Goal: Contribute content: Contribute content

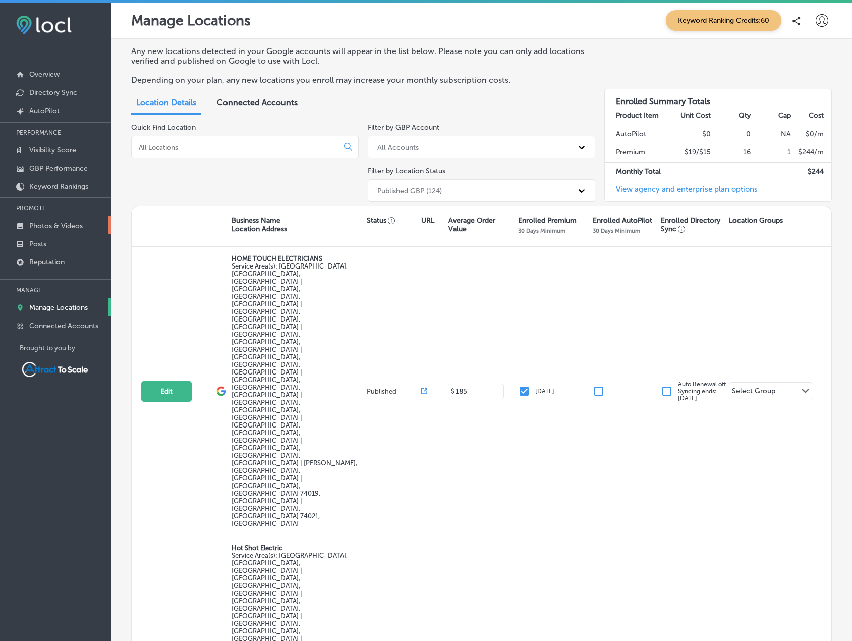
click at [52, 230] on p "Photos & Videos" at bounding box center [55, 225] width 53 height 9
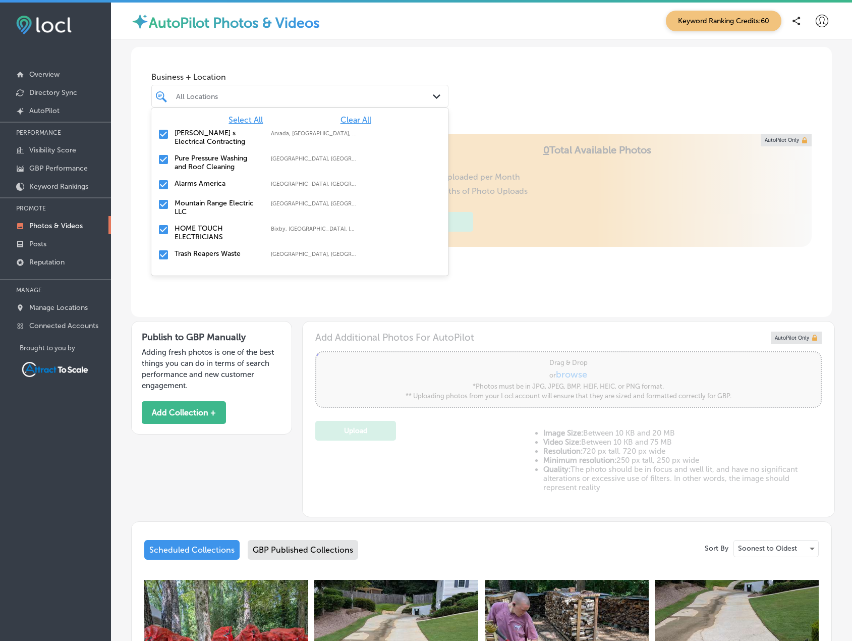
click at [239, 101] on div at bounding box center [287, 96] width 225 height 14
click at [342, 123] on span "Clear All" at bounding box center [355, 120] width 31 height 10
type input "0"
click at [277, 97] on div "All Locations" at bounding box center [305, 96] width 258 height 9
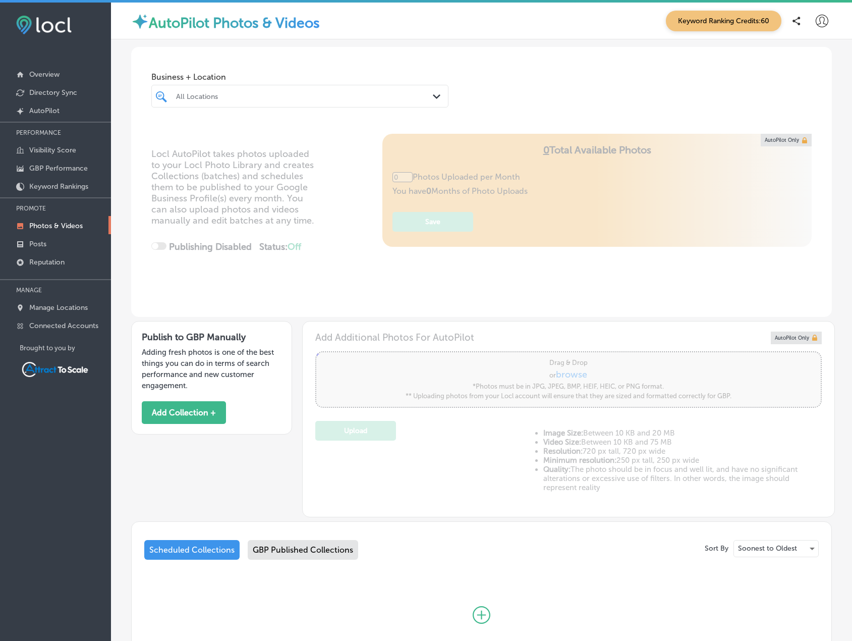
click at [277, 95] on div "All Locations" at bounding box center [305, 96] width 258 height 9
click at [212, 130] on label "Trash Reapers Waste Collection" at bounding box center [218, 137] width 86 height 17
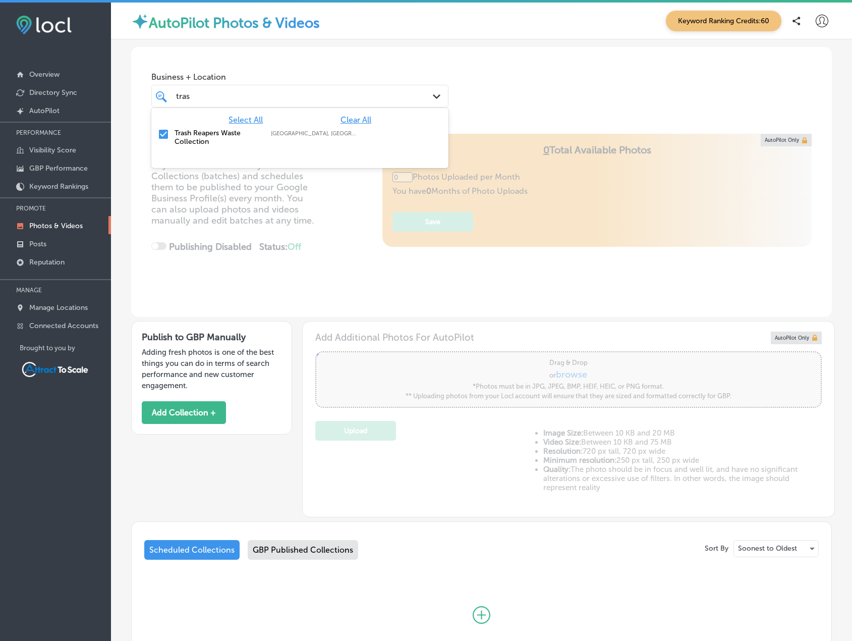
type input "tras"
type input "5"
click at [503, 84] on div "Business + Location option focused, 2 of 17. 2 results available for search ter…" at bounding box center [481, 85] width 701 height 77
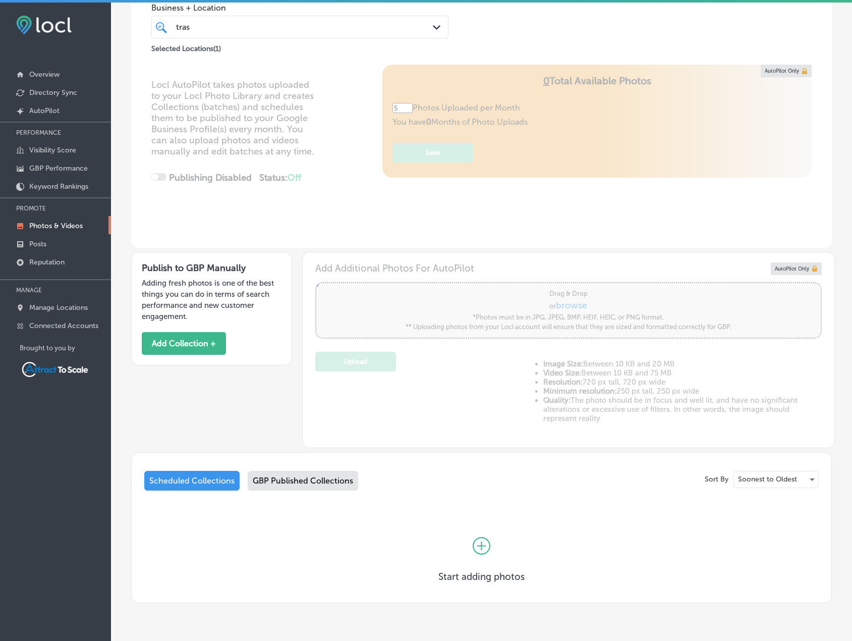
scroll to position [97, 0]
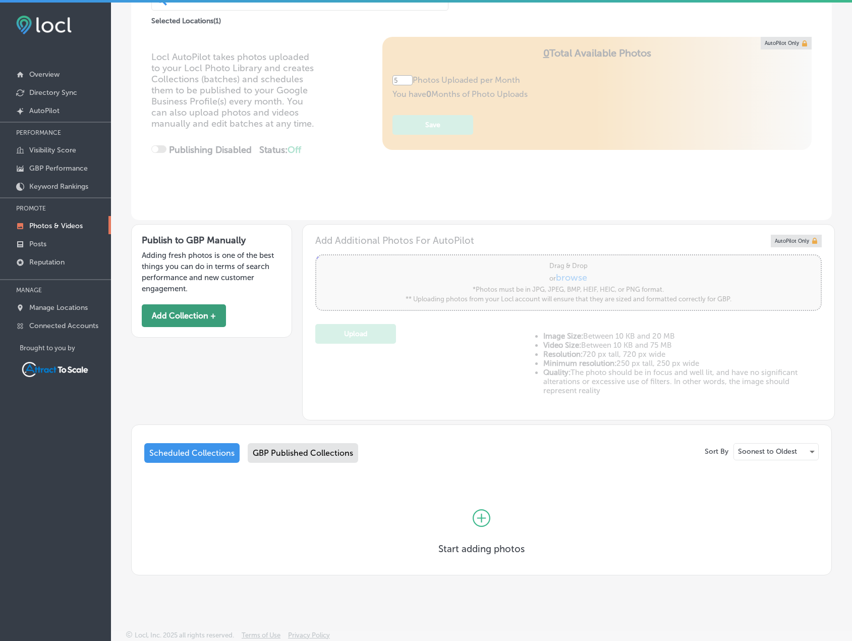
click at [195, 325] on button "Add Collection +" at bounding box center [184, 315] width 84 height 23
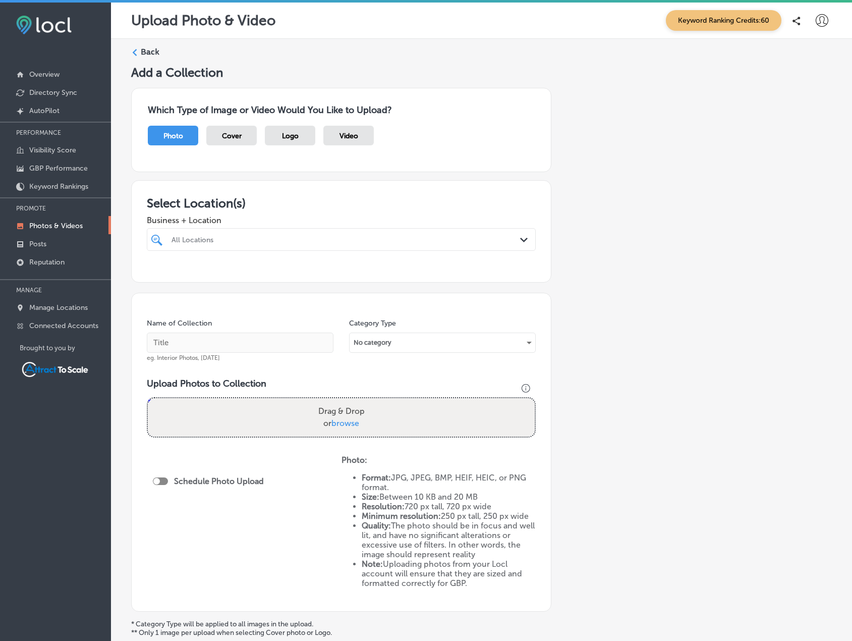
click at [267, 240] on div "All Locations" at bounding box center [346, 239] width 350 height 9
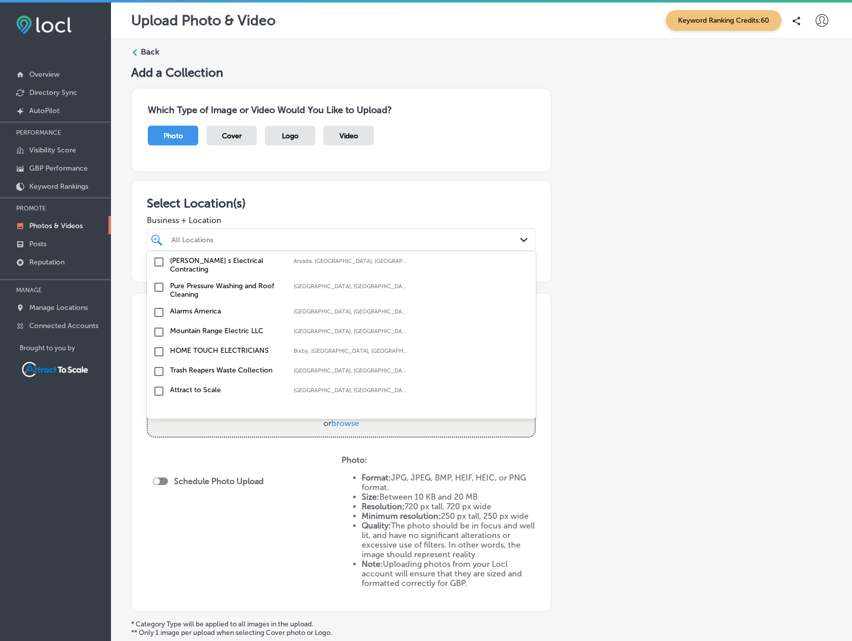
scroll to position [50, 0]
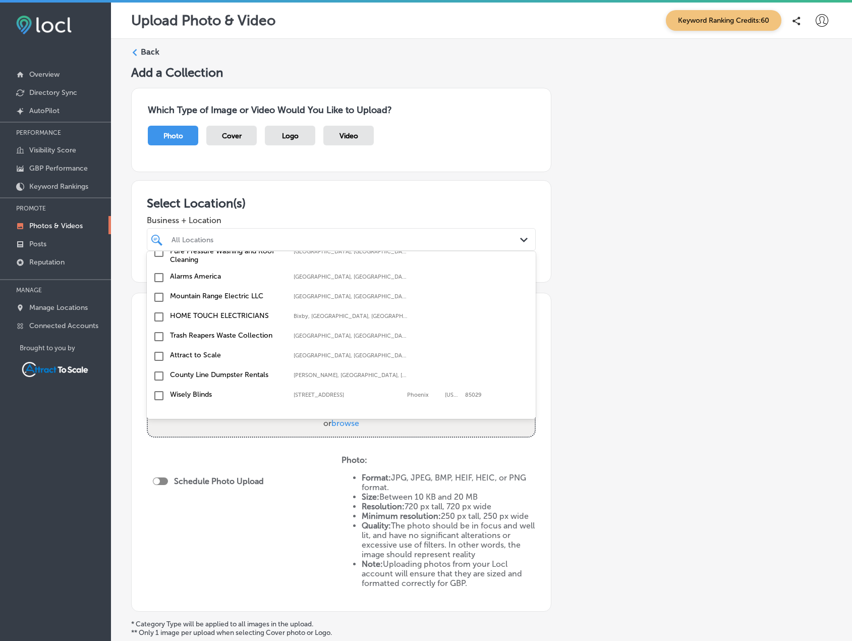
click at [177, 331] on label "Trash Reapers Waste Collection" at bounding box center [226, 335] width 113 height 9
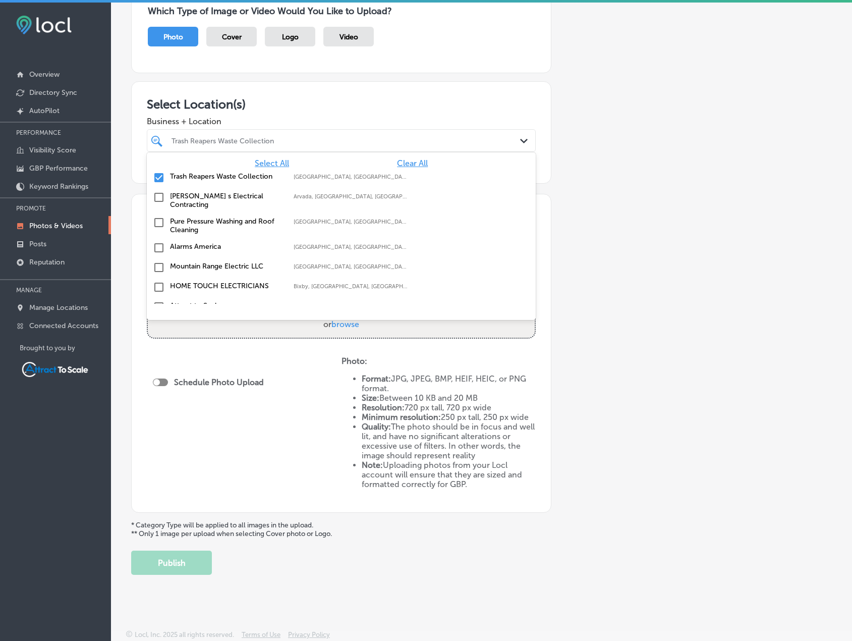
scroll to position [0, 0]
click at [348, 117] on span "Business + Location" at bounding box center [341, 122] width 389 height 10
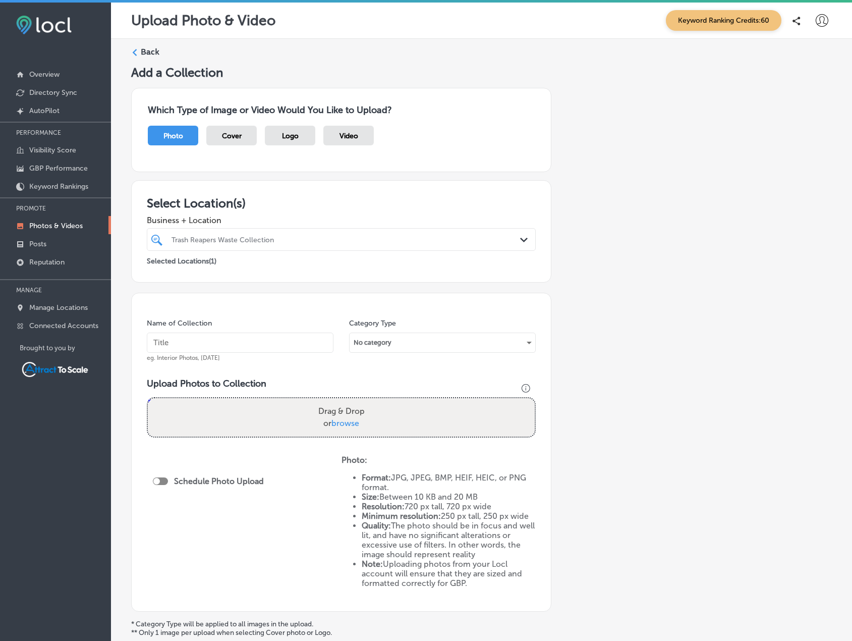
click at [298, 344] on input "text" at bounding box center [240, 342] width 187 height 20
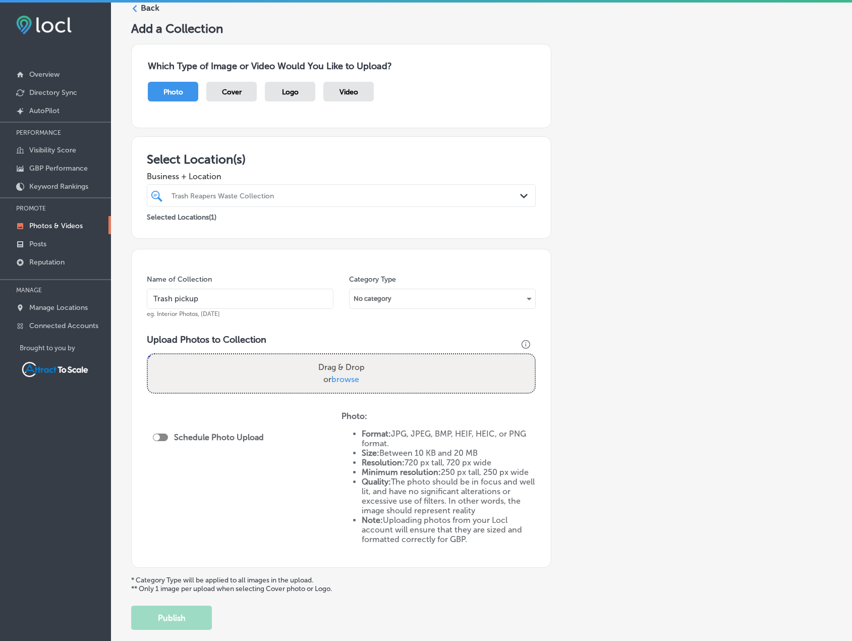
scroll to position [50, 0]
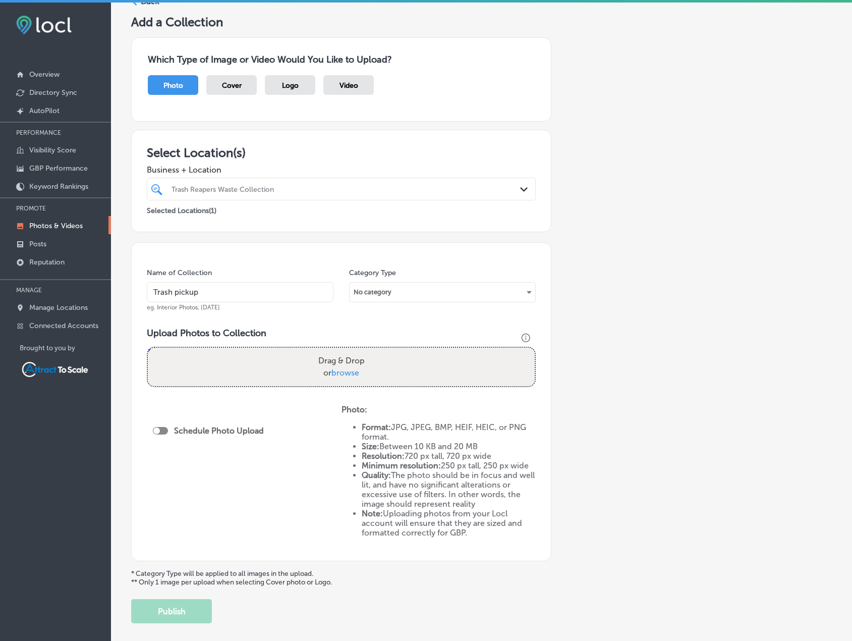
type input "Trash pickup"
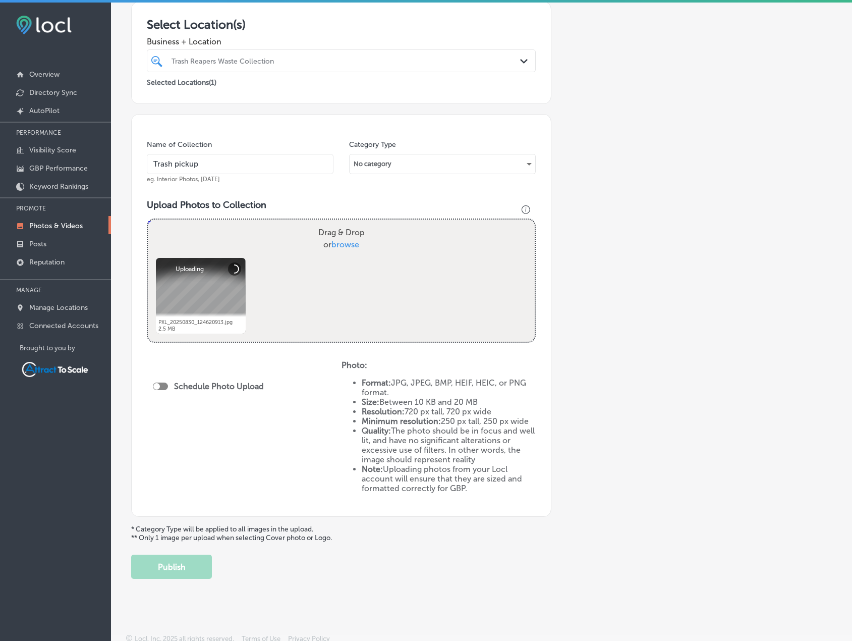
scroll to position [183, 0]
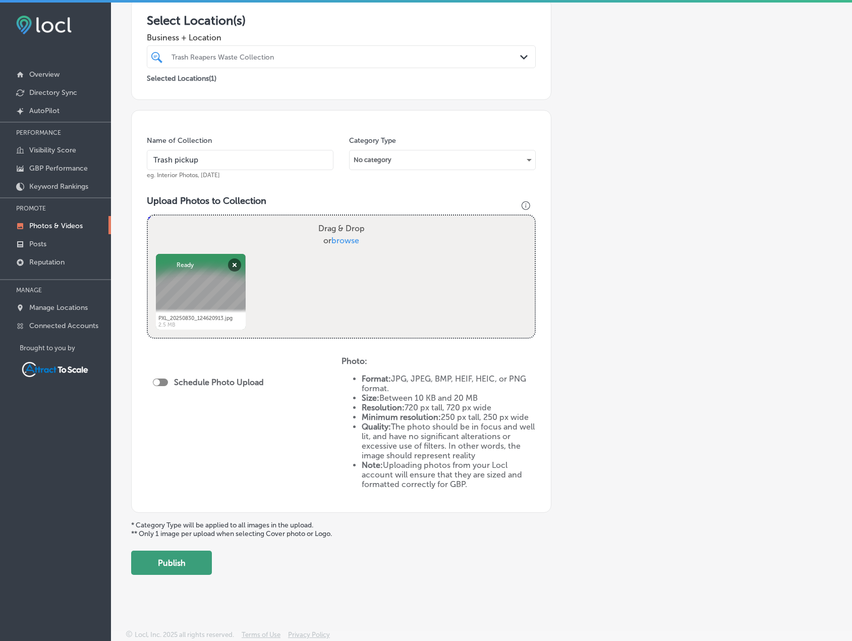
click at [178, 566] on button "Publish" at bounding box center [171, 562] width 81 height 24
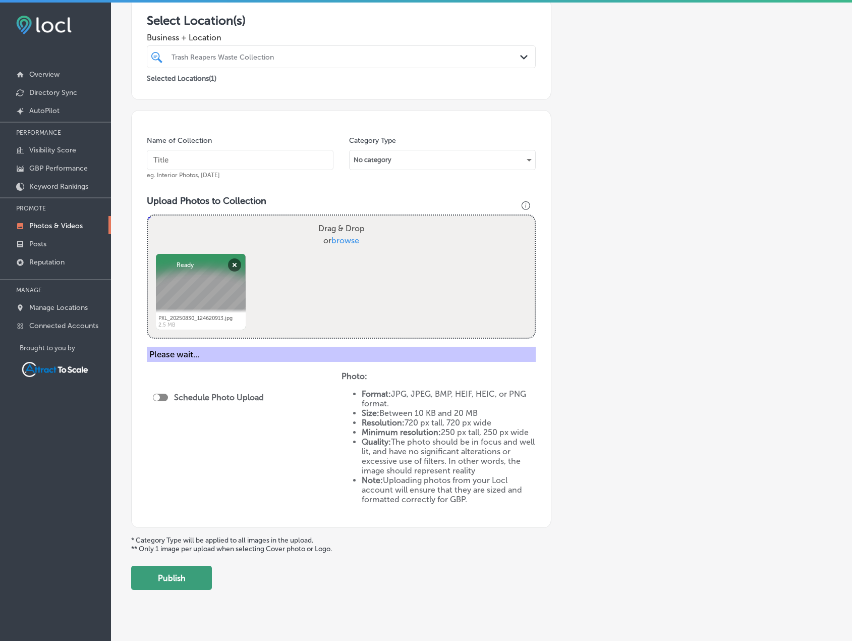
scroll to position [99, 0]
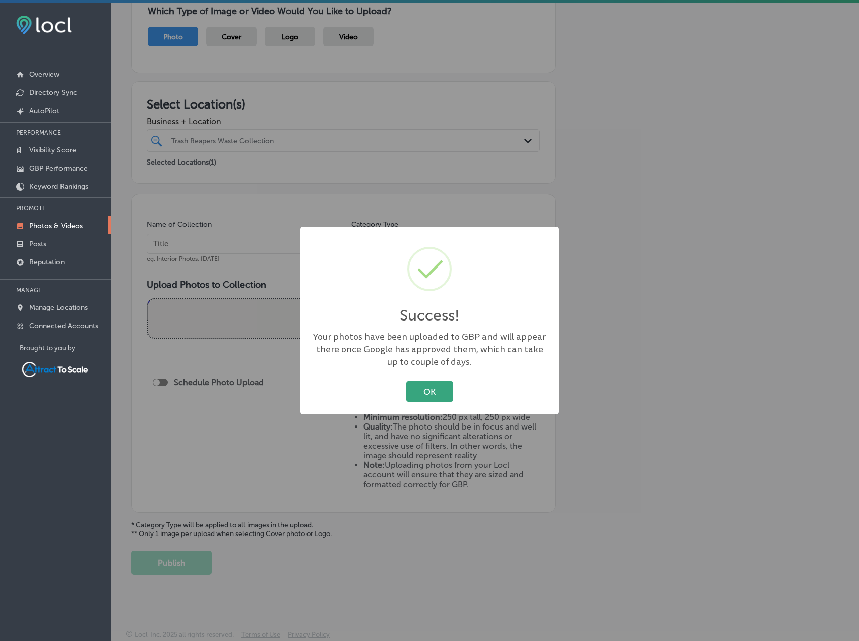
click at [444, 392] on button "OK" at bounding box center [430, 391] width 47 height 21
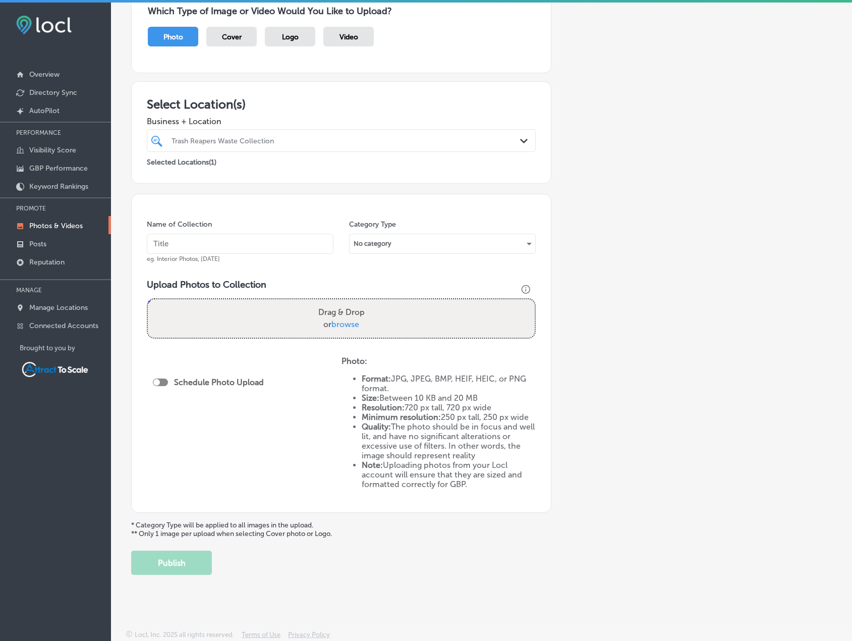
click at [243, 246] on input "text" at bounding box center [240, 244] width 187 height 20
type input "Trash Pickup"
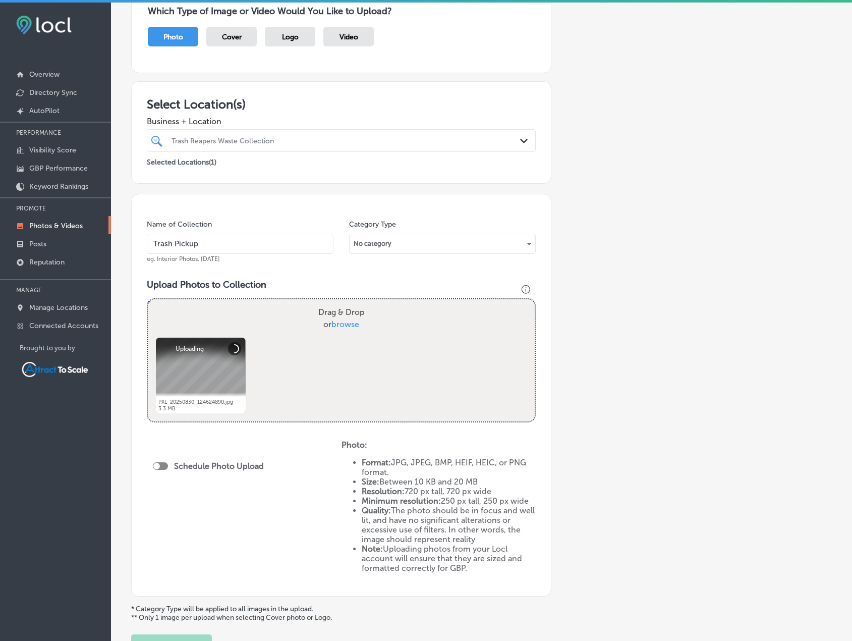
click at [163, 463] on div at bounding box center [160, 466] width 15 height 8
checkbox input "true"
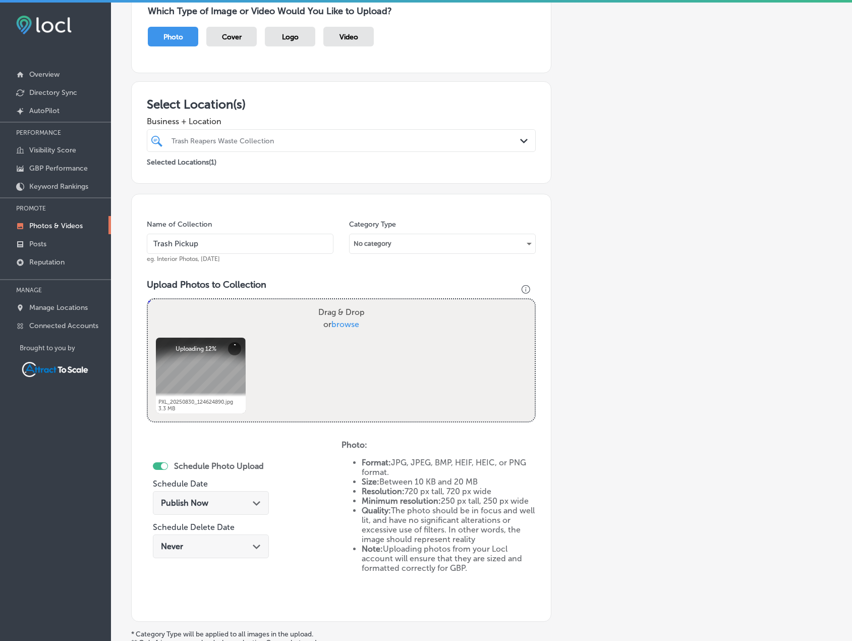
click at [218, 503] on div "Publish Now Path Created with Sketch." at bounding box center [211, 503] width 100 height 10
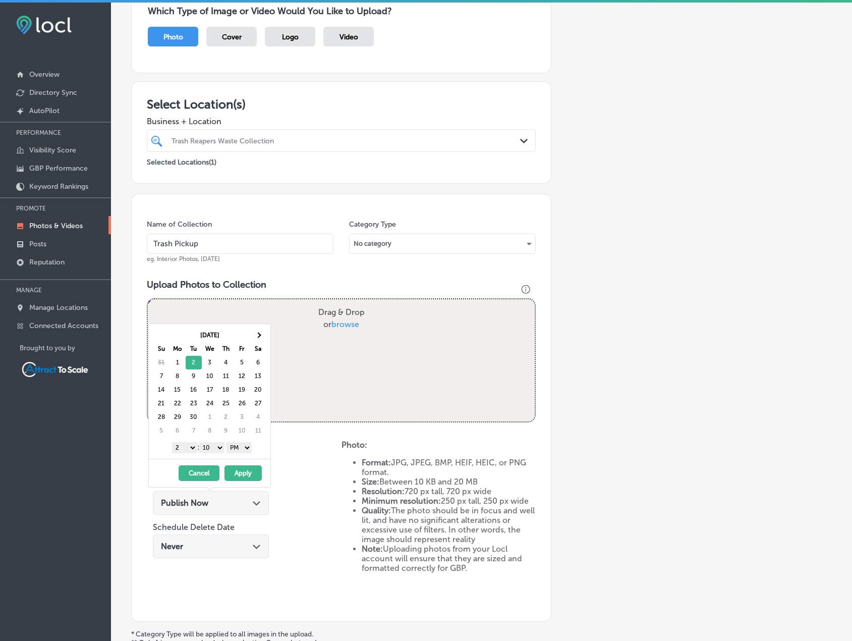
click at [238, 471] on button "Apply" at bounding box center [242, 473] width 37 height 16
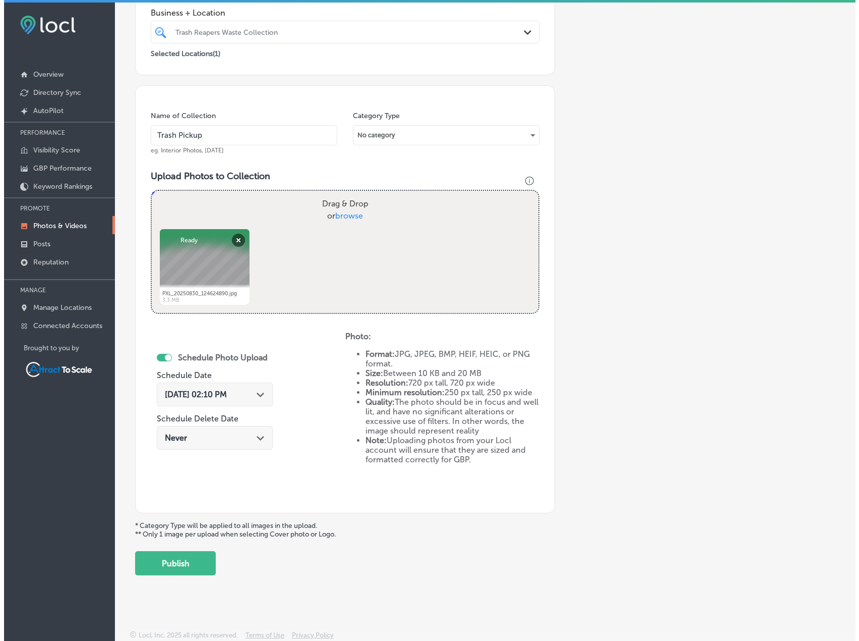
scroll to position [208, 0]
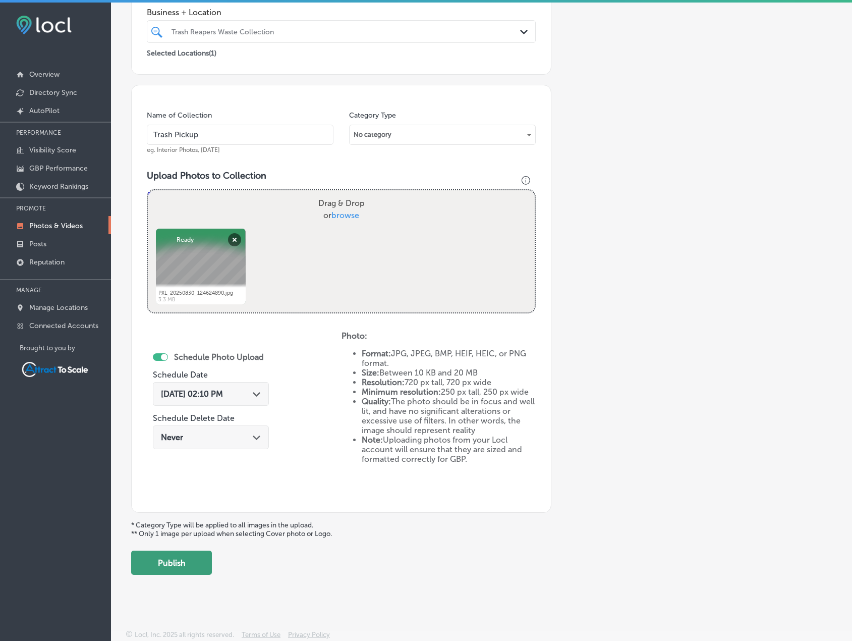
click at [196, 558] on button "Publish" at bounding box center [171, 562] width 81 height 24
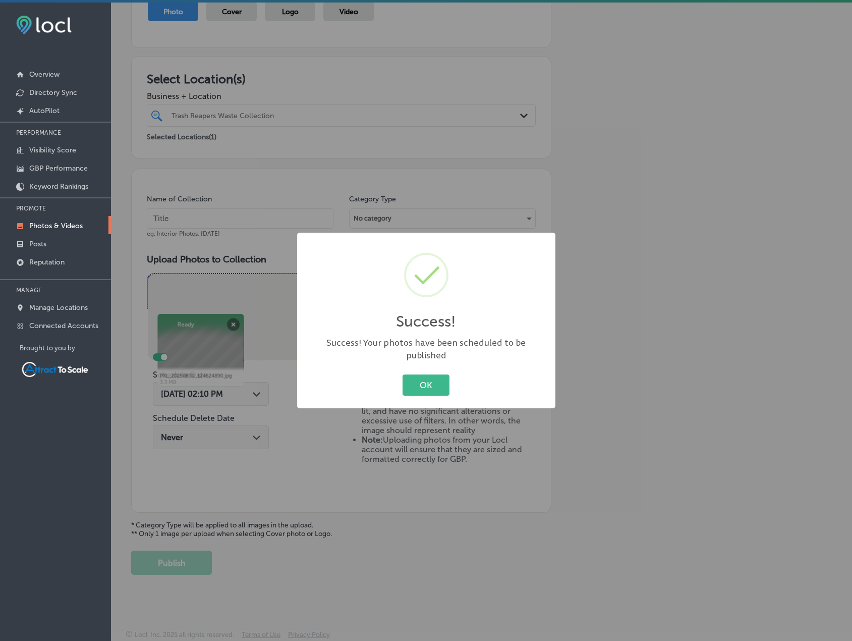
scroll to position [124, 0]
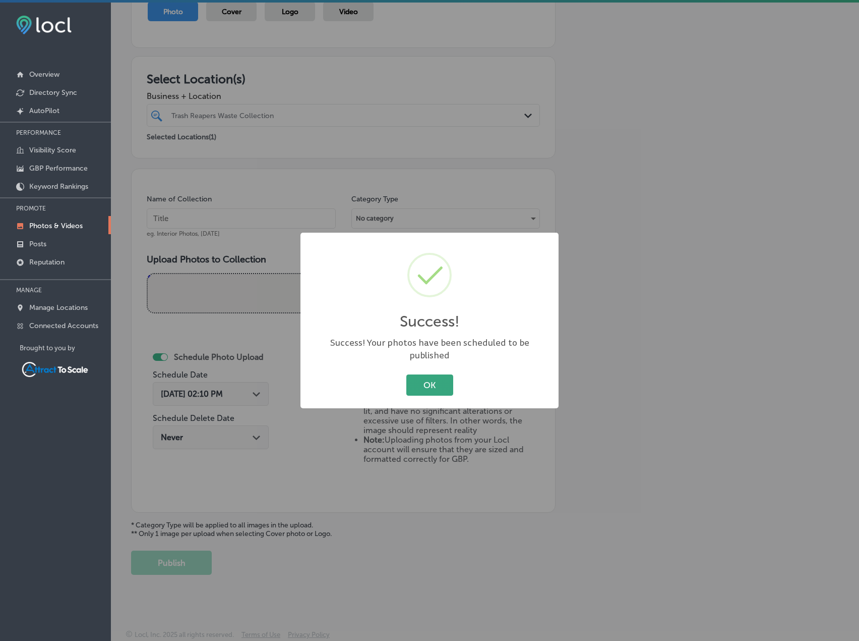
click at [433, 374] on button "OK" at bounding box center [430, 384] width 47 height 21
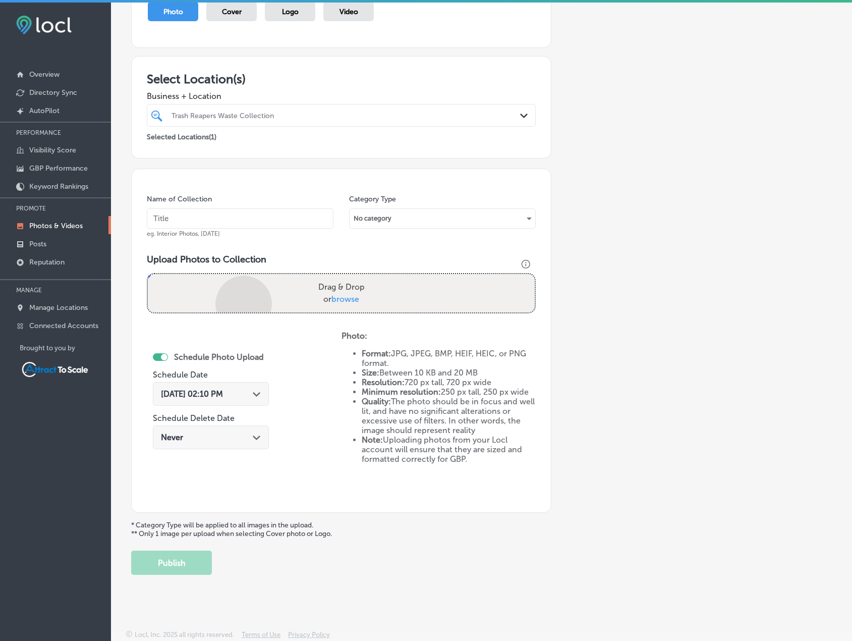
scroll to position [208, 0]
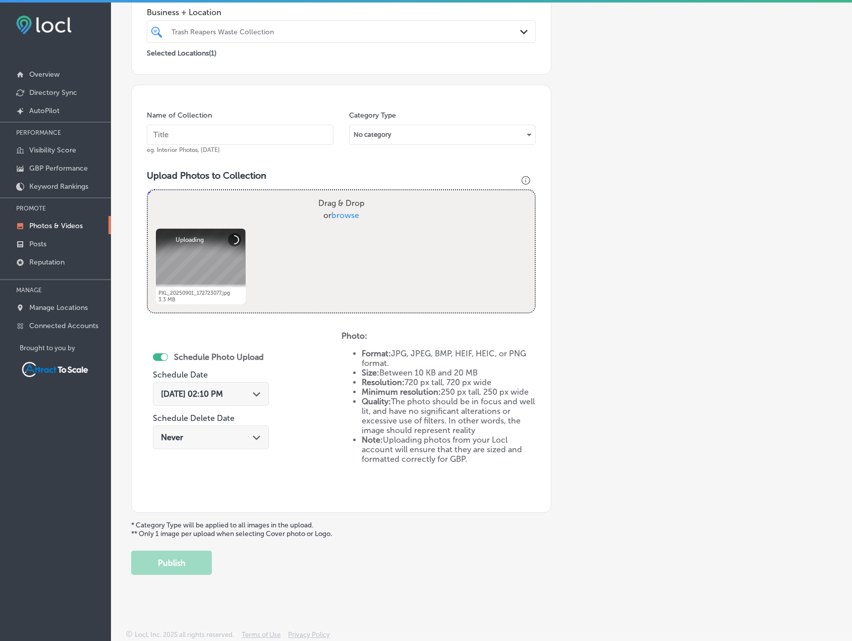
click at [210, 137] on input "text" at bounding box center [240, 135] width 187 height 20
type input "Trash Pickup"
click at [248, 395] on div "[DATE] 02:10 PM Path Created with Sketch." at bounding box center [211, 394] width 100 height 10
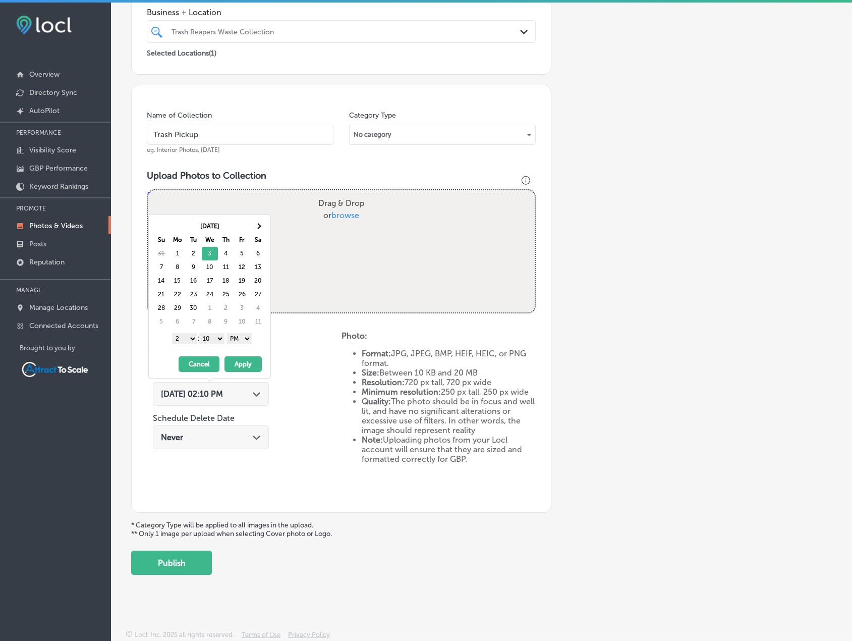
click at [247, 365] on button "Apply" at bounding box center [242, 364] width 37 height 16
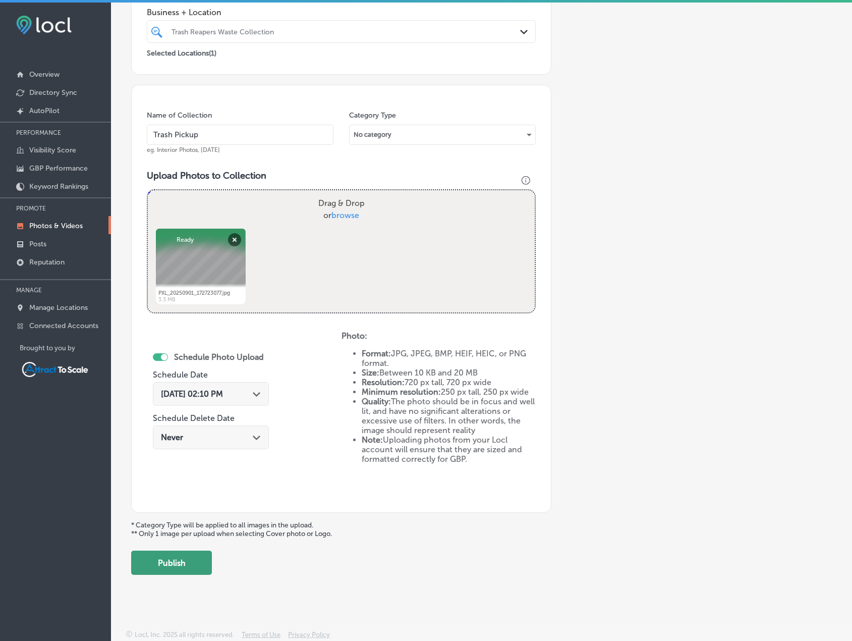
click at [186, 564] on button "Publish" at bounding box center [171, 562] width 81 height 24
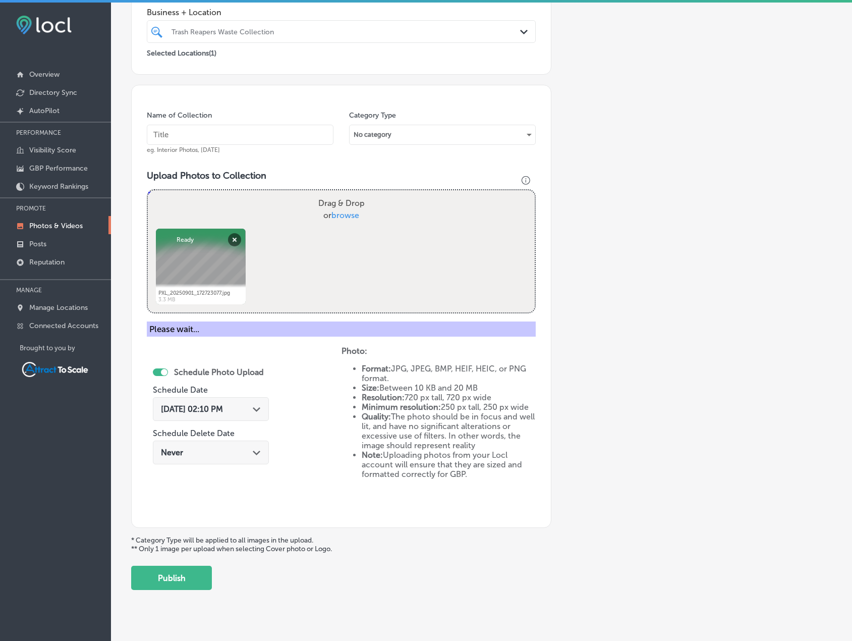
scroll to position [124, 0]
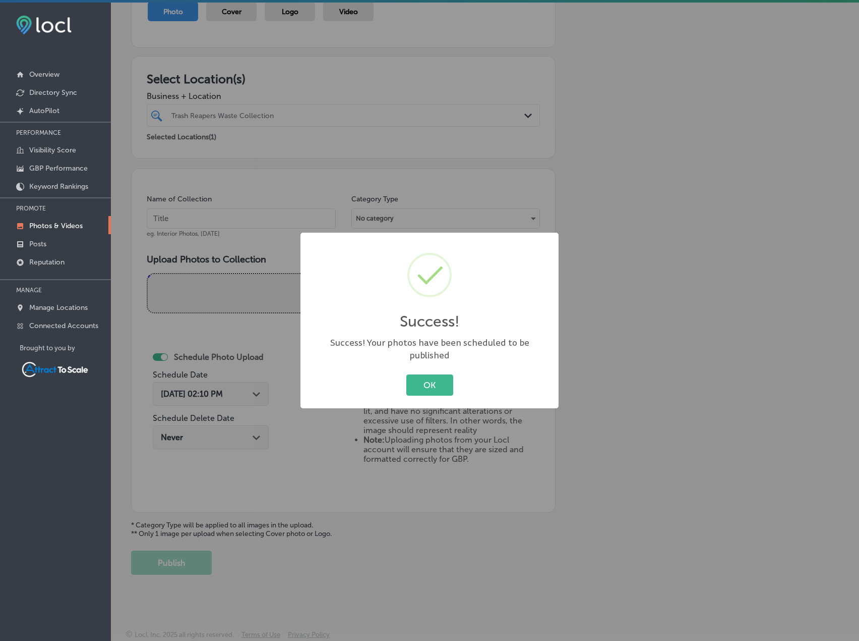
drag, startPoint x: 428, startPoint y: 380, endPoint x: 423, endPoint y: 372, distance: 9.5
click at [428, 379] on button "OK" at bounding box center [430, 384] width 47 height 21
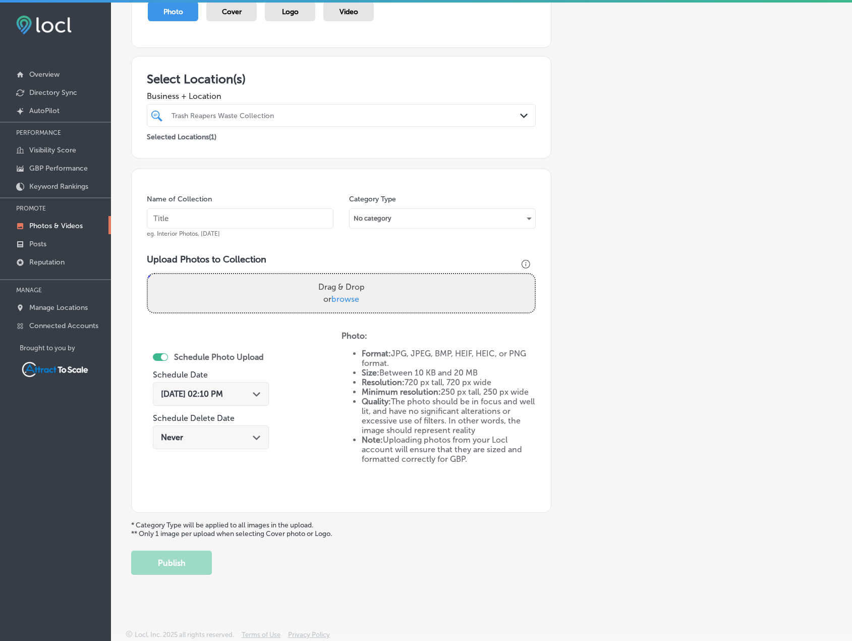
click at [256, 222] on input "text" at bounding box center [240, 218] width 187 height 20
type input "Trash Pickup"
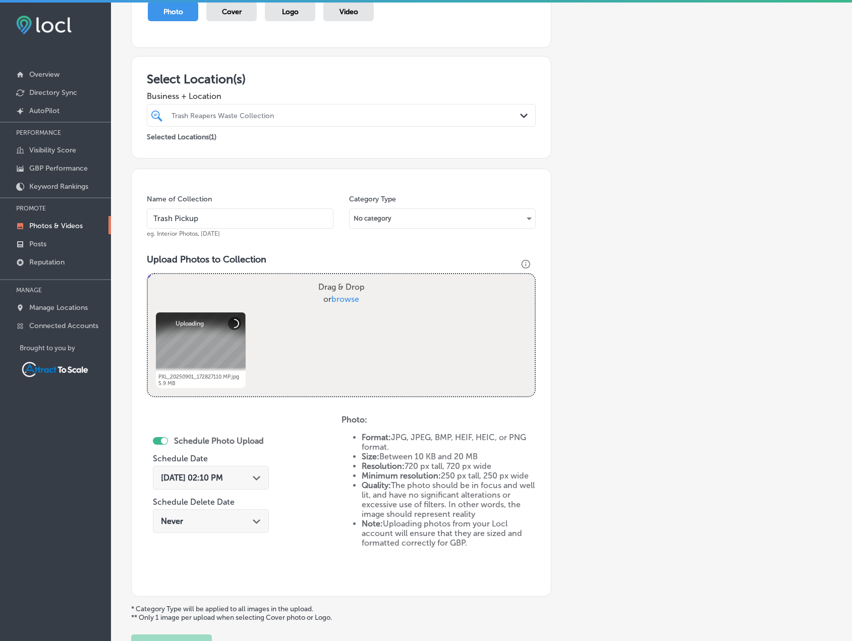
click at [223, 478] on span "[DATE] 02:10 PM" at bounding box center [192, 478] width 62 height 10
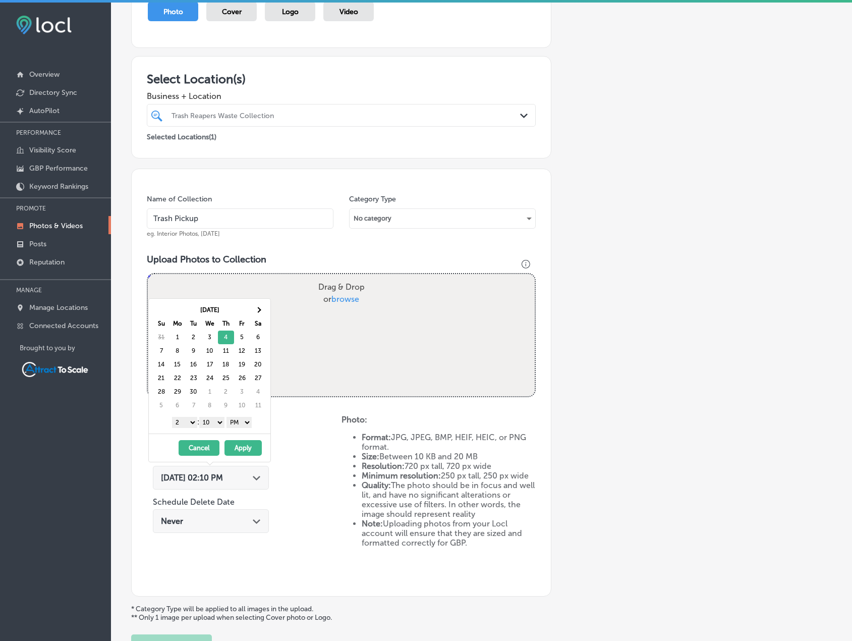
click at [248, 447] on button "Apply" at bounding box center [242, 448] width 37 height 16
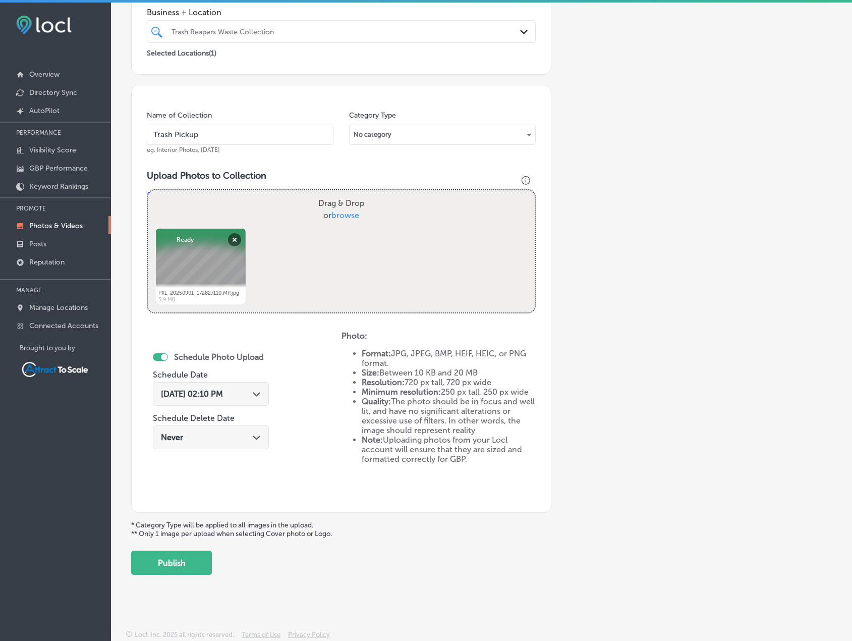
click at [182, 559] on button "Publish" at bounding box center [171, 562] width 81 height 24
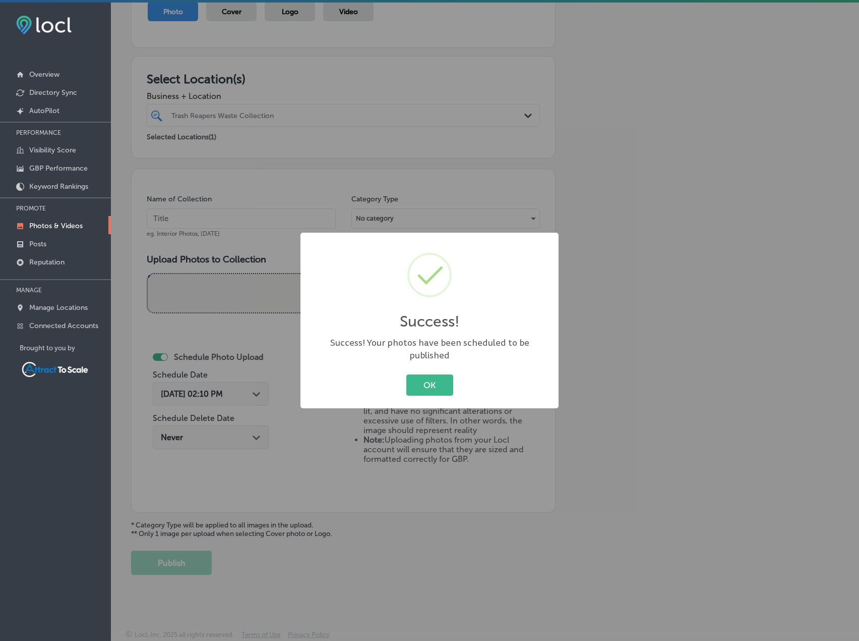
drag, startPoint x: 437, startPoint y: 379, endPoint x: 264, endPoint y: 306, distance: 187.2
click at [437, 378] on button "OK" at bounding box center [430, 384] width 47 height 21
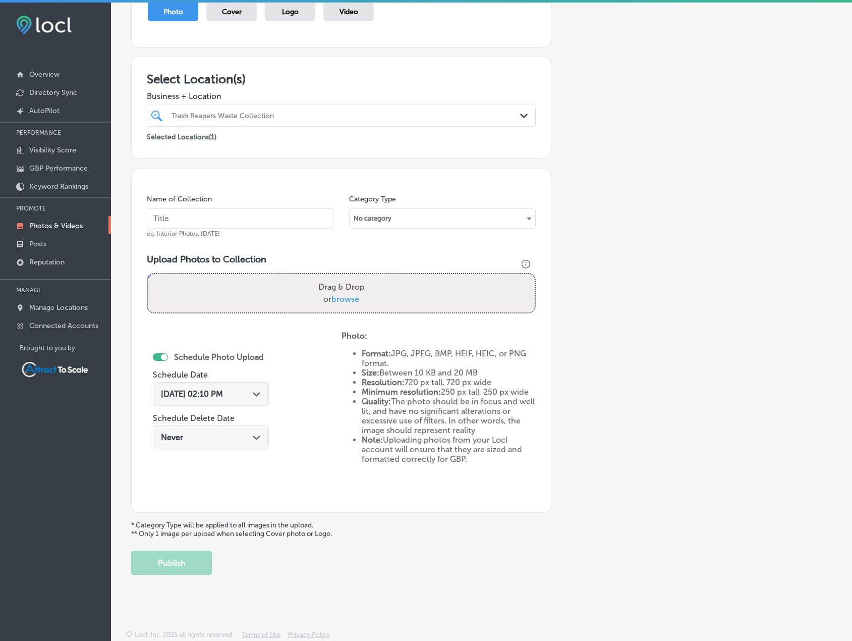
click at [228, 216] on input "text" at bounding box center [240, 218] width 187 height 20
type input "Trash Pickup"
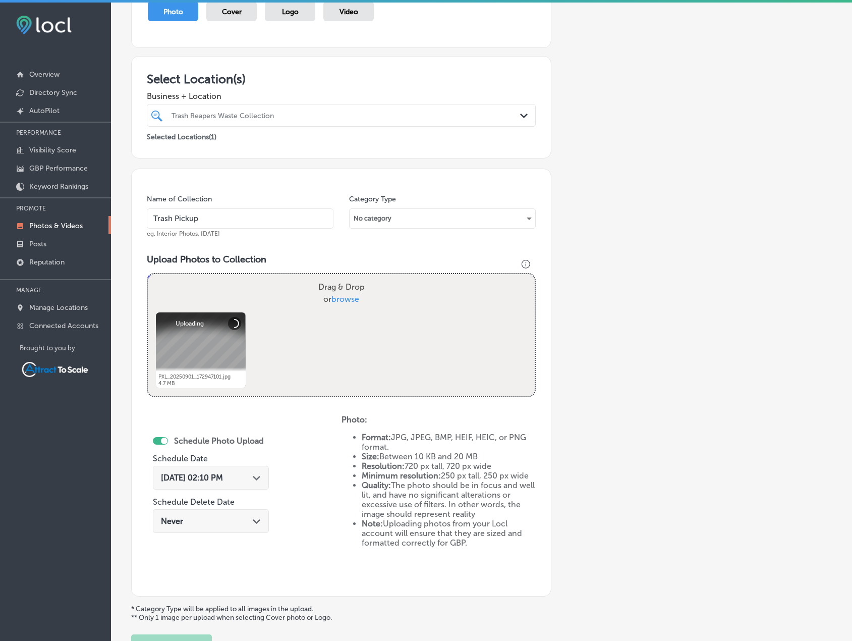
click at [255, 477] on icon "Path Created with Sketch." at bounding box center [257, 478] width 8 height 5
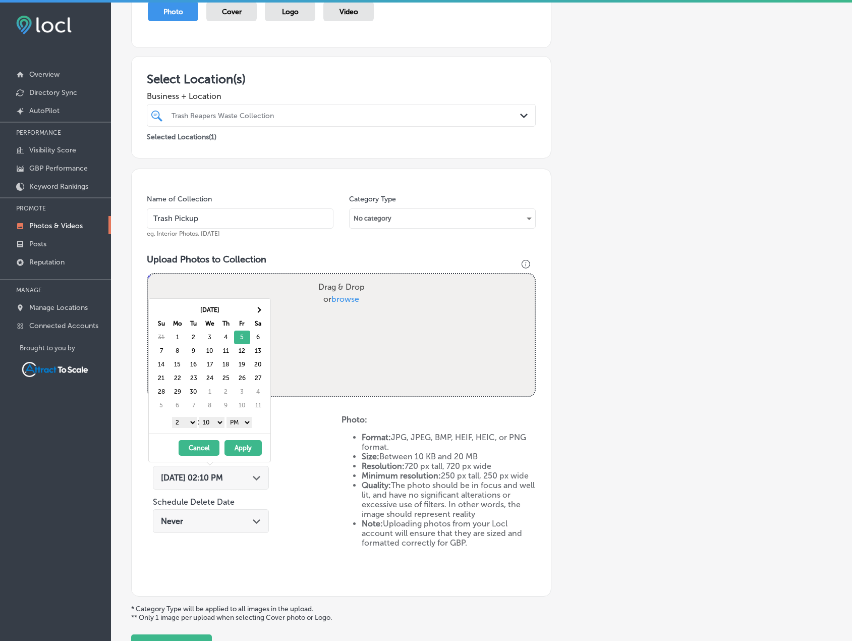
click at [247, 443] on button "Apply" at bounding box center [242, 448] width 37 height 16
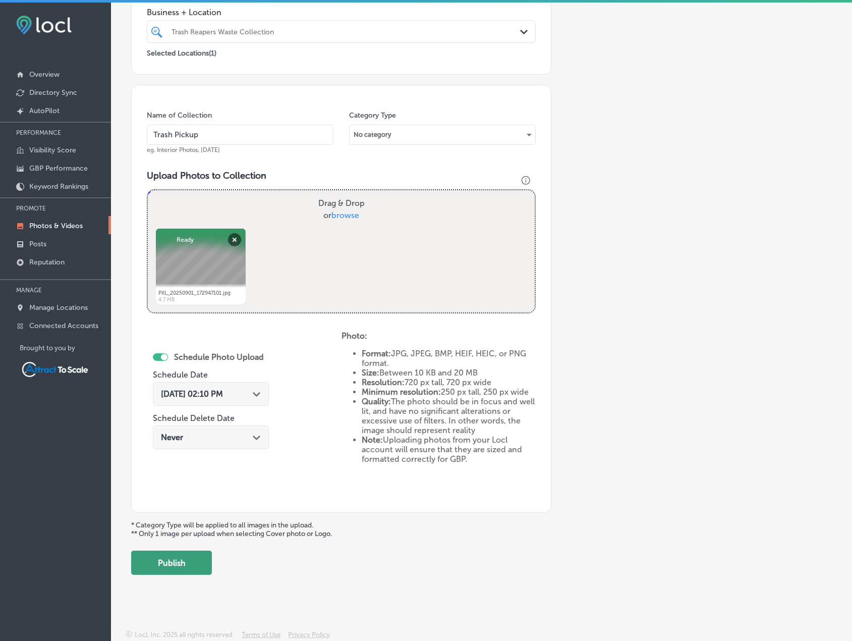
click at [191, 564] on button "Publish" at bounding box center [171, 562] width 81 height 24
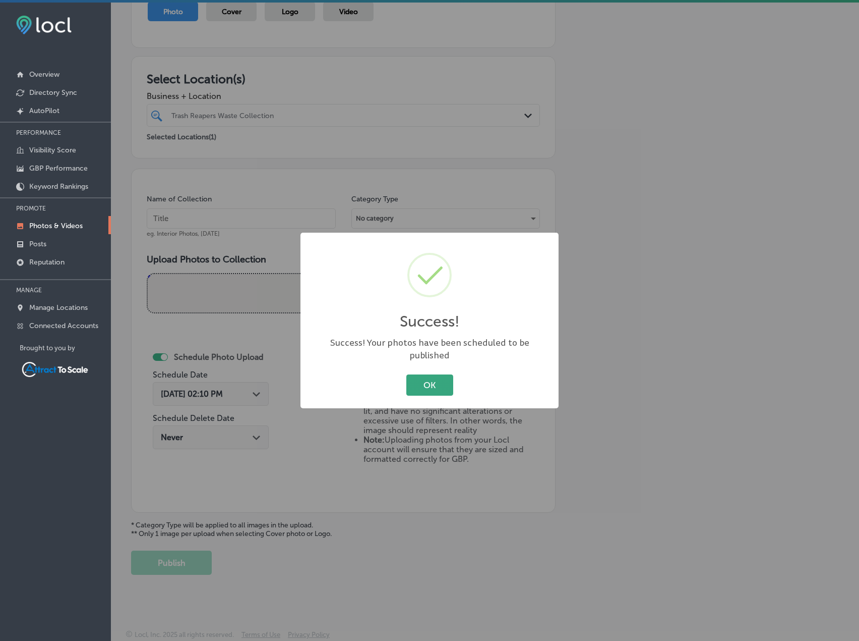
click at [450, 376] on button "OK" at bounding box center [430, 384] width 47 height 21
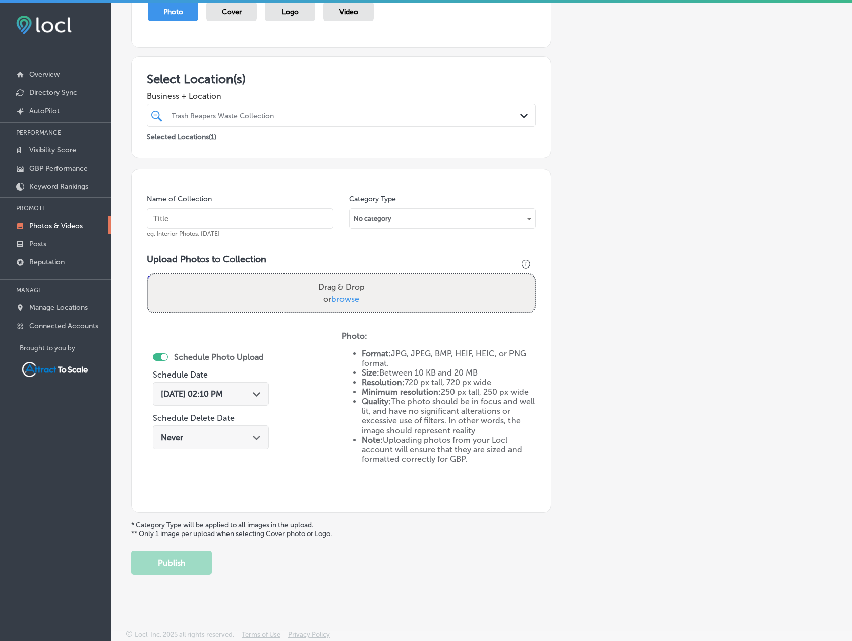
click at [259, 218] on input "text" at bounding box center [240, 218] width 187 height 20
type input "Trash Pickup"
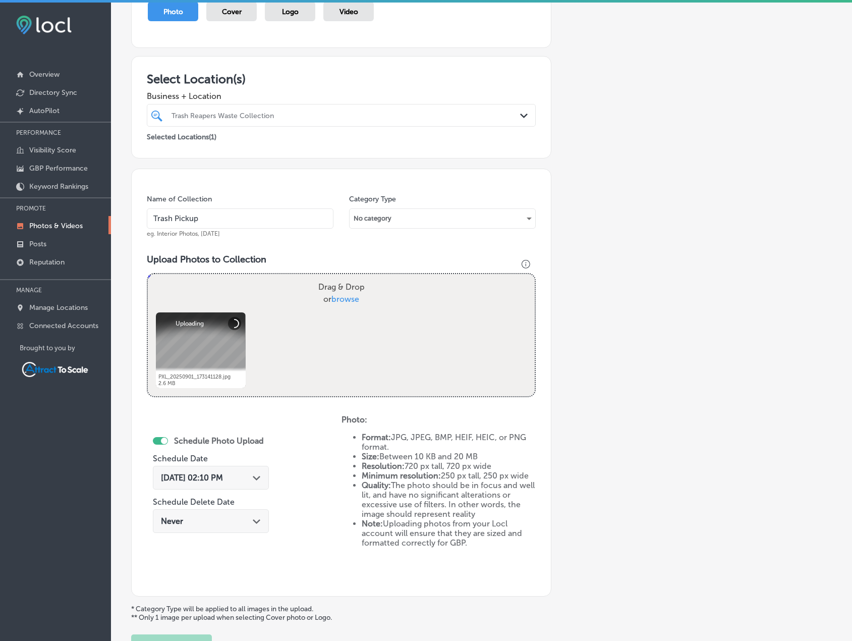
click at [241, 480] on div "[DATE] 02:10 PM Path Created with Sketch." at bounding box center [211, 478] width 100 height 10
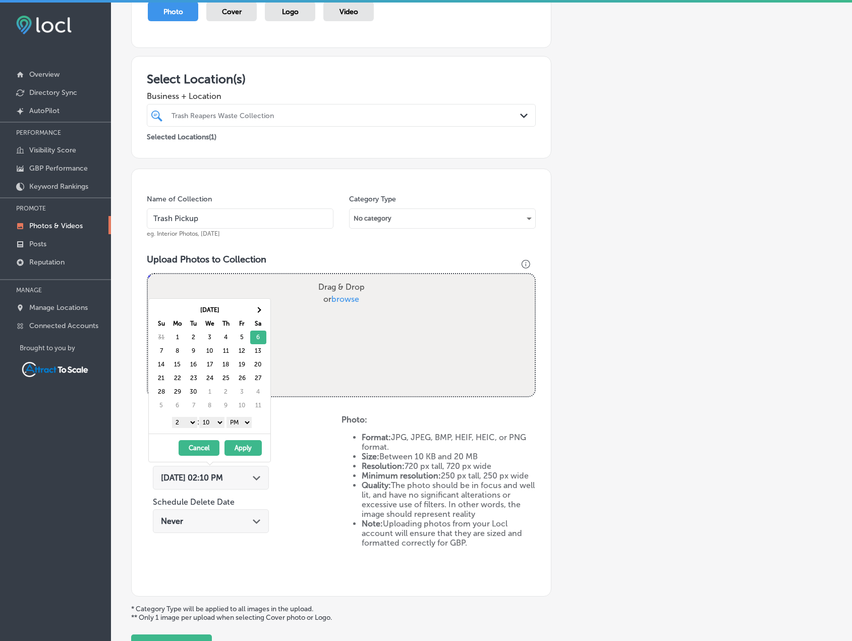
click at [255, 443] on button "Apply" at bounding box center [242, 448] width 37 height 16
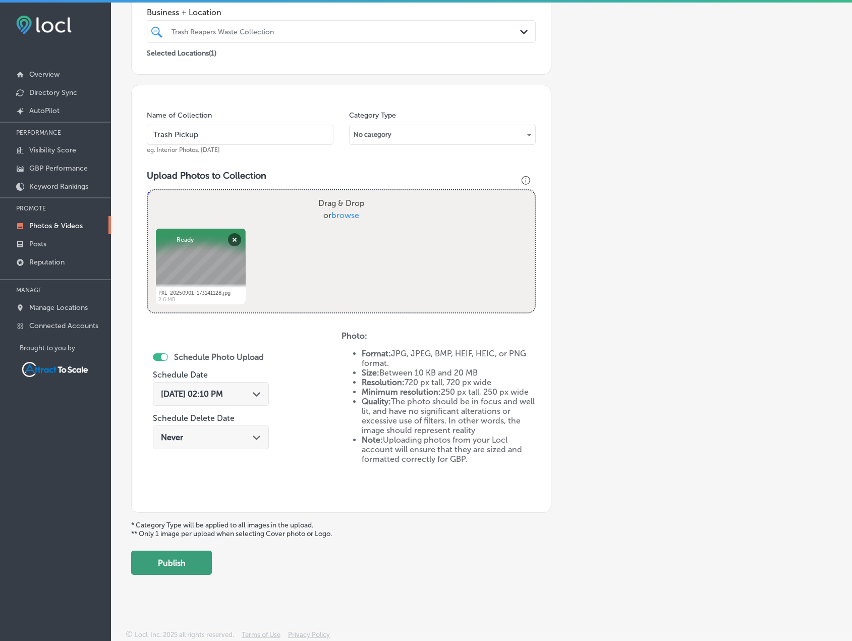
click at [205, 557] on button "Publish" at bounding box center [171, 562] width 81 height 24
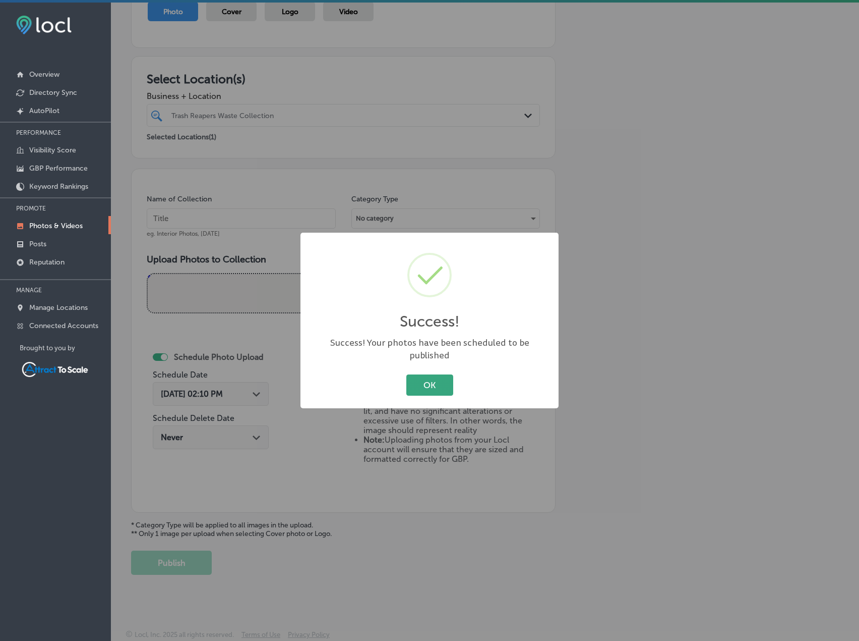
click at [433, 379] on button "OK" at bounding box center [430, 384] width 47 height 21
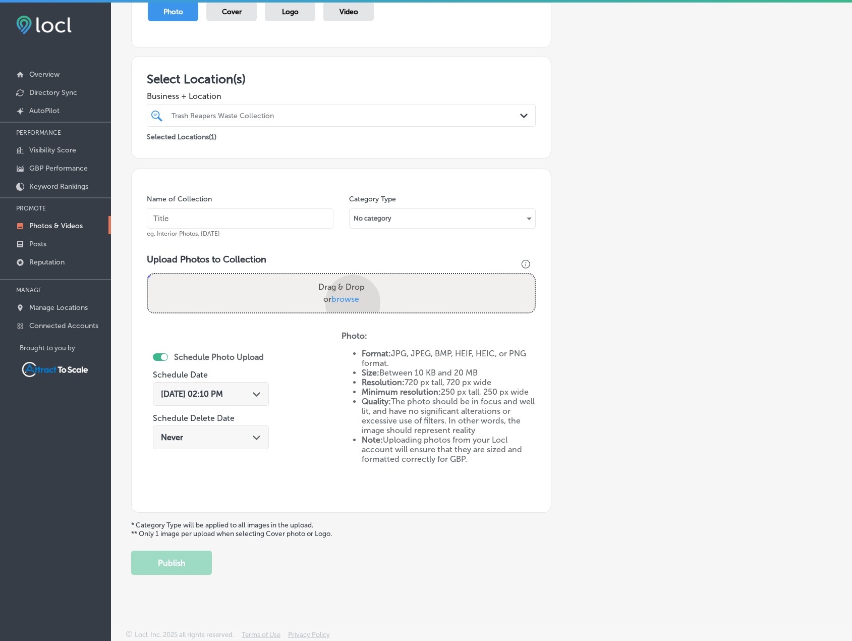
scroll to position [208, 0]
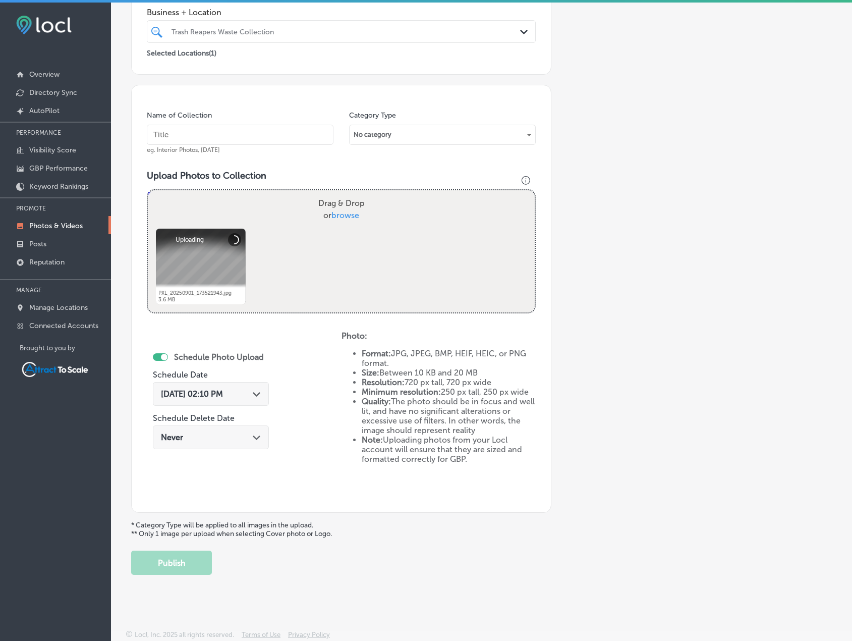
click at [285, 136] on input "text" at bounding box center [240, 135] width 187 height 20
type input "Trash Pickup"
click at [248, 395] on div "[DATE] 02:10 PM Path Created with Sketch." at bounding box center [211, 394] width 100 height 10
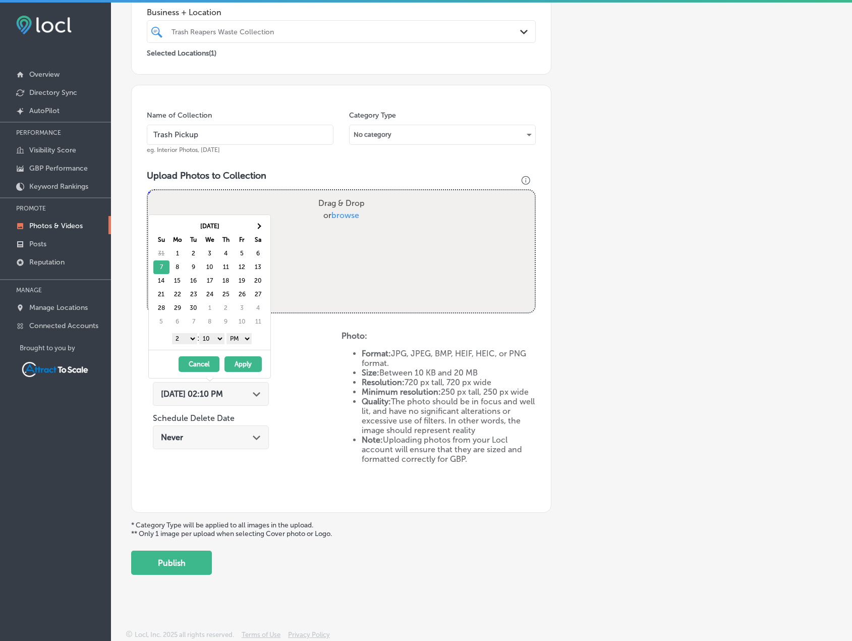
click at [249, 361] on button "Apply" at bounding box center [242, 364] width 37 height 16
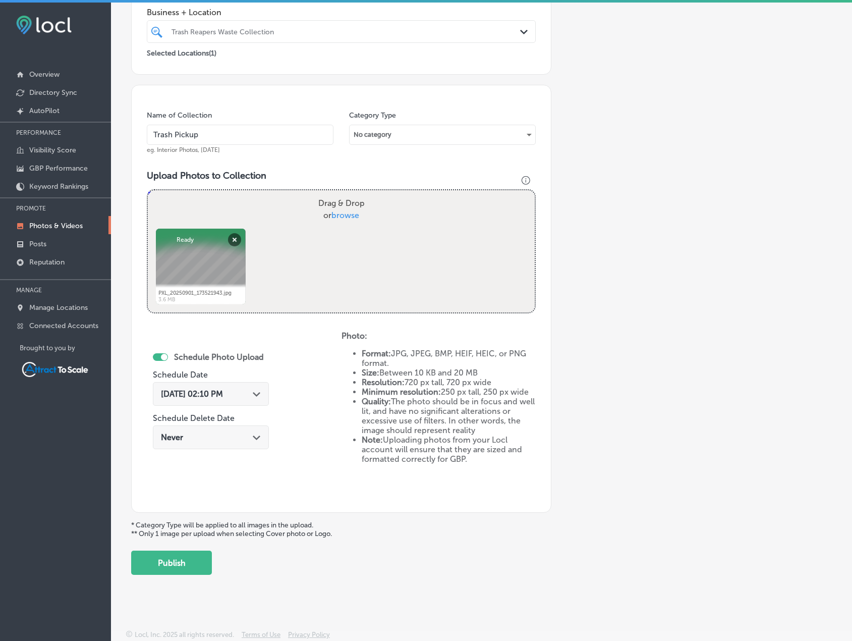
click at [176, 462] on div "Schedule Photo Upload Schedule Date [DATE] 02:10 PM Path Created with Sketch. S…" at bounding box center [244, 414] width 195 height 166
click at [200, 556] on button "Publish" at bounding box center [171, 562] width 81 height 24
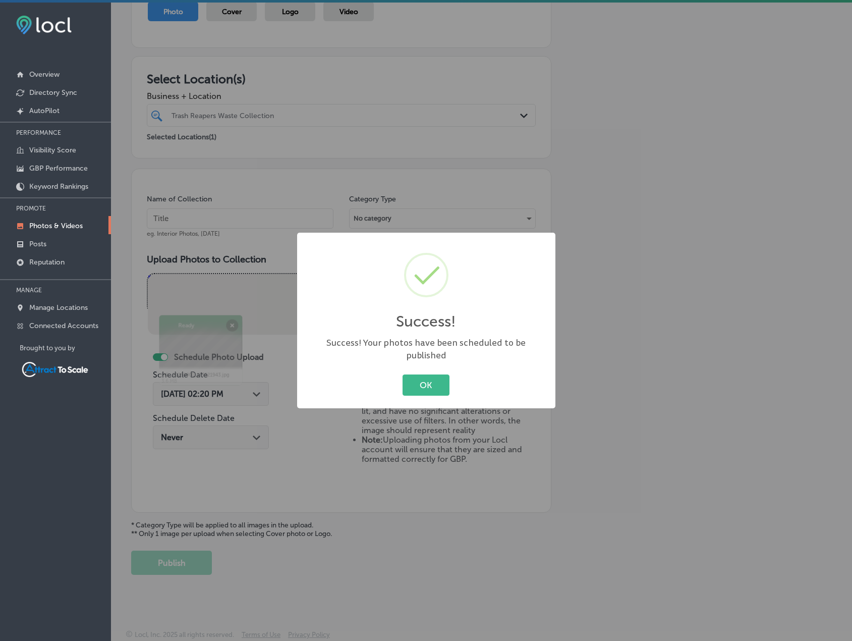
scroll to position [124, 0]
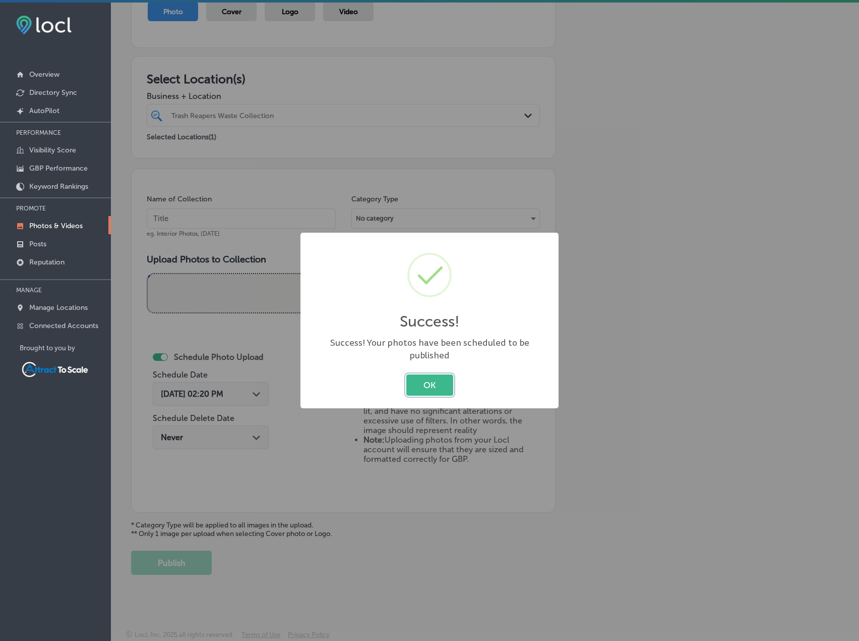
drag, startPoint x: 434, startPoint y: 382, endPoint x: 428, endPoint y: 375, distance: 9.7
click at [436, 381] on button "OK" at bounding box center [430, 384] width 47 height 21
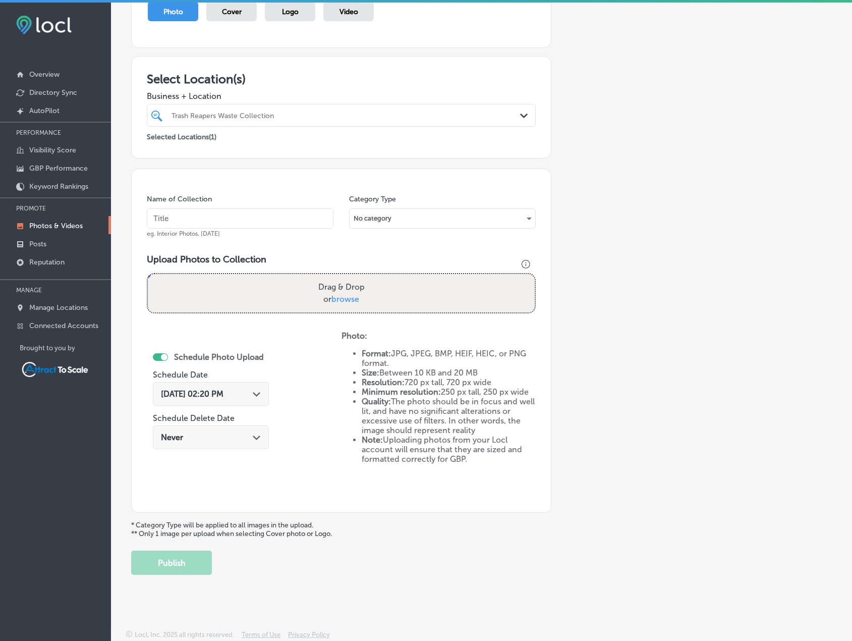
click at [210, 219] on input "text" at bounding box center [240, 218] width 187 height 20
type input "Trash Pickup"
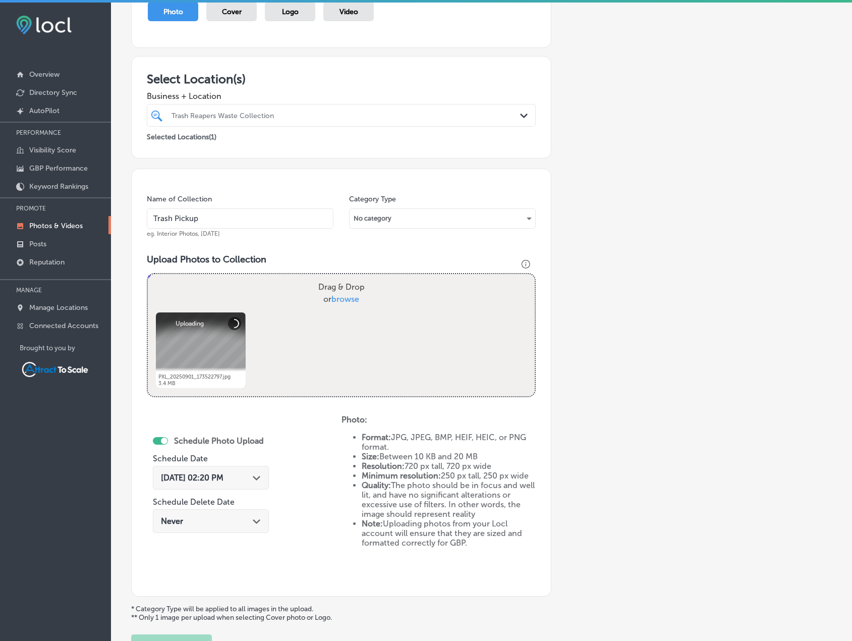
click at [212, 470] on div "[DATE] 02:20 PM Path Created with Sketch." at bounding box center [211, 478] width 116 height 24
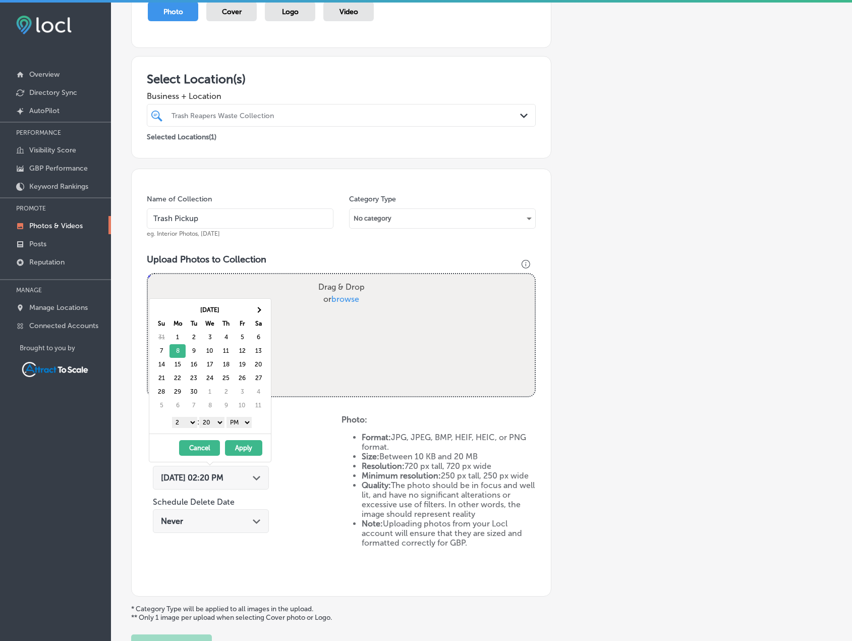
click at [247, 446] on button "Apply" at bounding box center [243, 448] width 37 height 16
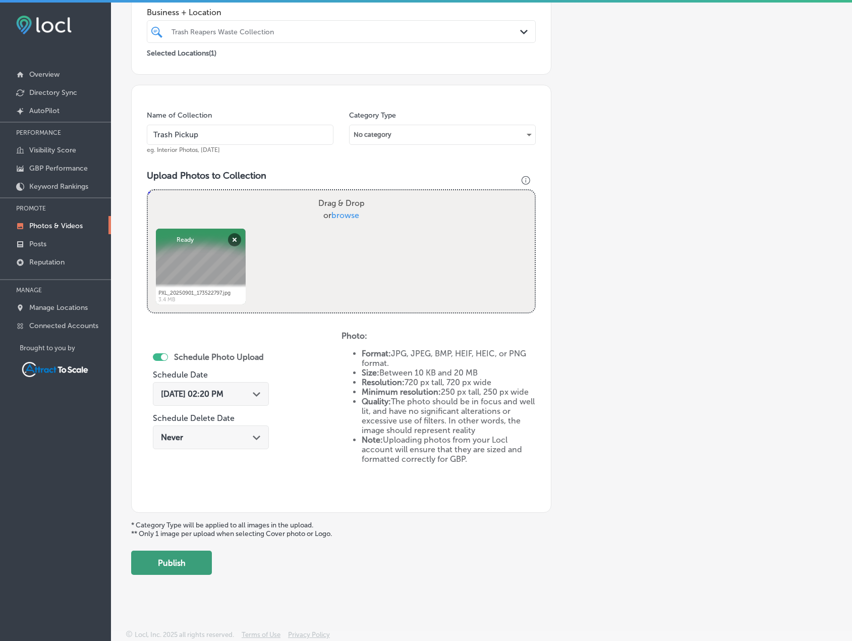
click at [186, 558] on button "Publish" at bounding box center [171, 562] width 81 height 24
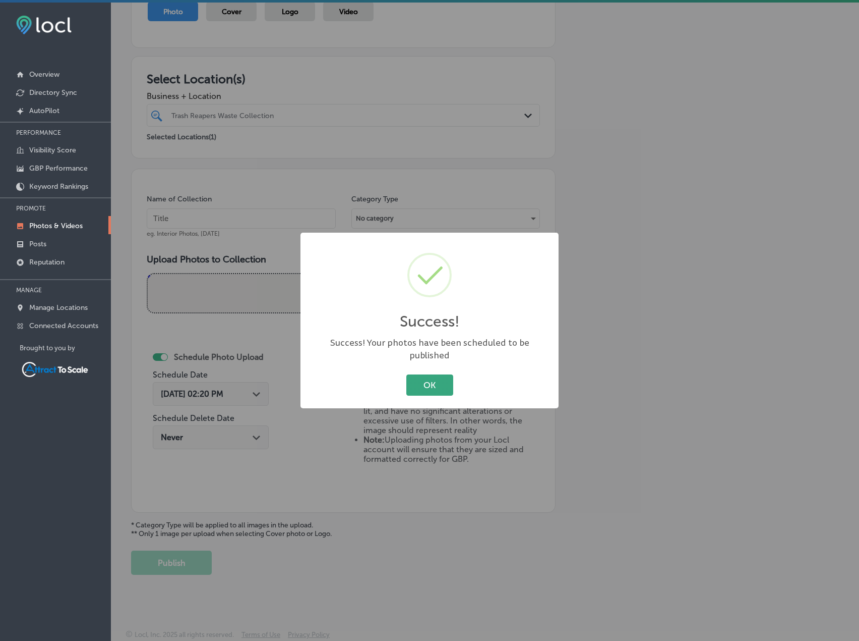
click at [409, 380] on button "OK" at bounding box center [430, 384] width 47 height 21
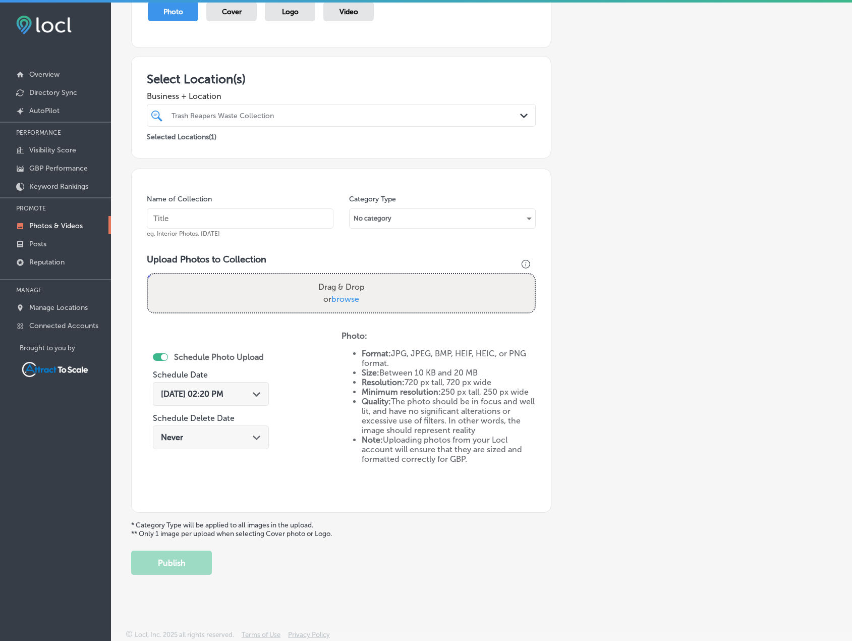
drag, startPoint x: 204, startPoint y: 204, endPoint x: 205, endPoint y: 210, distance: 6.2
click at [204, 208] on div "Name of Collection eg. Interior Photos, [DATE]" at bounding box center [240, 215] width 187 height 43
click at [209, 217] on input "text" at bounding box center [240, 218] width 187 height 20
type input "Trash Pickup"
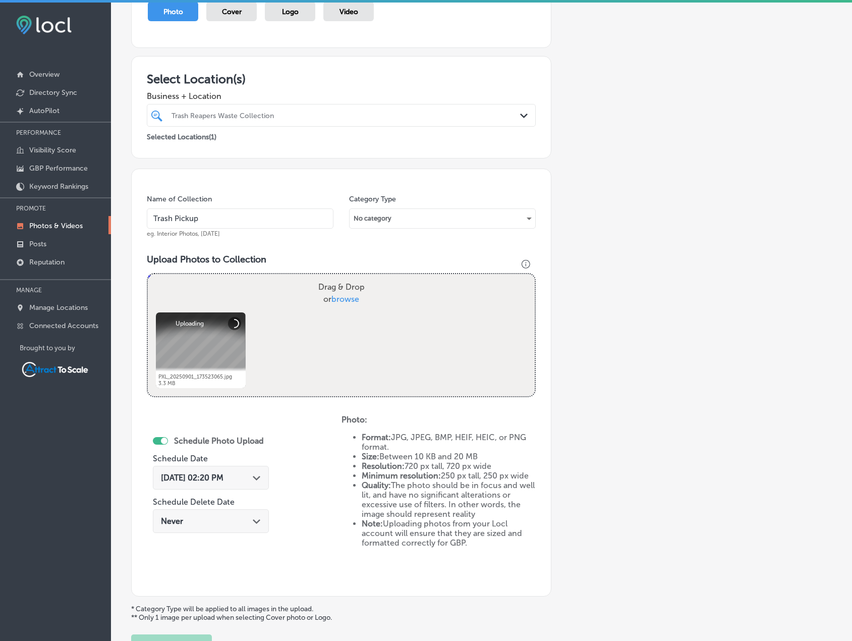
click at [222, 471] on div "[DATE] 02:20 PM Path Created with Sketch." at bounding box center [211, 478] width 116 height 24
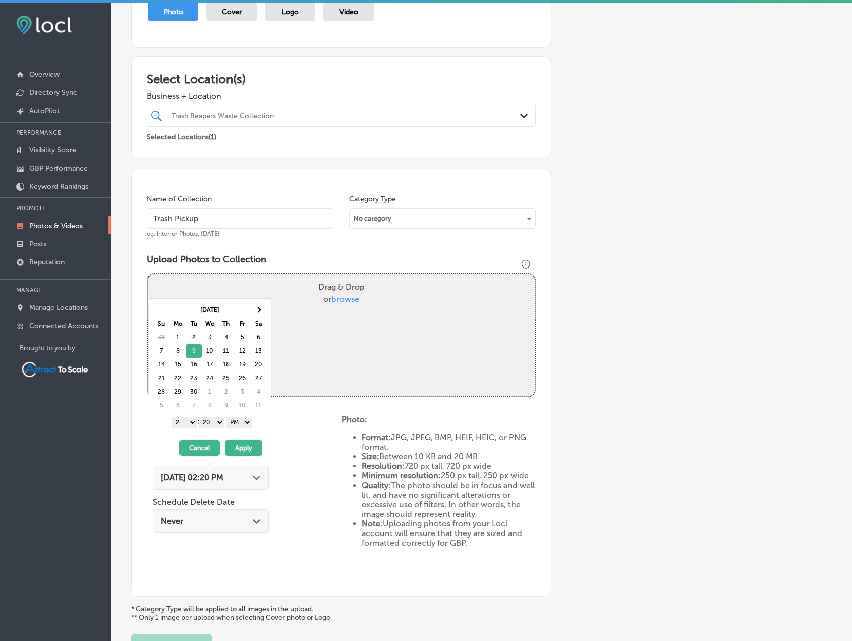
click at [238, 447] on button "Apply" at bounding box center [243, 448] width 37 height 16
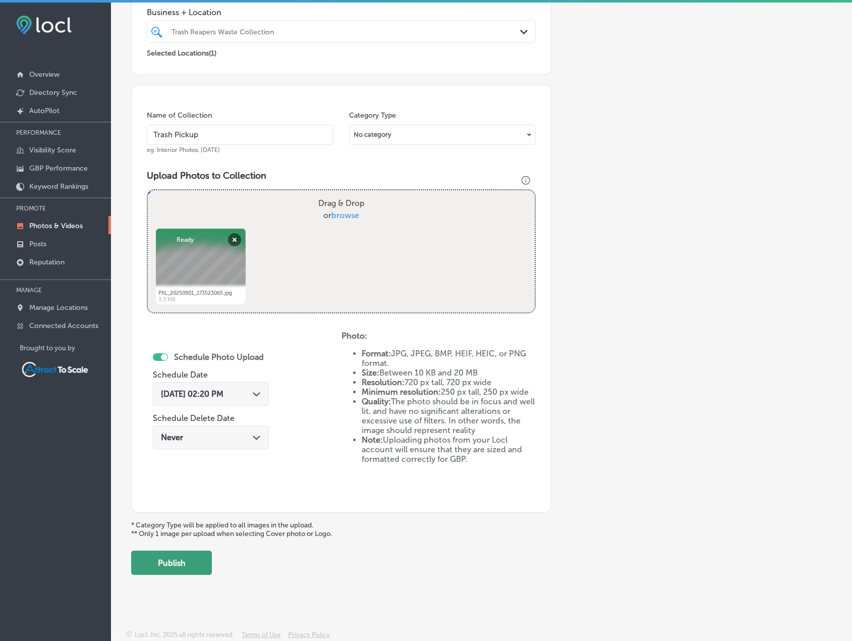
click at [175, 566] on button "Publish" at bounding box center [171, 562] width 81 height 24
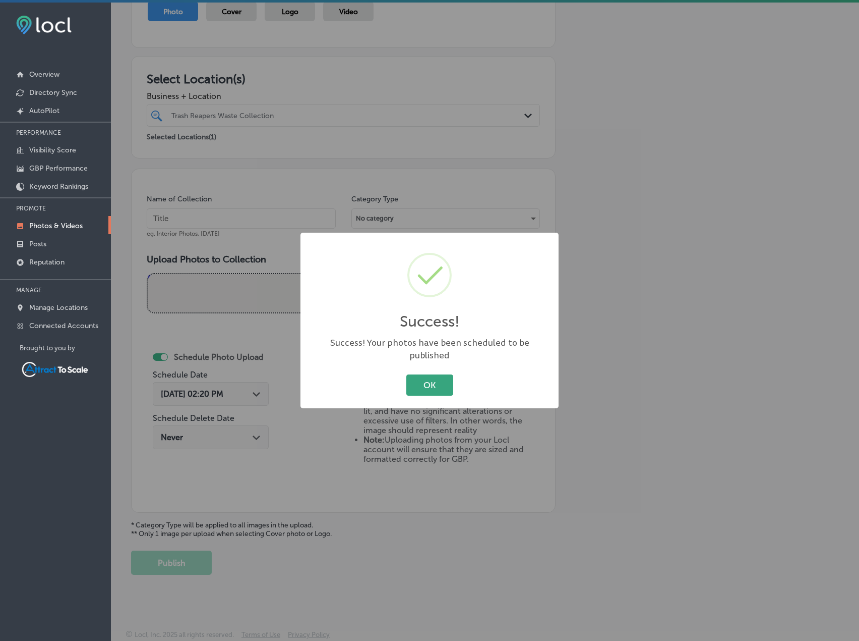
click at [444, 375] on button "OK" at bounding box center [430, 384] width 47 height 21
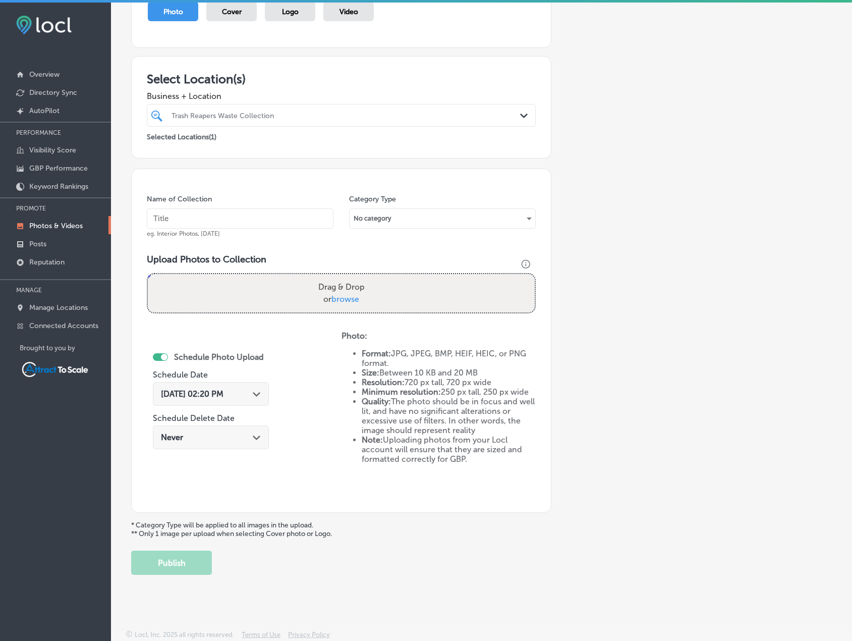
click at [243, 385] on div "[DATE] 02:20 PM Path Created with Sketch." at bounding box center [211, 394] width 116 height 24
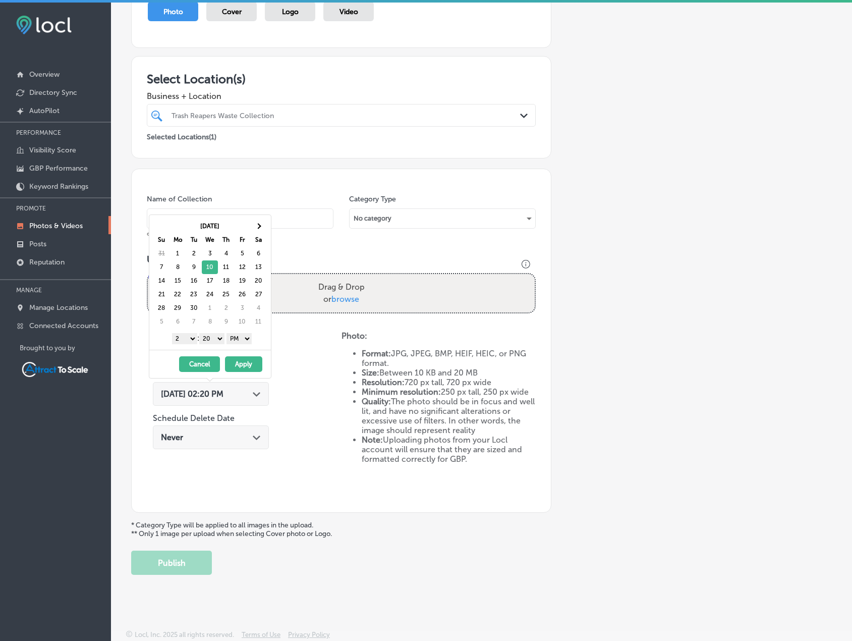
click at [244, 364] on button "Apply" at bounding box center [243, 364] width 37 height 16
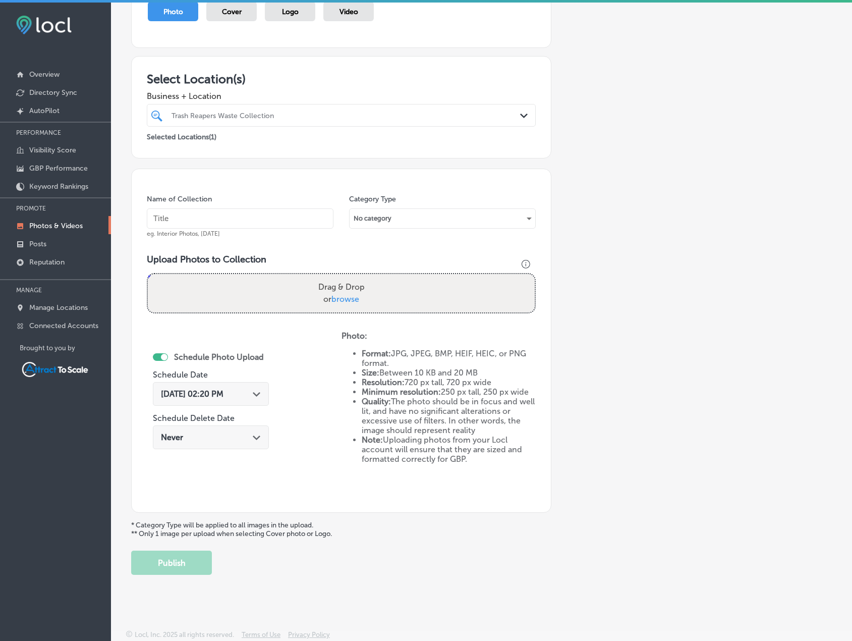
click at [264, 217] on input "text" at bounding box center [240, 218] width 187 height 20
type input "Trash Pickup"
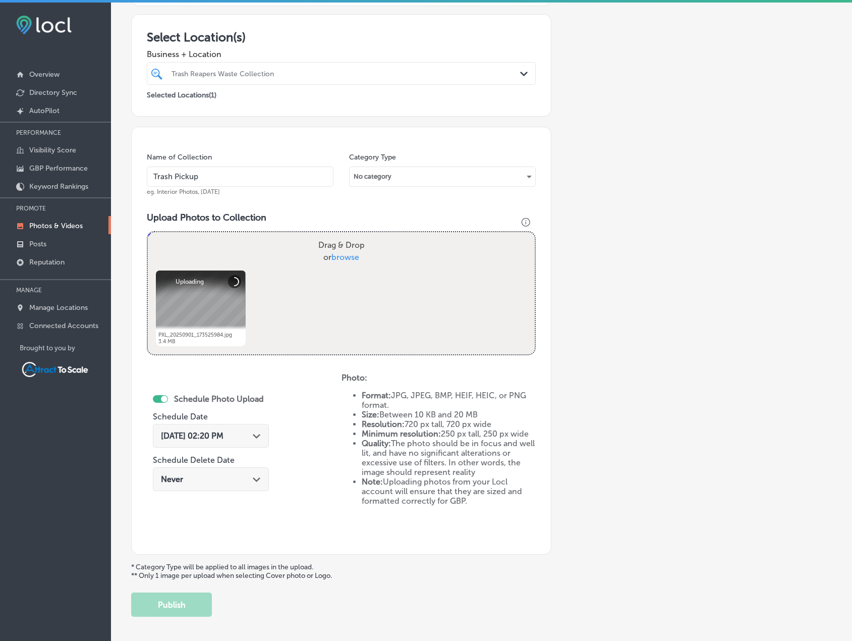
scroll to position [175, 0]
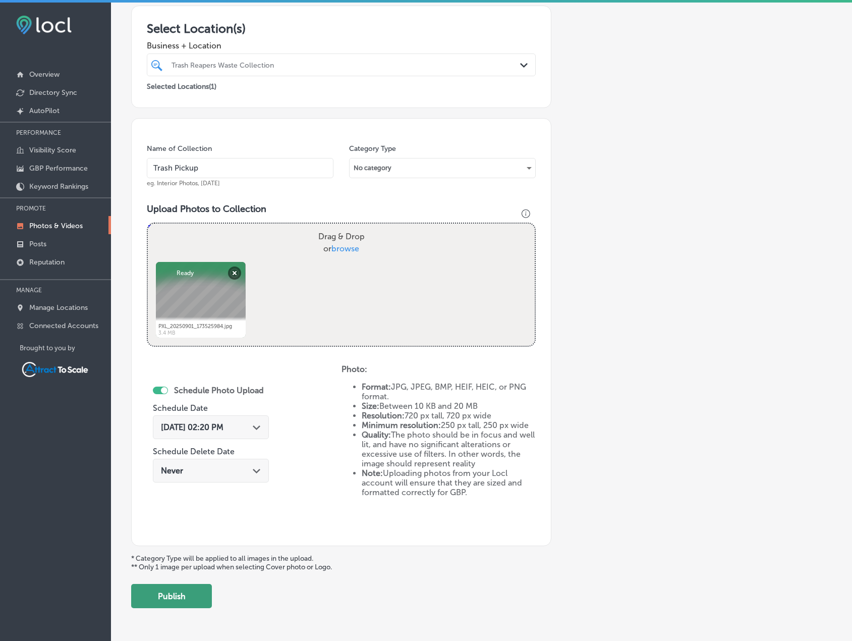
click at [198, 593] on button "Publish" at bounding box center [171, 596] width 81 height 24
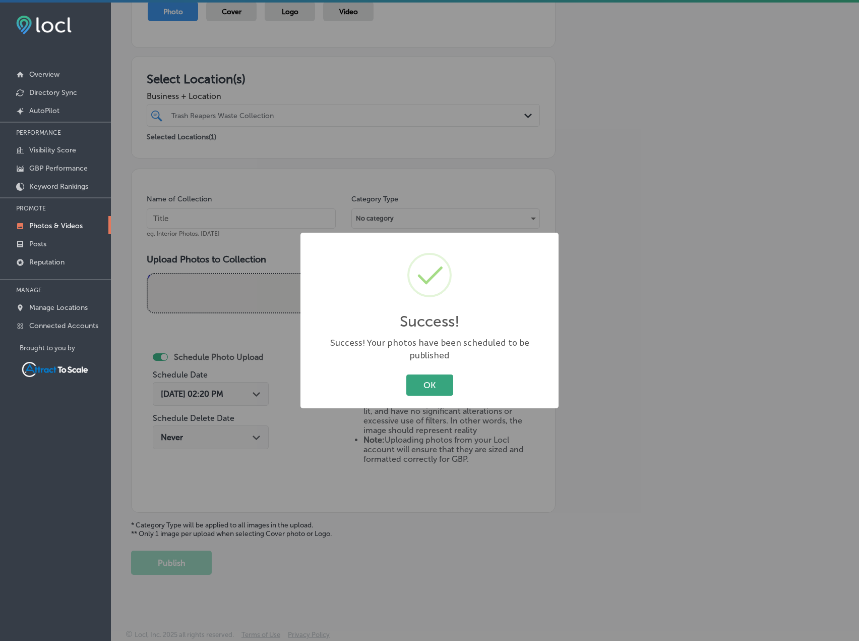
click at [443, 376] on button "OK" at bounding box center [430, 384] width 47 height 21
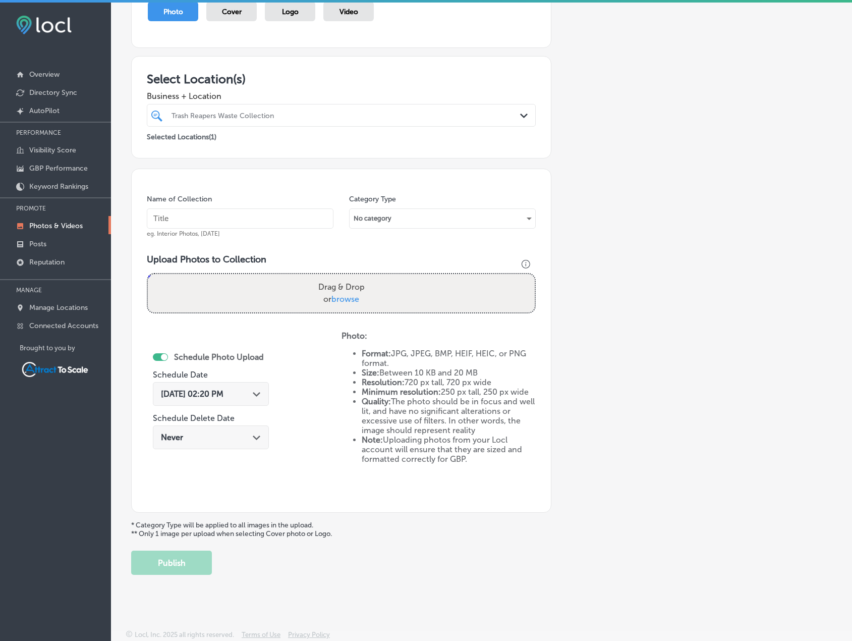
click at [226, 388] on div "[DATE] 02:20 PM Path Created with Sketch." at bounding box center [211, 394] width 116 height 24
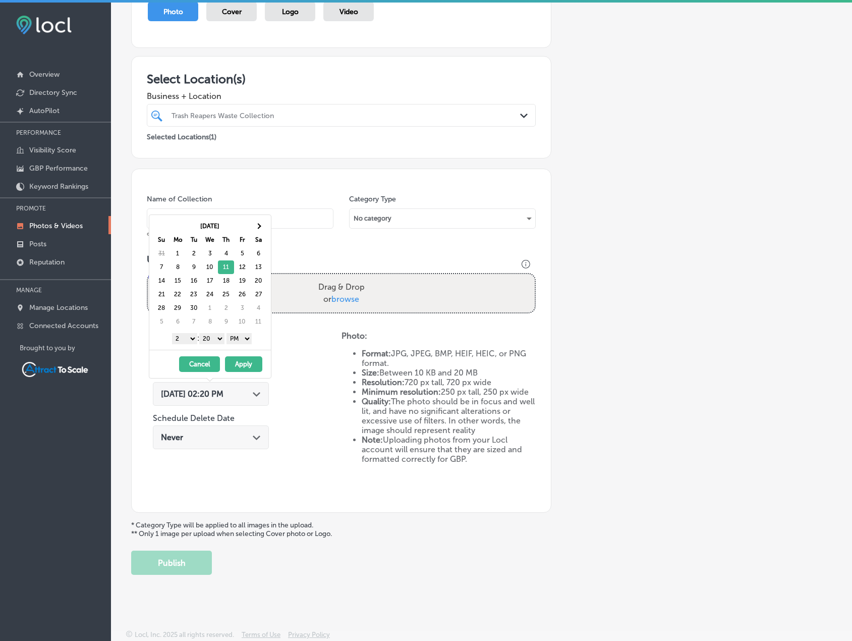
click at [249, 366] on button "Apply" at bounding box center [243, 364] width 37 height 16
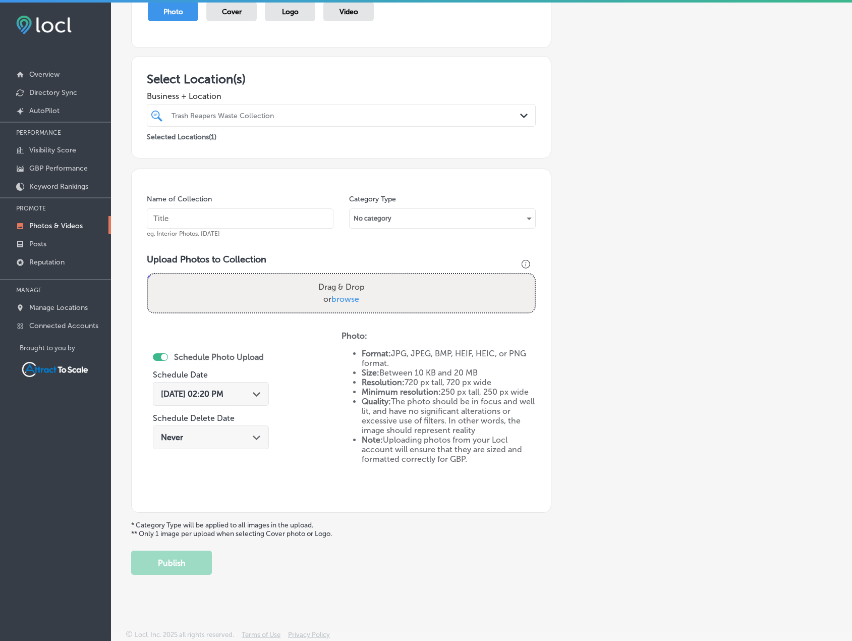
click at [237, 216] on input "text" at bounding box center [240, 218] width 187 height 20
type input "Trash Pickup"
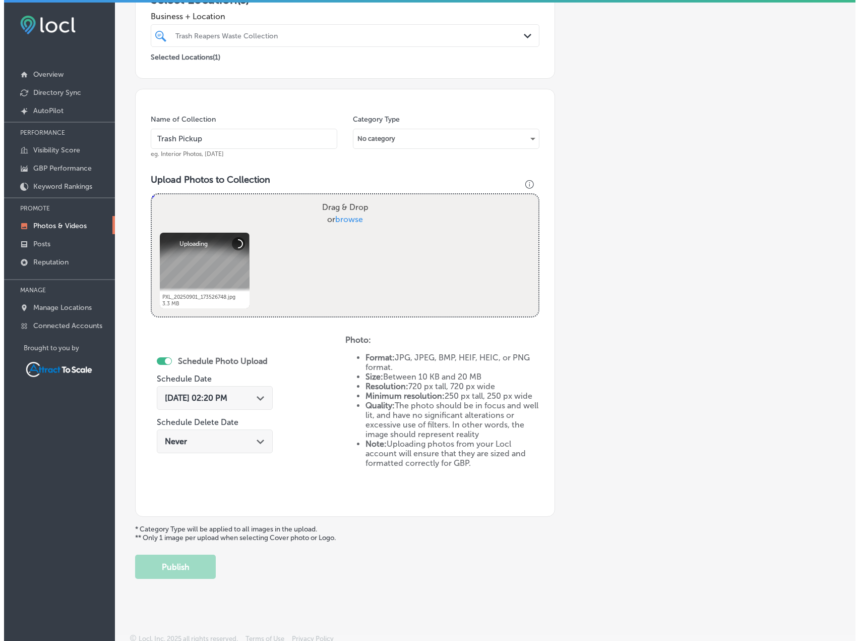
scroll to position [208, 0]
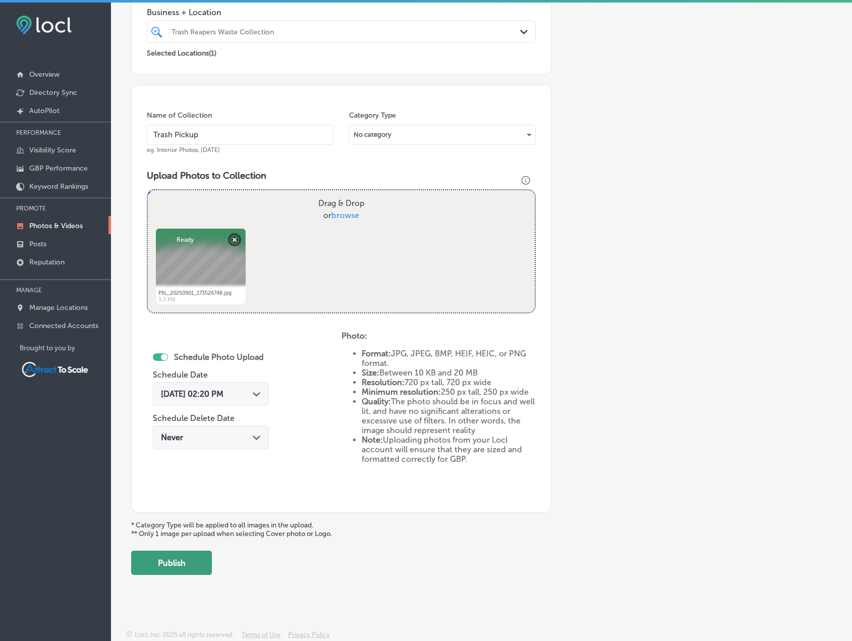
click at [198, 557] on button "Publish" at bounding box center [171, 562] width 81 height 24
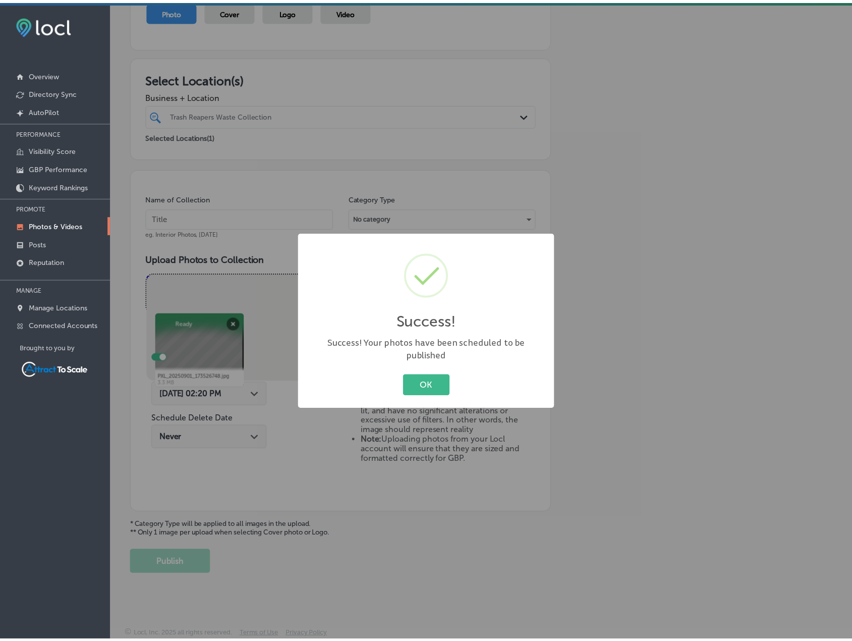
scroll to position [124, 0]
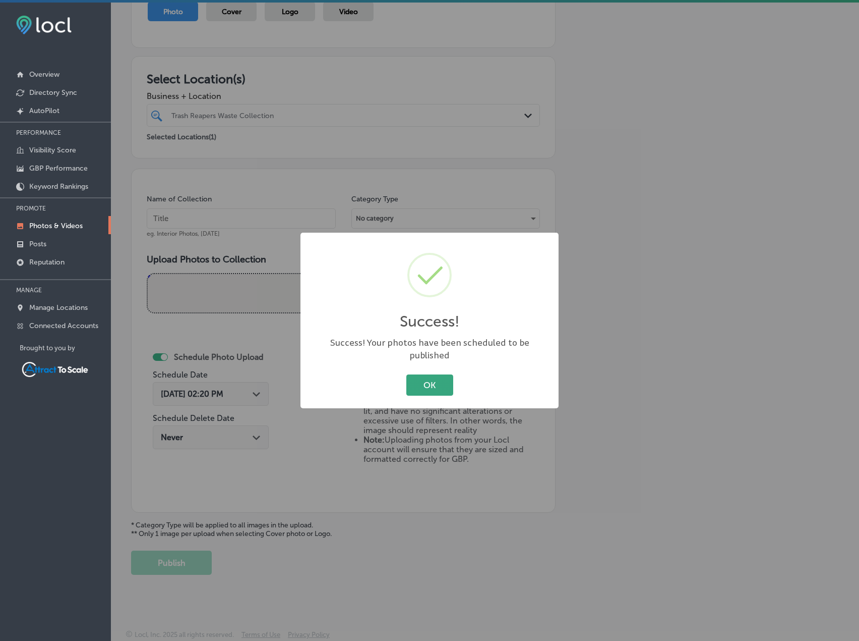
click at [419, 375] on button "OK" at bounding box center [430, 384] width 47 height 21
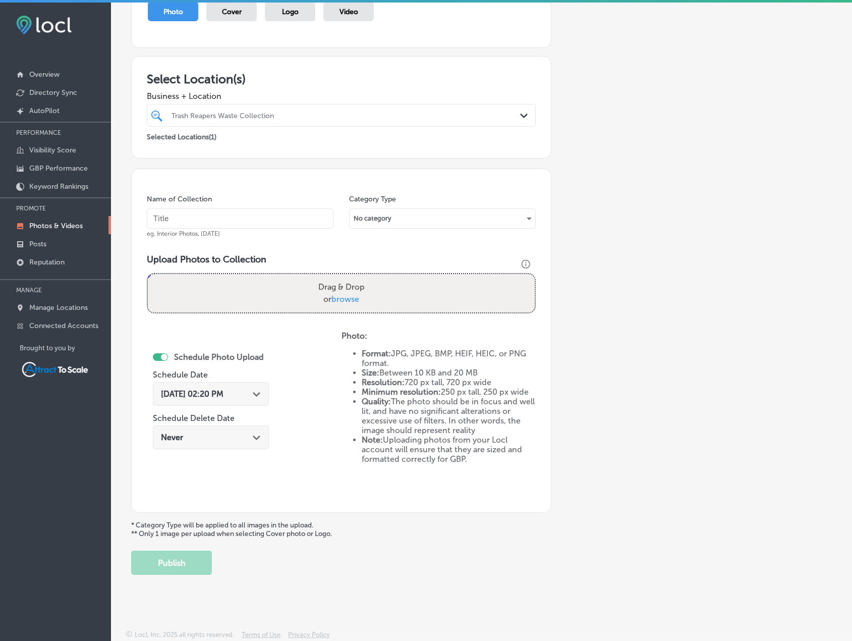
click at [191, 211] on input "text" at bounding box center [240, 218] width 187 height 20
type input "Trash Pickup"
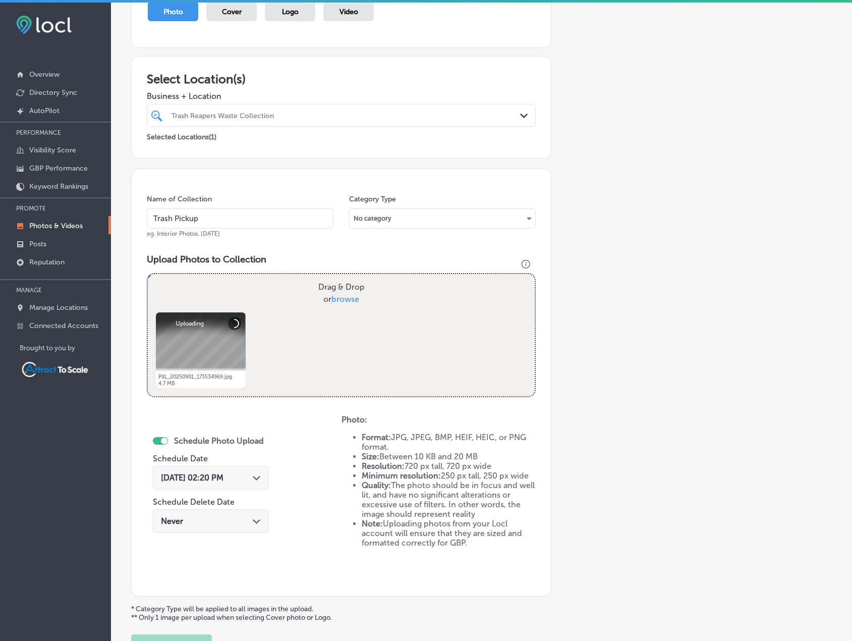
click at [234, 471] on div "[DATE] 02:20 PM Path Created with Sketch." at bounding box center [211, 478] width 116 height 24
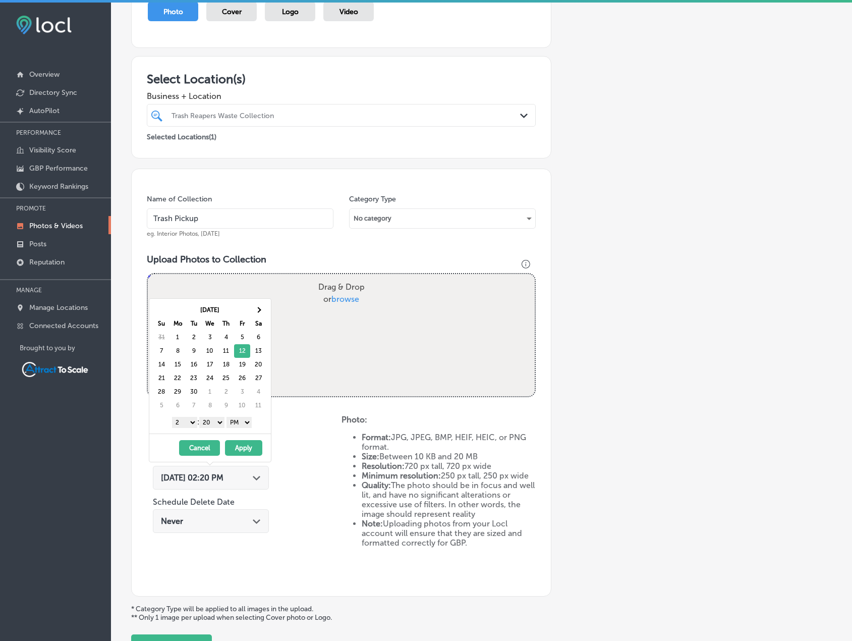
click at [242, 438] on div "[DATE] - [DATE] Cancel Apply" at bounding box center [210, 447] width 122 height 28
click at [243, 439] on div "[DATE] - [DATE] Cancel Apply" at bounding box center [210, 447] width 122 height 28
click at [246, 443] on button "Apply" at bounding box center [243, 448] width 37 height 16
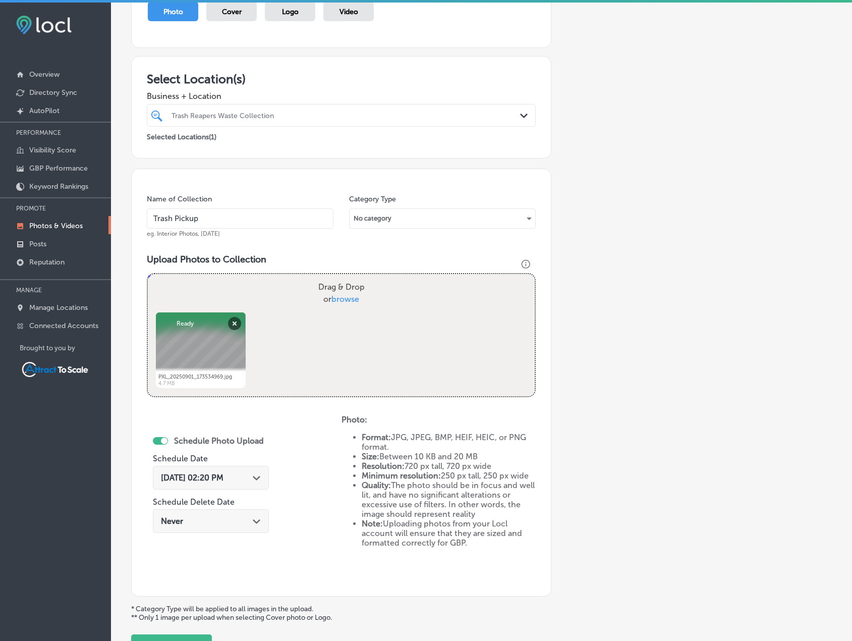
click at [188, 633] on div "Add a Collection Which Type of Image or Video Would You Like to Upload? Photo C…" at bounding box center [481, 299] width 701 height 717
click at [188, 636] on button "Publish" at bounding box center [171, 646] width 81 height 24
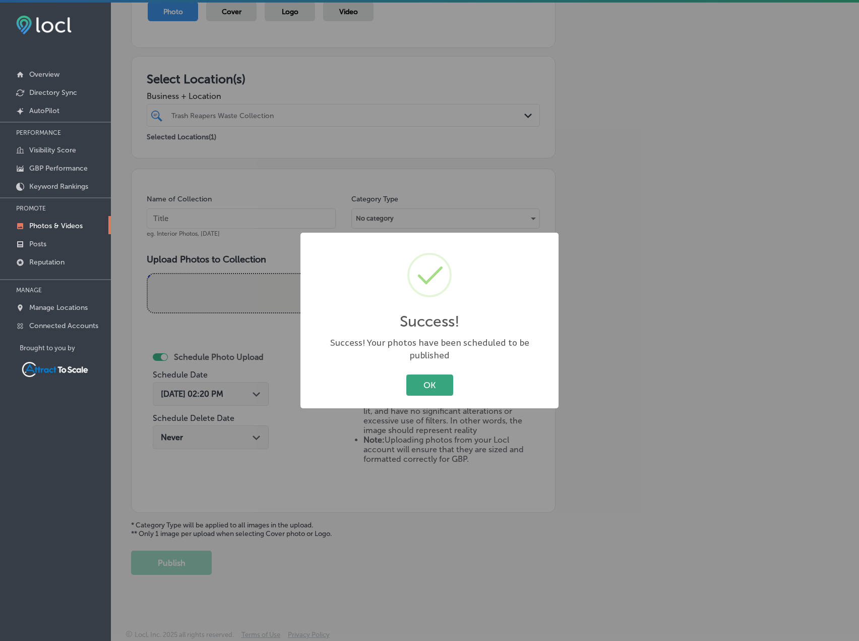
click at [421, 392] on div "Success! × Success! Your photos have been scheduled to be published OK Cancel" at bounding box center [430, 321] width 258 height 176
click at [439, 375] on button "OK" at bounding box center [430, 384] width 47 height 21
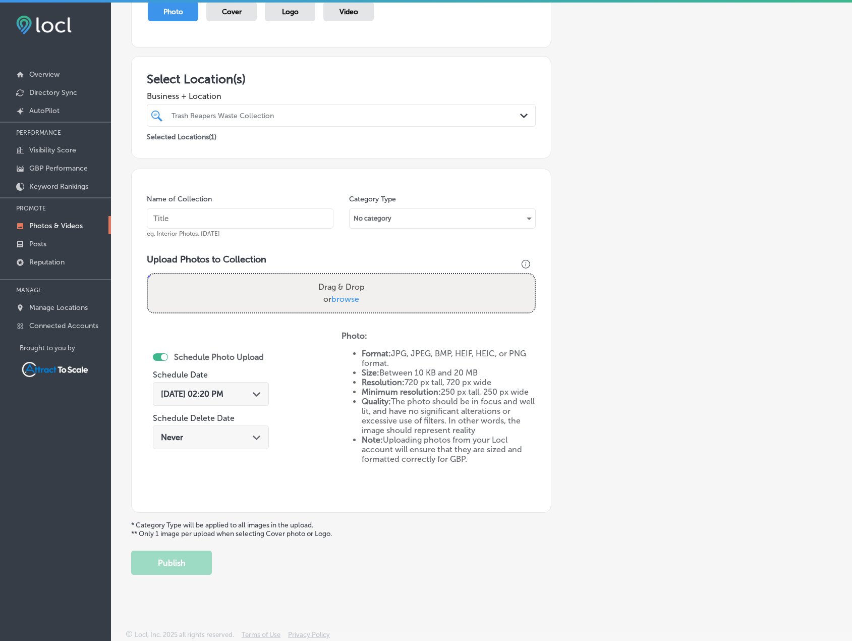
scroll to position [3, 0]
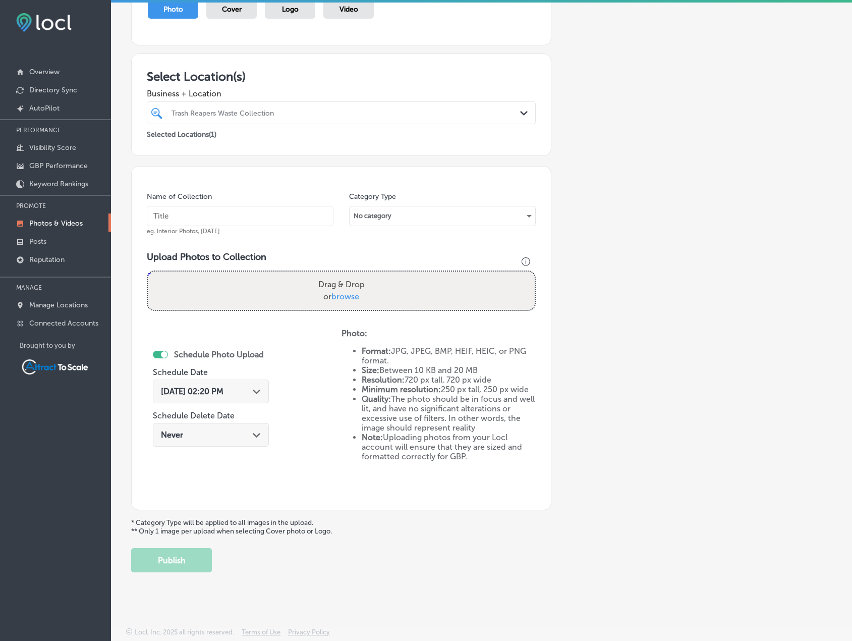
click at [180, 212] on input "text" at bounding box center [240, 216] width 187 height 20
type input "Trash Pickup"
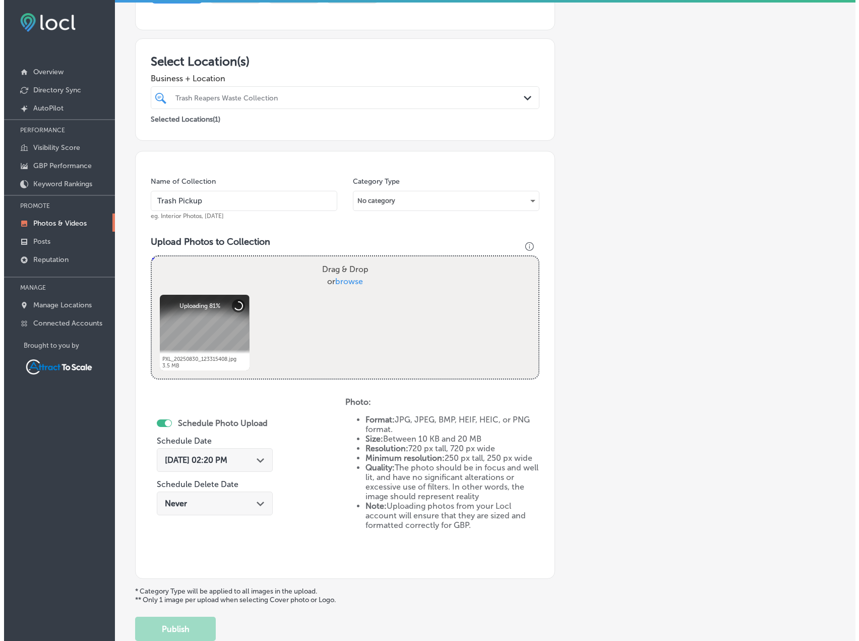
scroll to position [208, 0]
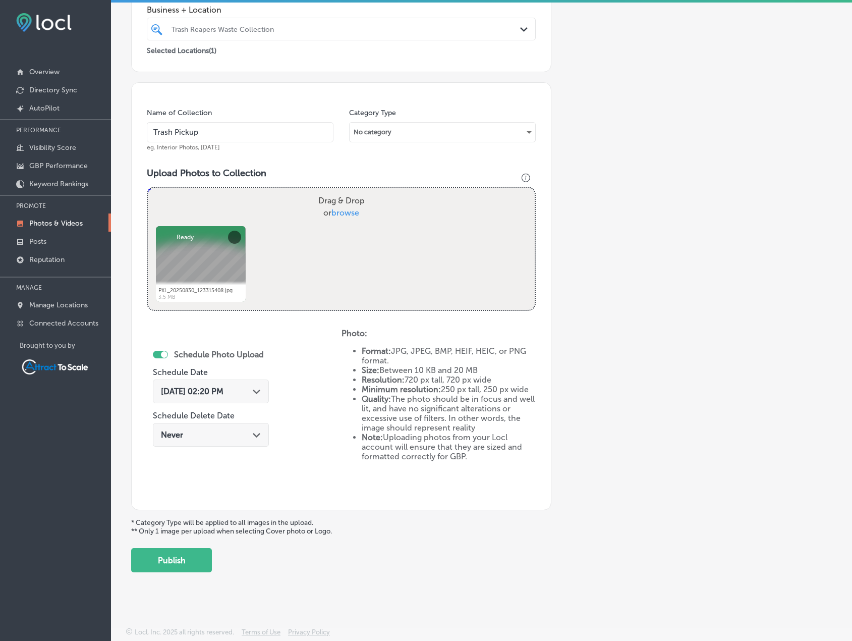
click at [244, 395] on div "[DATE] 02:20 PM Path Created with Sketch." at bounding box center [211, 391] width 100 height 10
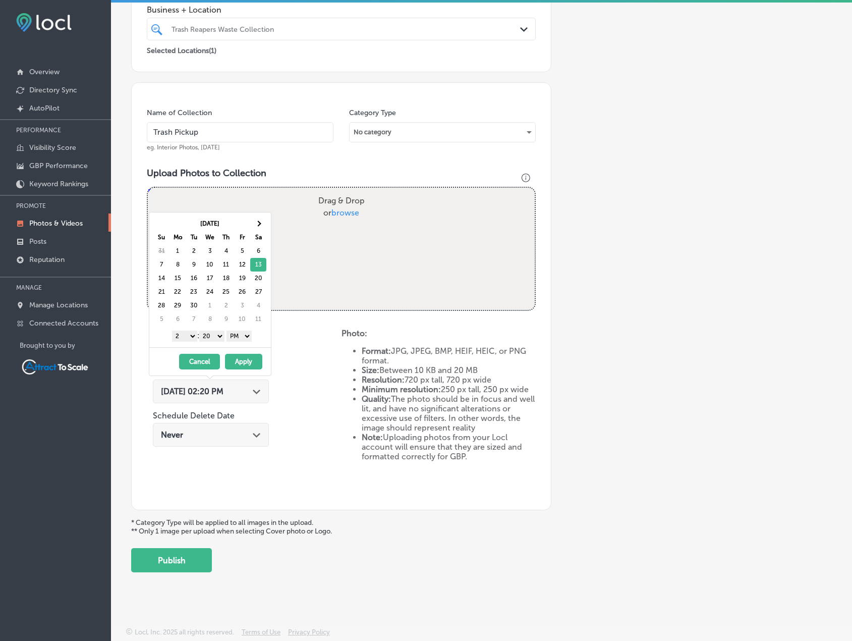
click at [253, 360] on button "Apply" at bounding box center [243, 362] width 37 height 16
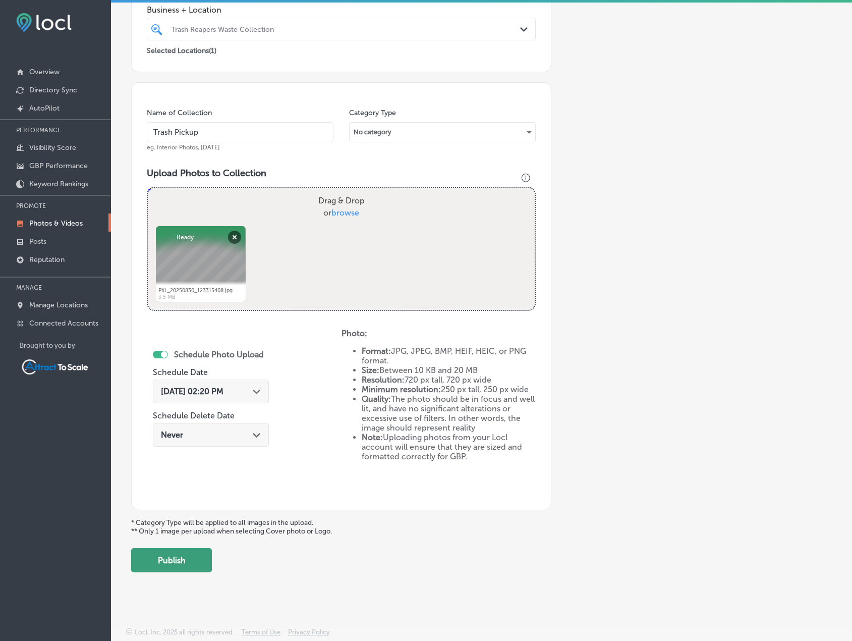
click at [201, 565] on button "Publish" at bounding box center [171, 560] width 81 height 24
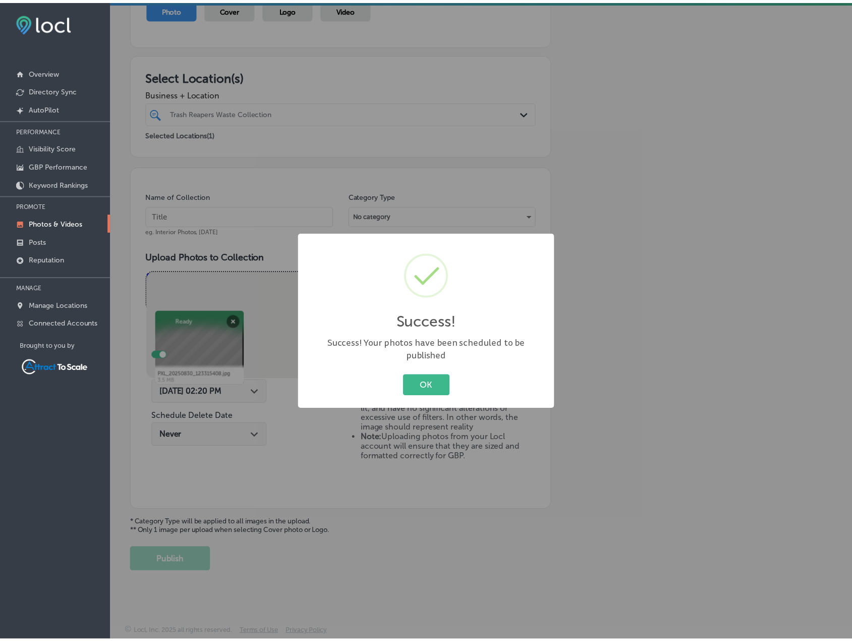
scroll to position [124, 0]
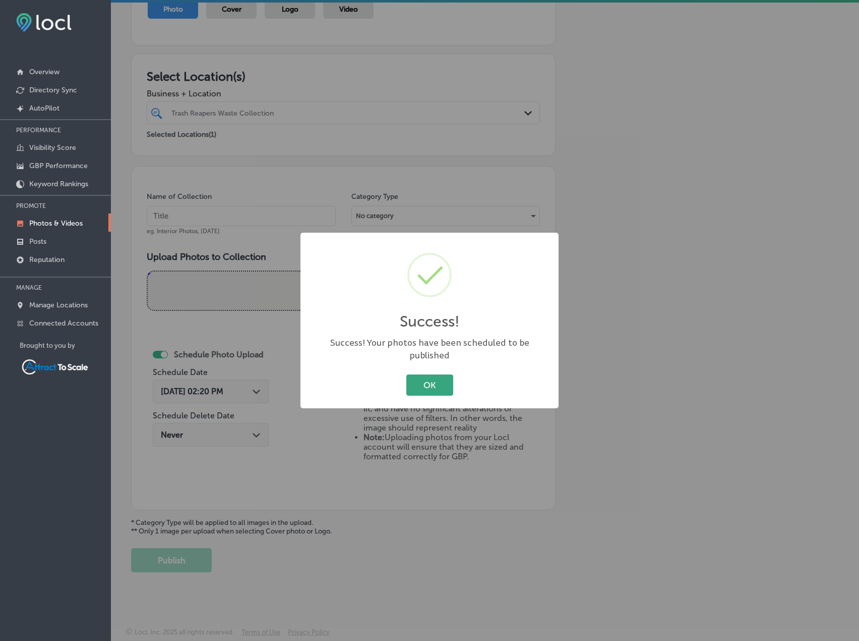
click at [429, 379] on button "OK" at bounding box center [430, 384] width 47 height 21
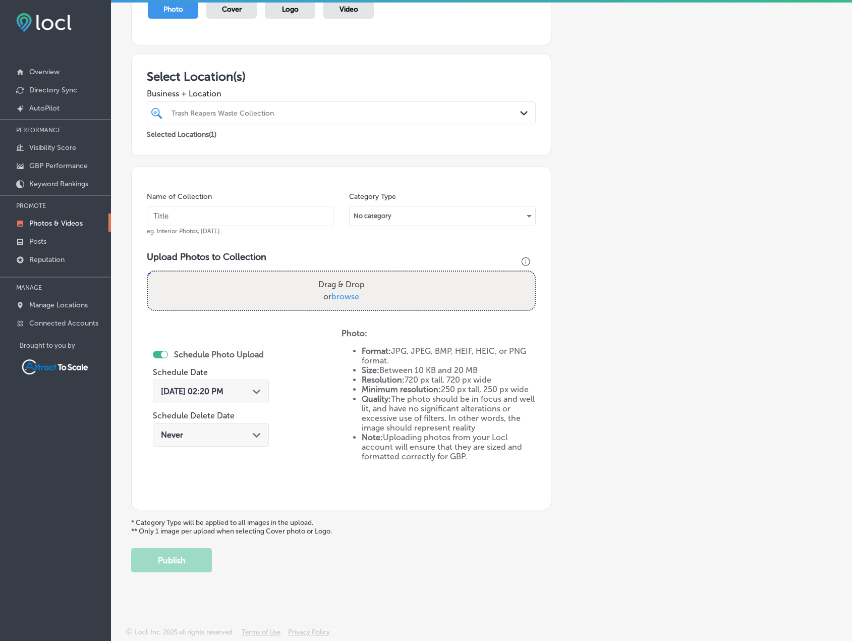
click at [215, 218] on input "text" at bounding box center [240, 216] width 187 height 20
type input "Trash Pickup"
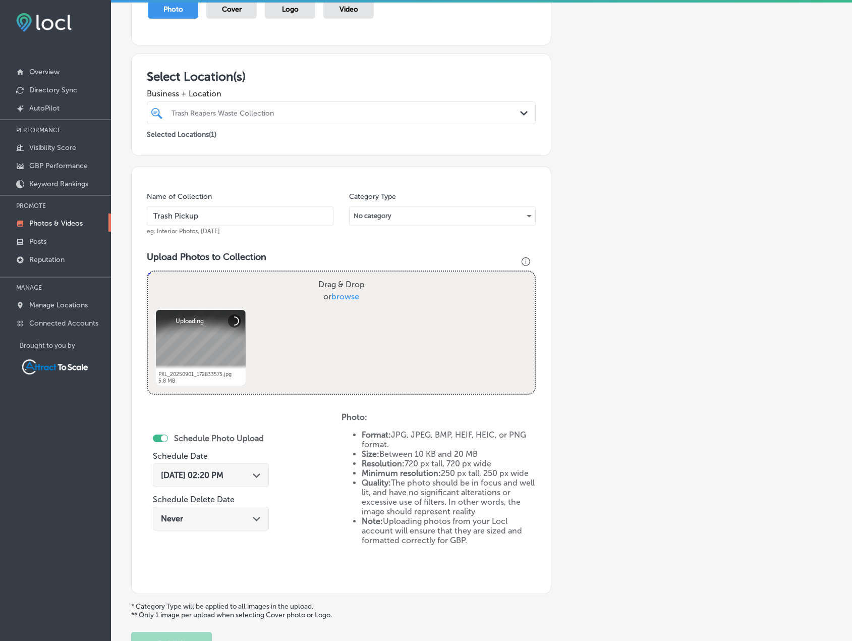
click at [240, 465] on div "[DATE] 02:20 PM Path Created with Sketch." at bounding box center [211, 475] width 116 height 24
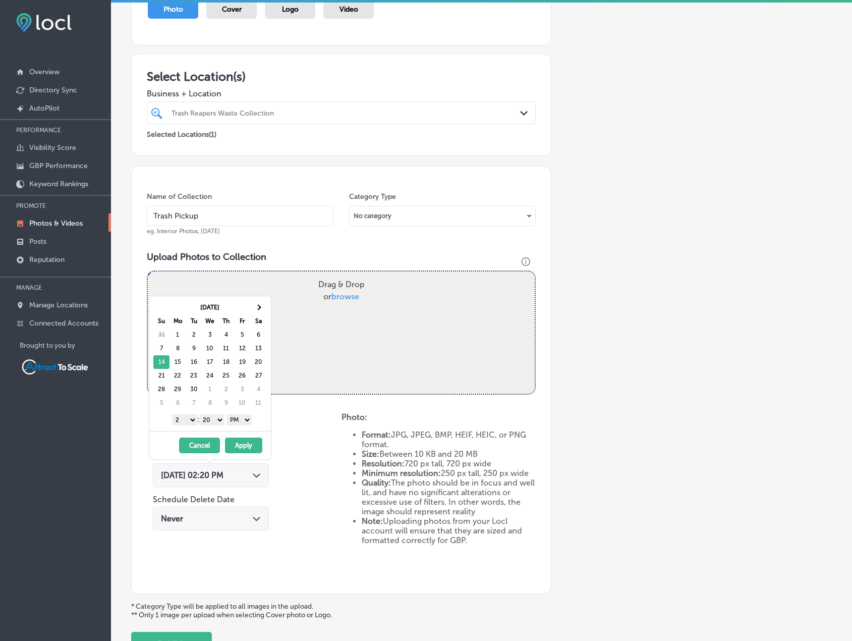
click at [242, 445] on button "Apply" at bounding box center [243, 445] width 37 height 16
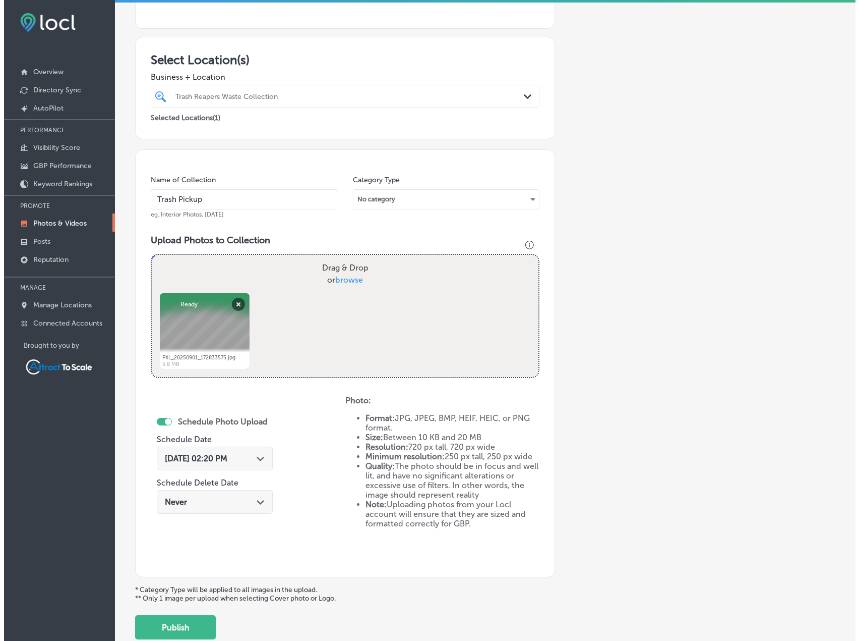
scroll to position [175, 0]
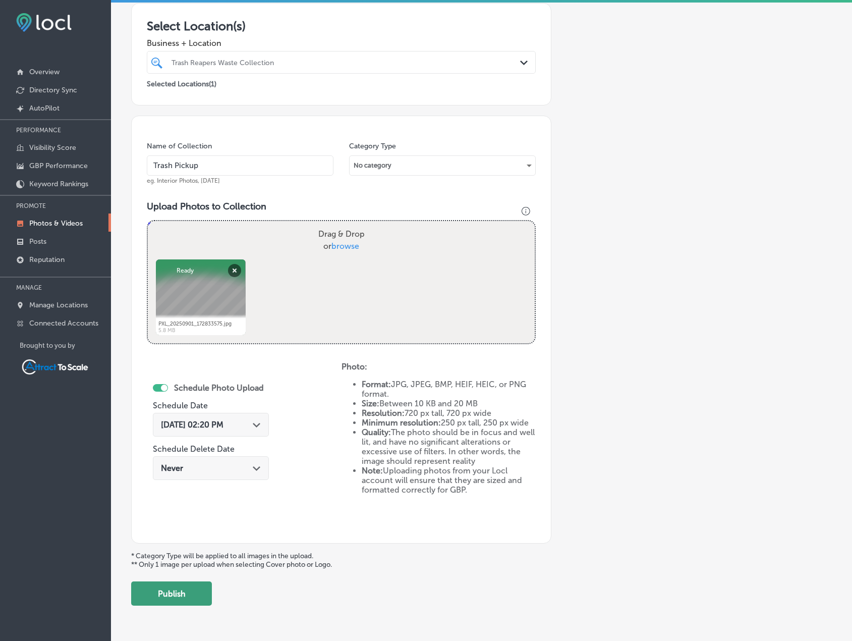
click at [191, 587] on button "Publish" at bounding box center [171, 593] width 81 height 24
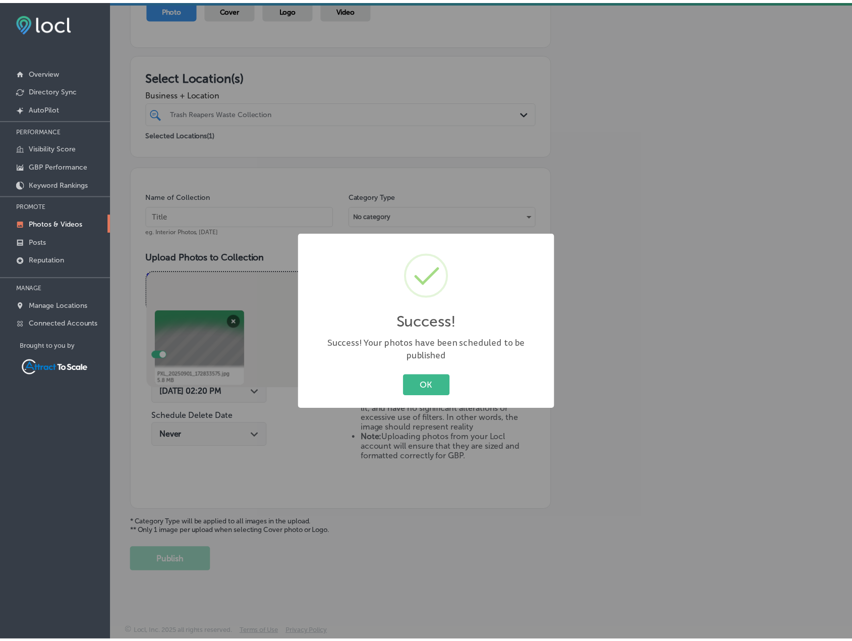
scroll to position [124, 0]
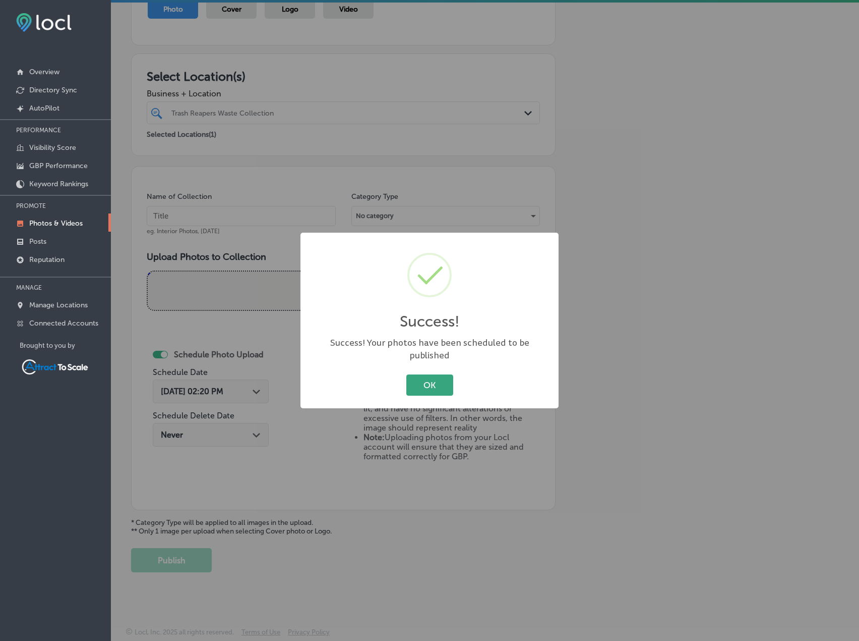
click at [430, 374] on button "OK" at bounding box center [430, 384] width 47 height 21
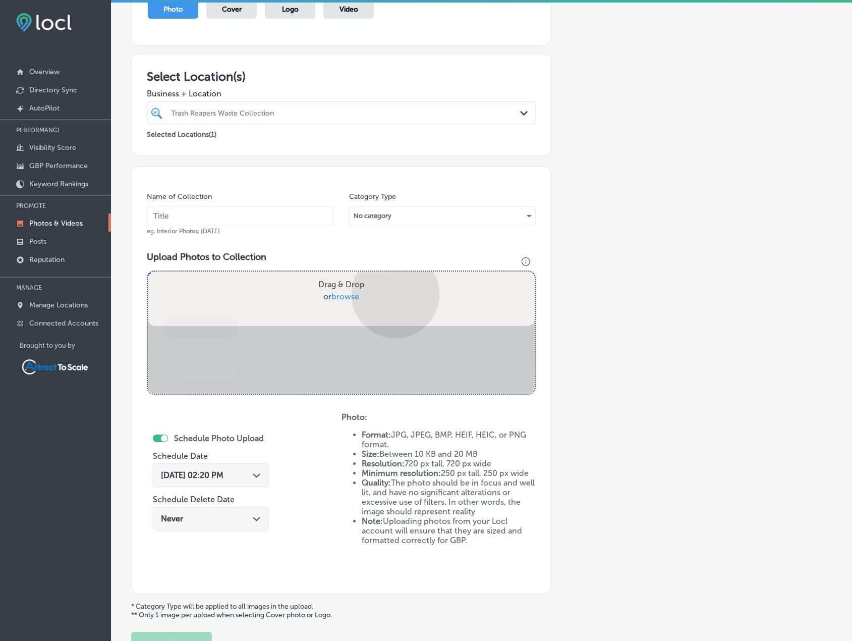
scroll to position [175, 0]
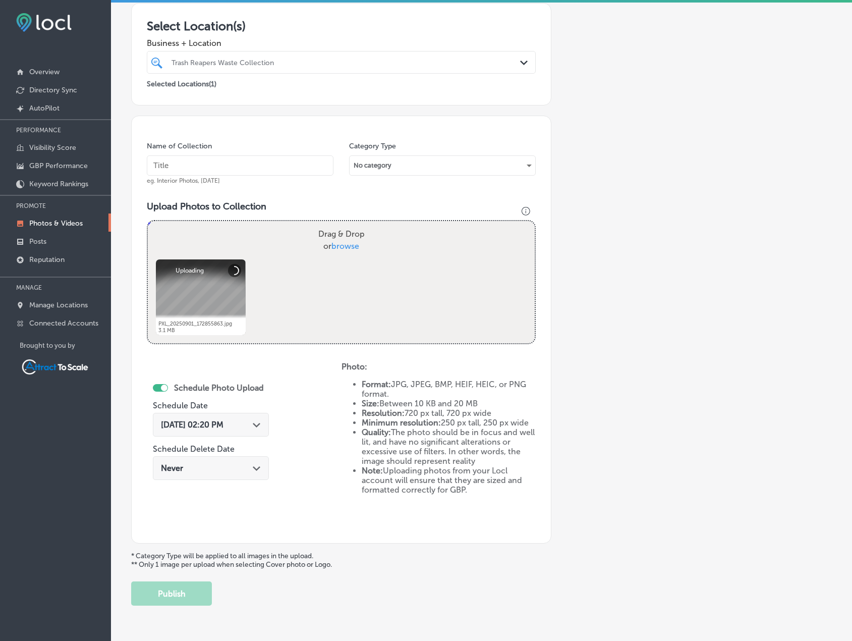
click at [242, 167] on input "text" at bounding box center [240, 165] width 187 height 20
type input "Trash Pickup"
click at [242, 427] on div "[DATE] 02:20 PM Path Created with Sketch." at bounding box center [211, 425] width 100 height 10
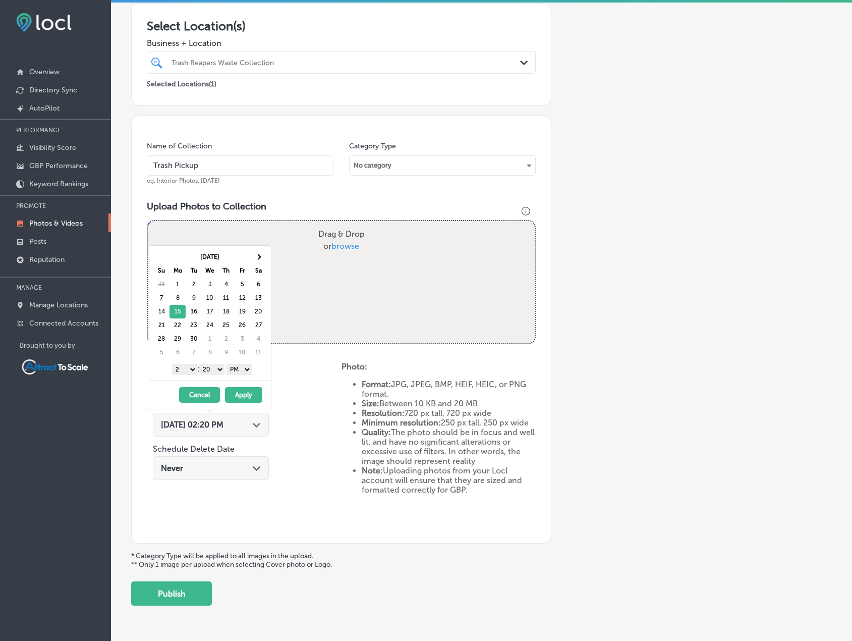
click at [254, 397] on button "Apply" at bounding box center [243, 395] width 37 height 16
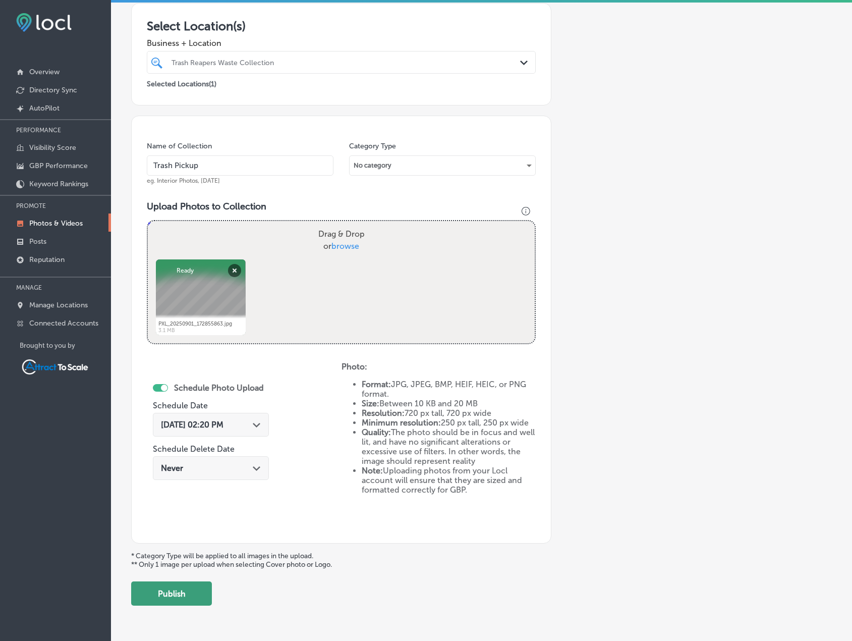
click at [200, 595] on button "Publish" at bounding box center [171, 593] width 81 height 24
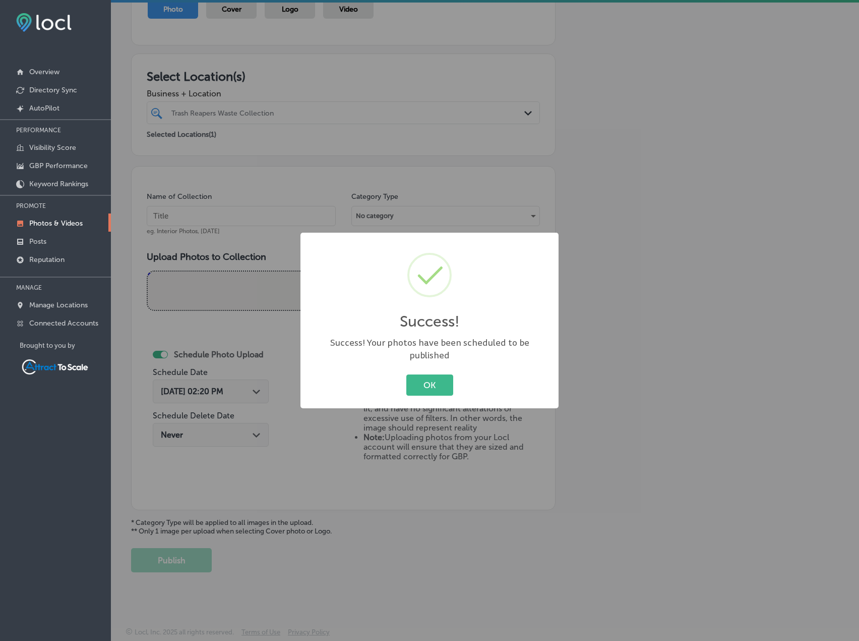
drag, startPoint x: 423, startPoint y: 386, endPoint x: 396, endPoint y: 380, distance: 26.8
click at [424, 385] on button "OK" at bounding box center [430, 384] width 47 height 21
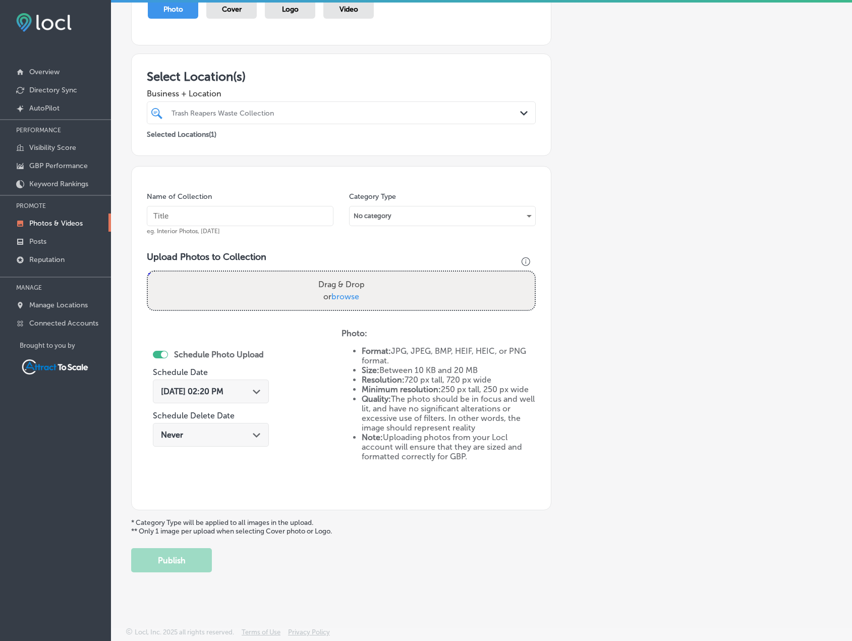
click at [234, 396] on div "[DATE] 02:20 PM Path Created with Sketch." at bounding box center [211, 391] width 116 height 24
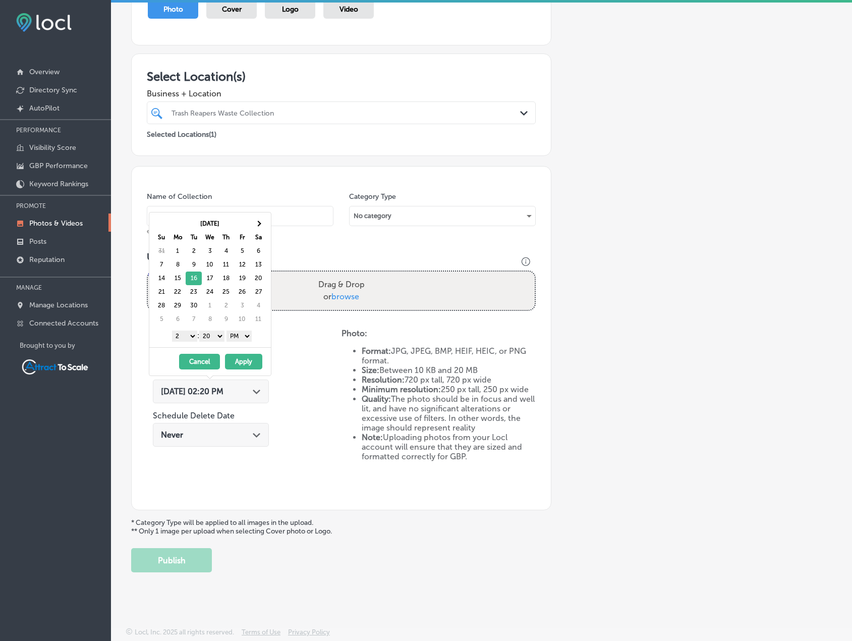
drag, startPoint x: 243, startPoint y: 363, endPoint x: 243, endPoint y: 357, distance: 5.5
click at [243, 362] on button "Apply" at bounding box center [243, 362] width 37 height 16
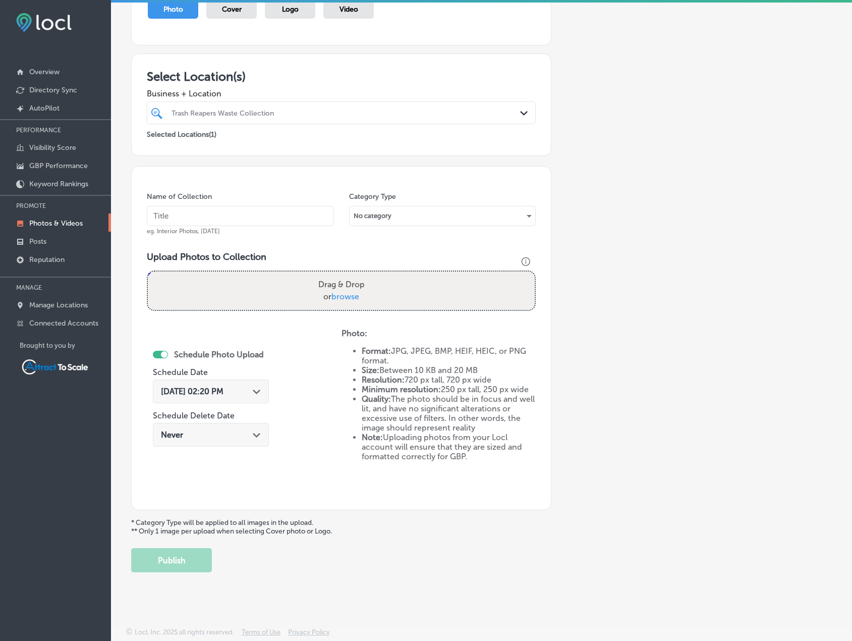
click at [211, 225] on input "text" at bounding box center [240, 216] width 187 height 20
type input "Trash Pickup"
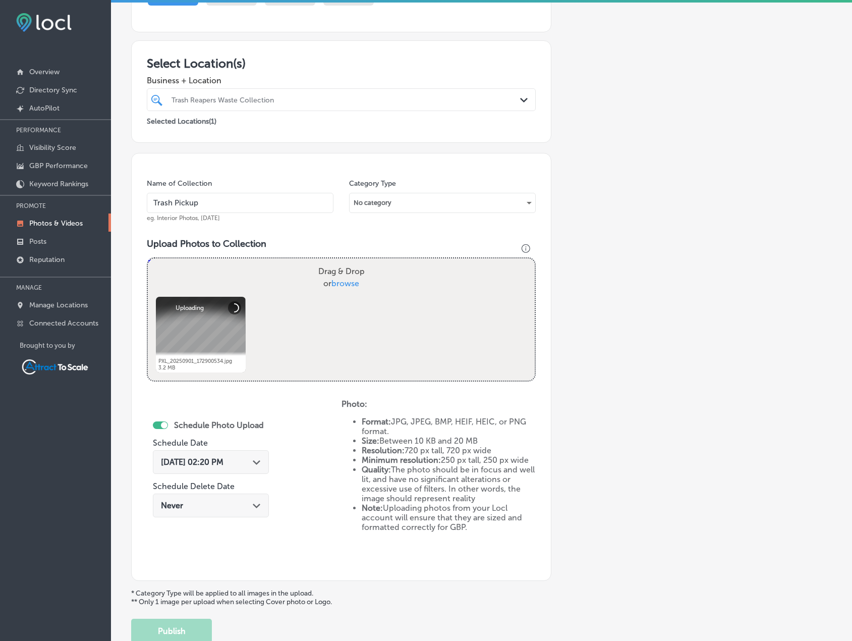
scroll to position [175, 0]
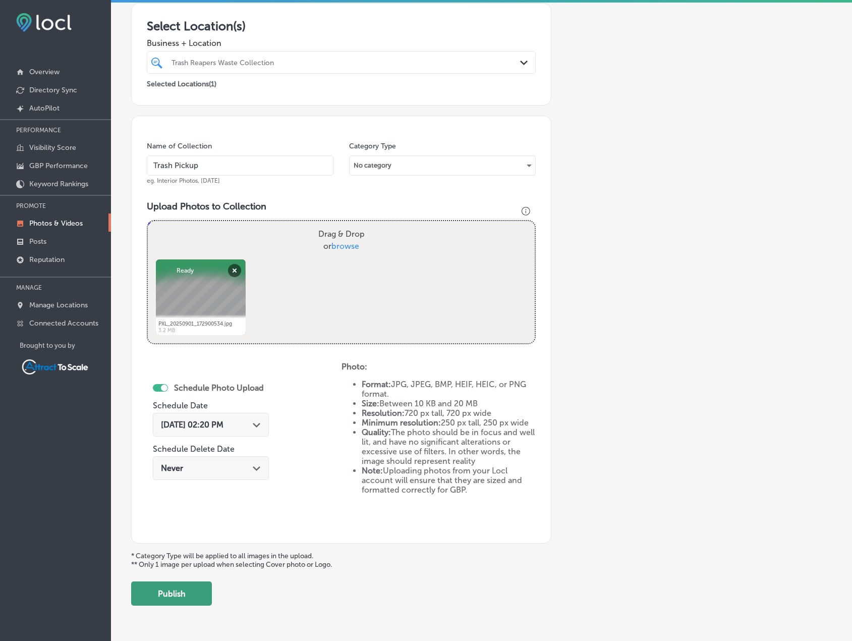
click at [181, 593] on button "Publish" at bounding box center [171, 593] width 81 height 24
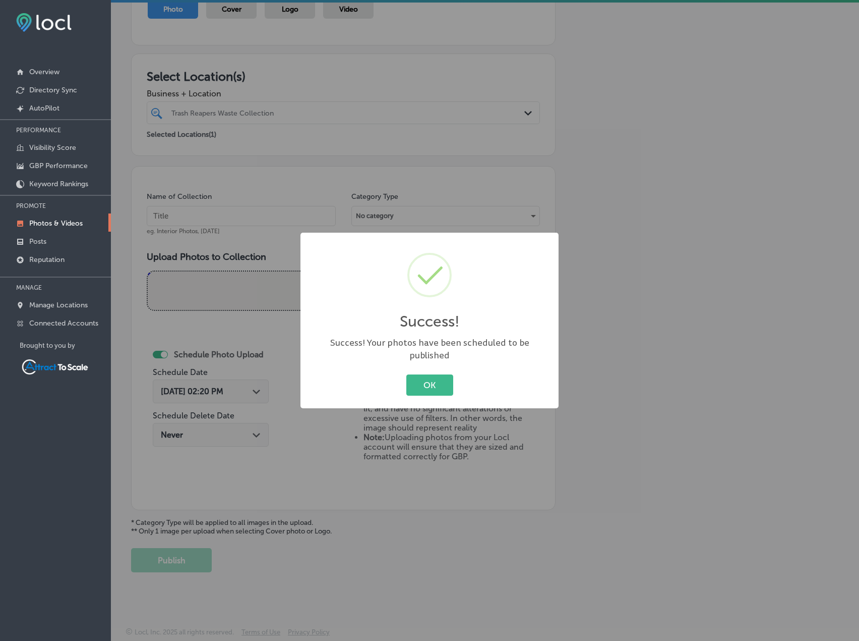
drag, startPoint x: 424, startPoint y: 383, endPoint x: 226, endPoint y: 278, distance: 224.0
click at [422, 383] on button "OK" at bounding box center [430, 384] width 47 height 21
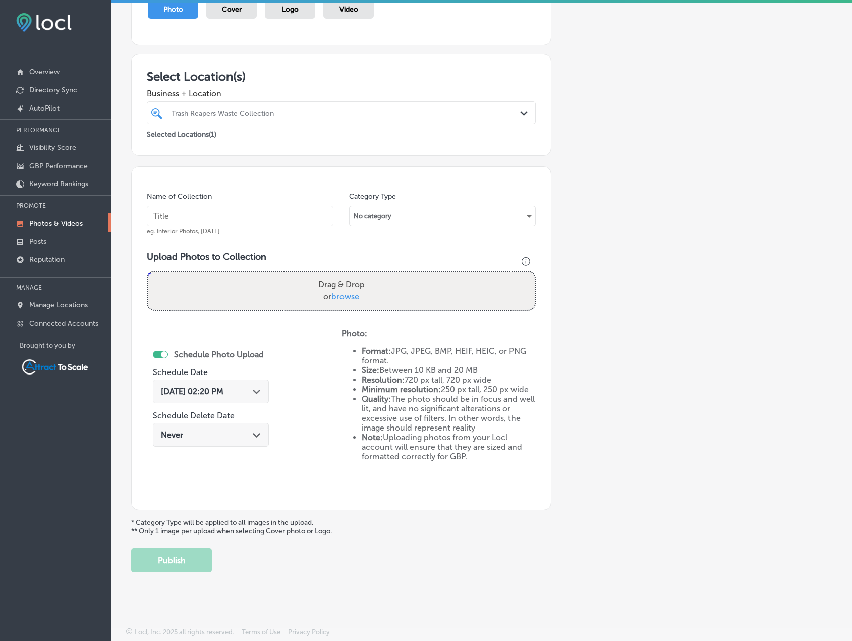
click at [182, 215] on input "text" at bounding box center [240, 216] width 187 height 20
type input "Trash Pickup"
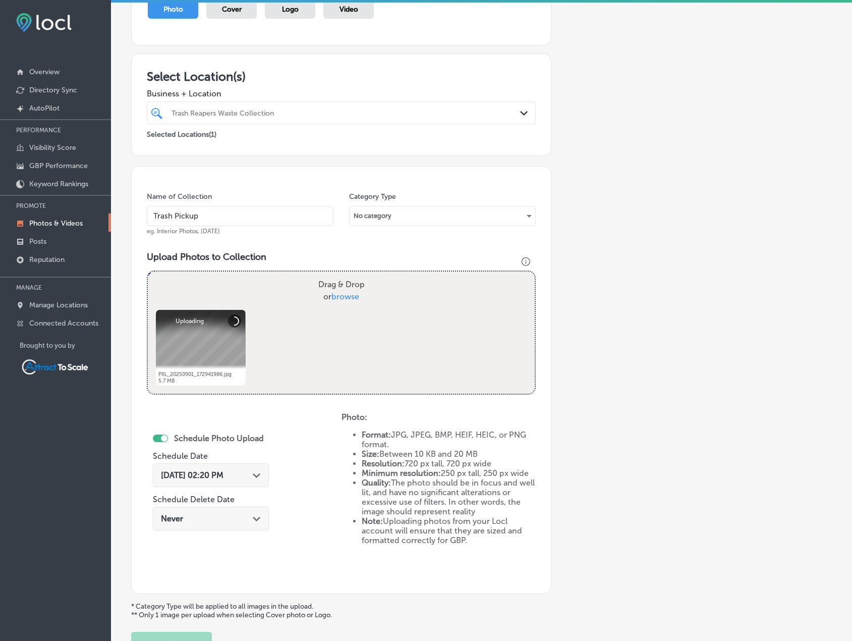
click at [241, 467] on div "[DATE] 02:20 PM Path Created with Sketch." at bounding box center [211, 475] width 116 height 24
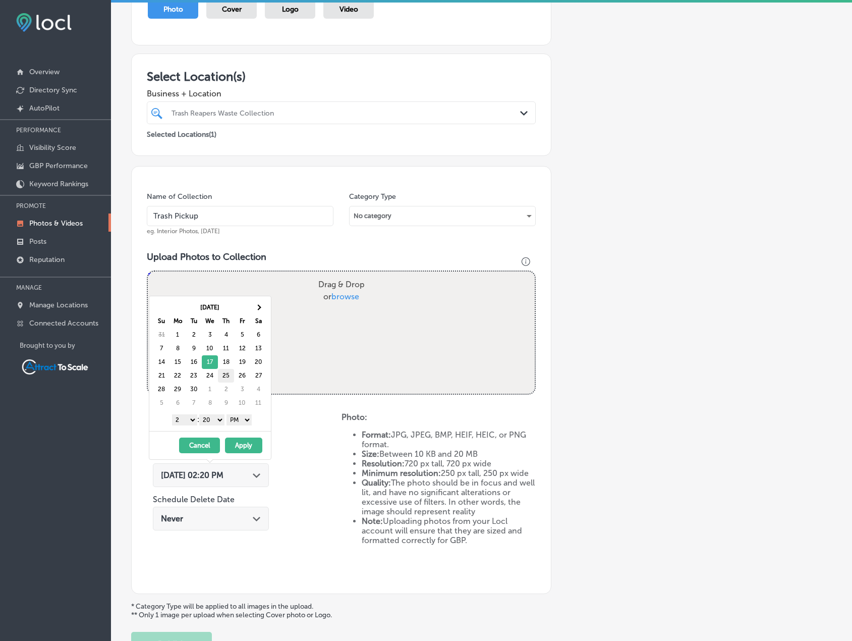
drag, startPoint x: 210, startPoint y: 362, endPoint x: 219, endPoint y: 372, distance: 13.6
click at [249, 441] on button "Apply" at bounding box center [243, 445] width 37 height 16
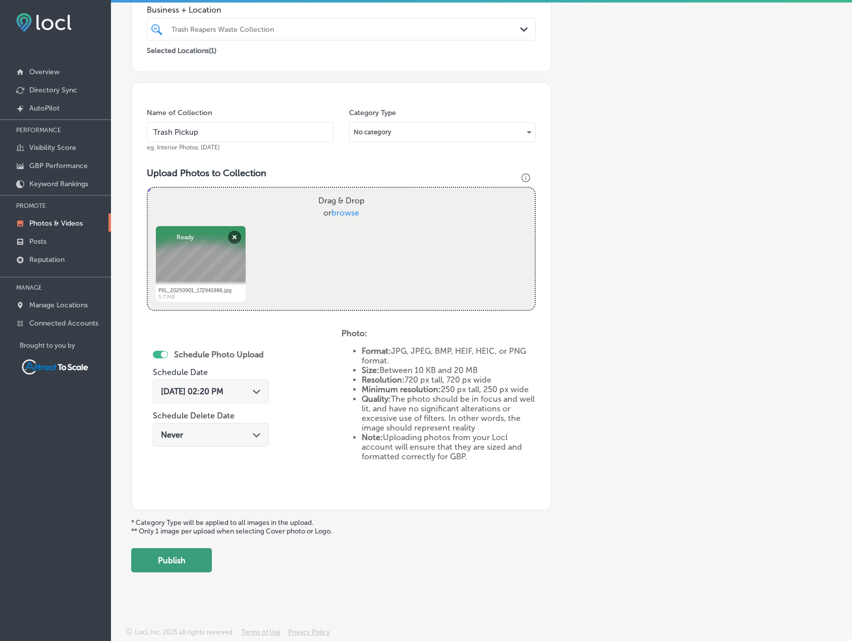
click at [194, 552] on button "Publish" at bounding box center [171, 560] width 81 height 24
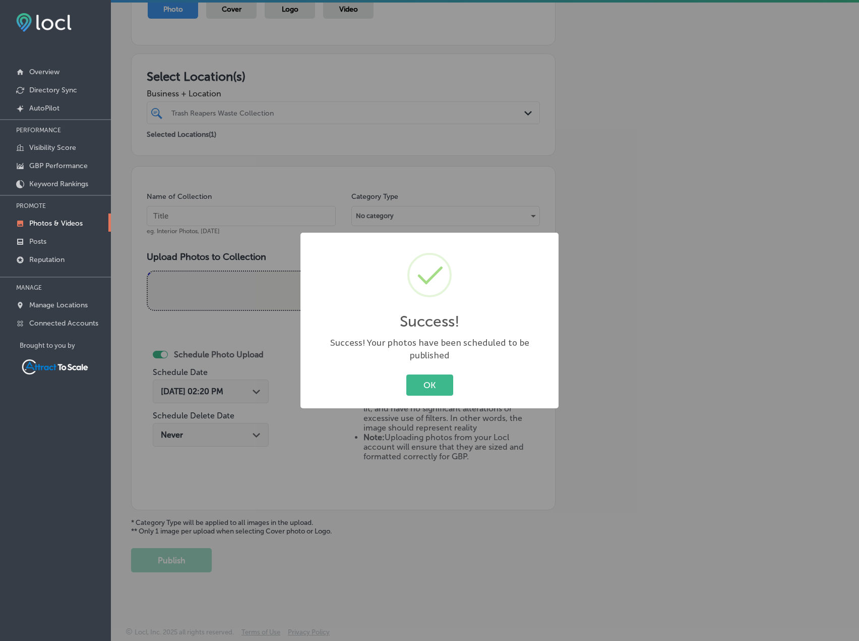
drag, startPoint x: 429, startPoint y: 379, endPoint x: 271, endPoint y: 378, distance: 157.9
click at [429, 379] on button "OK" at bounding box center [430, 384] width 47 height 21
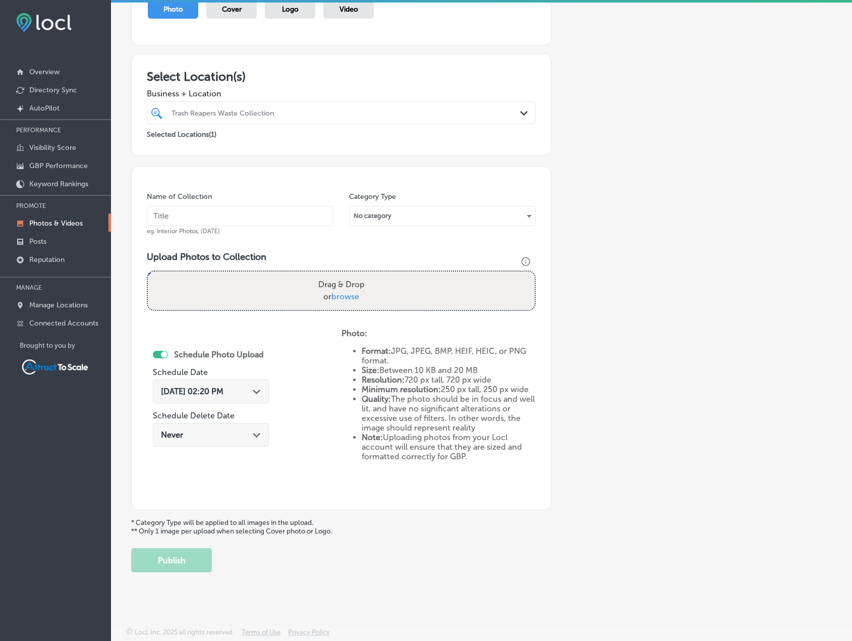
click at [241, 382] on div "[DATE] 02:20 PM Path Created with Sketch." at bounding box center [211, 391] width 116 height 24
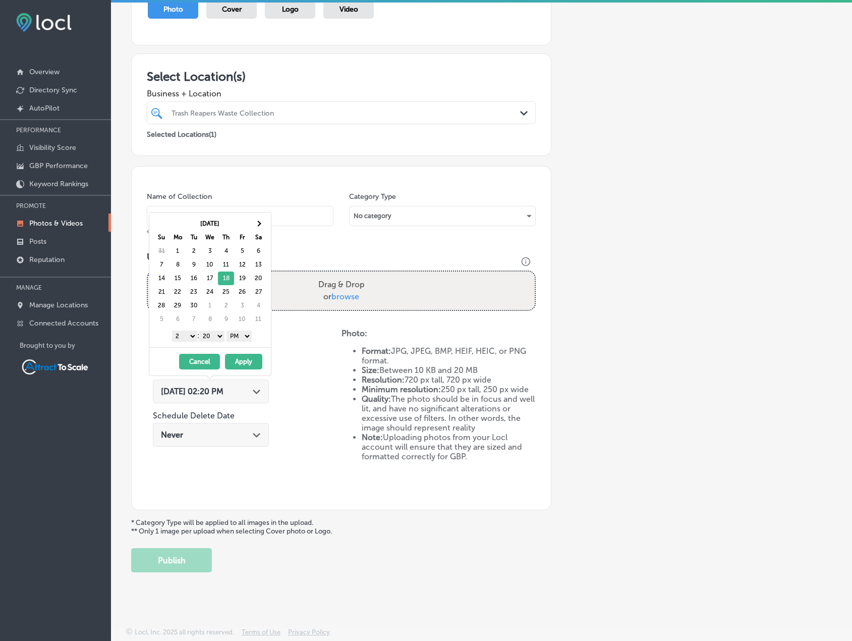
click at [246, 362] on button "Apply" at bounding box center [243, 362] width 37 height 16
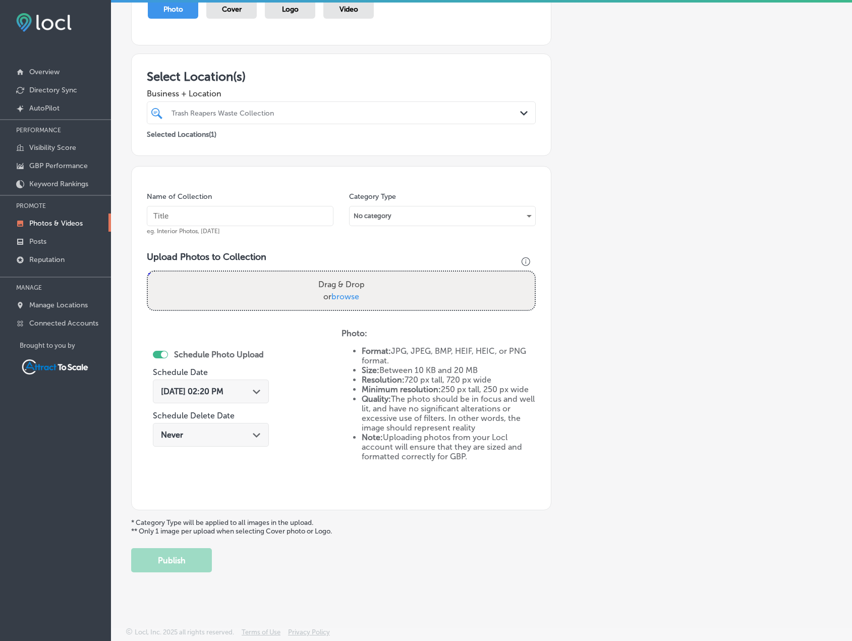
click at [213, 220] on input "text" at bounding box center [240, 216] width 187 height 20
type input "Trash Pickup"
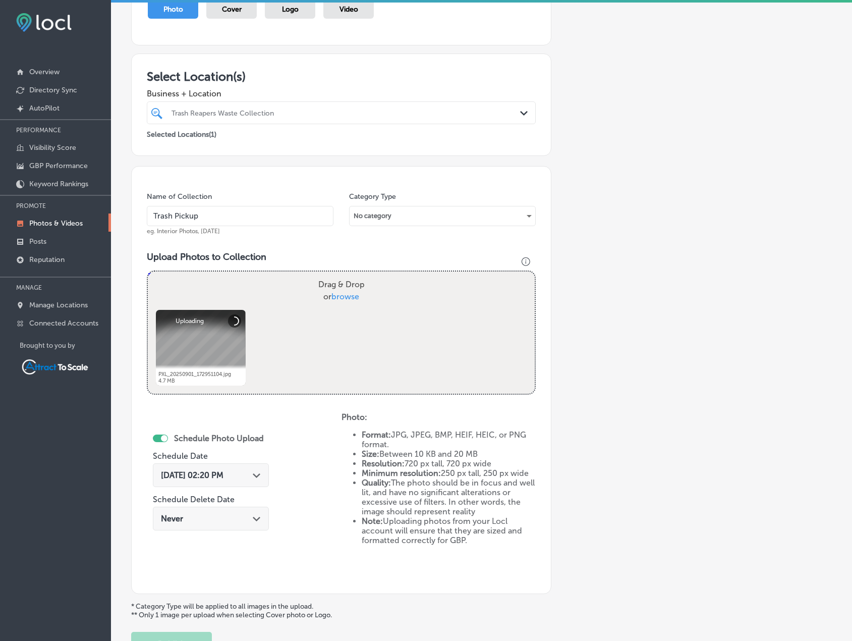
click at [223, 477] on span "[DATE] 02:20 PM" at bounding box center [192, 475] width 63 height 10
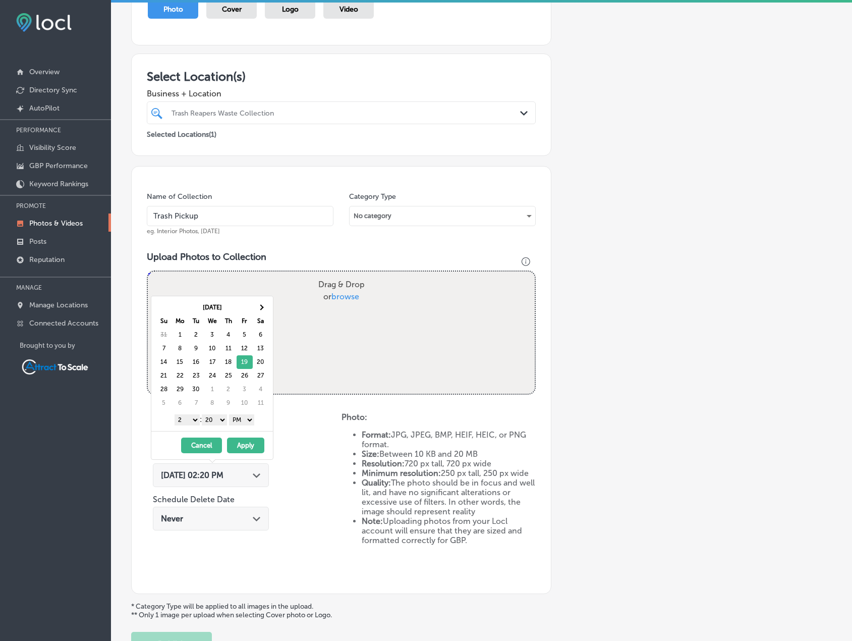
click at [248, 441] on button "Apply" at bounding box center [245, 445] width 37 height 16
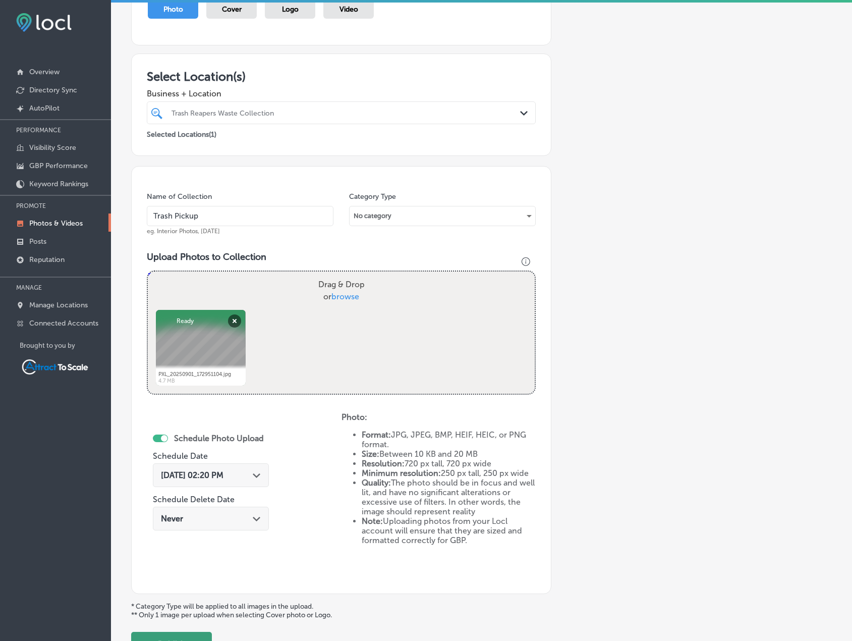
click at [202, 636] on button "Publish" at bounding box center [171, 643] width 81 height 24
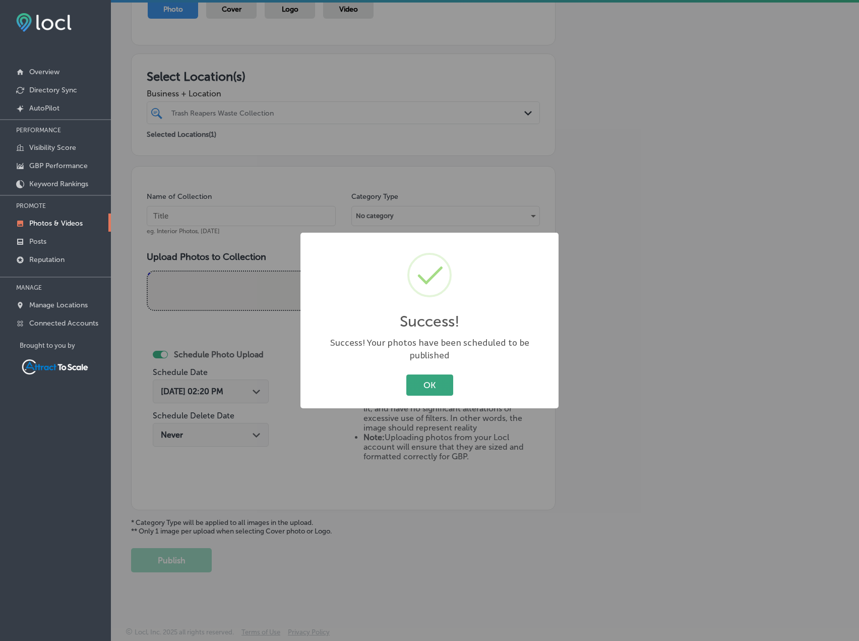
click at [443, 378] on button "OK" at bounding box center [430, 384] width 47 height 21
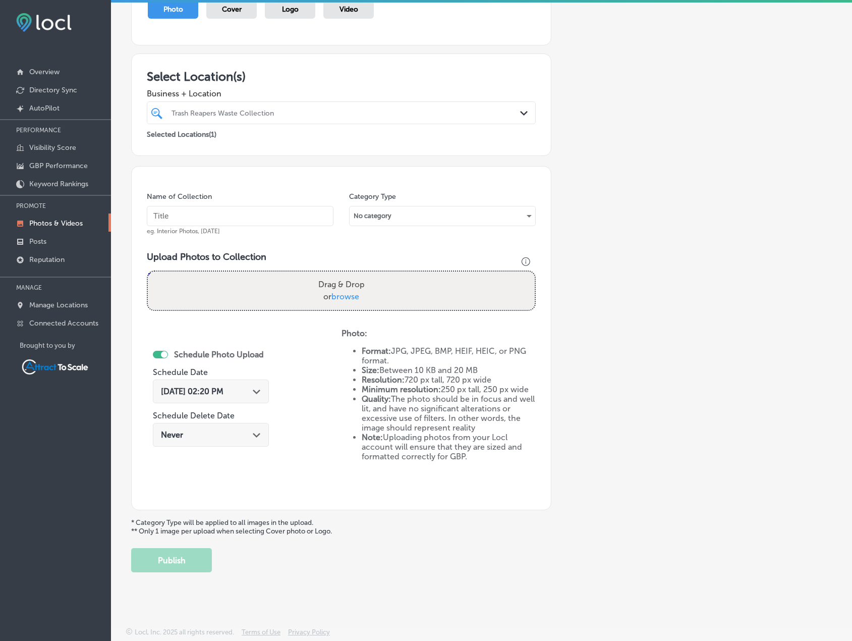
click at [166, 210] on input "text" at bounding box center [240, 216] width 187 height 20
type input "Trash Pickup"
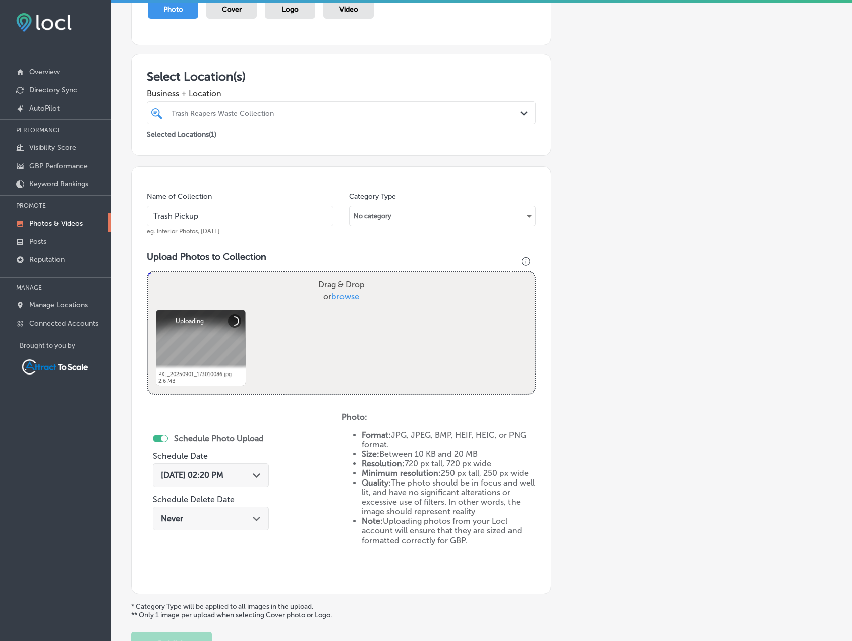
click at [223, 472] on span "[DATE] 02:20 PM" at bounding box center [192, 475] width 63 height 10
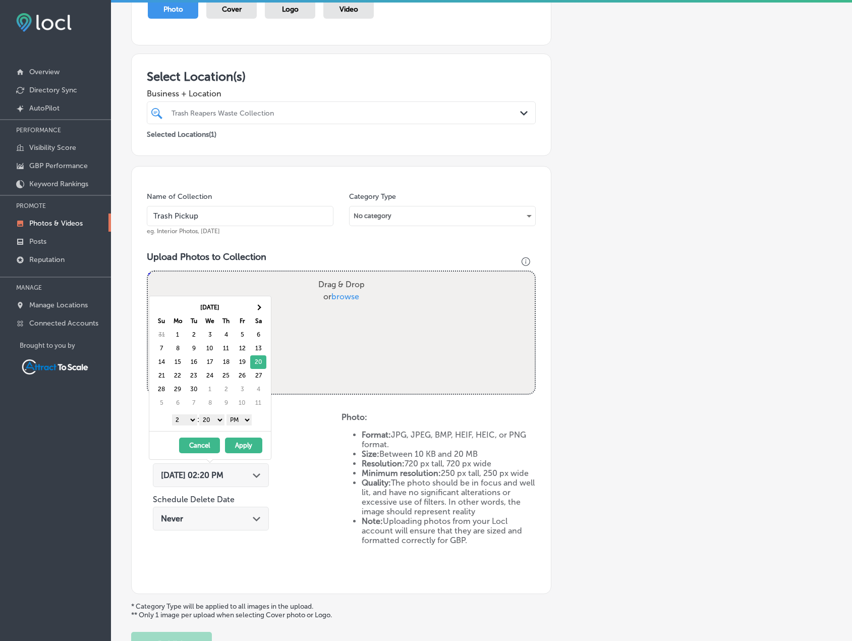
click at [246, 443] on button "Apply" at bounding box center [243, 445] width 37 height 16
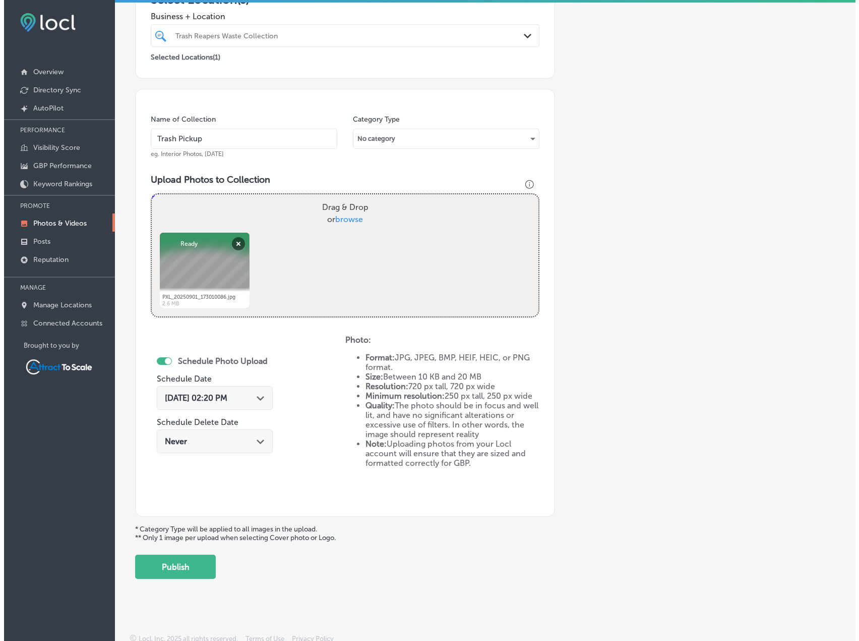
scroll to position [208, 0]
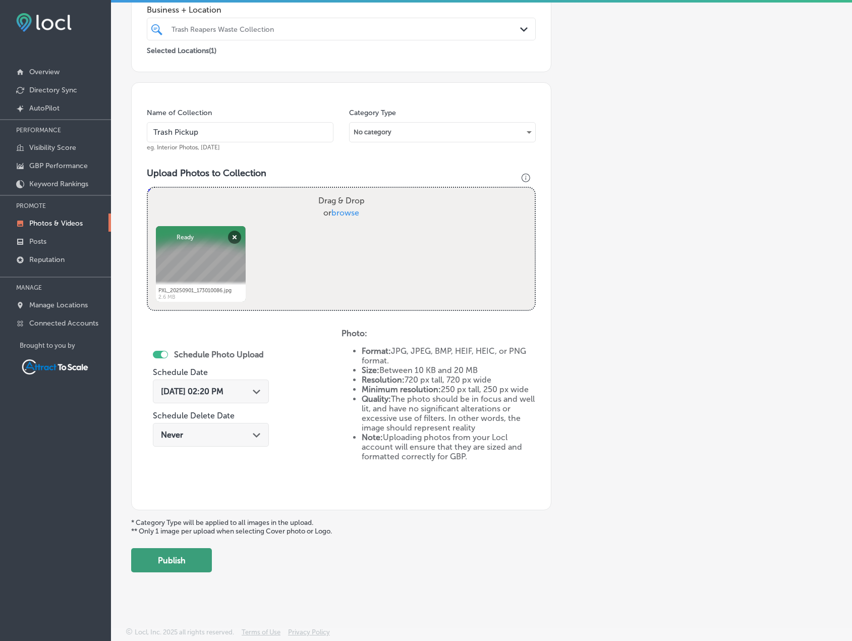
click at [198, 558] on button "Publish" at bounding box center [171, 560] width 81 height 24
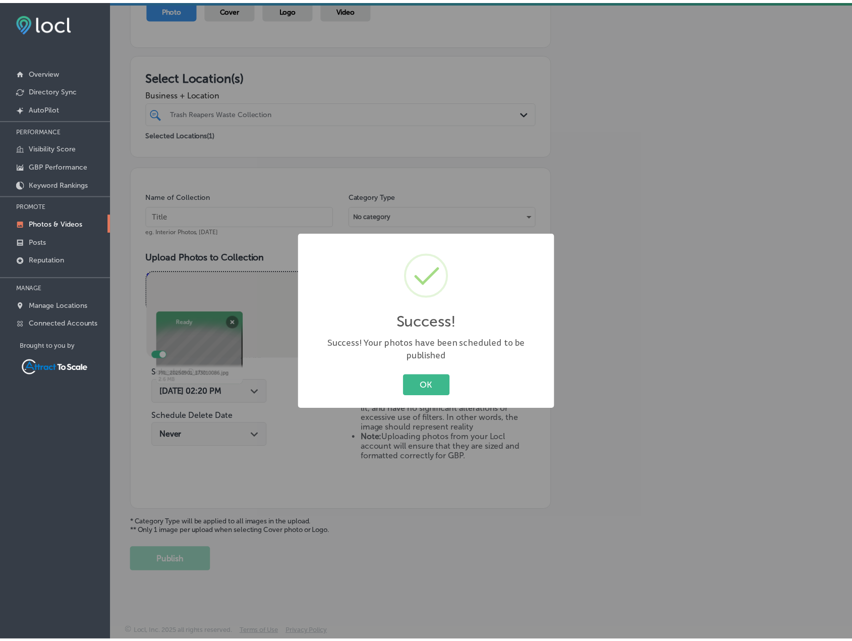
scroll to position [124, 0]
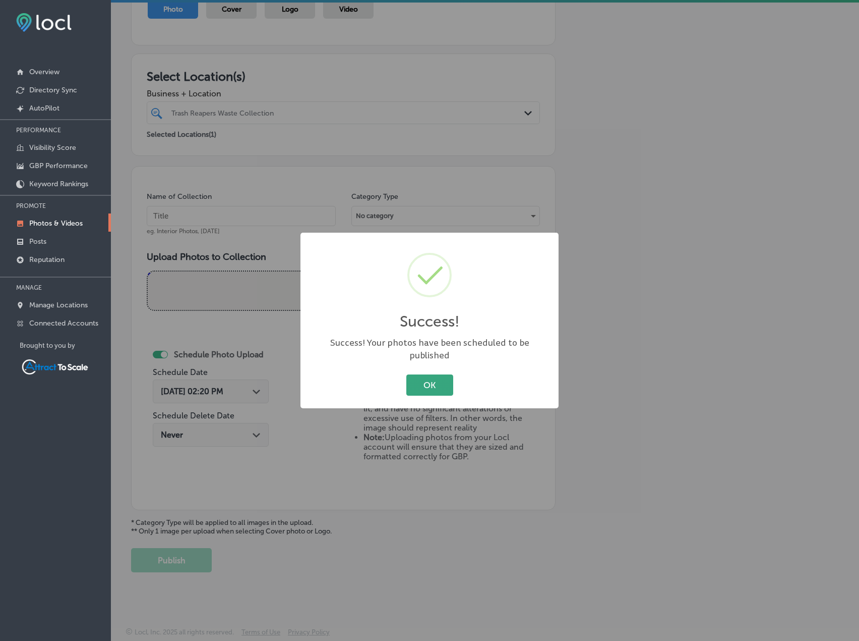
drag, startPoint x: 436, startPoint y: 384, endPoint x: 281, endPoint y: 274, distance: 190.0
click at [436, 383] on button "OK" at bounding box center [430, 384] width 47 height 21
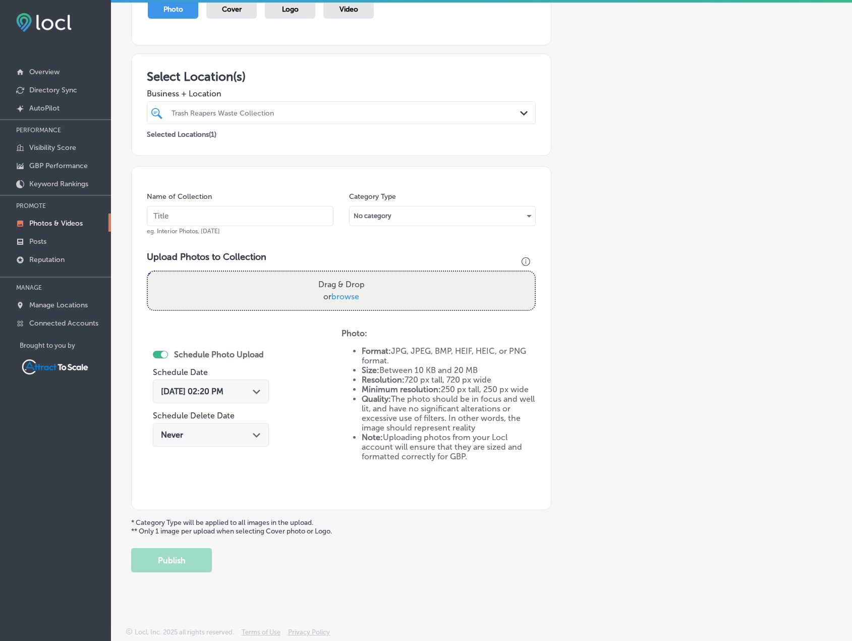
click at [205, 208] on input "text" at bounding box center [240, 216] width 187 height 20
type input "Trash Pickup"
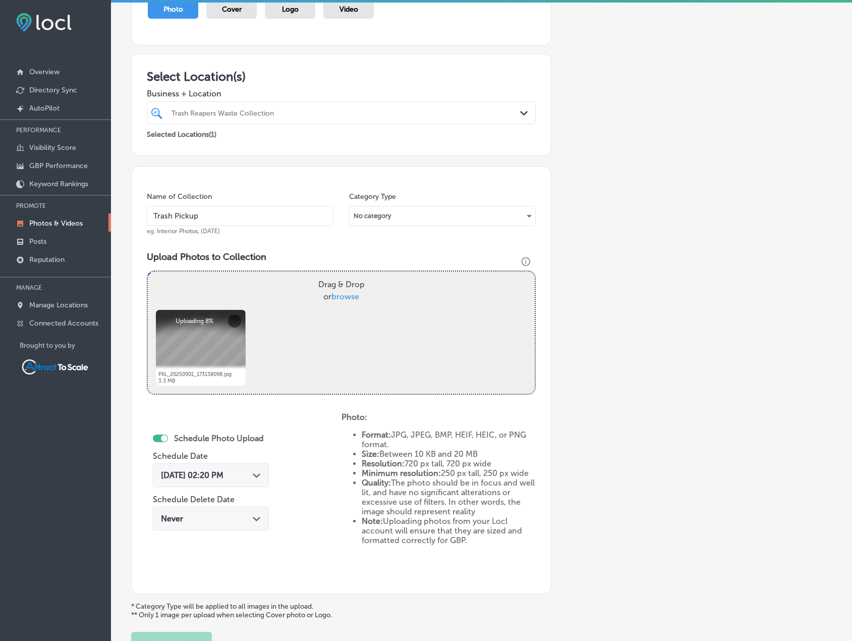
drag, startPoint x: 236, startPoint y: 473, endPoint x: 238, endPoint y: 467, distance: 6.9
click at [223, 473] on span "[DATE] 02:20 PM" at bounding box center [192, 475] width 63 height 10
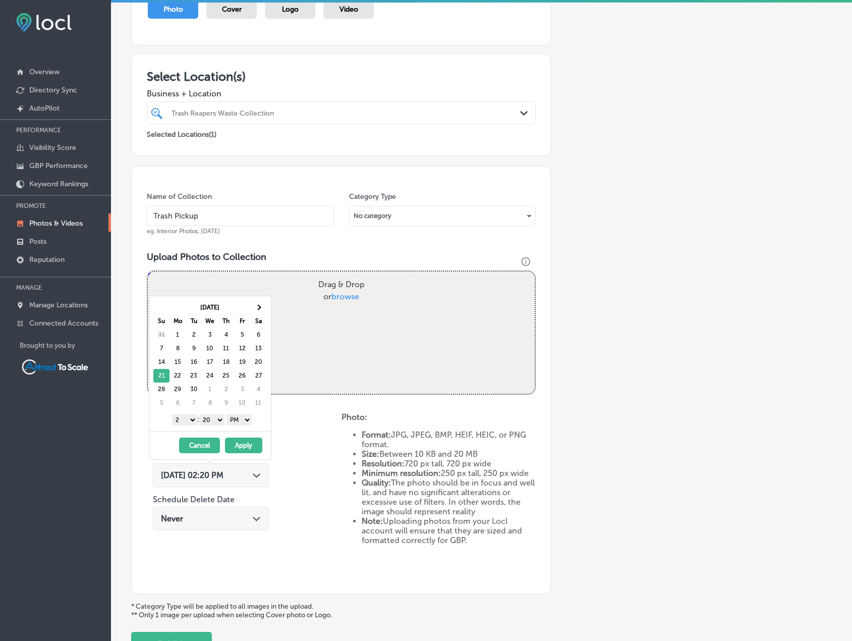
click at [242, 441] on button "Apply" at bounding box center [243, 445] width 37 height 16
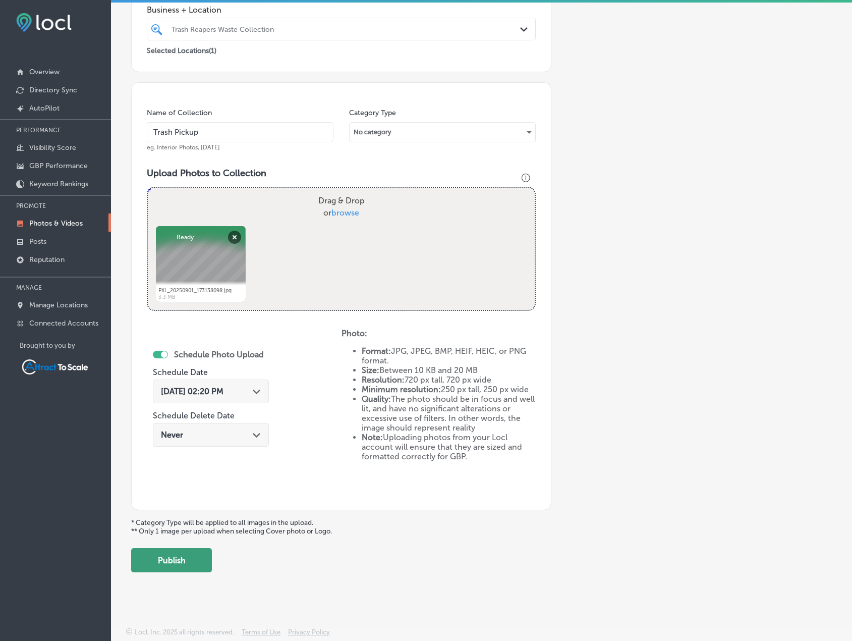
click at [193, 553] on button "Publish" at bounding box center [171, 560] width 81 height 24
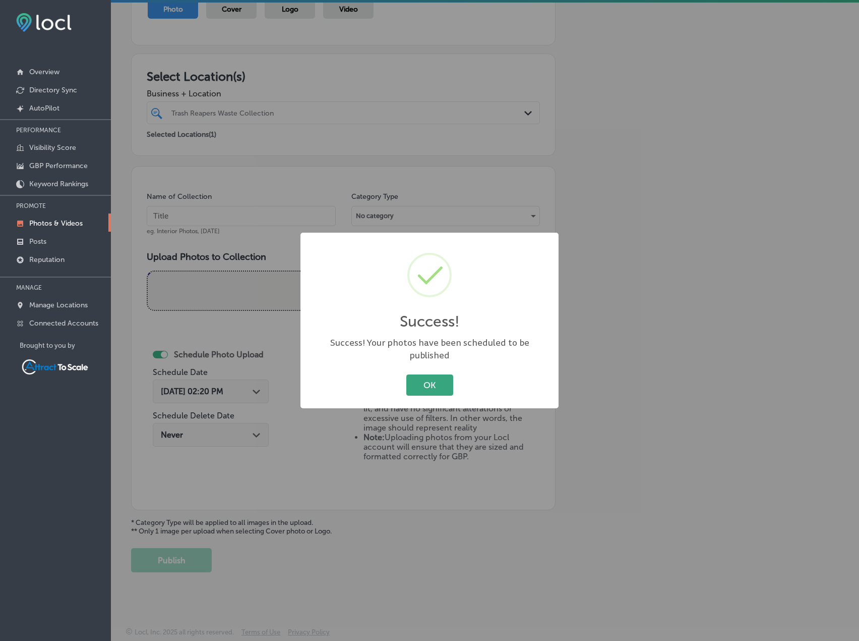
click at [427, 382] on button "OK" at bounding box center [430, 384] width 47 height 21
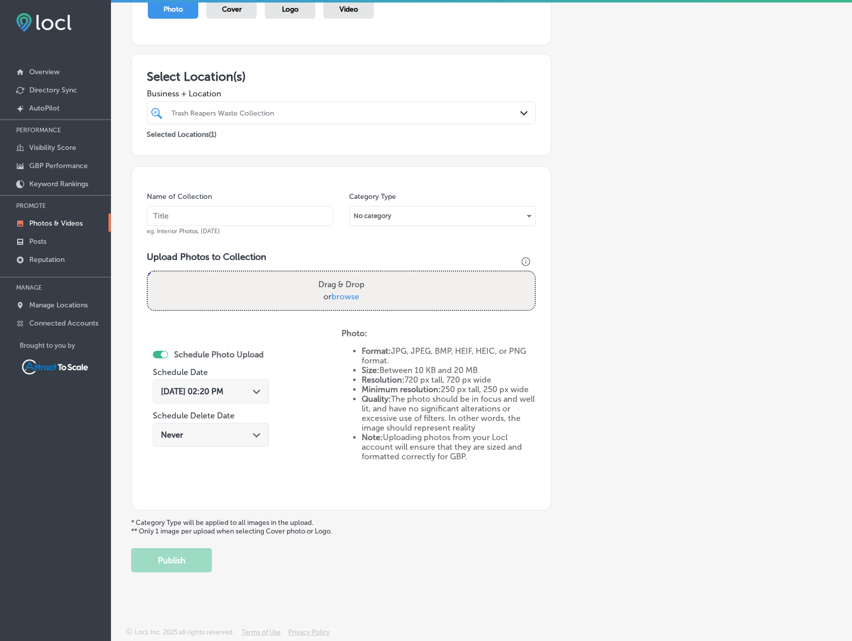
click at [229, 217] on input "text" at bounding box center [240, 216] width 187 height 20
type input "Trash Pickup"
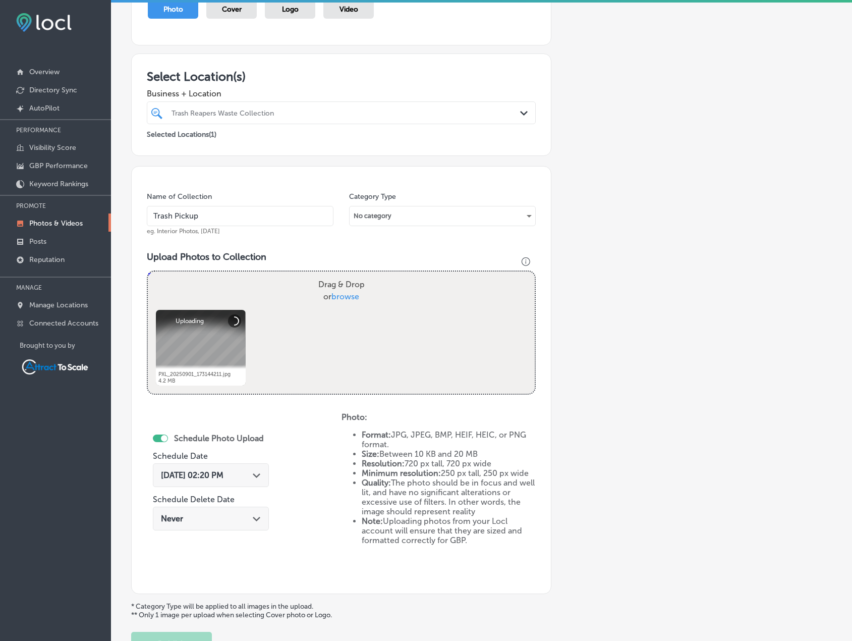
click at [223, 476] on span "[DATE] 02:20 PM" at bounding box center [192, 475] width 63 height 10
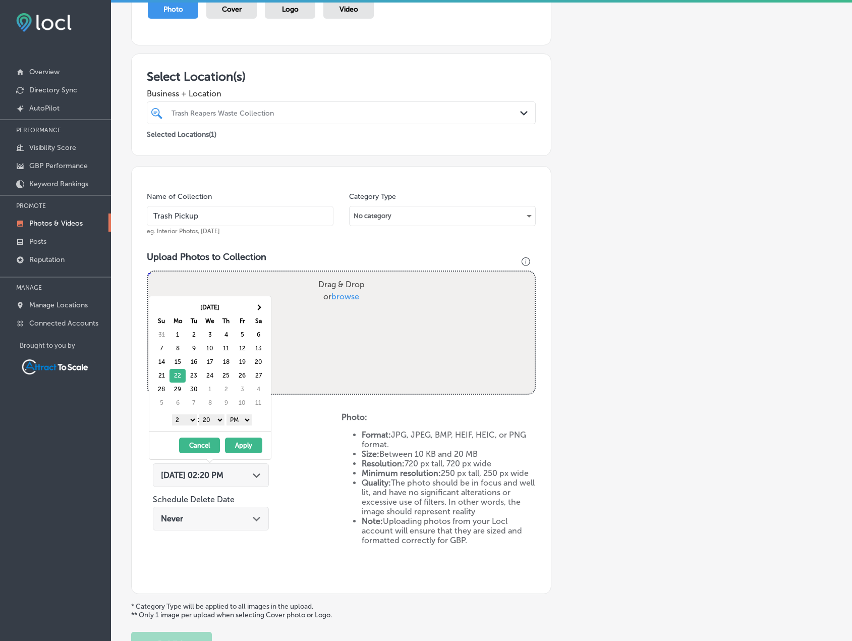
click at [249, 447] on button "Apply" at bounding box center [243, 445] width 37 height 16
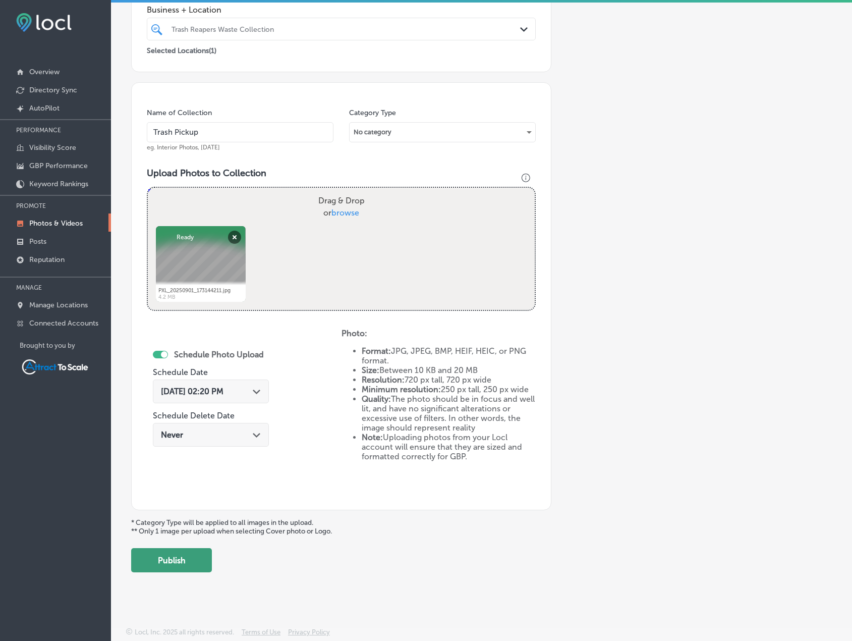
click at [187, 562] on button "Publish" at bounding box center [171, 560] width 81 height 24
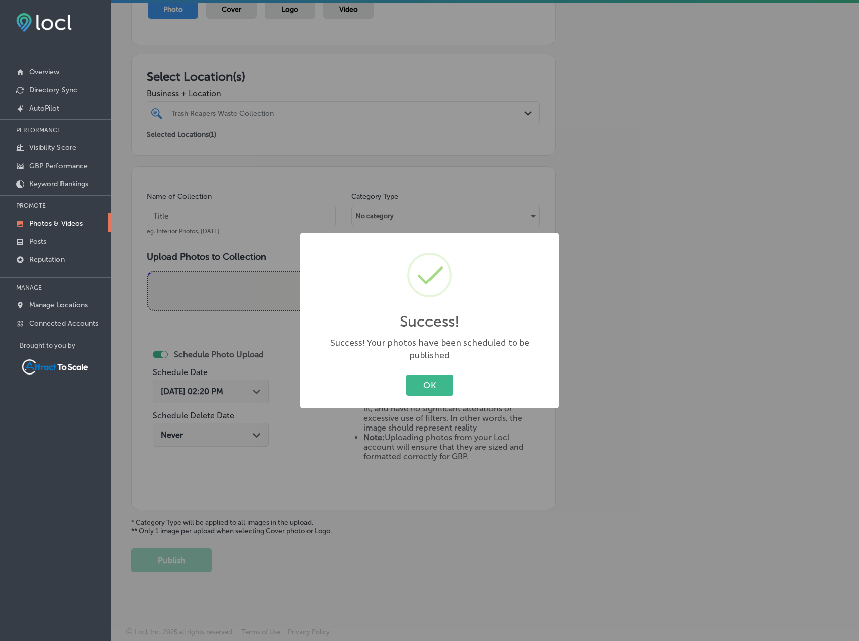
drag, startPoint x: 434, startPoint y: 379, endPoint x: 225, endPoint y: 379, distance: 208.8
click at [431, 379] on button "OK" at bounding box center [430, 384] width 47 height 21
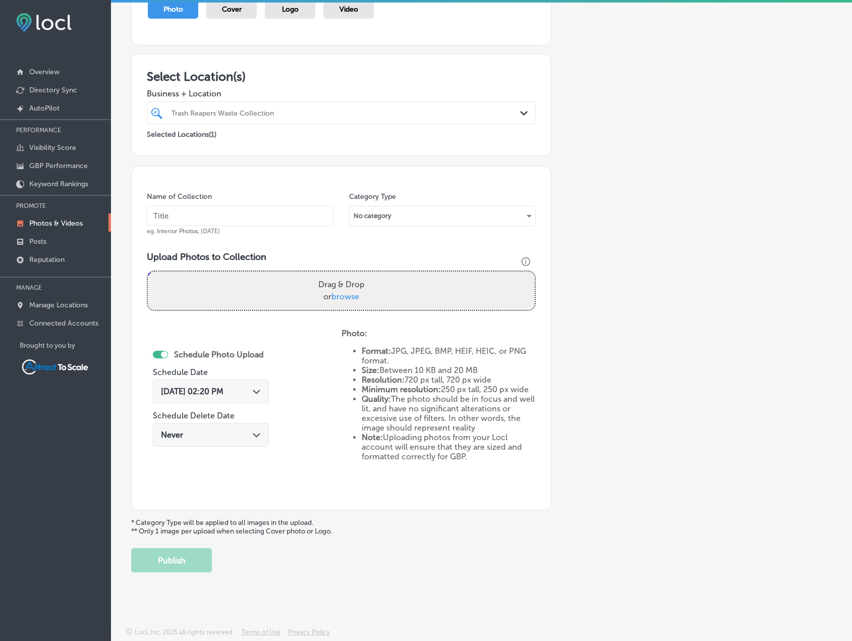
click at [246, 398] on div "[DATE] 02:20 PM Path Created with Sketch." at bounding box center [211, 391] width 116 height 24
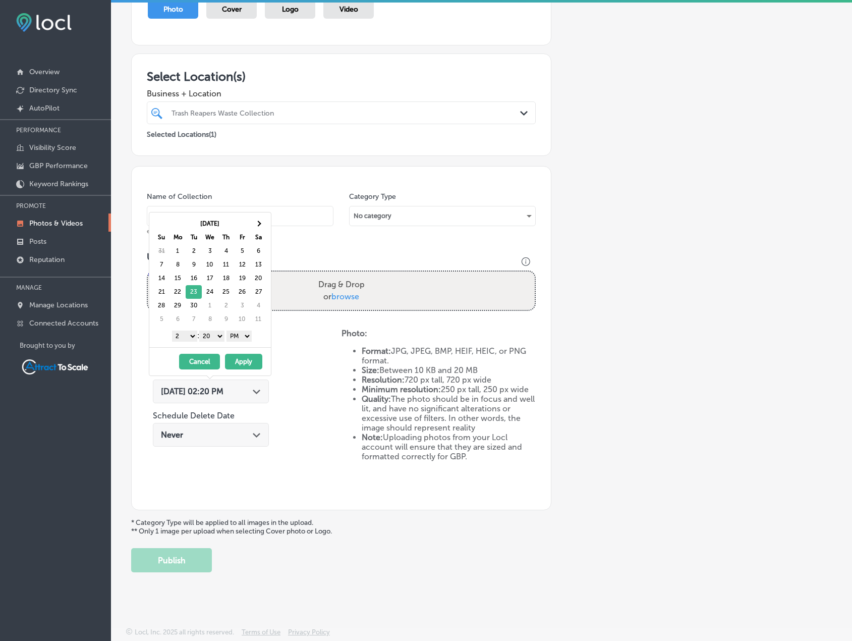
click at [242, 365] on button "Apply" at bounding box center [243, 362] width 37 height 16
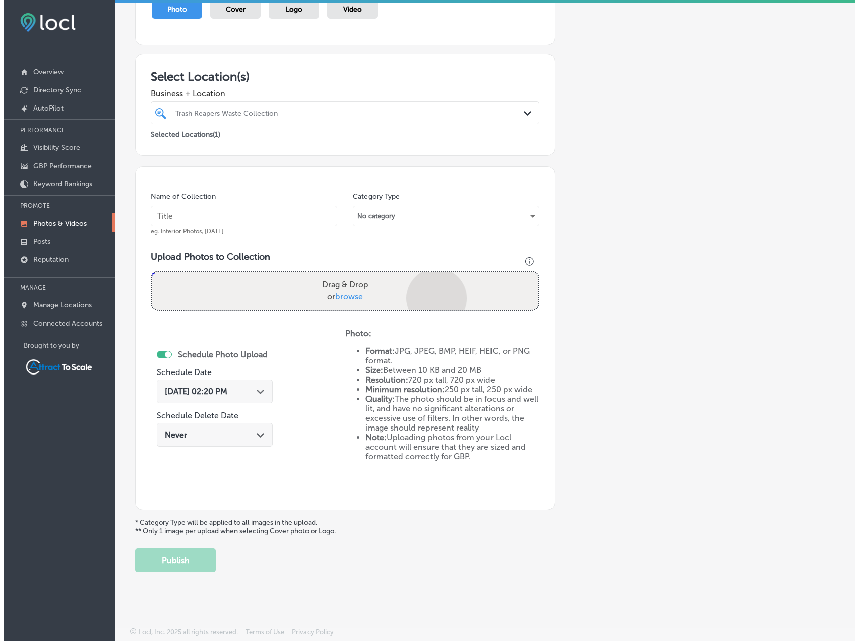
scroll to position [208, 0]
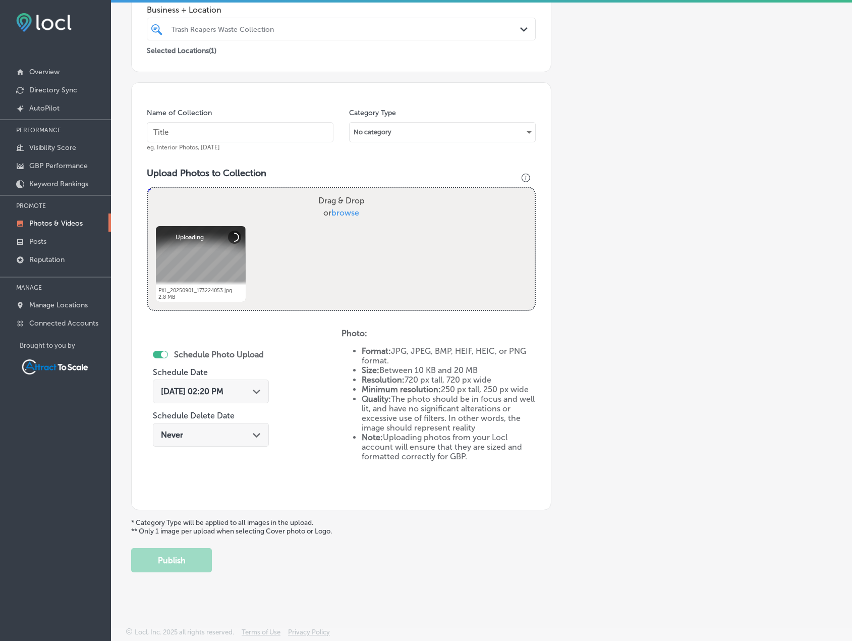
click at [218, 138] on input "text" at bounding box center [240, 132] width 187 height 20
type input "Trash Pickup"
click at [193, 560] on button "Publish" at bounding box center [171, 560] width 81 height 24
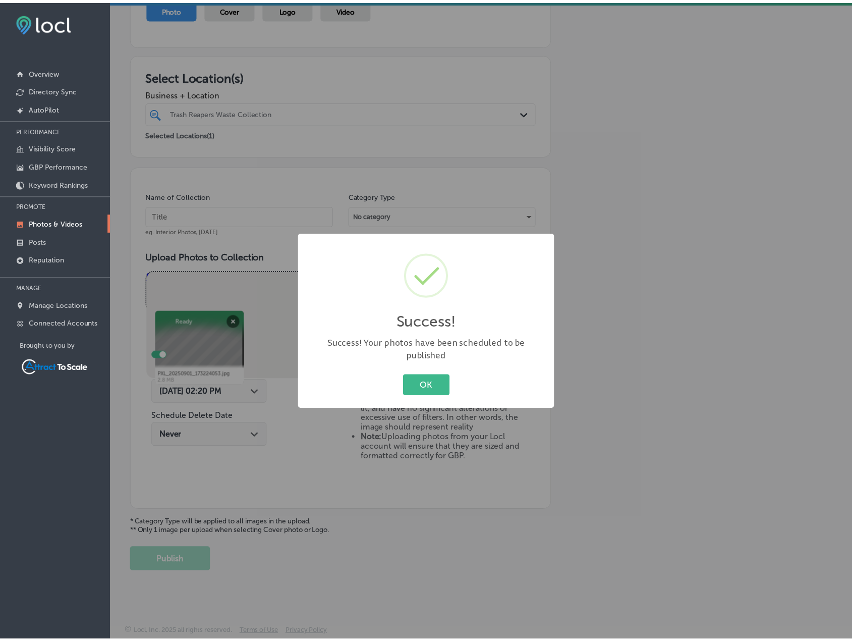
scroll to position [124, 0]
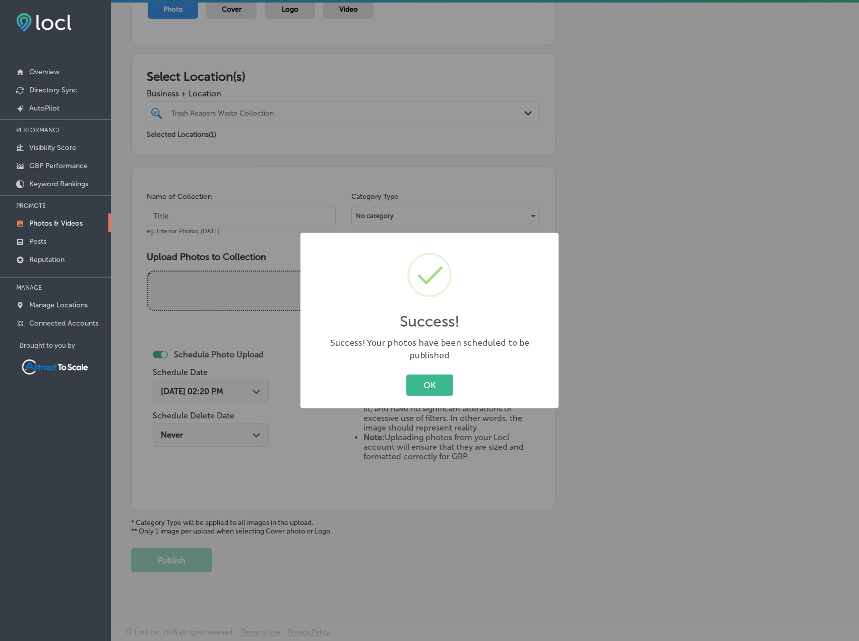
drag, startPoint x: 429, startPoint y: 378, endPoint x: 386, endPoint y: 388, distance: 43.9
click at [430, 379] on button "OK" at bounding box center [430, 384] width 47 height 21
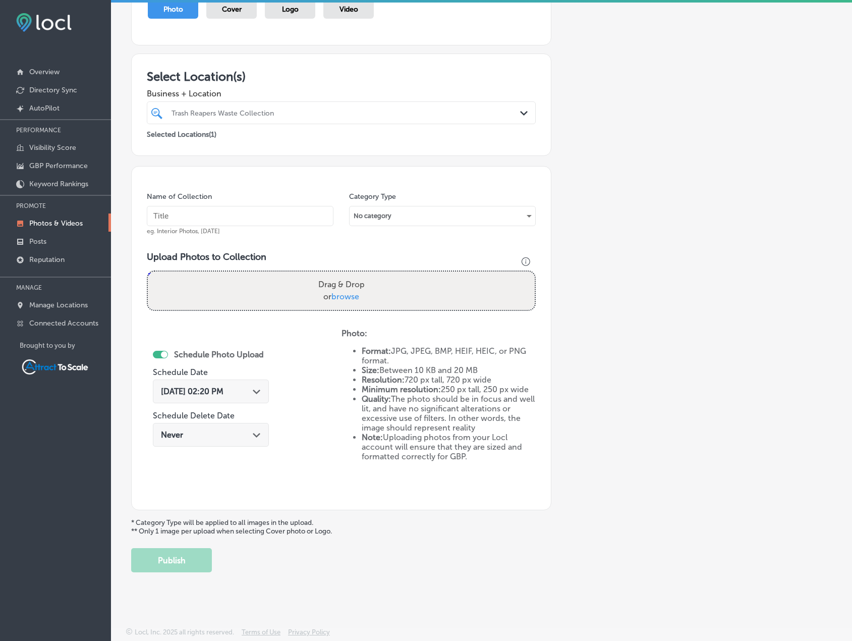
click at [250, 399] on div "[DATE] 02:20 PM Path Created with Sketch." at bounding box center [211, 391] width 116 height 24
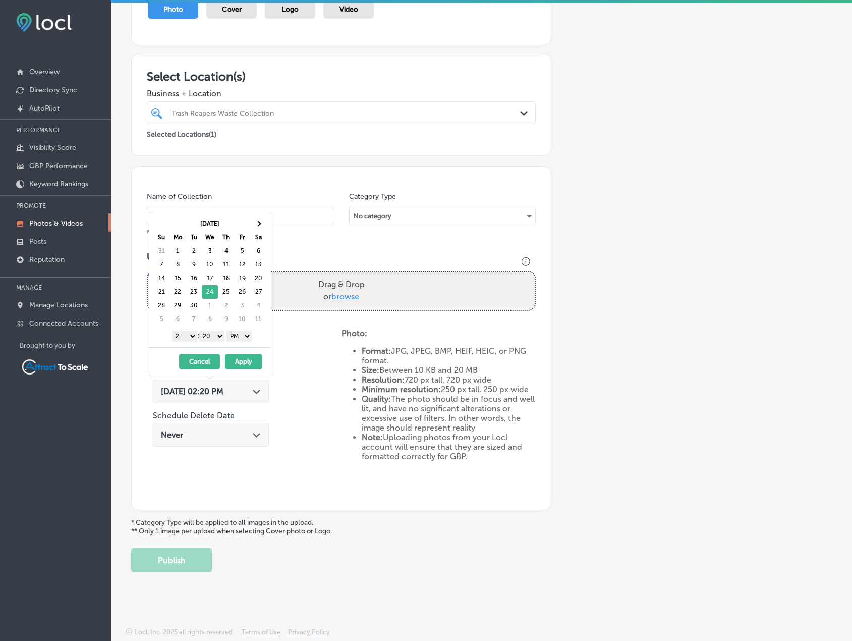
click at [255, 362] on button "Apply" at bounding box center [243, 362] width 37 height 16
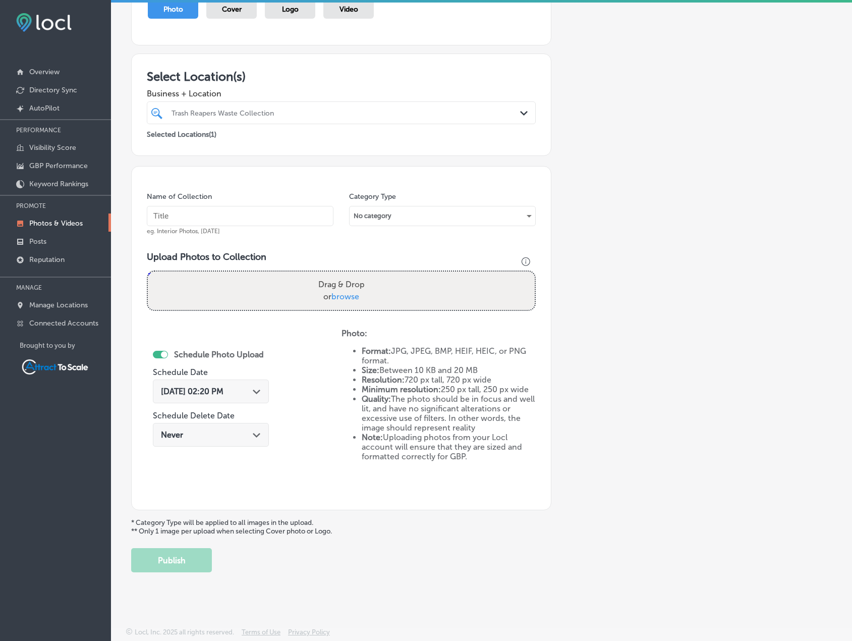
click at [213, 212] on input "text" at bounding box center [240, 216] width 187 height 20
type input "Trash Pickup"
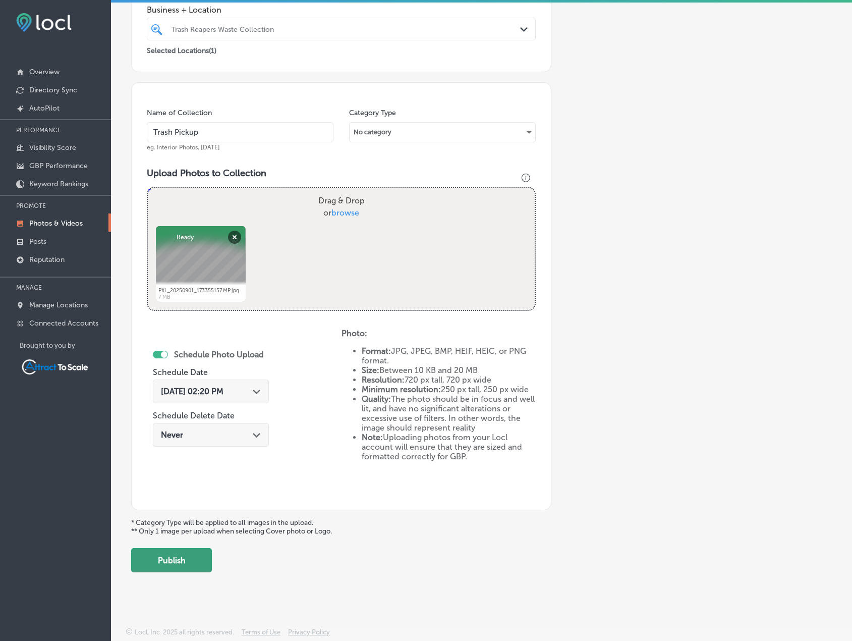
click at [196, 549] on button "Publish" at bounding box center [171, 560] width 81 height 24
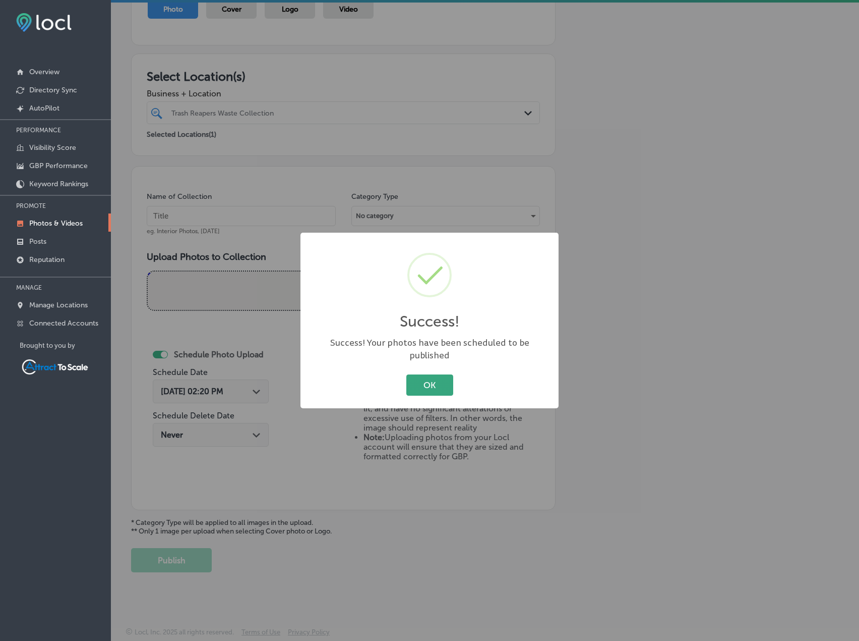
click at [419, 374] on button "OK" at bounding box center [430, 384] width 47 height 21
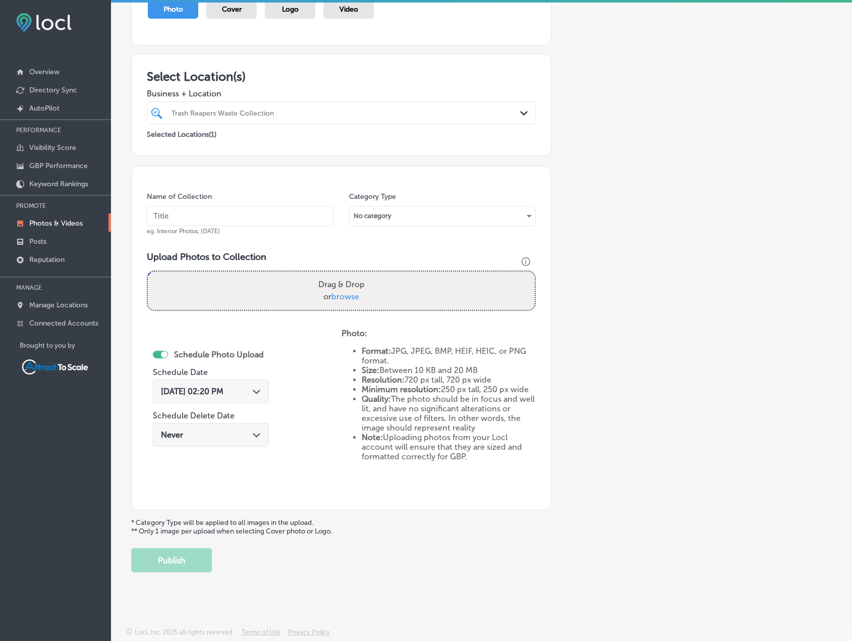
click at [184, 213] on input "text" at bounding box center [240, 216] width 187 height 20
type input "Trash Pickup"
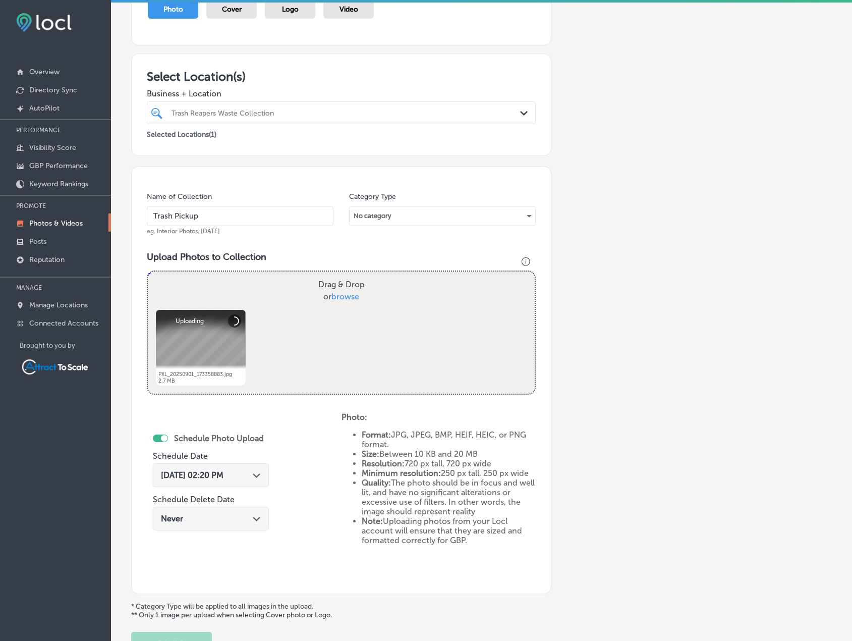
click at [251, 481] on div "[DATE] 02:20 PM Path Created with Sketch." at bounding box center [211, 475] width 116 height 24
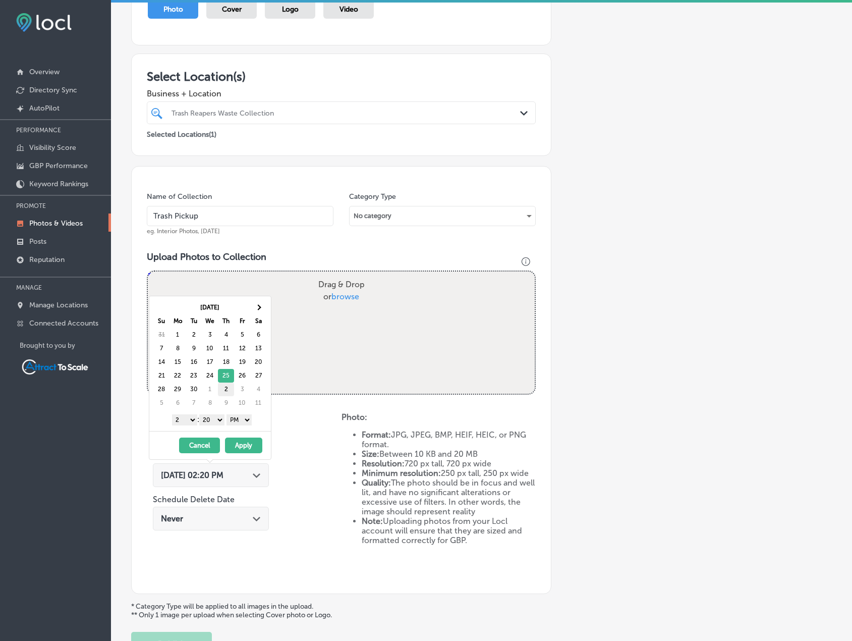
drag, startPoint x: 234, startPoint y: 377, endPoint x: 230, endPoint y: 384, distance: 8.1
click at [250, 449] on button "Apply" at bounding box center [243, 445] width 37 height 16
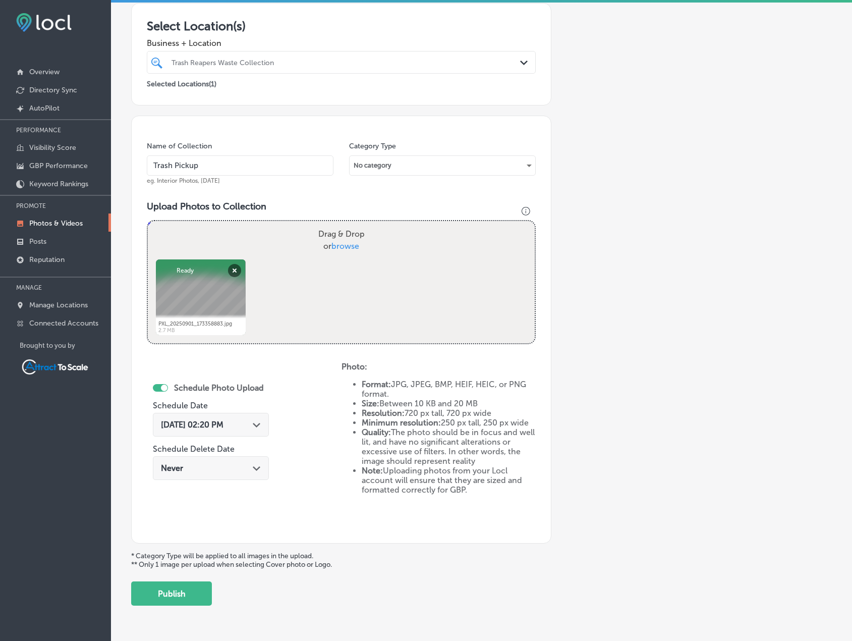
click at [198, 585] on button "Publish" at bounding box center [171, 593] width 81 height 24
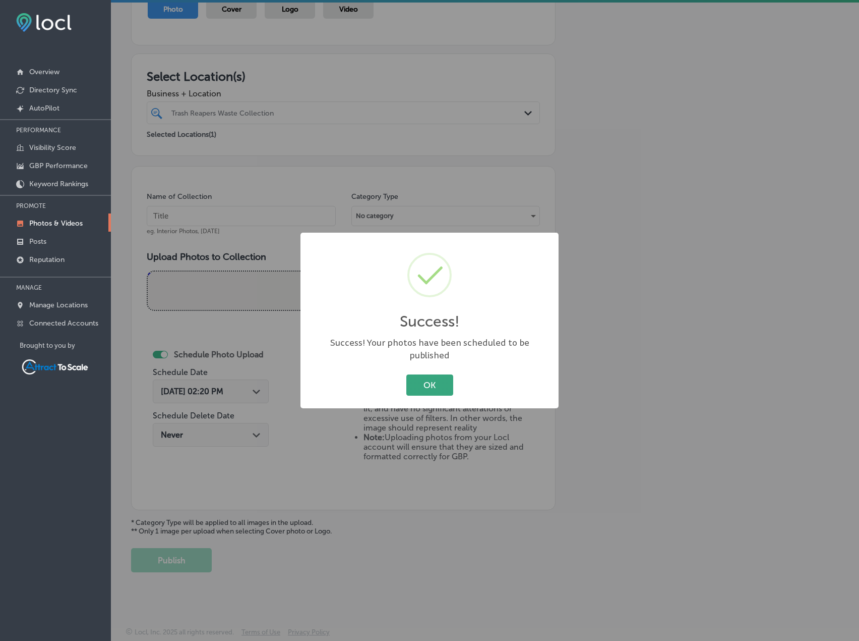
click at [418, 377] on button "OK" at bounding box center [430, 384] width 47 height 21
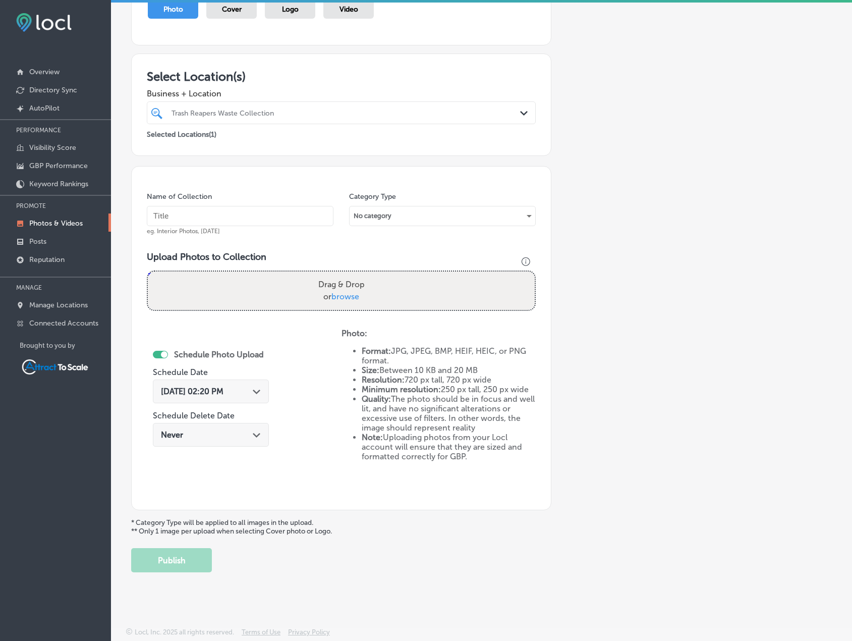
click at [232, 219] on input "text" at bounding box center [240, 216] width 187 height 20
type input "Trash Pickup"
click at [242, 391] on div "[DATE] 02:20 PM Path Created with Sketch." at bounding box center [211, 391] width 100 height 10
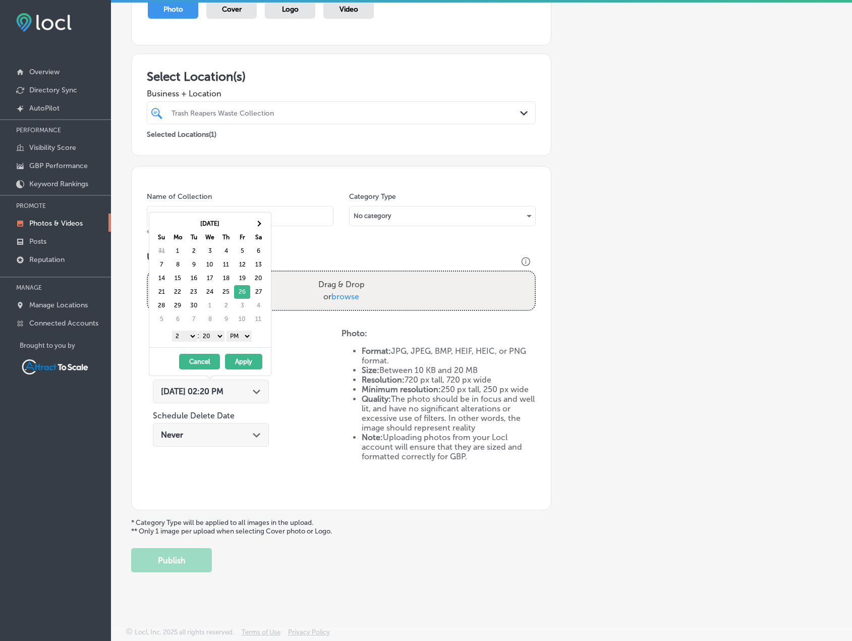
click at [239, 368] on button "Apply" at bounding box center [243, 362] width 37 height 16
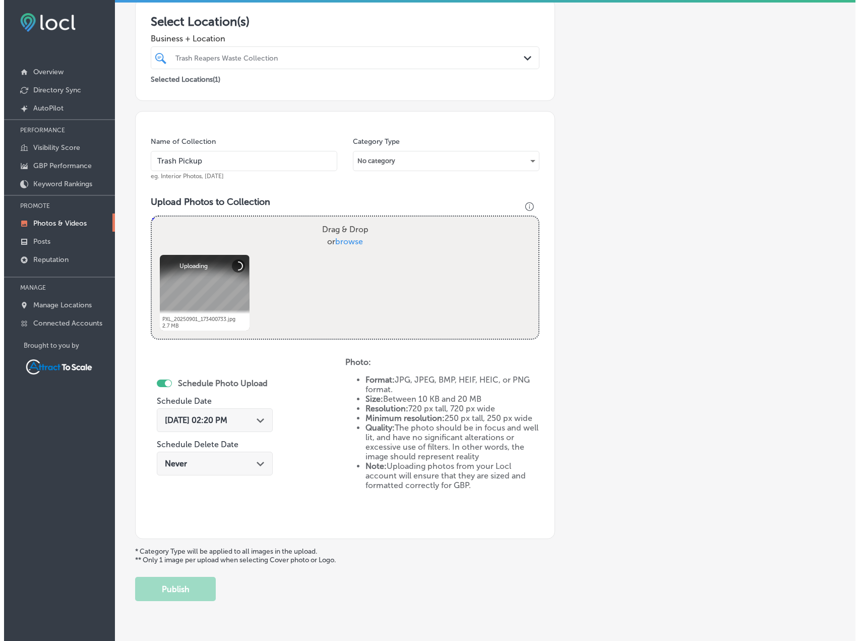
scroll to position [208, 0]
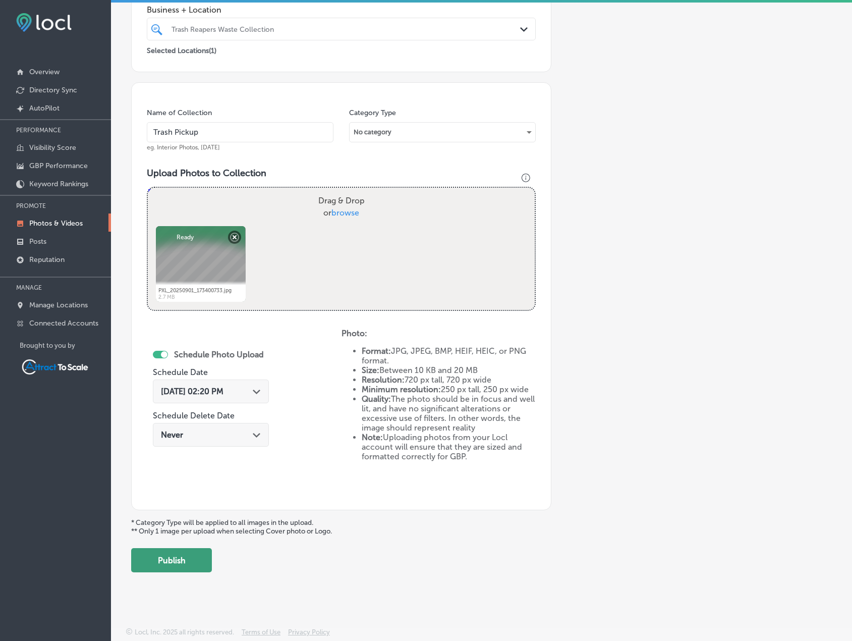
click at [185, 561] on button "Publish" at bounding box center [171, 560] width 81 height 24
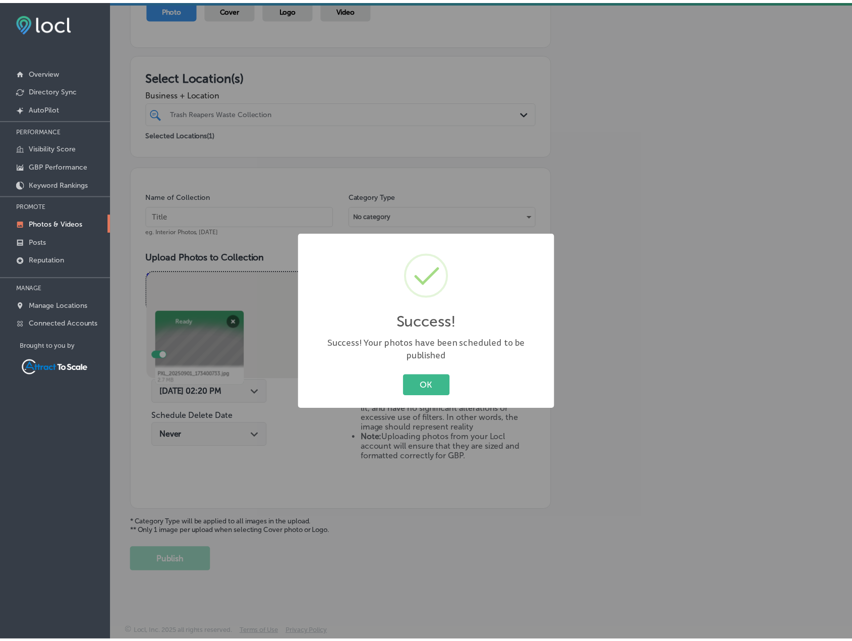
scroll to position [124, 0]
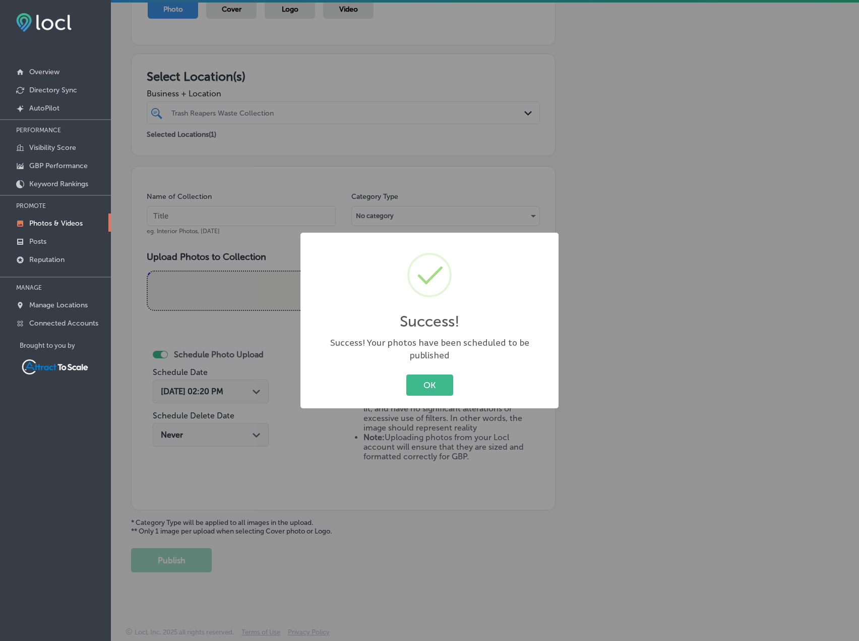
drag, startPoint x: 420, startPoint y: 378, endPoint x: 330, endPoint y: 325, distance: 104.7
click at [421, 378] on button "OK" at bounding box center [430, 384] width 47 height 21
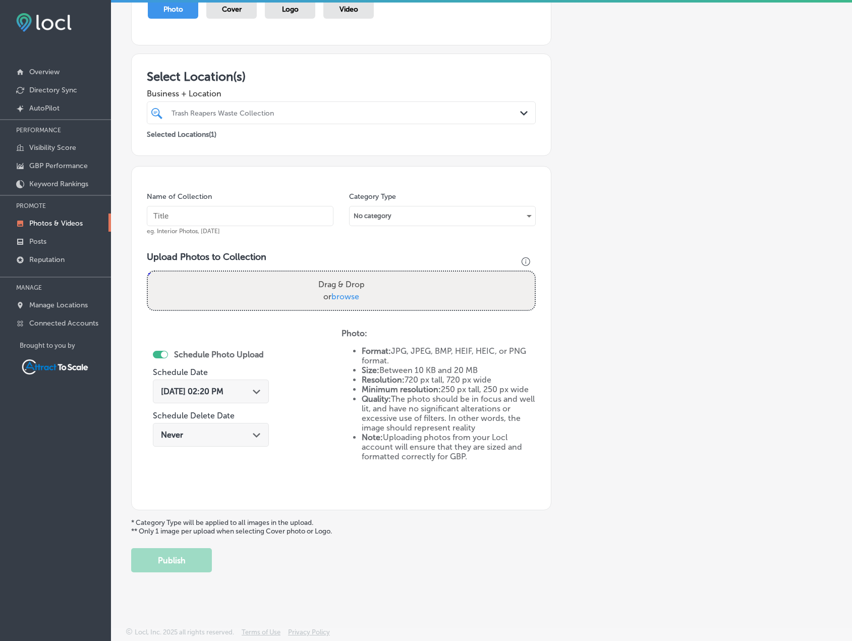
click at [204, 214] on input "text" at bounding box center [240, 216] width 187 height 20
type input "Trash Pickup"
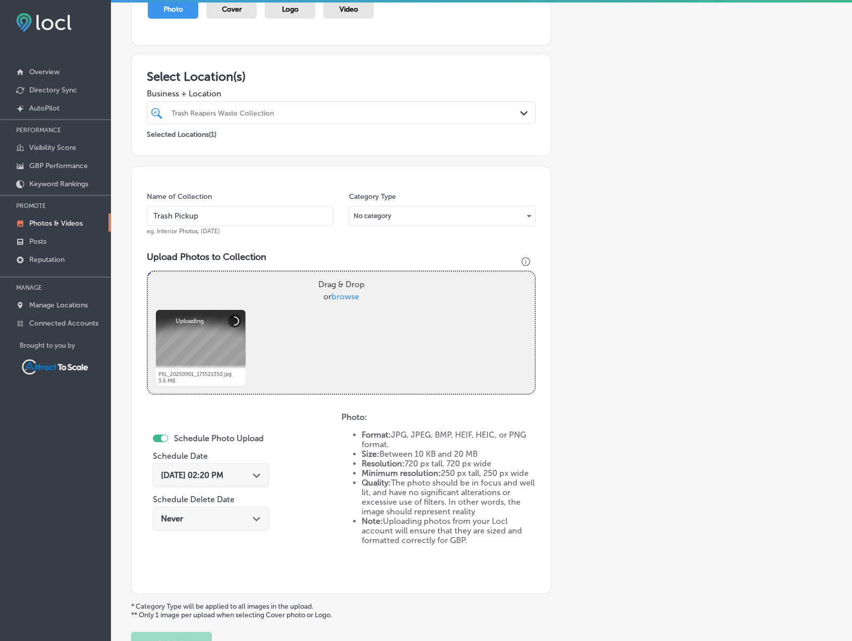
click at [244, 470] on div "[DATE] 02:20 PM Path Created with Sketch." at bounding box center [211, 475] width 116 height 24
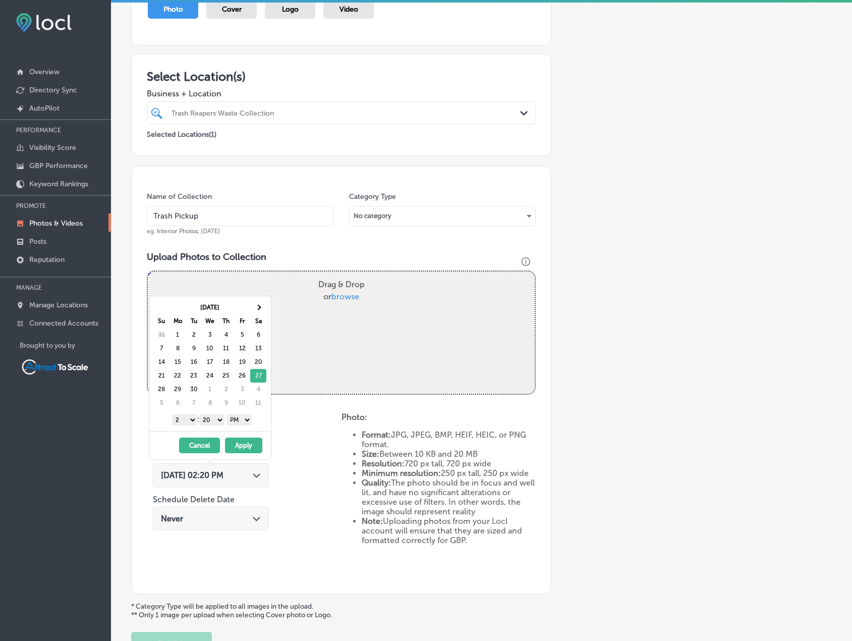
click at [236, 449] on button "Apply" at bounding box center [243, 445] width 37 height 16
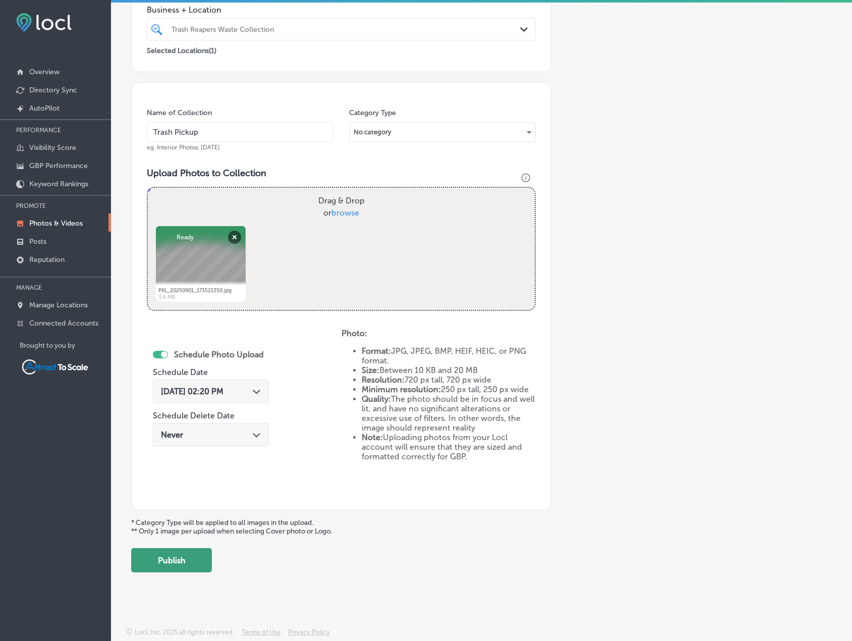
click at [186, 559] on button "Publish" at bounding box center [171, 560] width 81 height 24
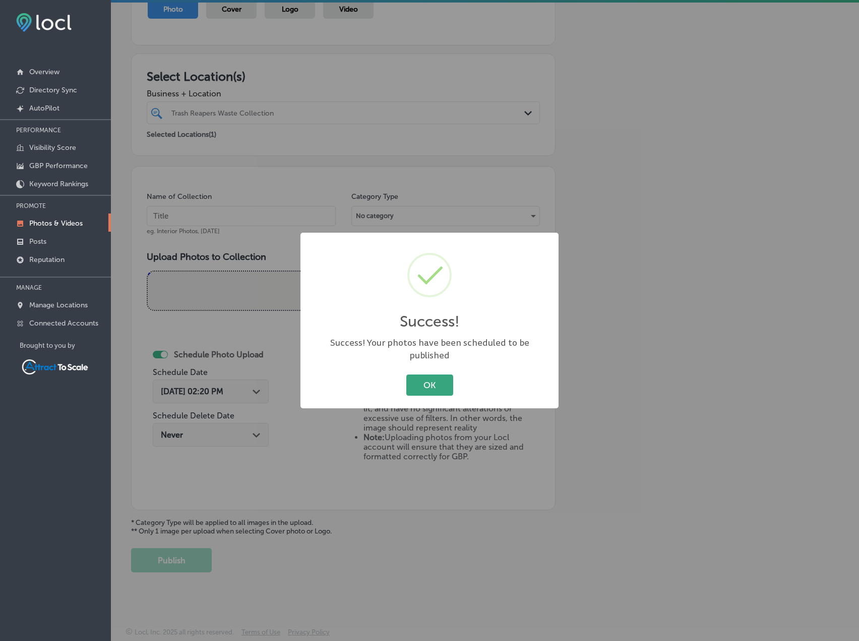
click at [428, 374] on button "OK" at bounding box center [430, 384] width 47 height 21
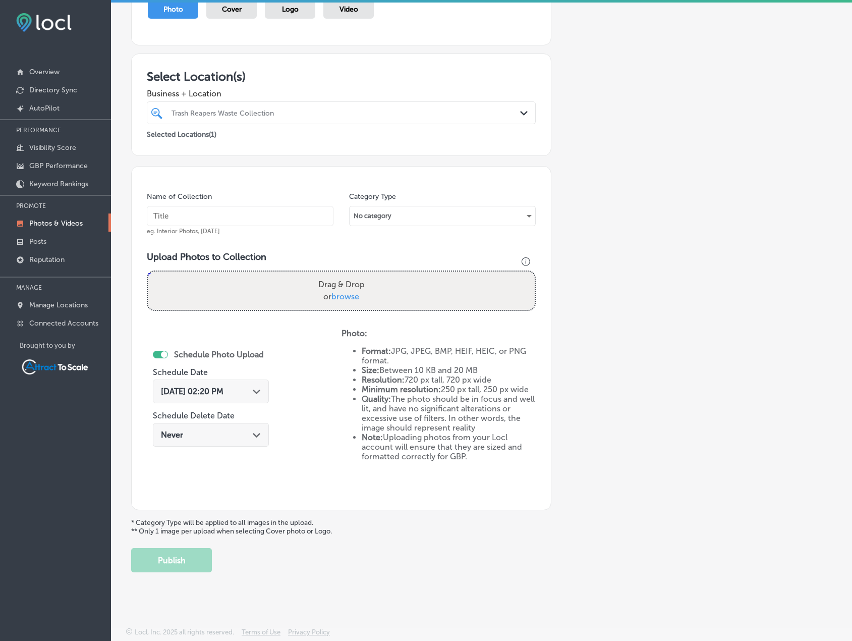
click at [245, 219] on input "text" at bounding box center [240, 216] width 187 height 20
type input "Trash Pickup"
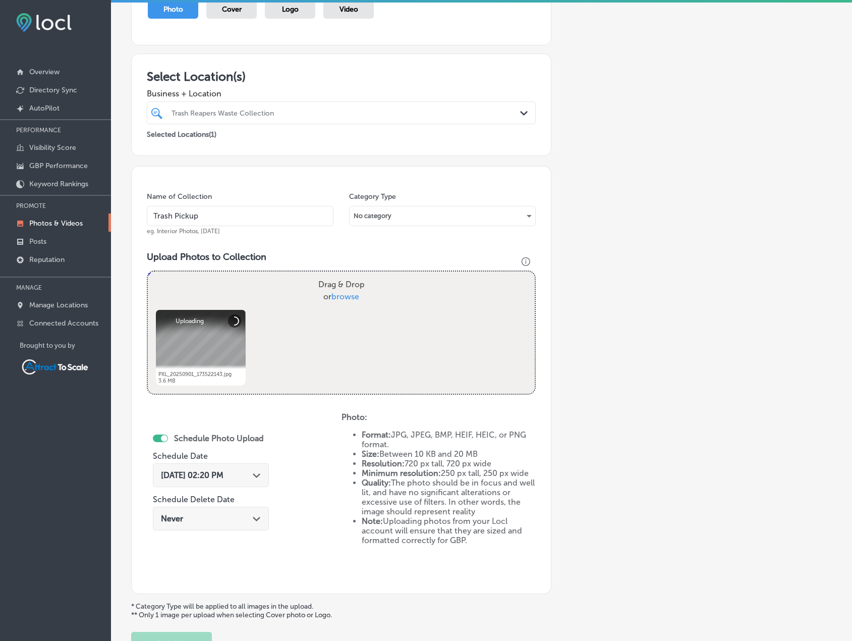
click at [253, 473] on div "Path Created with Sketch." at bounding box center [257, 474] width 8 height 8
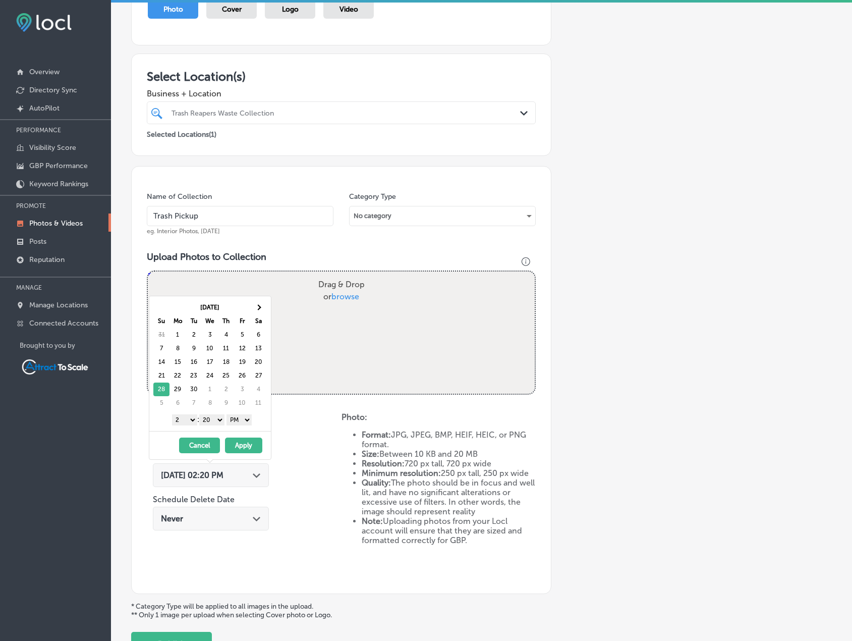
click at [253, 438] on button "Apply" at bounding box center [243, 445] width 37 height 16
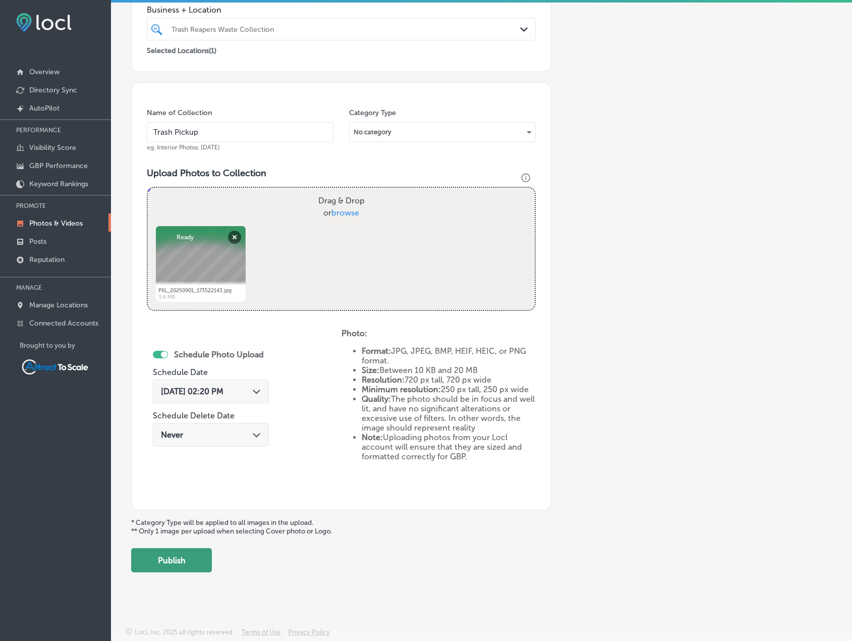
click at [195, 554] on button "Publish" at bounding box center [171, 560] width 81 height 24
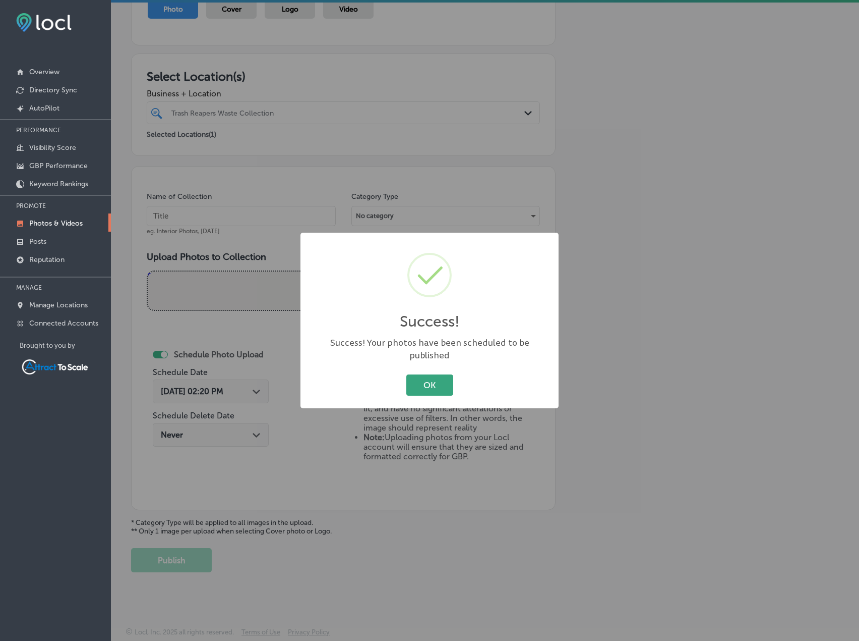
click at [414, 380] on button "OK" at bounding box center [430, 384] width 47 height 21
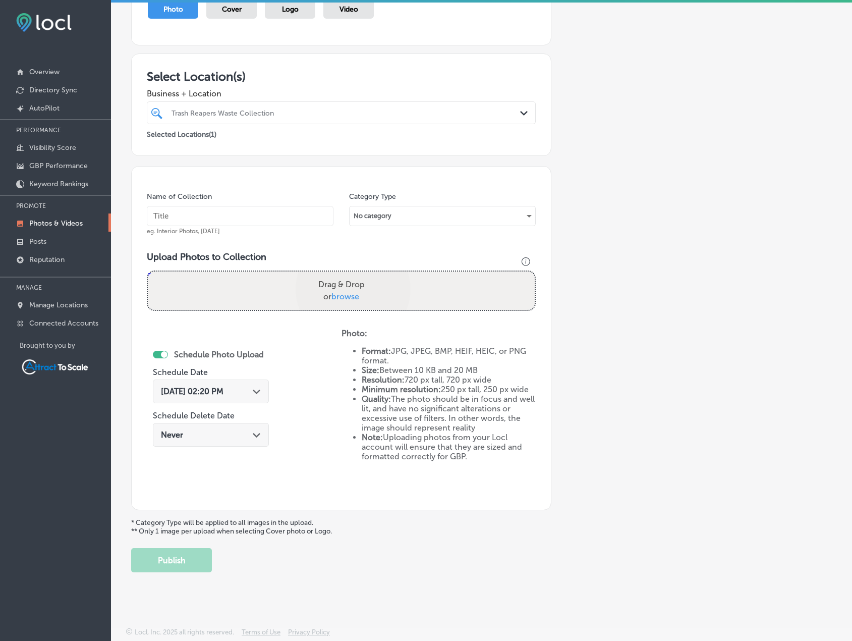
scroll to position [208, 0]
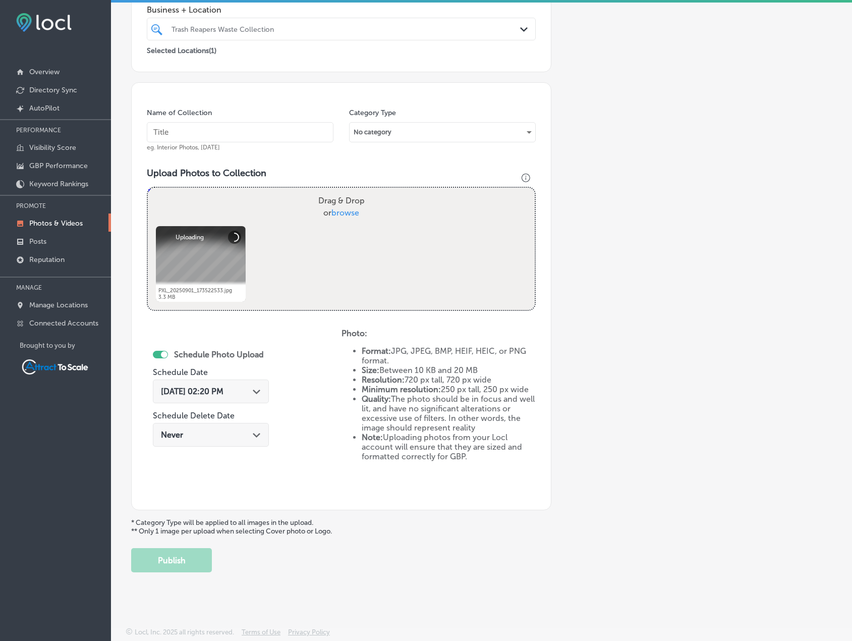
click at [195, 123] on input "text" at bounding box center [240, 132] width 187 height 20
type input "r"
type input "Trash Pickup"
drag, startPoint x: 238, startPoint y: 380, endPoint x: 248, endPoint y: 390, distance: 14.3
click at [239, 382] on div "[DATE] 02:20 PM Path Created with Sketch." at bounding box center [211, 391] width 116 height 24
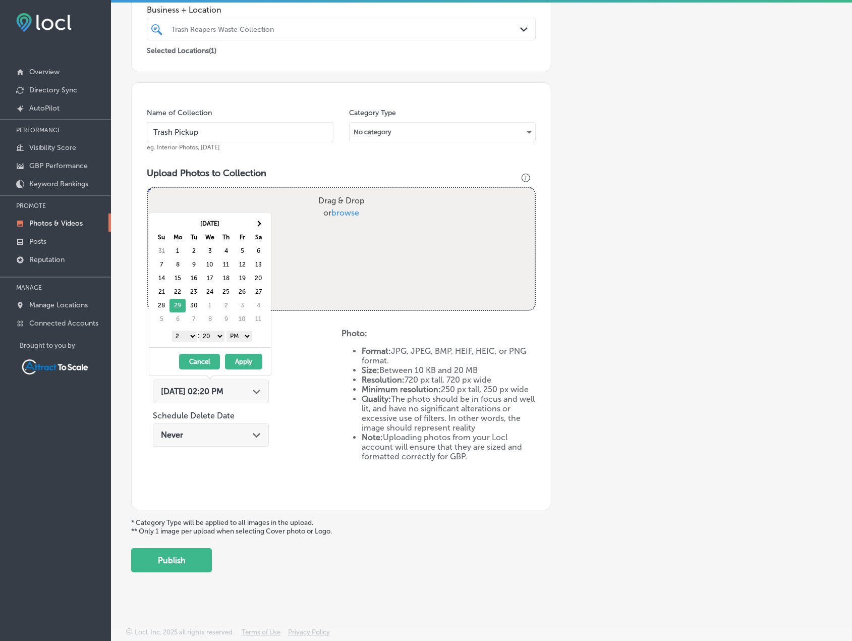
click at [250, 364] on button "Apply" at bounding box center [243, 362] width 37 height 16
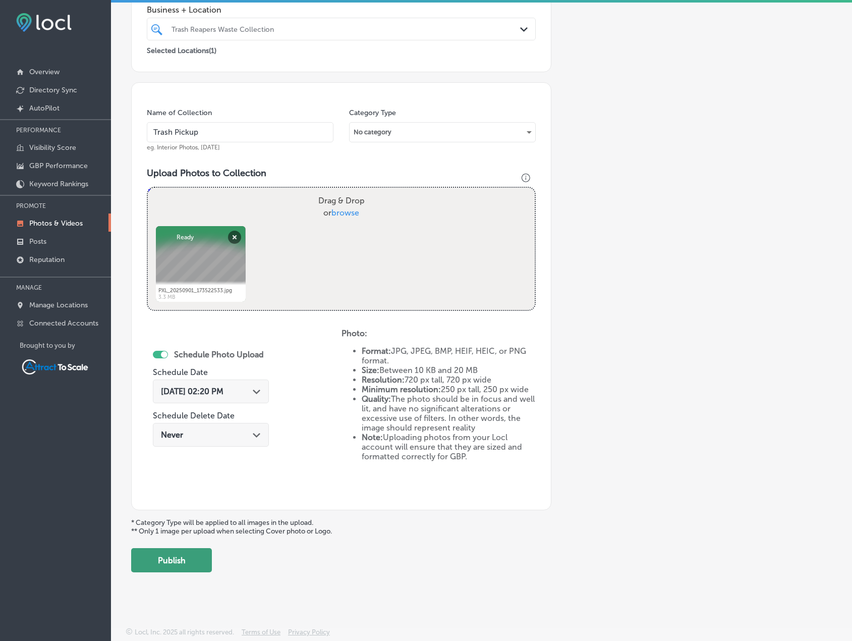
click at [201, 564] on button "Publish" at bounding box center [171, 560] width 81 height 24
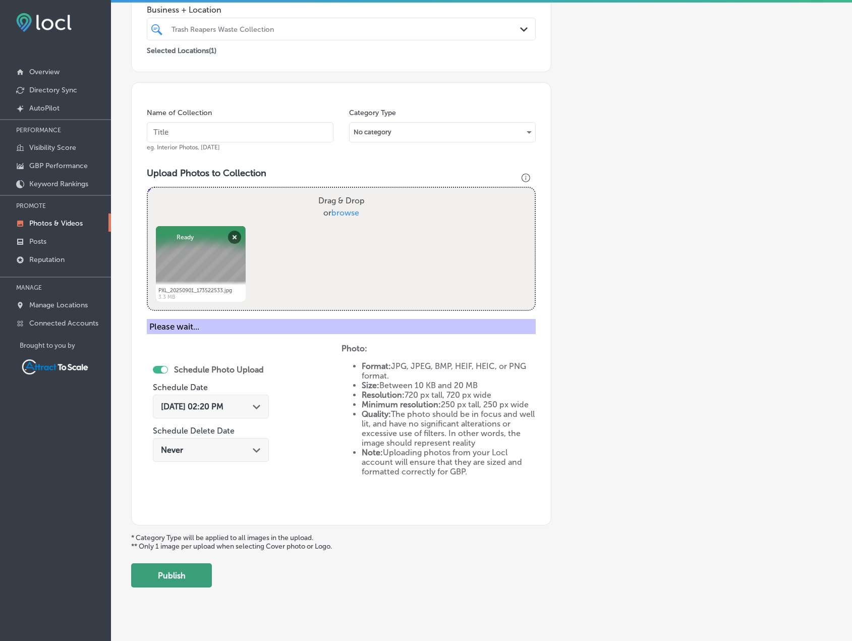
scroll to position [124, 0]
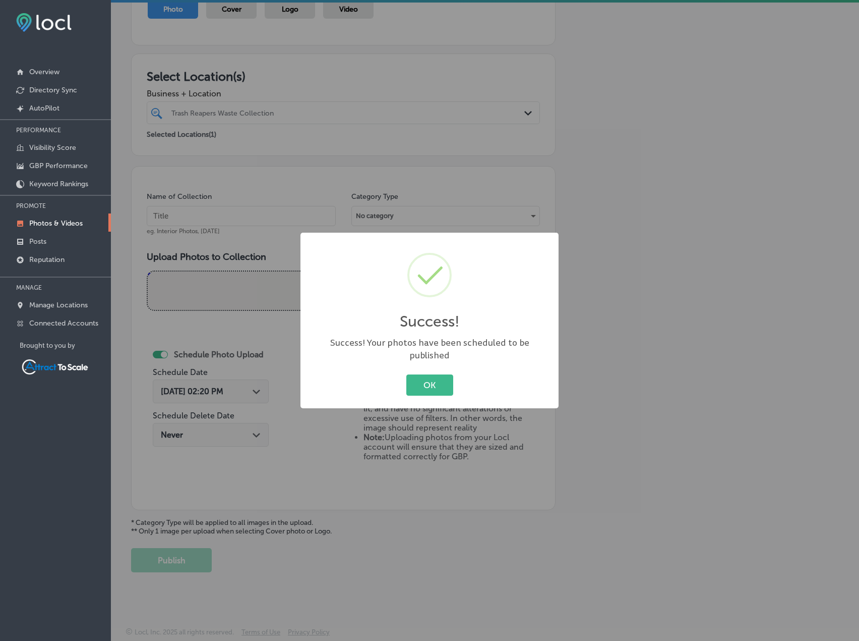
drag, startPoint x: 447, startPoint y: 376, endPoint x: 458, endPoint y: 374, distance: 10.7
click at [448, 376] on button "OK" at bounding box center [430, 384] width 47 height 21
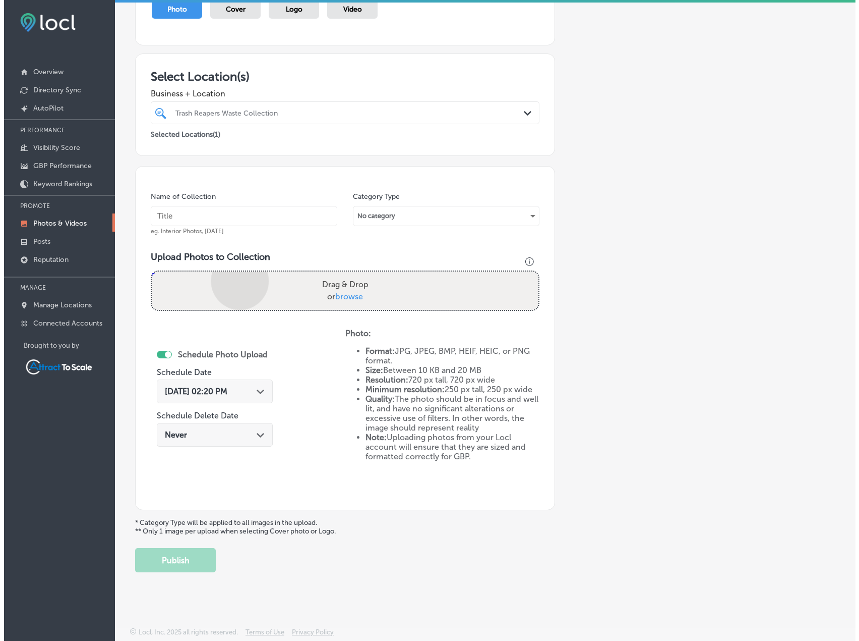
scroll to position [208, 0]
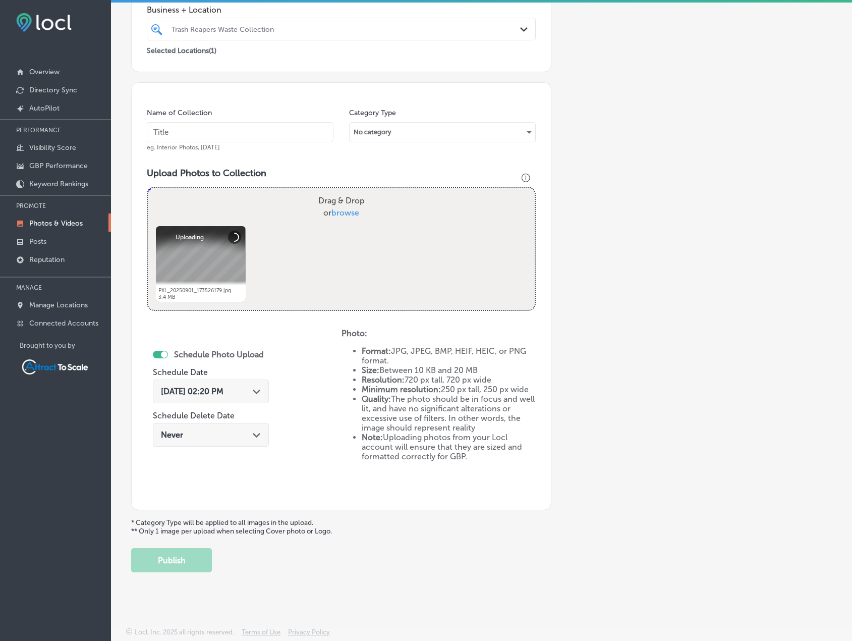
click at [196, 135] on input "text" at bounding box center [240, 132] width 187 height 20
type input "Trash Pickup"
drag, startPoint x: 237, startPoint y: 392, endPoint x: 238, endPoint y: 380, distance: 11.6
click at [223, 392] on span "[DATE] 02:20 PM" at bounding box center [192, 391] width 63 height 10
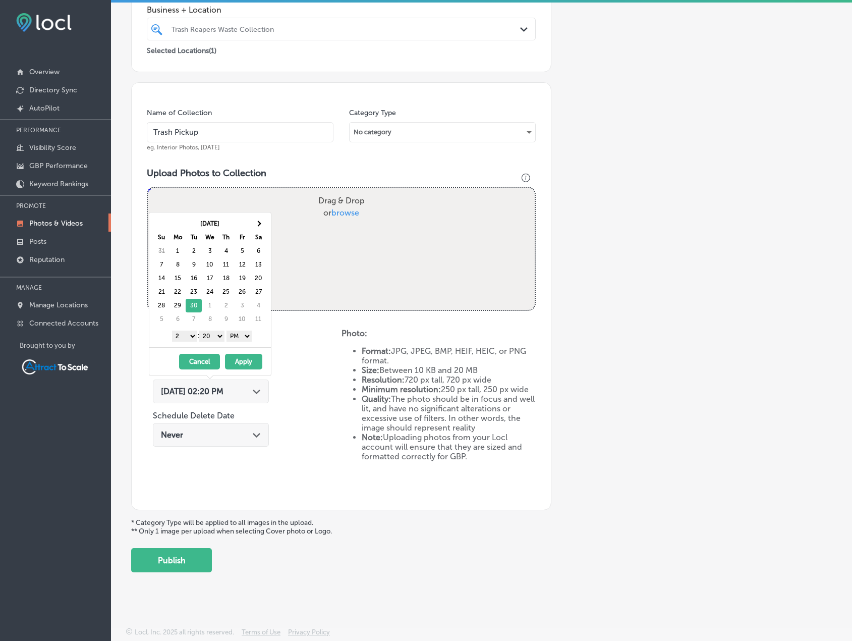
click at [241, 366] on button "Apply" at bounding box center [243, 362] width 37 height 16
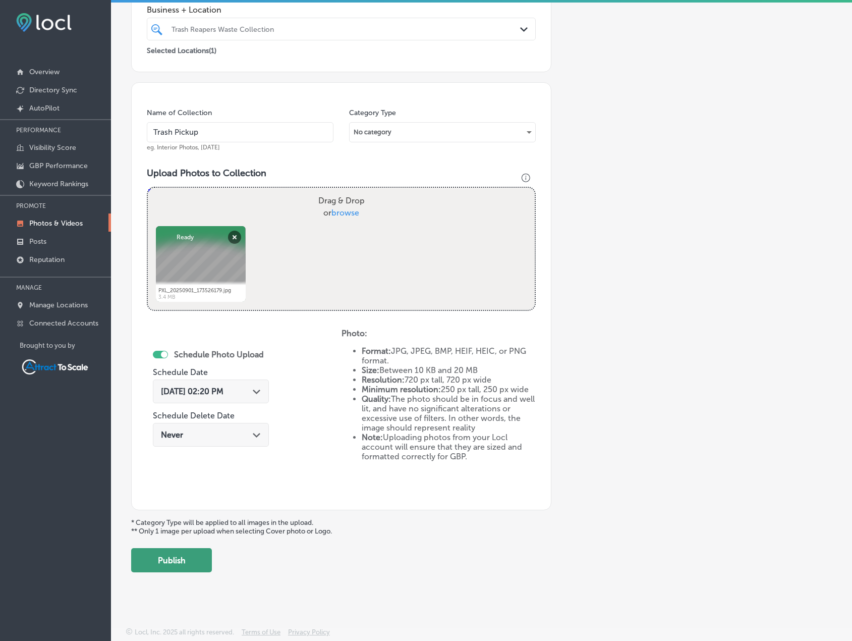
click at [195, 558] on button "Publish" at bounding box center [171, 560] width 81 height 24
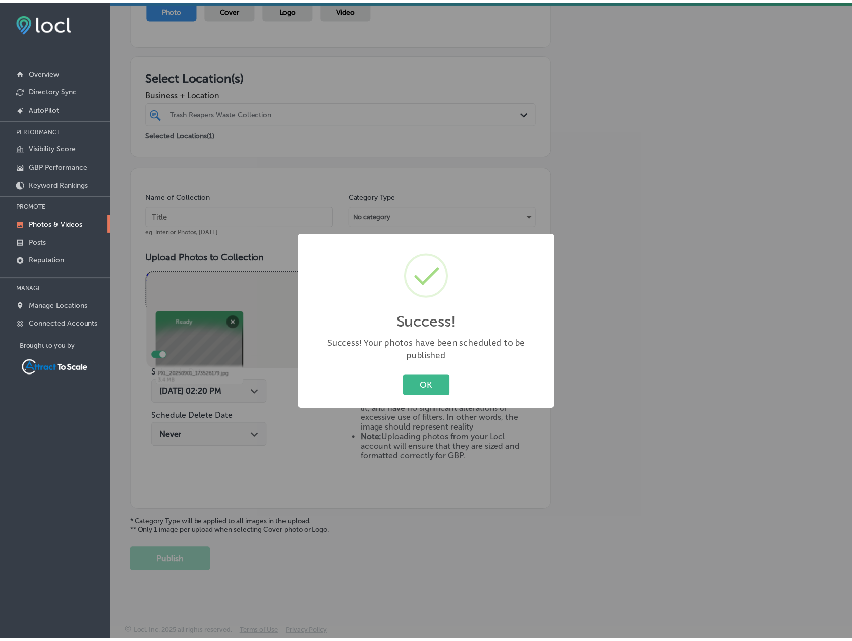
scroll to position [124, 0]
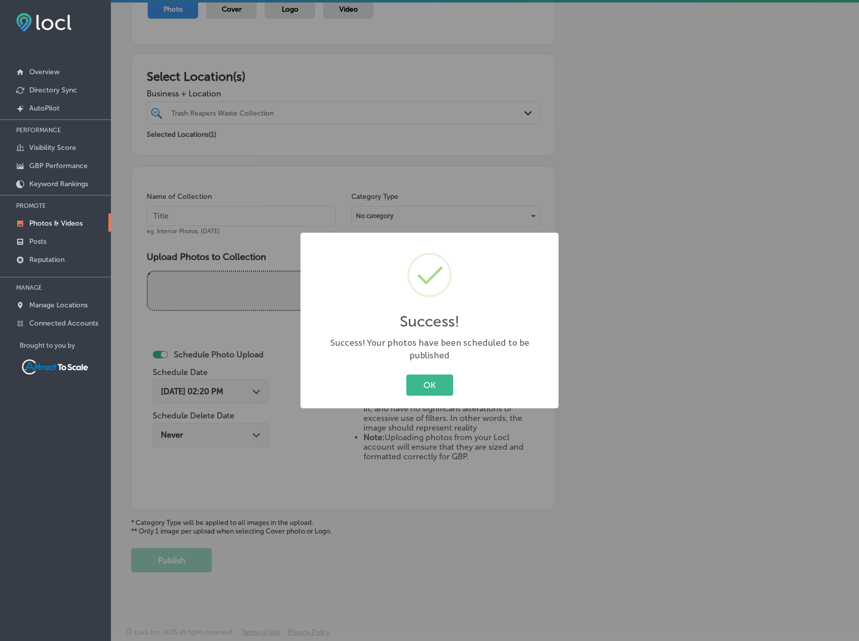
drag, startPoint x: 444, startPoint y: 381, endPoint x: 452, endPoint y: 379, distance: 8.2
click at [445, 380] on button "OK" at bounding box center [430, 384] width 47 height 21
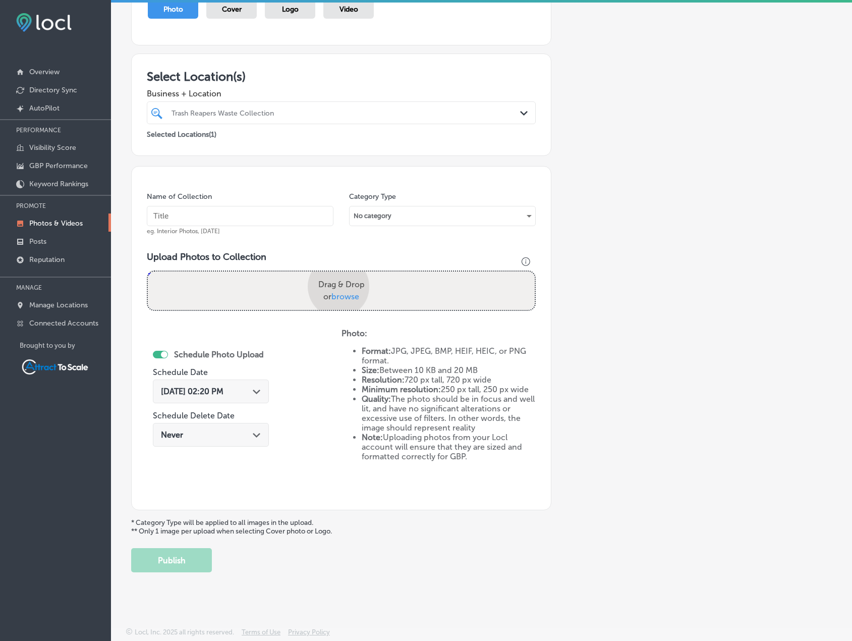
scroll to position [208, 0]
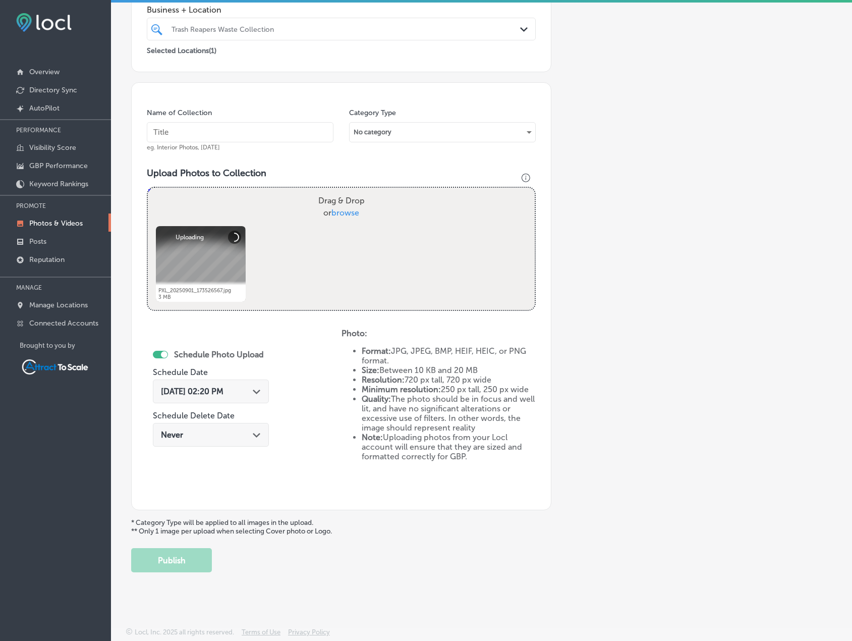
click at [196, 136] on input "text" at bounding box center [240, 132] width 187 height 20
type input "Trash Pickup"
click at [215, 398] on div "[DATE] 02:20 PM Path Created with Sketch." at bounding box center [211, 391] width 116 height 24
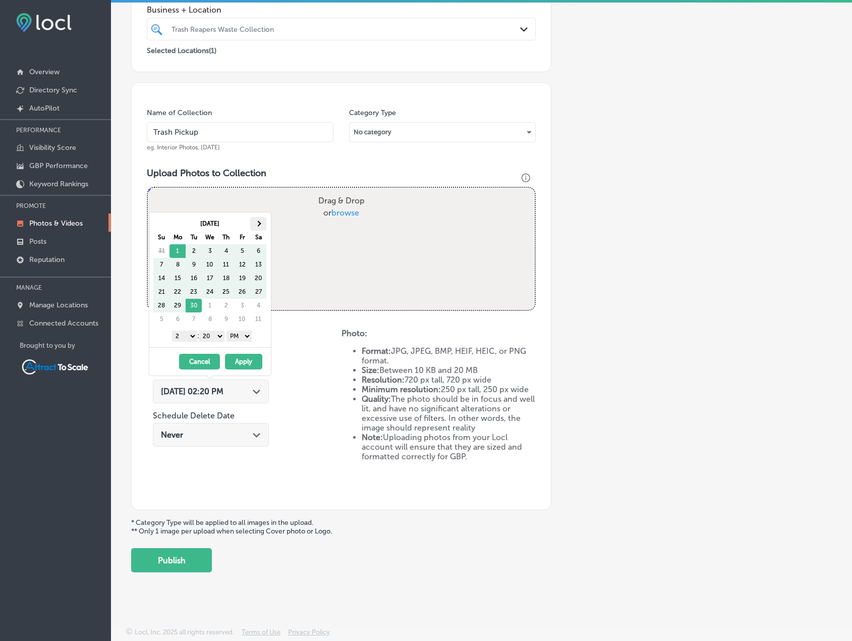
click at [254, 221] on th at bounding box center [258, 224] width 16 height 14
click at [251, 358] on button "Apply" at bounding box center [243, 362] width 37 height 16
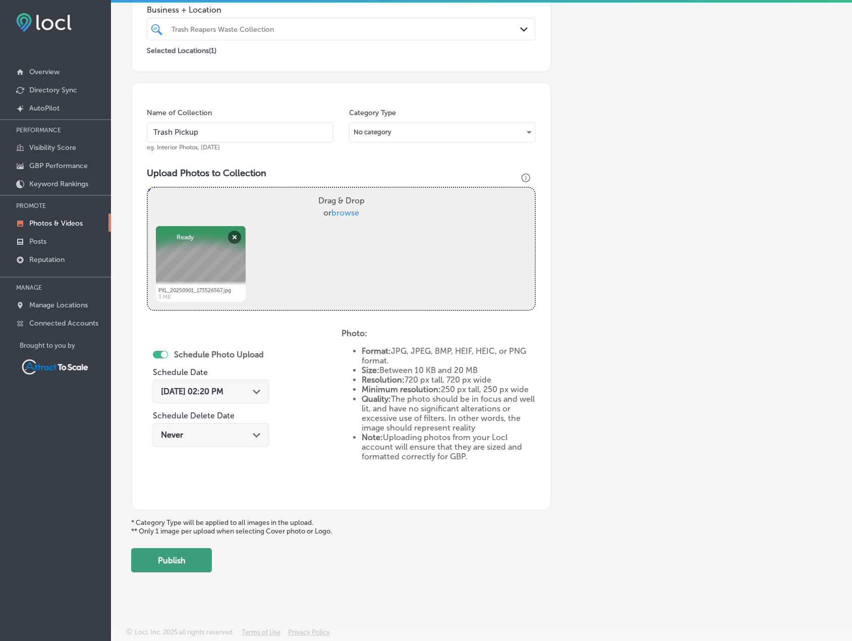
click at [205, 569] on button "Publish" at bounding box center [171, 560] width 81 height 24
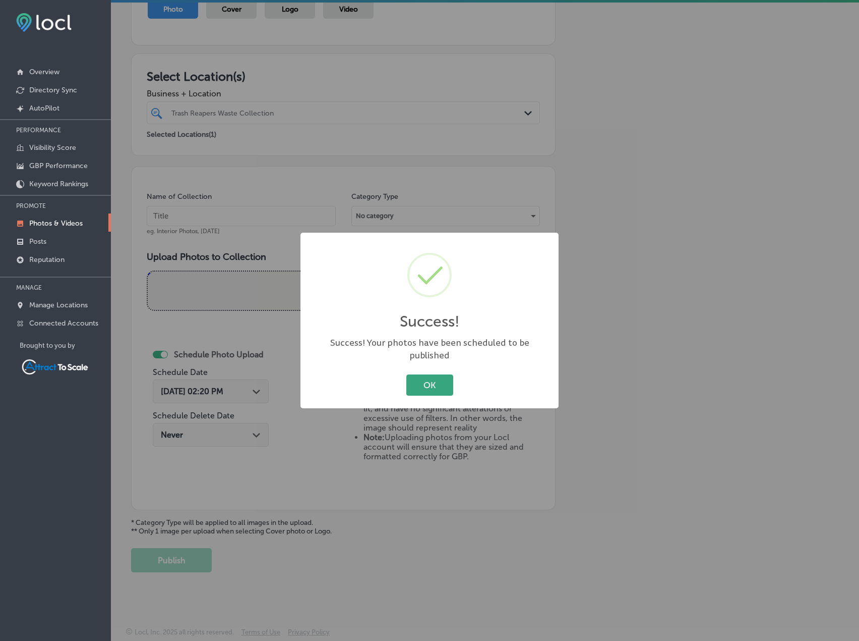
click at [412, 374] on button "OK" at bounding box center [430, 384] width 47 height 21
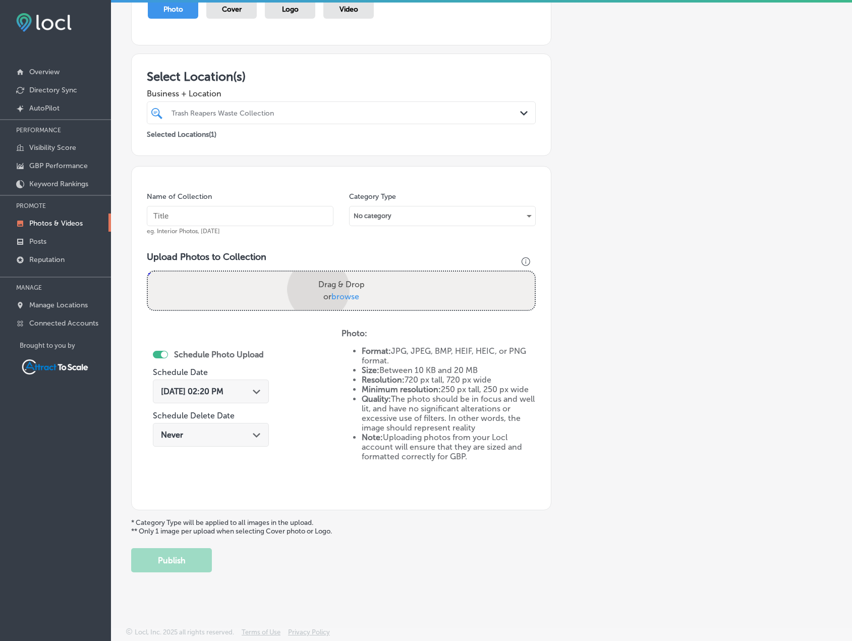
scroll to position [208, 0]
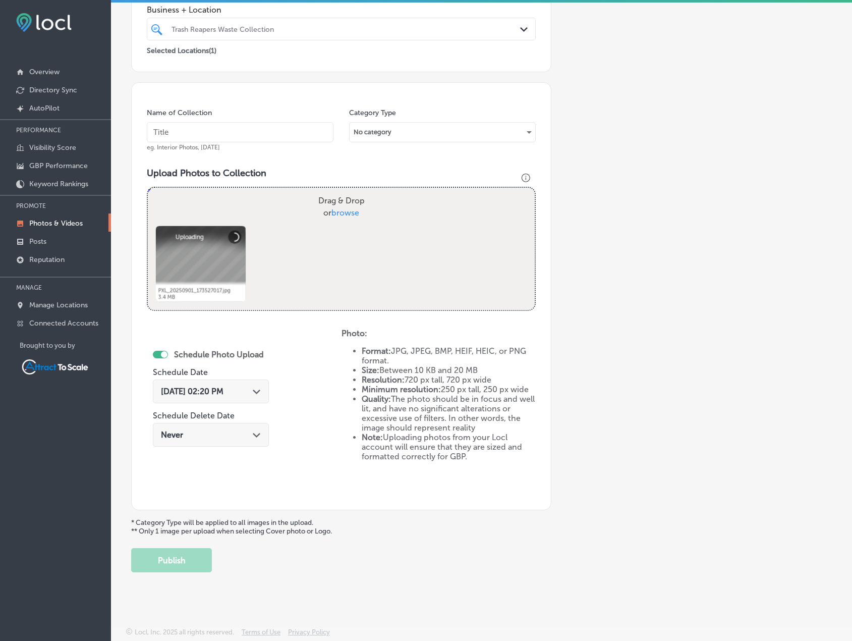
click at [228, 133] on input "text" at bounding box center [240, 132] width 187 height 20
type input "Trash Pickup"
click at [246, 396] on div "[DATE] 02:20 PM Path Created with Sketch." at bounding box center [211, 391] width 116 height 24
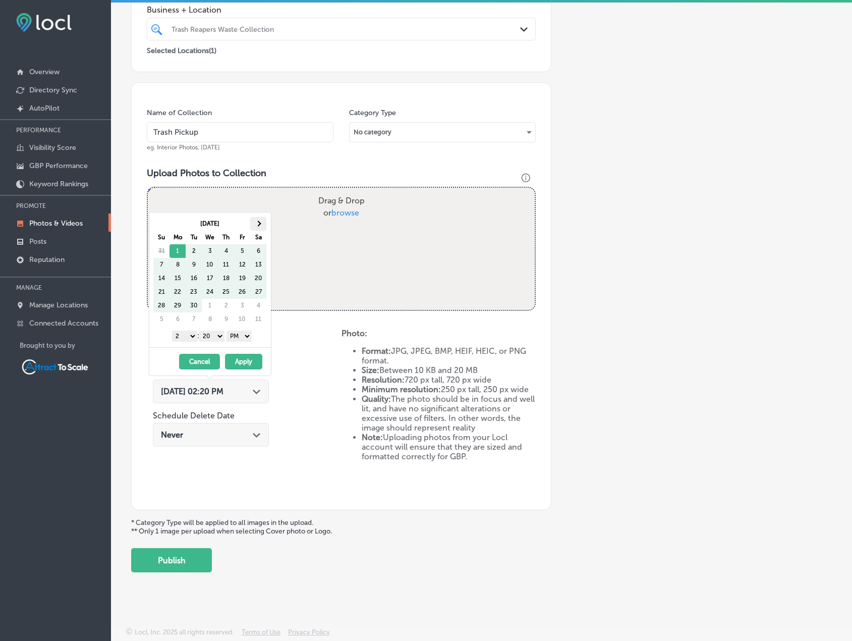
click at [260, 225] on th at bounding box center [258, 224] width 16 height 14
click at [248, 359] on button "Apply" at bounding box center [243, 362] width 37 height 16
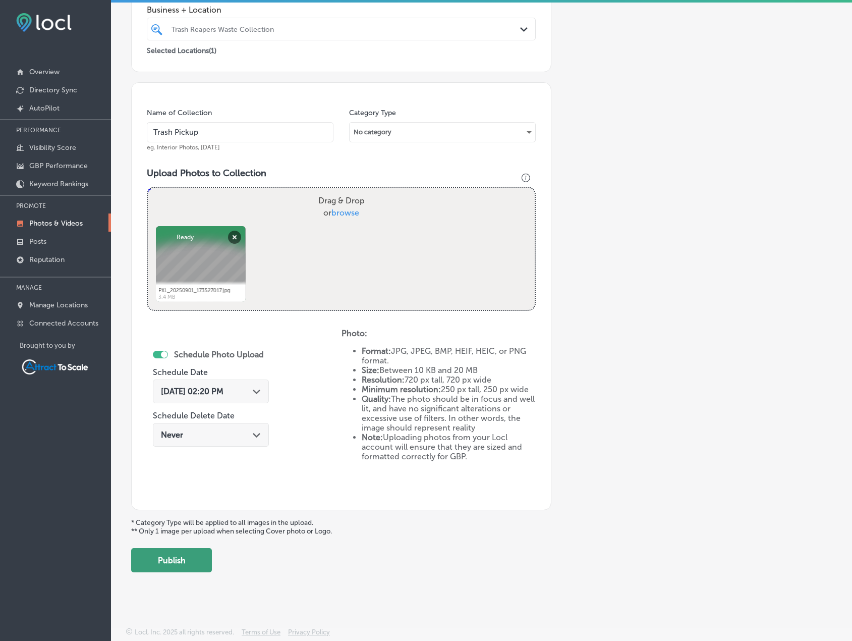
click at [196, 558] on button "Publish" at bounding box center [171, 560] width 81 height 24
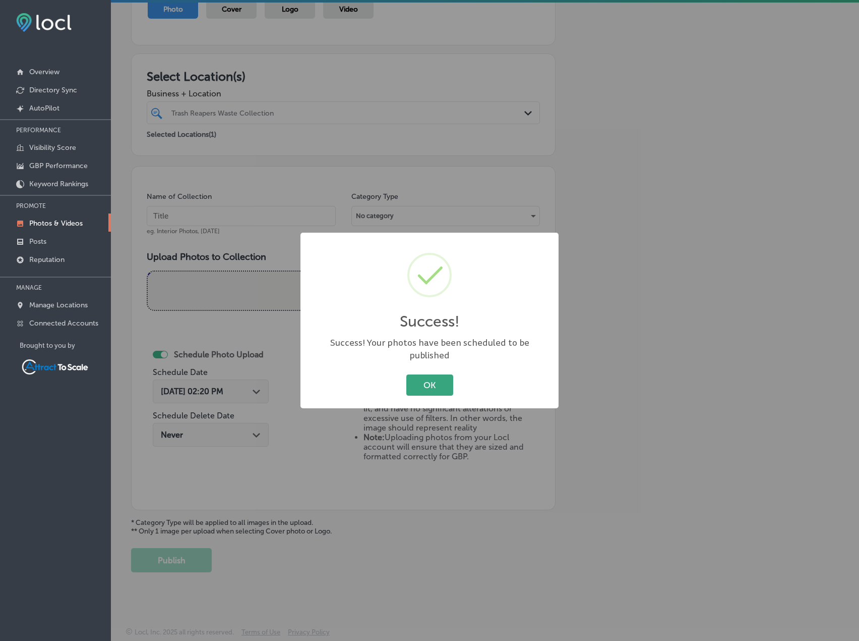
click at [436, 374] on button "OK" at bounding box center [430, 384] width 47 height 21
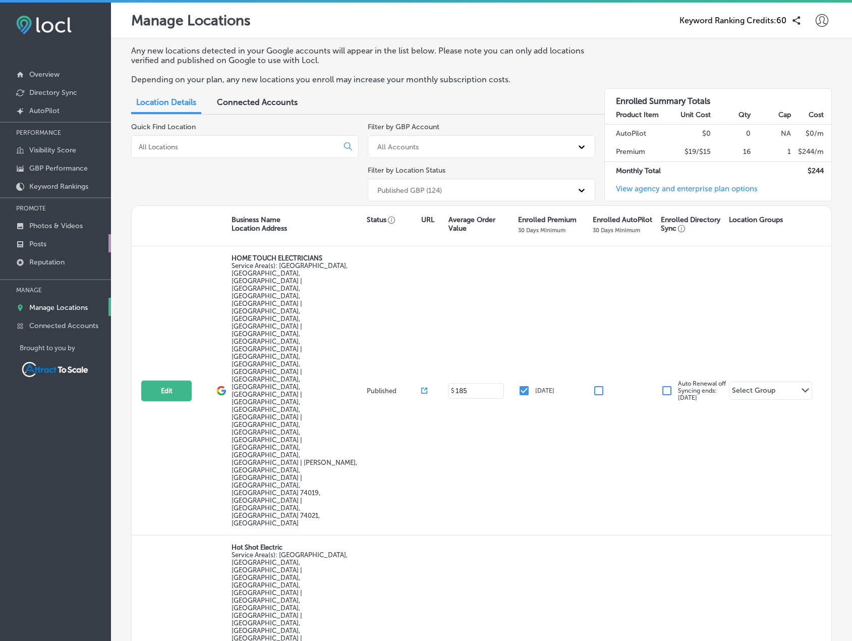
click at [58, 244] on link "Posts" at bounding box center [55, 243] width 111 height 18
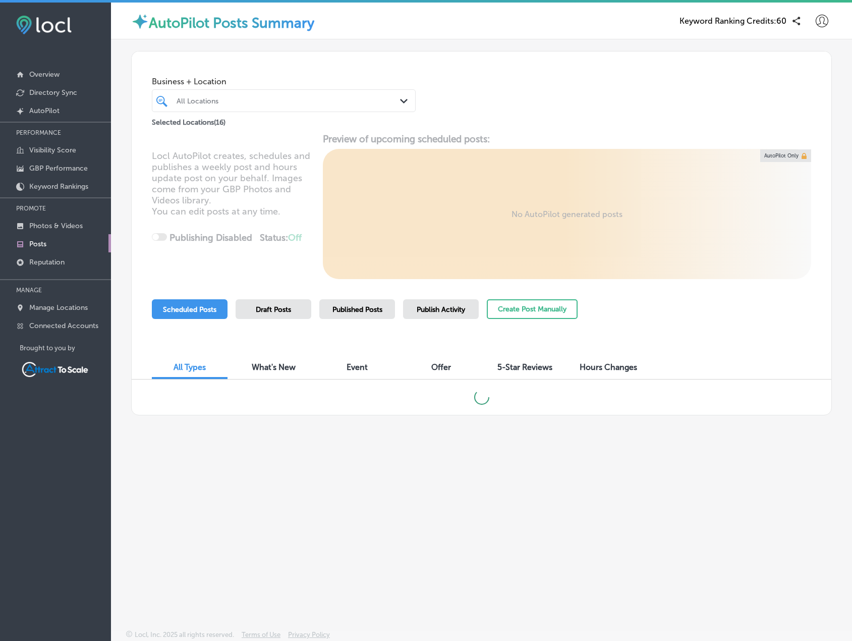
click at [248, 103] on div "All Locations" at bounding box center [289, 100] width 224 height 9
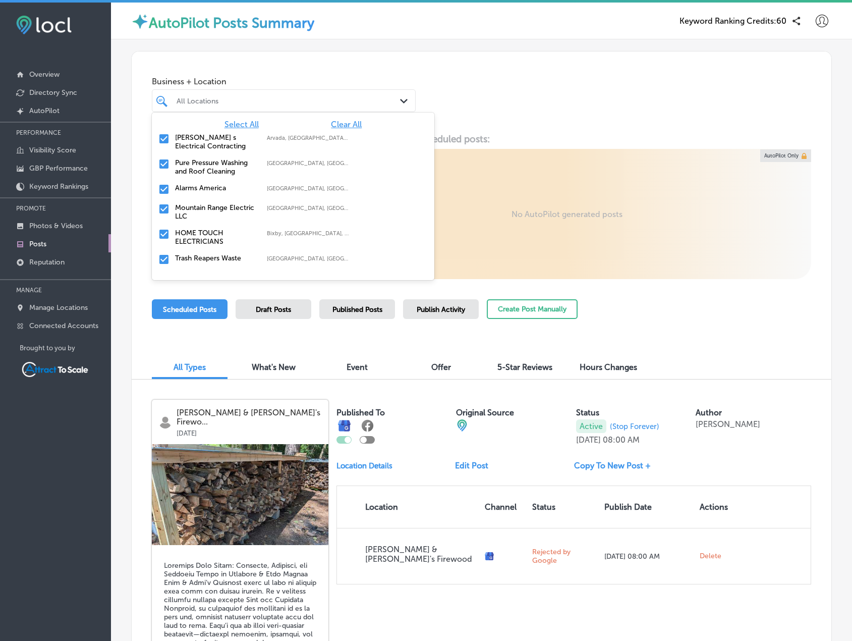
click at [337, 124] on span "Clear All" at bounding box center [346, 125] width 31 height 10
click at [181, 145] on label "[PERSON_NAME] s Electrical Contracting" at bounding box center [216, 141] width 82 height 17
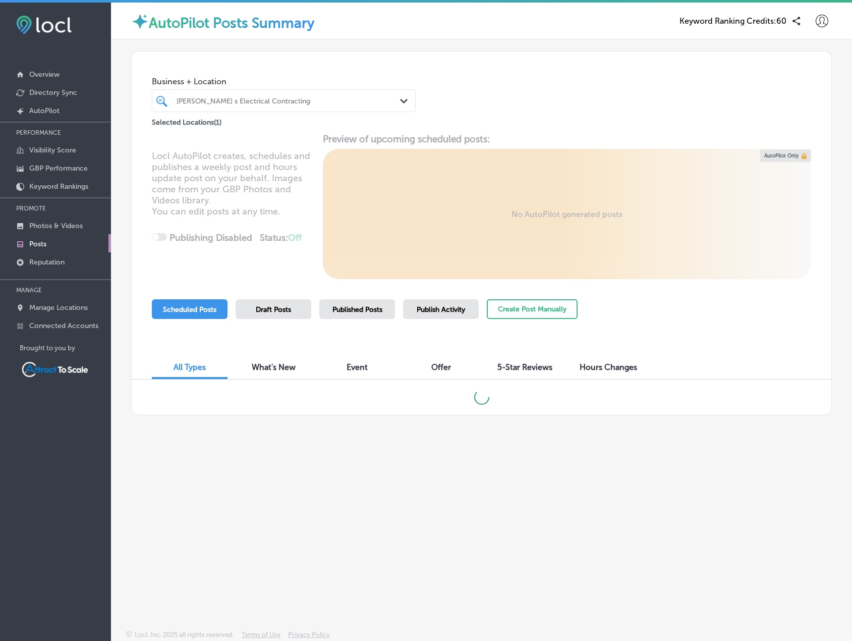
click at [546, 79] on div "Business + Location Leyva s Electrical Contracting Path Created with Sketch. Se…" at bounding box center [482, 89] width 700 height 77
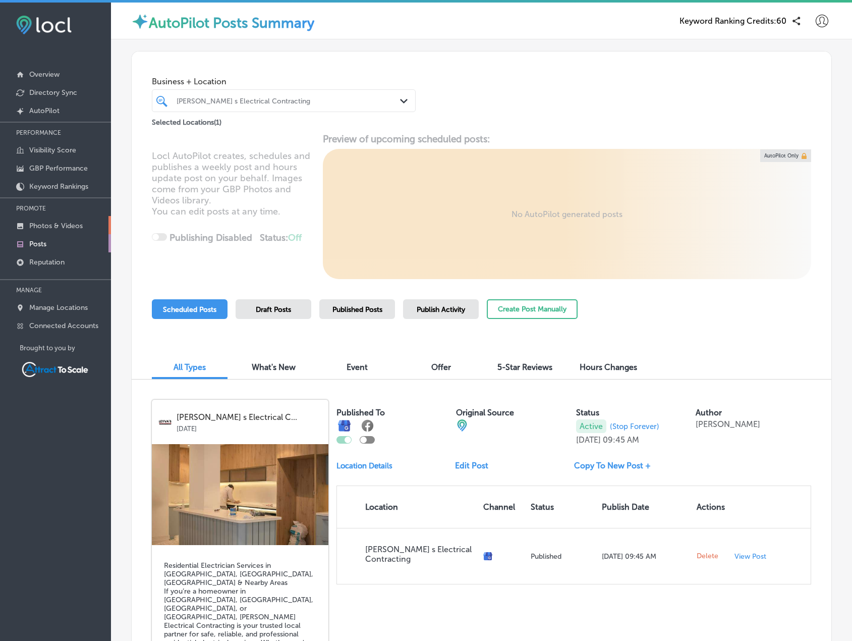
click at [70, 223] on p "Photos & Videos" at bounding box center [55, 225] width 53 height 9
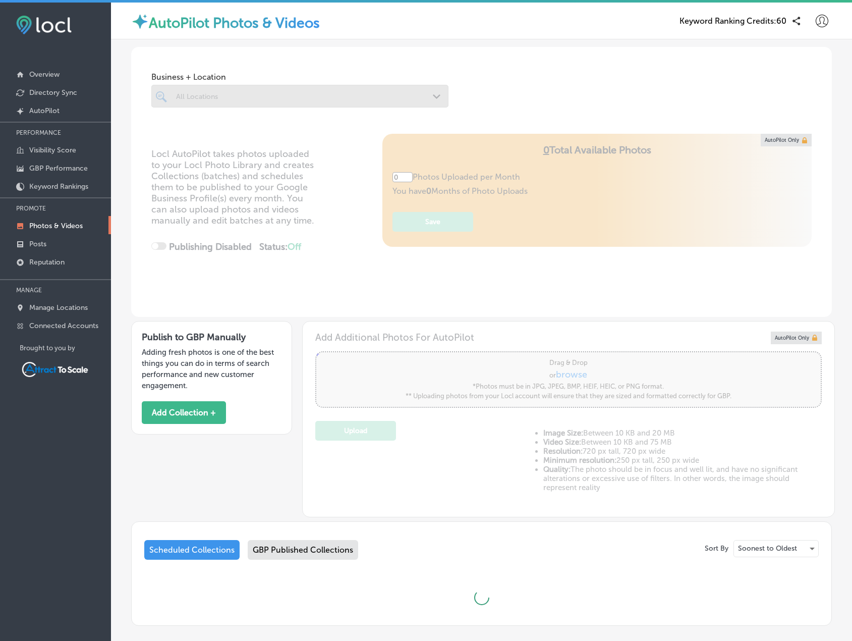
type input "5"
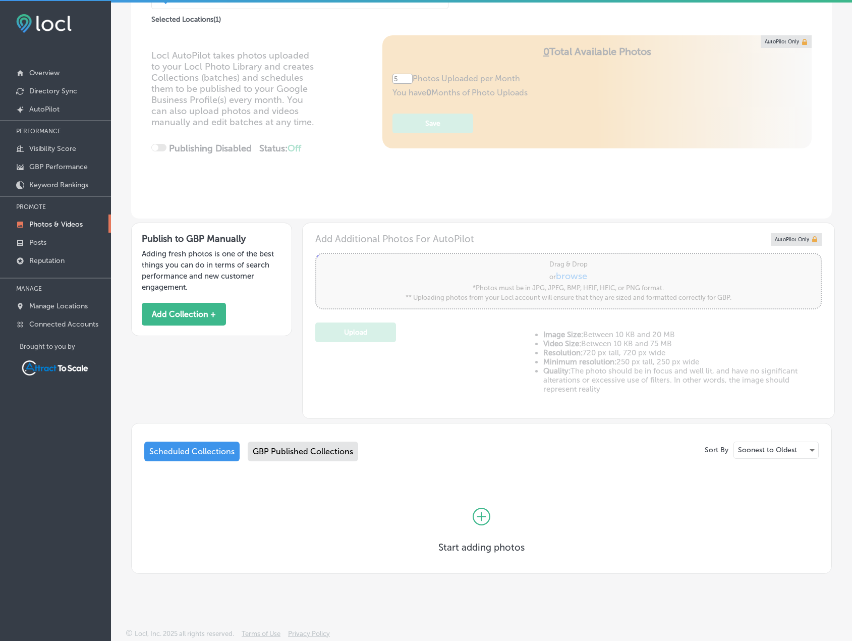
scroll to position [3, 0]
click at [206, 320] on button "Add Collection +" at bounding box center [184, 313] width 84 height 23
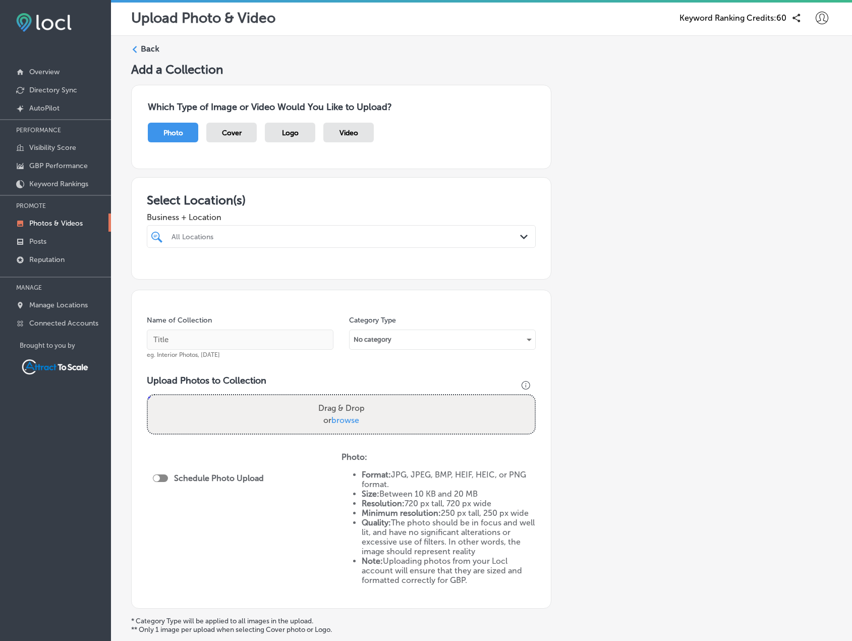
click at [290, 231] on div at bounding box center [324, 236] width 308 height 14
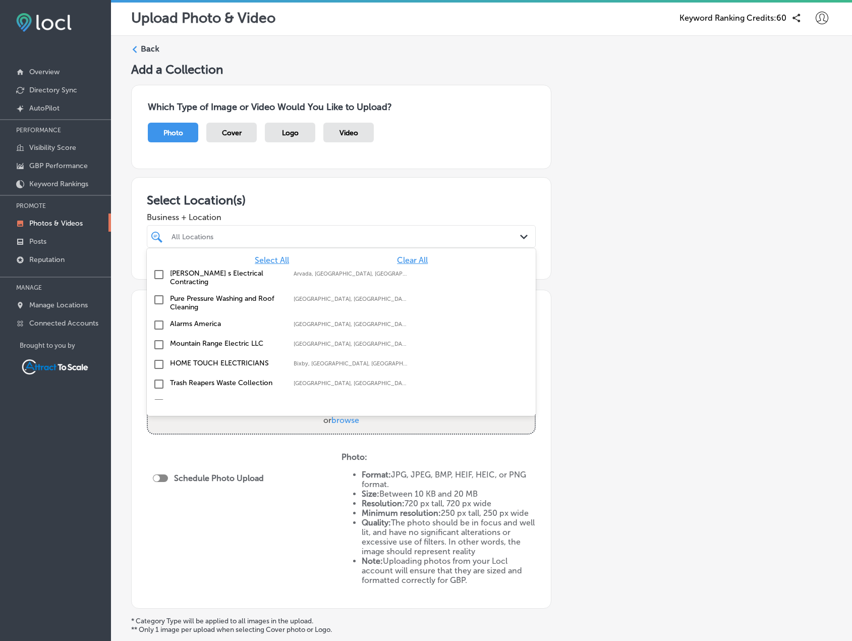
click at [218, 271] on label "[PERSON_NAME] s Electrical Contracting" at bounding box center [226, 277] width 113 height 17
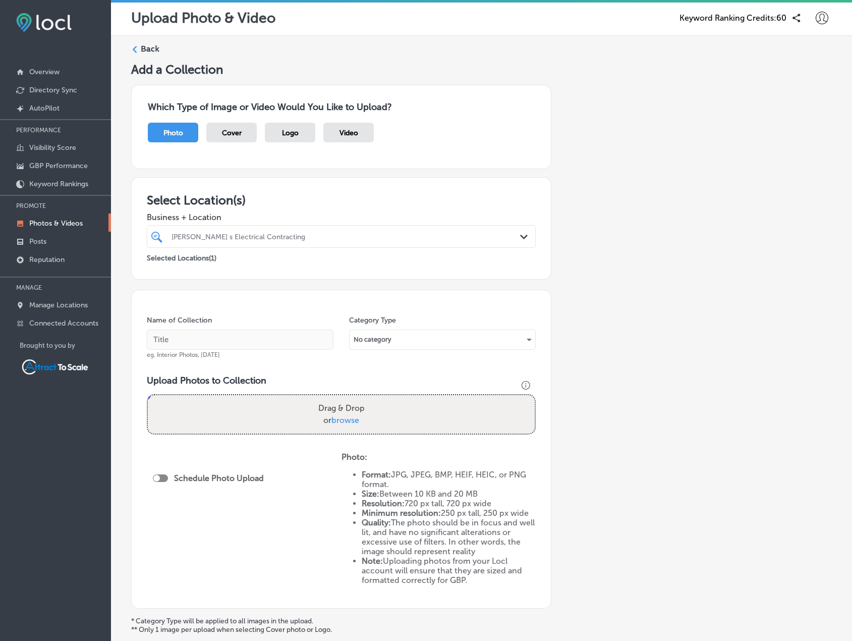
click at [385, 204] on h3 "Select Location(s)" at bounding box center [341, 200] width 389 height 15
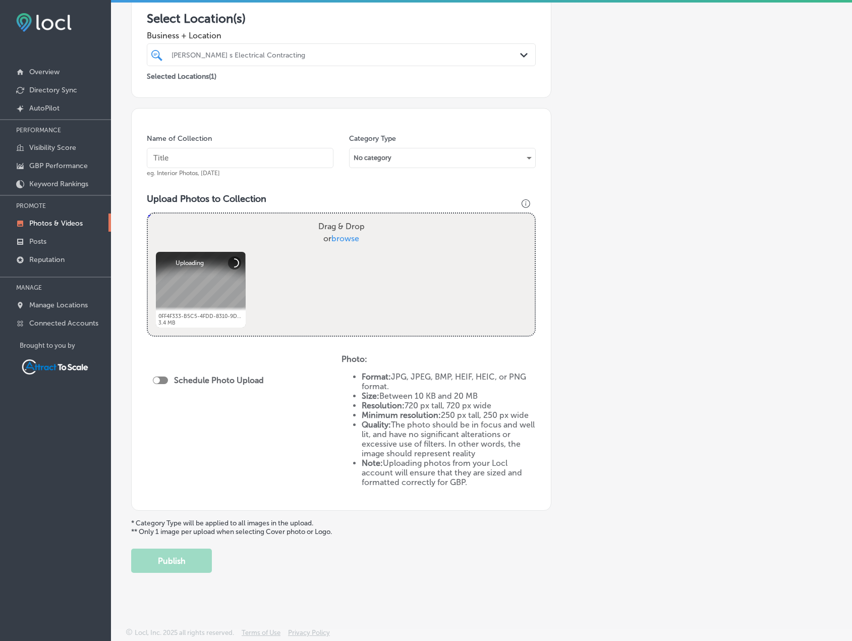
scroll to position [182, 0]
click at [215, 156] on input "text" at bounding box center [240, 157] width 187 height 20
type input "Electrician"
click at [188, 567] on button "Publish" at bounding box center [171, 560] width 81 height 24
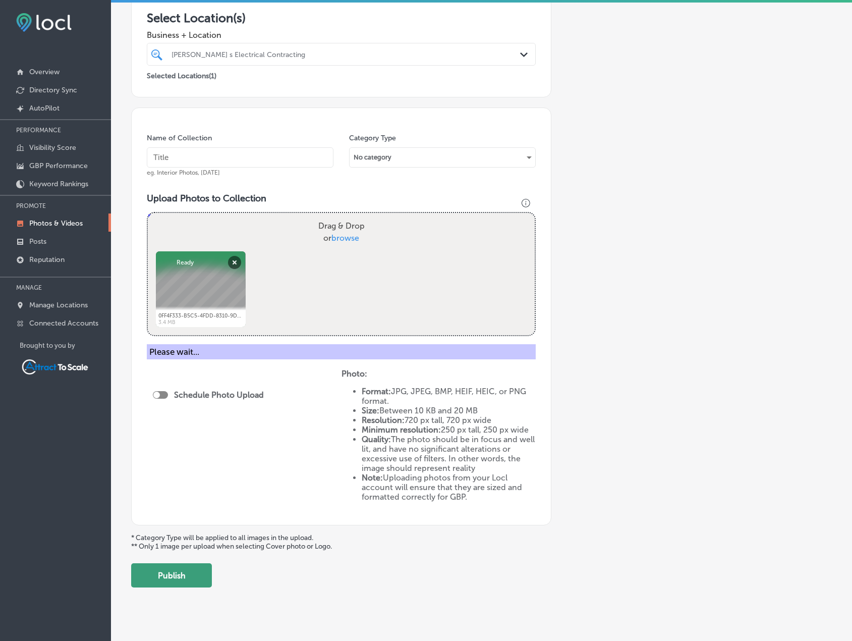
scroll to position [98, 0]
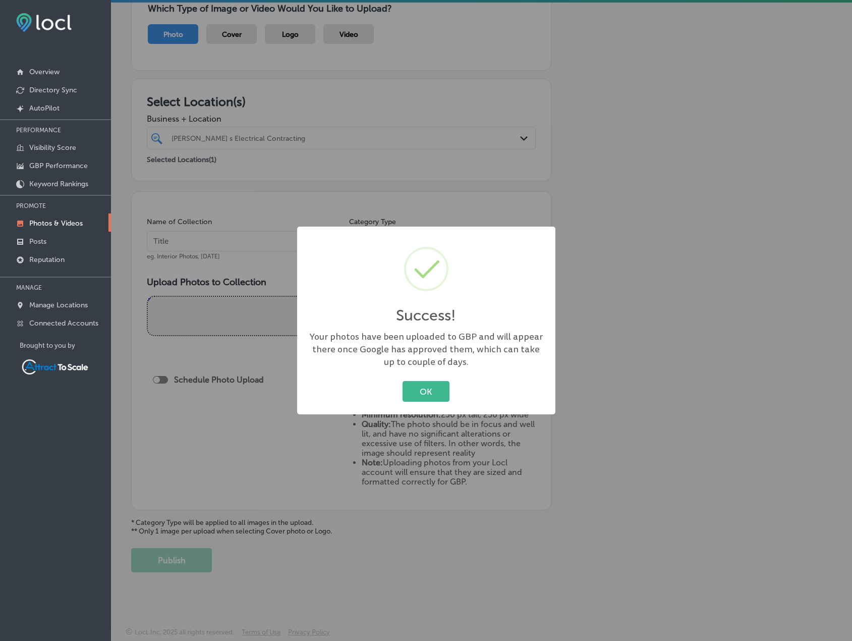
drag, startPoint x: 425, startPoint y: 390, endPoint x: 482, endPoint y: 370, distance: 60.0
click at [426, 390] on button "OK" at bounding box center [425, 391] width 47 height 21
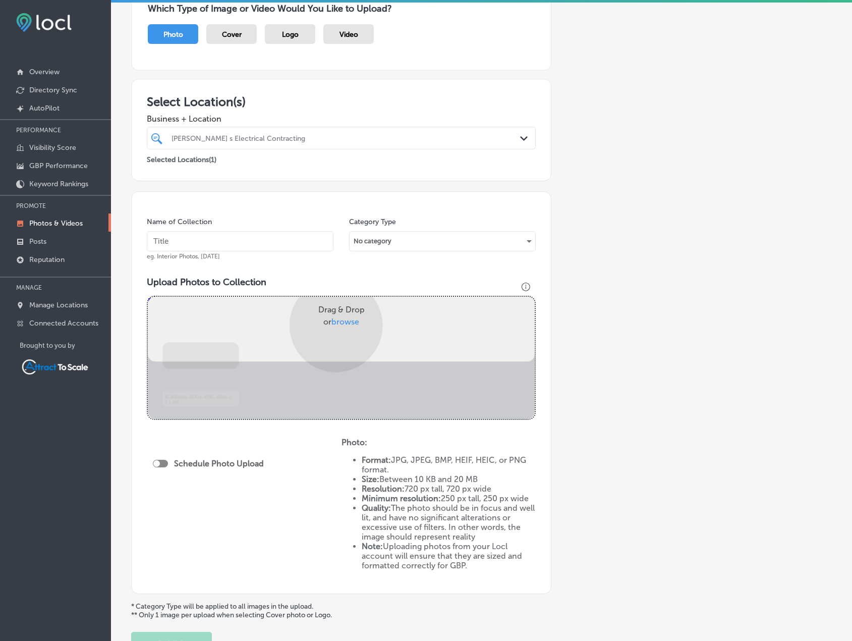
scroll to position [182, 0]
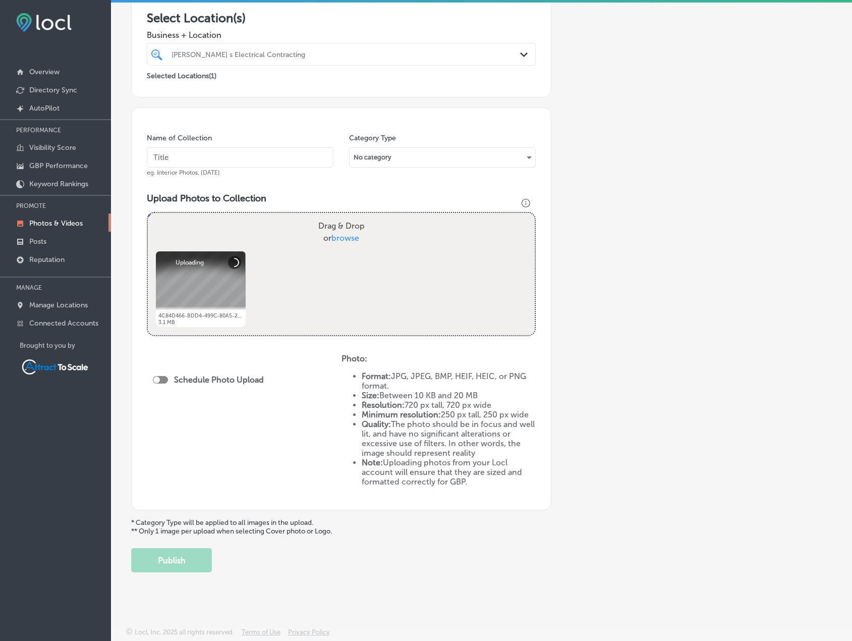
click at [187, 163] on input "text" at bounding box center [240, 157] width 187 height 20
type input "Electrician"
click at [161, 372] on div "Schedule Photo Upload" at bounding box center [211, 381] width 116 height 23
click at [162, 377] on div at bounding box center [160, 380] width 15 height 8
checkbox input "true"
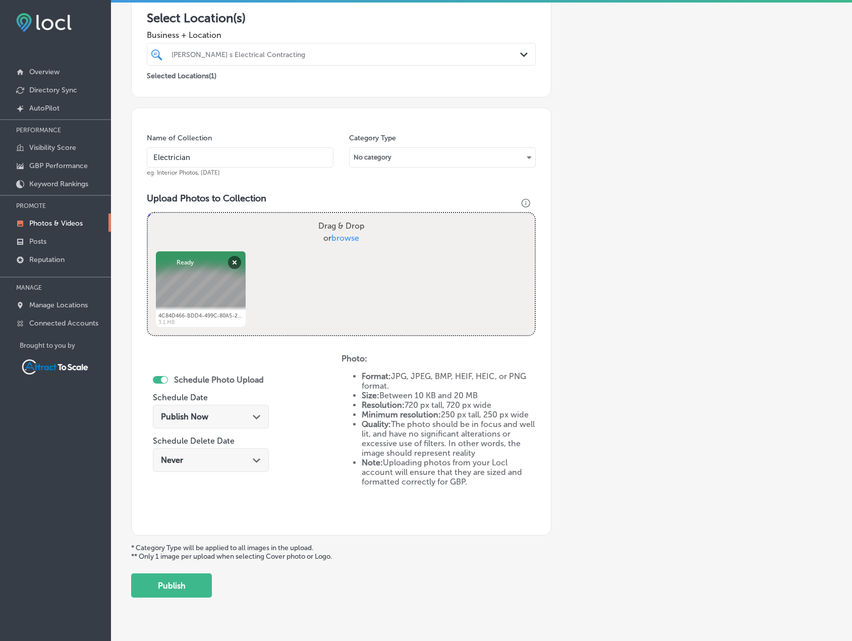
click at [178, 412] on span "Publish Now" at bounding box center [184, 417] width 47 height 10
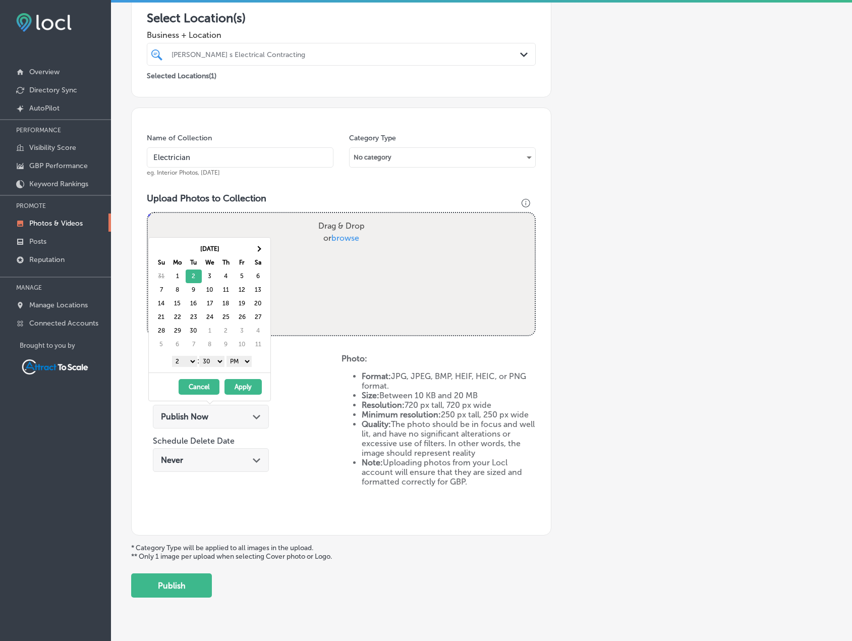
click at [245, 388] on button "Apply" at bounding box center [242, 387] width 37 height 16
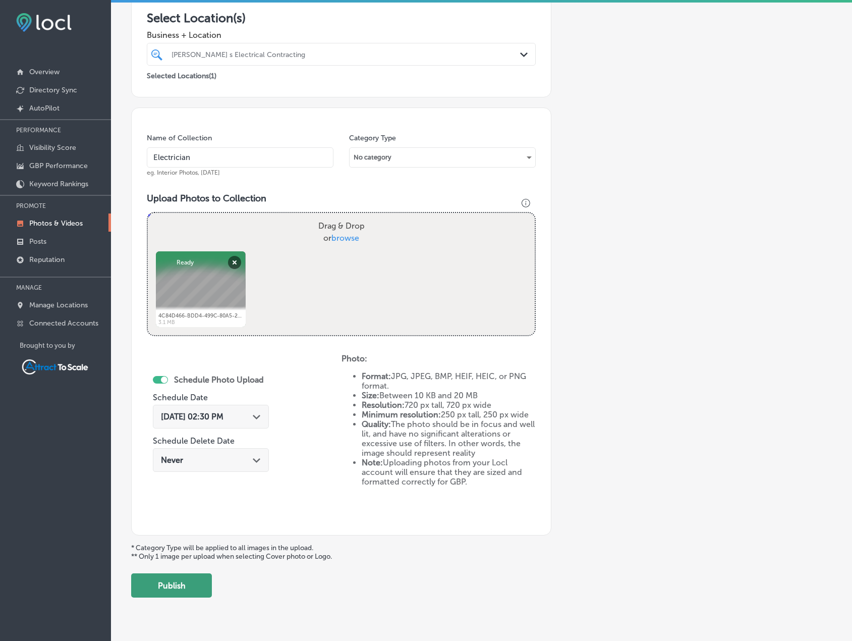
click at [198, 589] on button "Publish" at bounding box center [171, 585] width 81 height 24
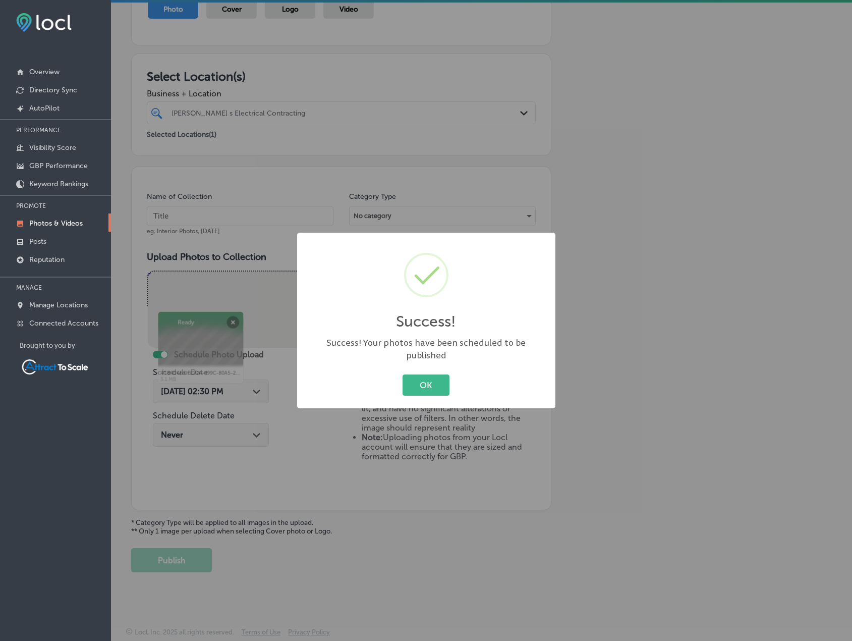
scroll to position [124, 0]
click at [428, 375] on button "OK" at bounding box center [425, 384] width 47 height 21
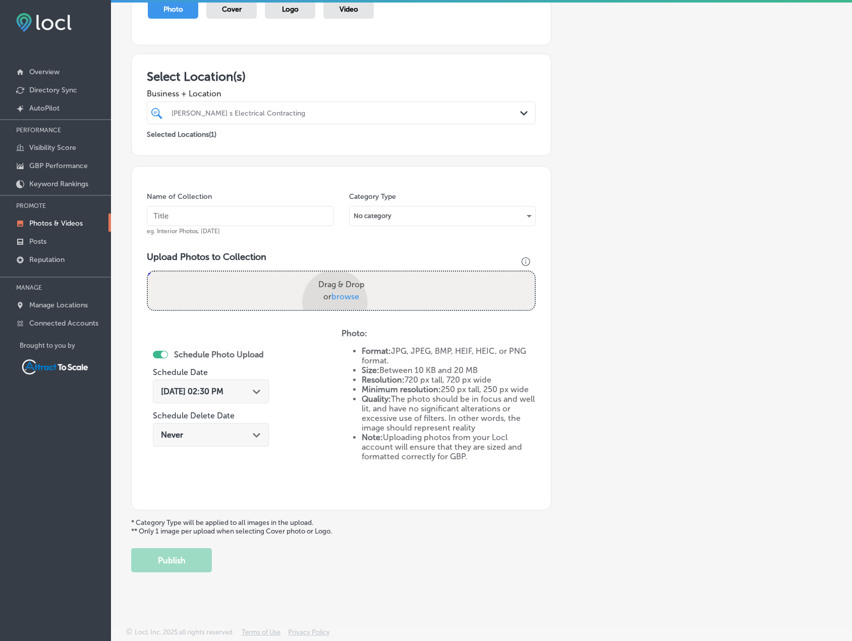
scroll to position [182, 0]
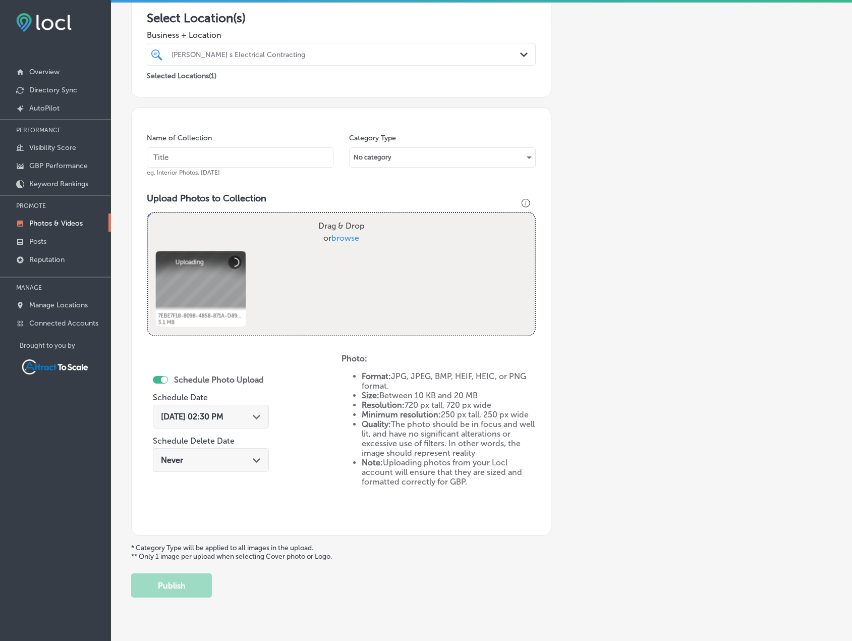
click at [188, 155] on input "text" at bounding box center [240, 157] width 187 height 20
type input "e"
click at [223, 417] on span "Sep 1, 2025 02:30 PM" at bounding box center [192, 417] width 63 height 10
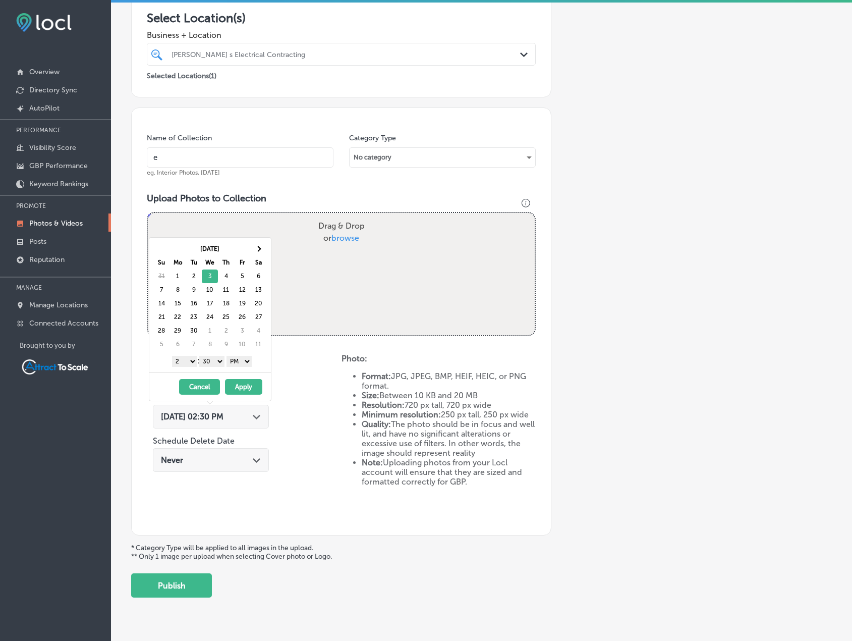
click at [237, 382] on button "Apply" at bounding box center [243, 387] width 37 height 16
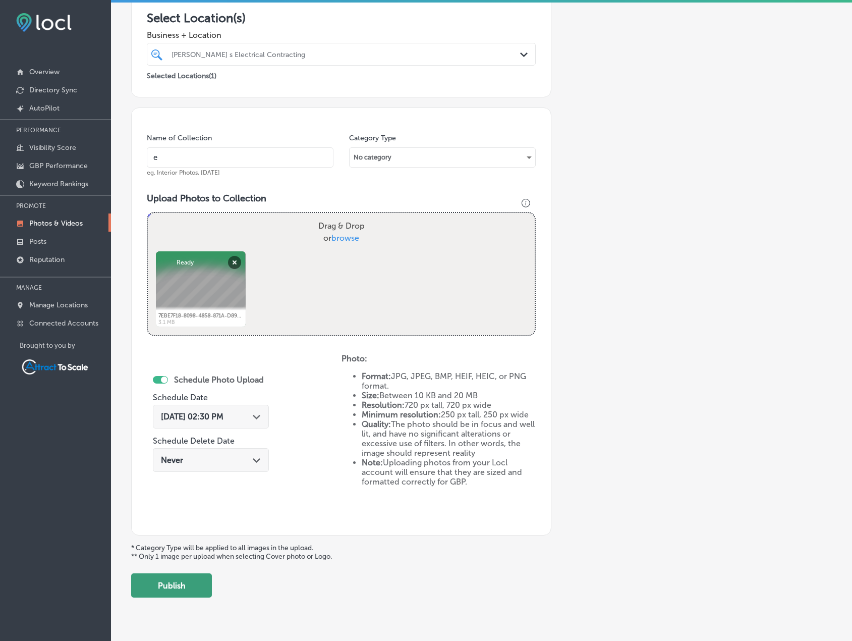
click at [193, 590] on button "Publish" at bounding box center [171, 585] width 81 height 24
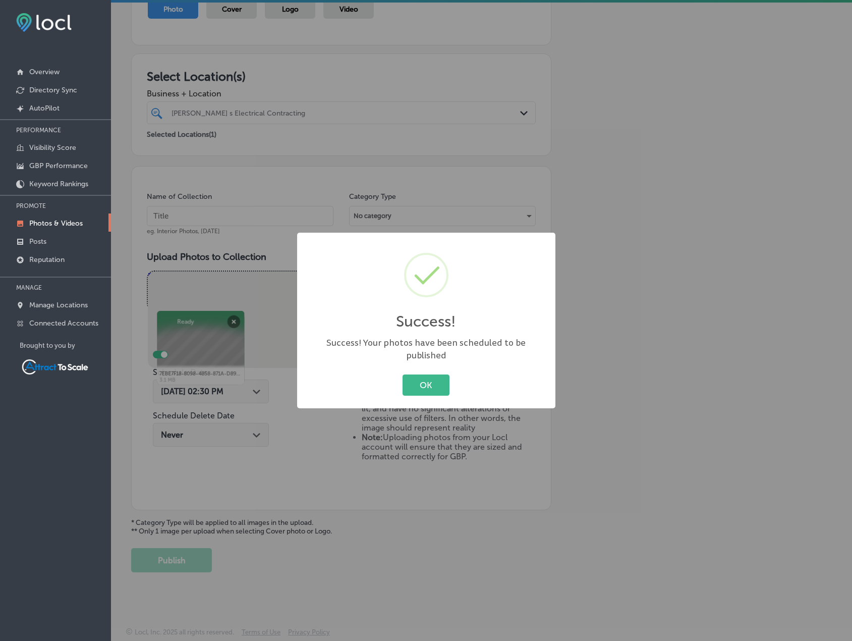
scroll to position [124, 0]
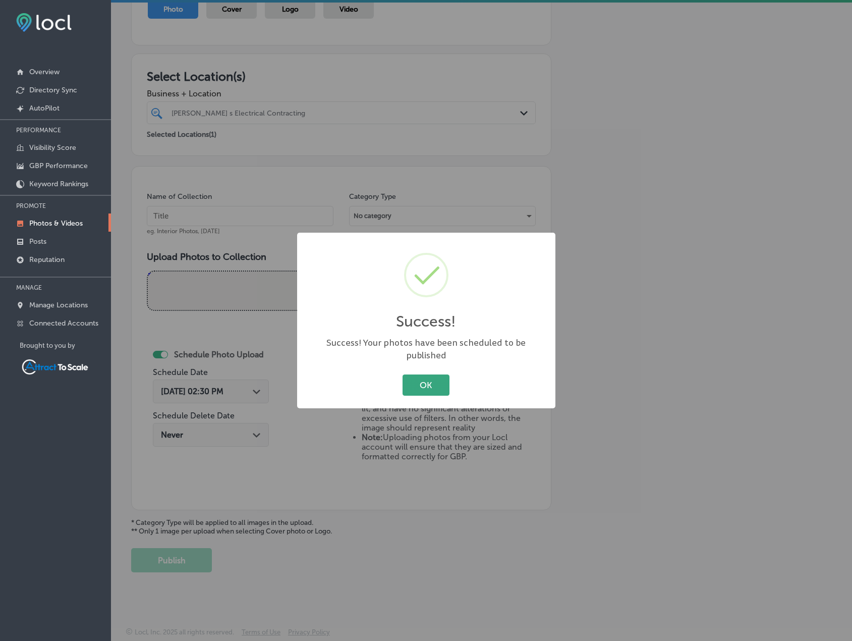
click at [422, 374] on button "OK" at bounding box center [425, 384] width 47 height 21
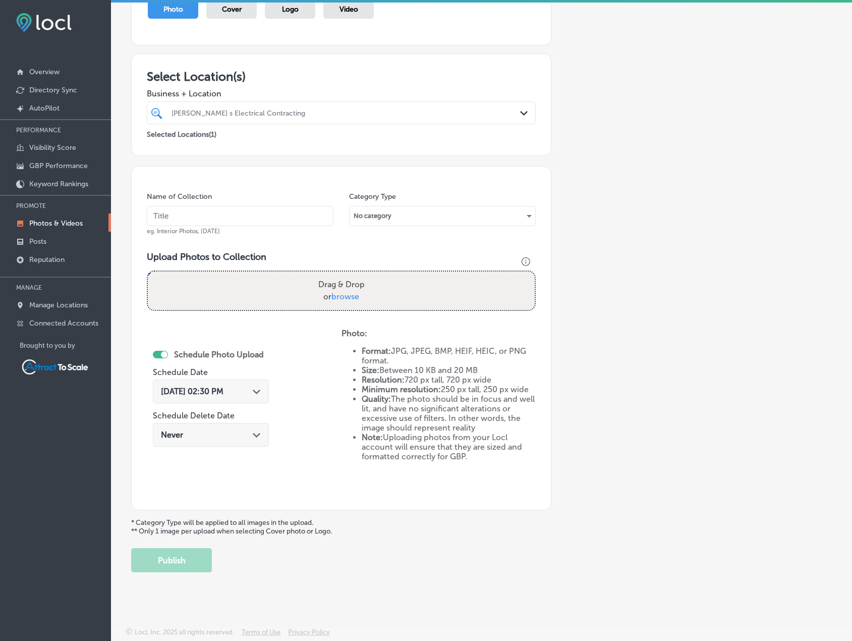
click at [213, 211] on input "text" at bounding box center [240, 216] width 187 height 20
type input "Electrician"
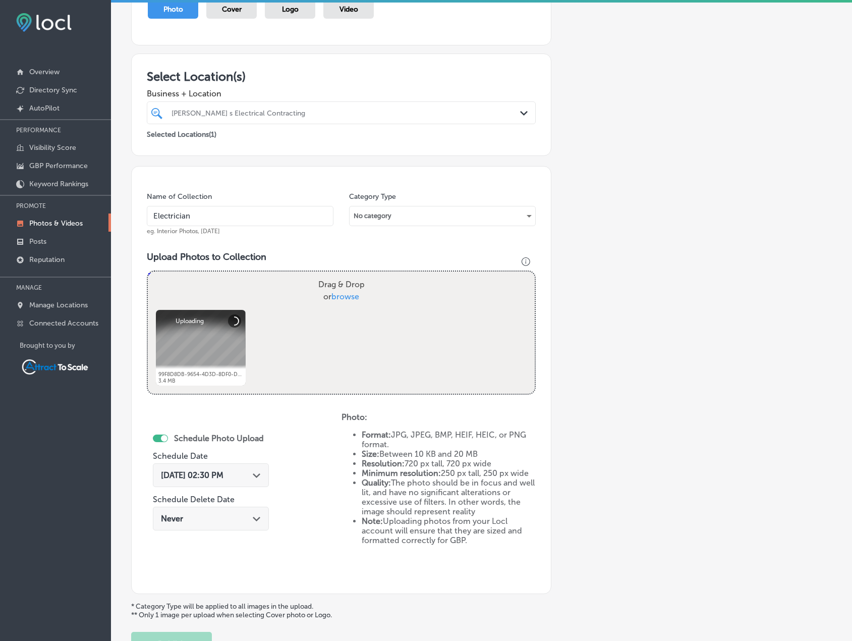
click at [255, 479] on div "Sep 1, 2025 02:30 PM Path Created with Sketch." at bounding box center [211, 475] width 100 height 10
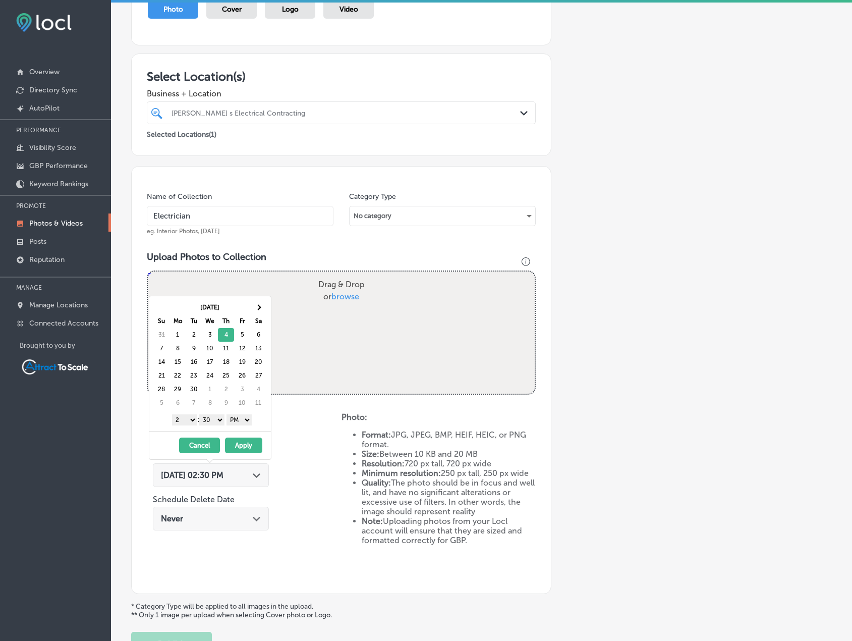
click at [245, 444] on button "Apply" at bounding box center [243, 445] width 37 height 16
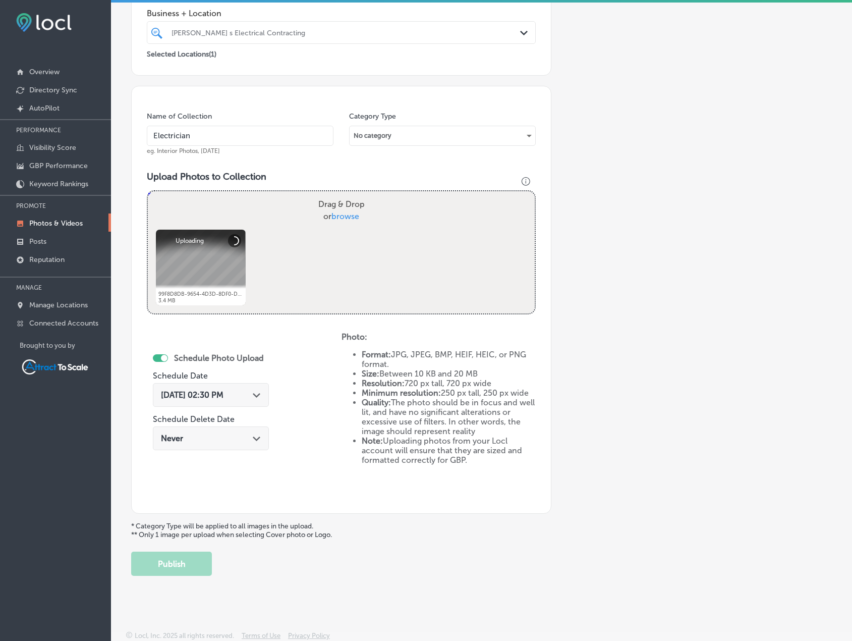
scroll to position [207, 0]
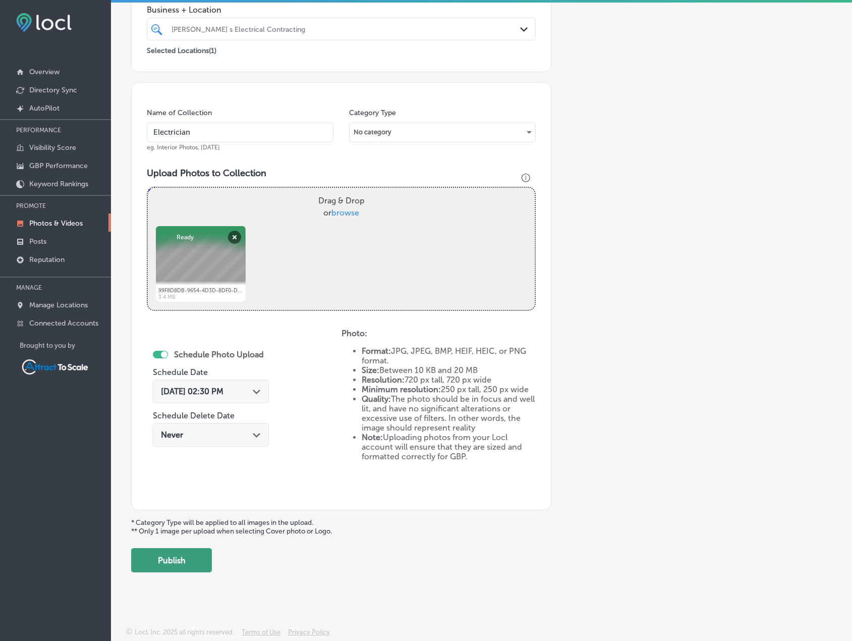
click at [186, 559] on button "Publish" at bounding box center [171, 560] width 81 height 24
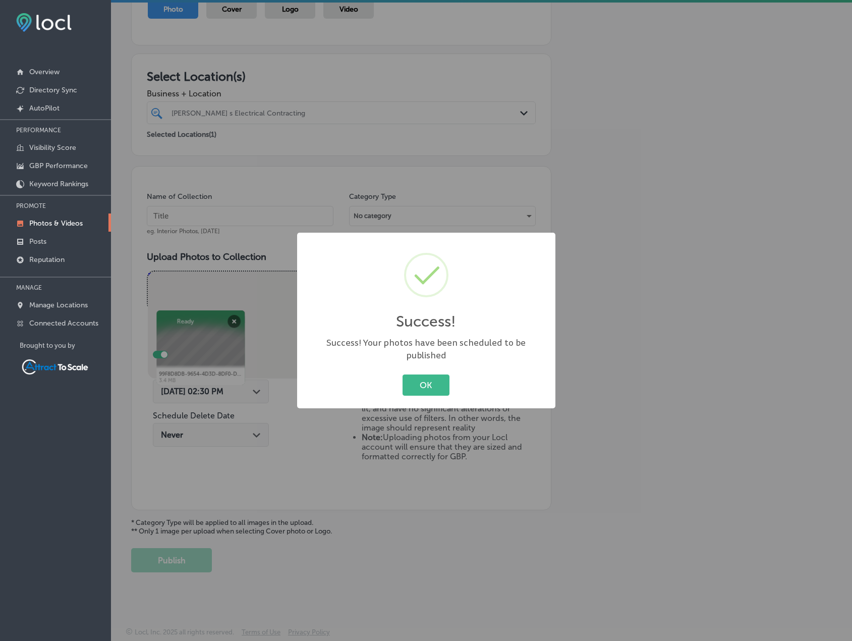
scroll to position [124, 0]
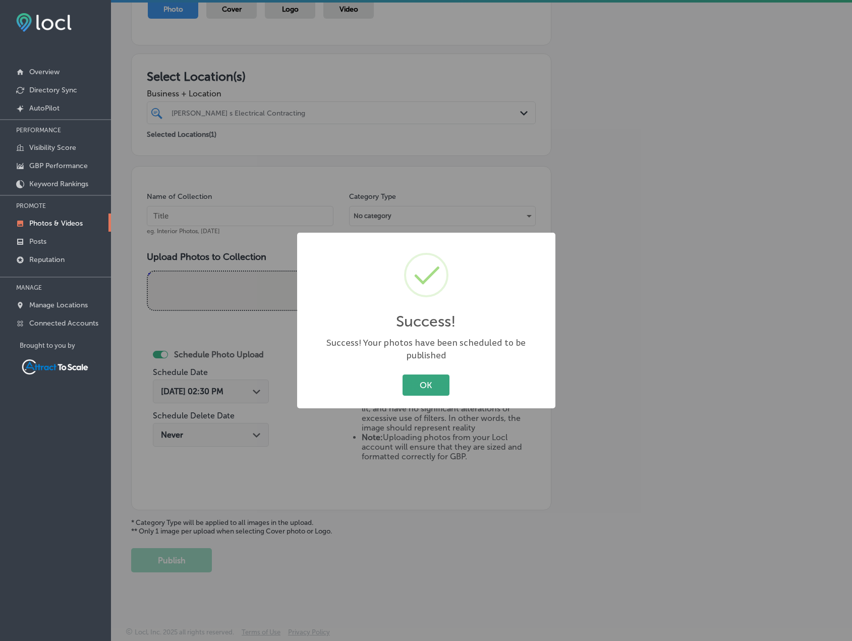
click at [419, 374] on button "OK" at bounding box center [425, 384] width 47 height 21
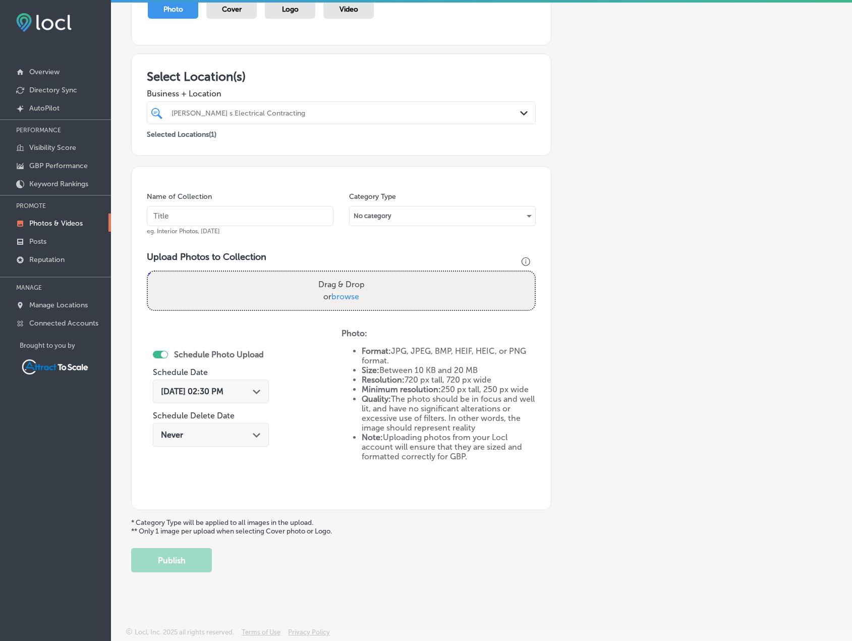
click at [244, 216] on input "text" at bounding box center [240, 216] width 187 height 20
type input "Electrician"
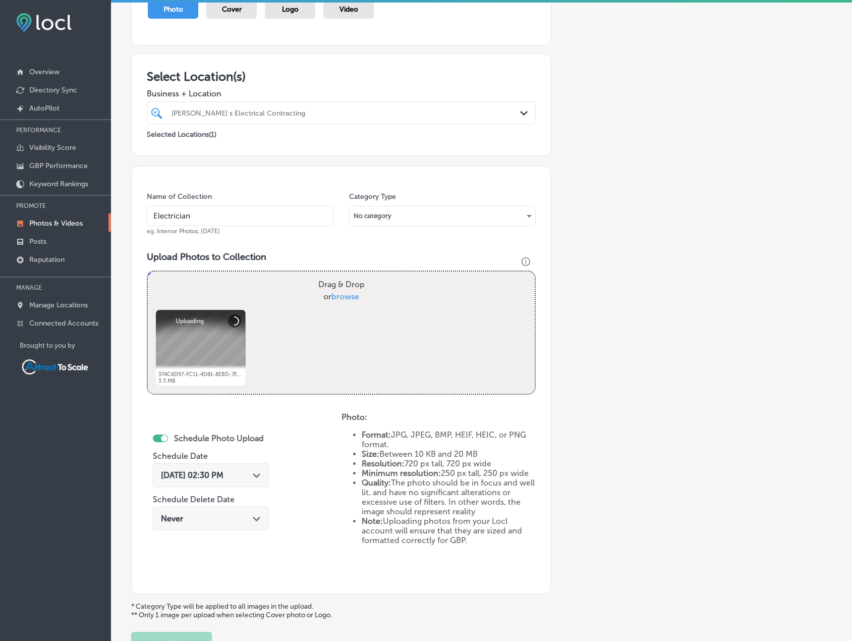
click at [245, 474] on div "Sep 1, 2025 02:30 PM Path Created with Sketch." at bounding box center [211, 475] width 100 height 10
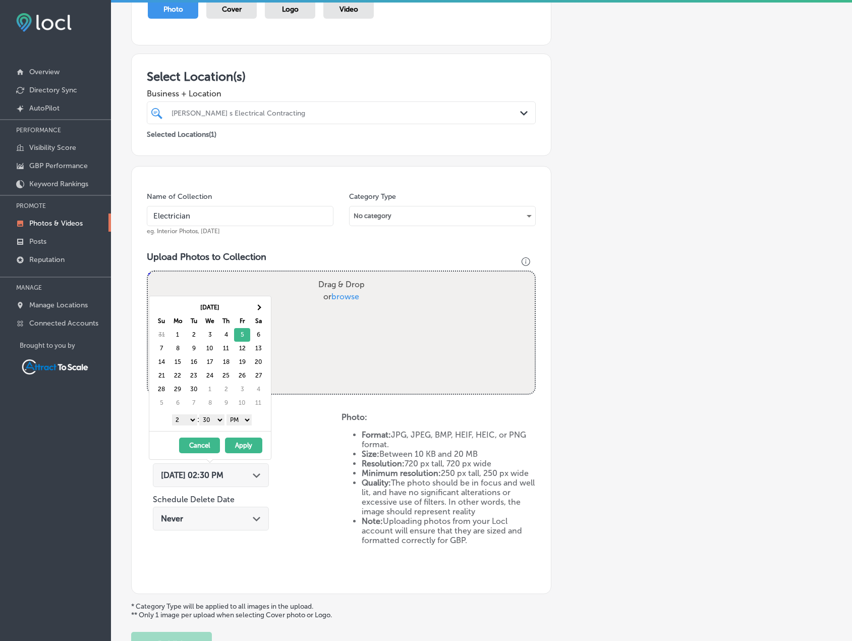
click at [243, 442] on button "Apply" at bounding box center [243, 445] width 37 height 16
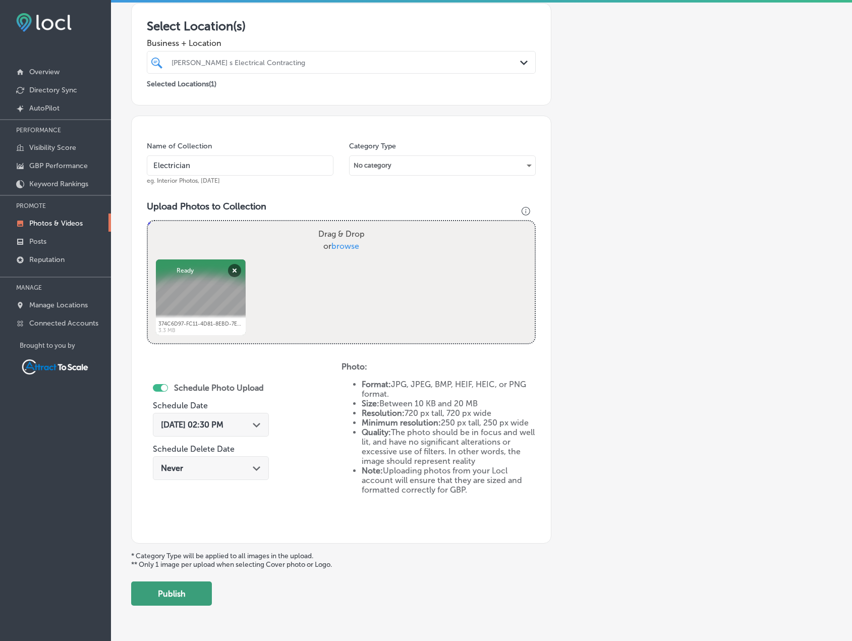
click at [191, 588] on button "Publish" at bounding box center [171, 593] width 81 height 24
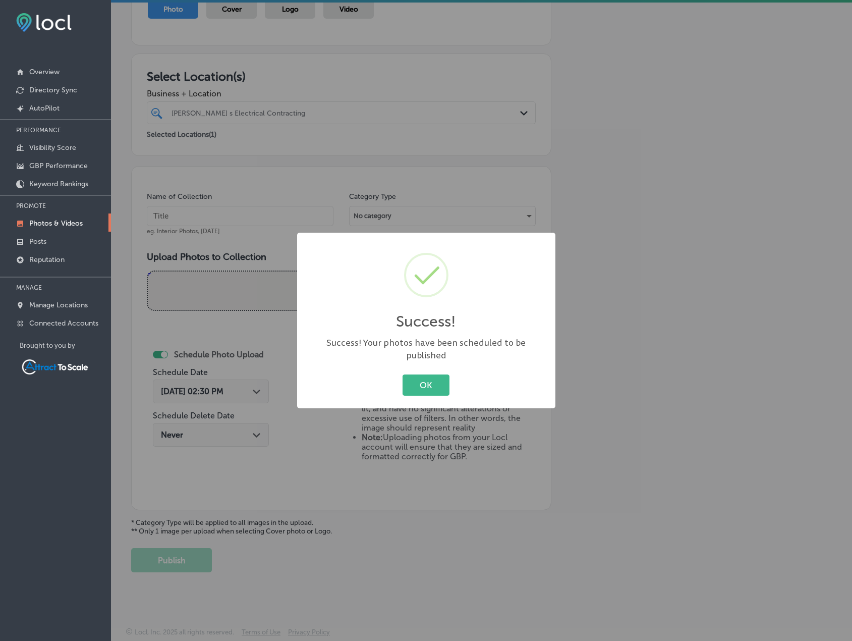
drag, startPoint x: 410, startPoint y: 376, endPoint x: 418, endPoint y: 375, distance: 7.6
click at [411, 376] on button "OK" at bounding box center [425, 384] width 47 height 21
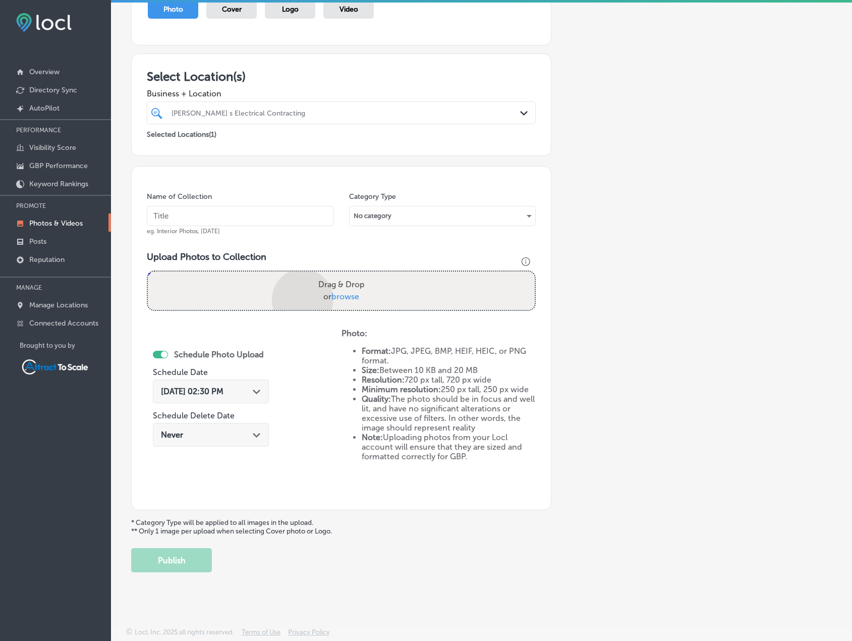
scroll to position [174, 0]
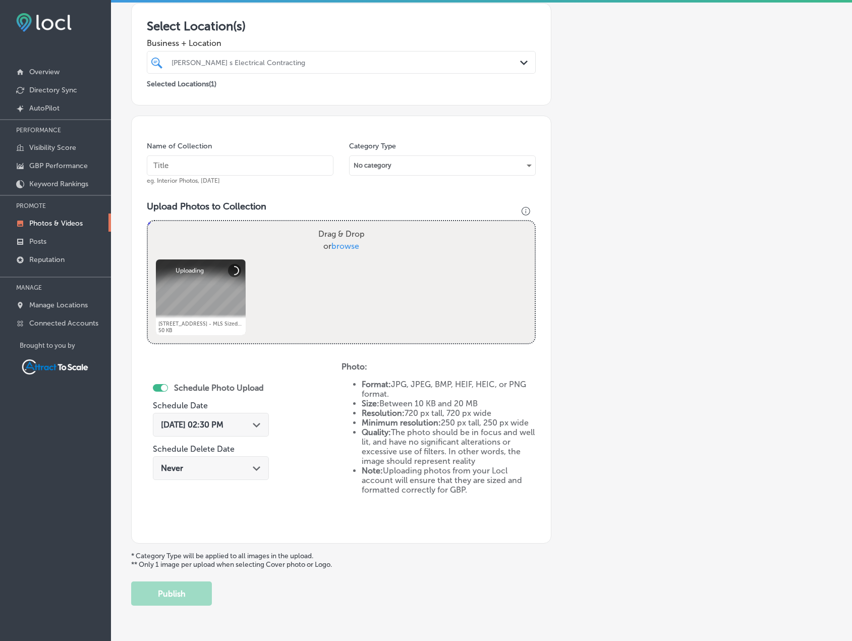
click at [225, 170] on input "text" at bounding box center [240, 165] width 187 height 20
click at [243, 422] on div "Sep 1, 2025 02:30 PM Path Created with Sketch." at bounding box center [211, 425] width 100 height 10
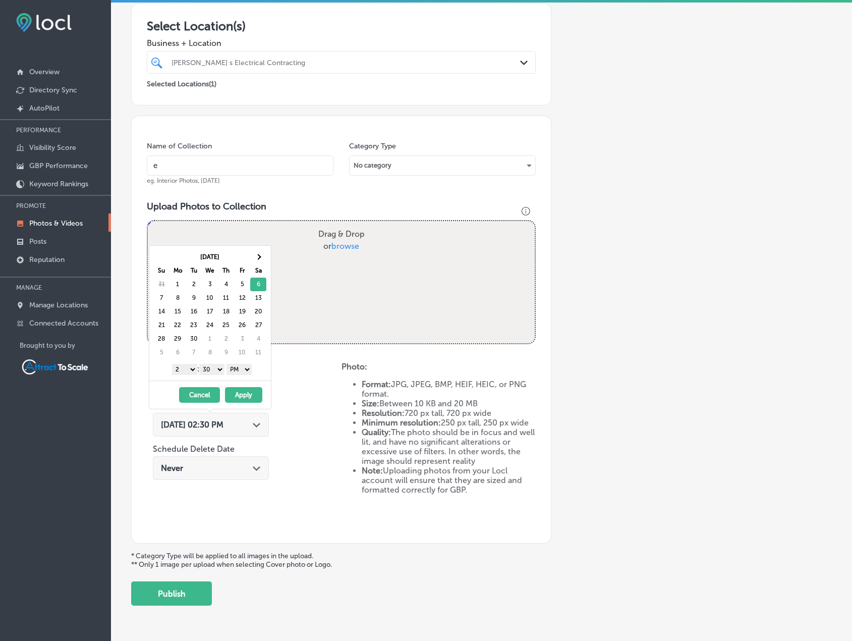
click at [252, 394] on button "Apply" at bounding box center [243, 395] width 37 height 16
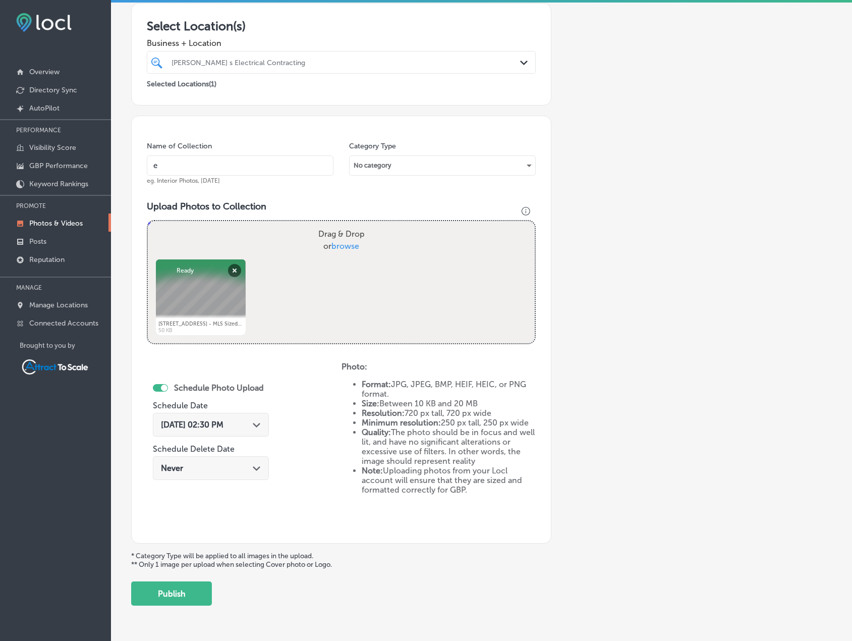
click at [233, 169] on input "e" at bounding box center [240, 165] width 187 height 20
type input "Electrician"
click at [198, 595] on button "Publish" at bounding box center [171, 593] width 81 height 24
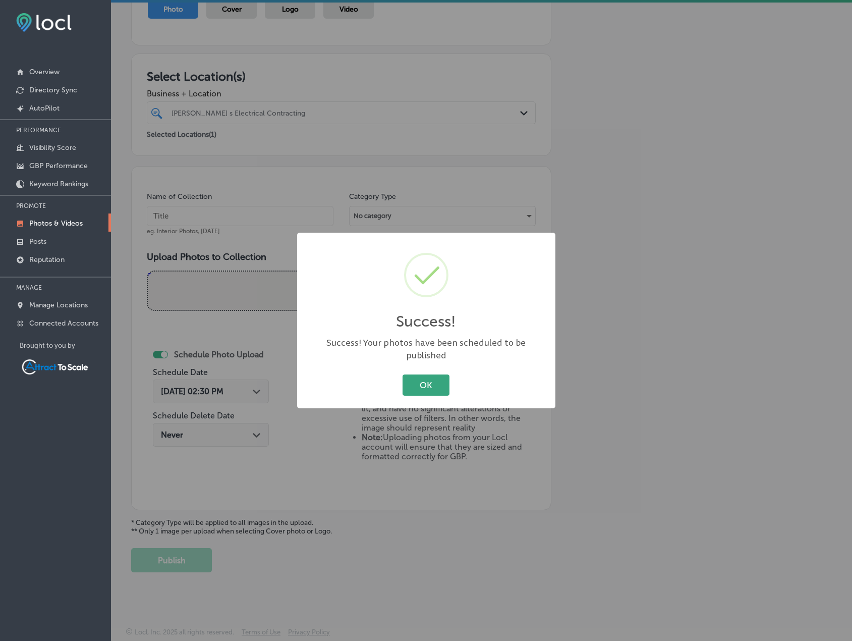
click at [424, 379] on button "OK" at bounding box center [425, 384] width 47 height 21
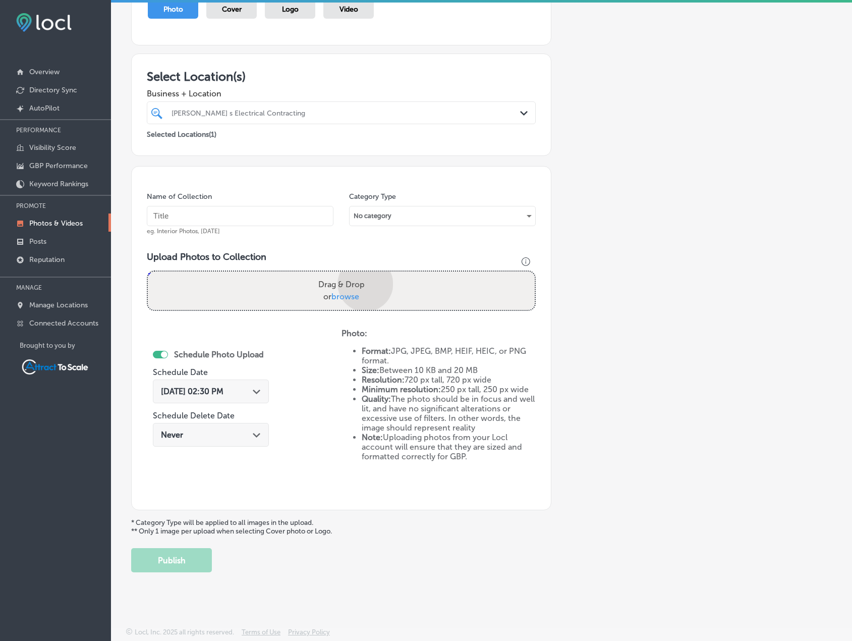
scroll to position [174, 0]
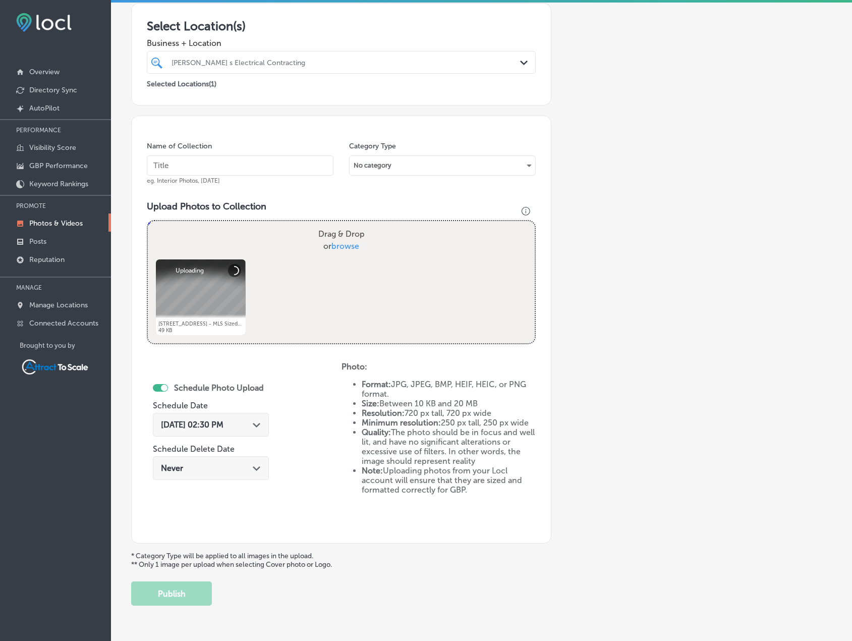
click at [249, 161] on input "text" at bounding box center [240, 165] width 187 height 20
type input "Electrician"
click at [223, 426] on span "Sep 1, 2025 02:30 PM" at bounding box center [192, 425] width 63 height 10
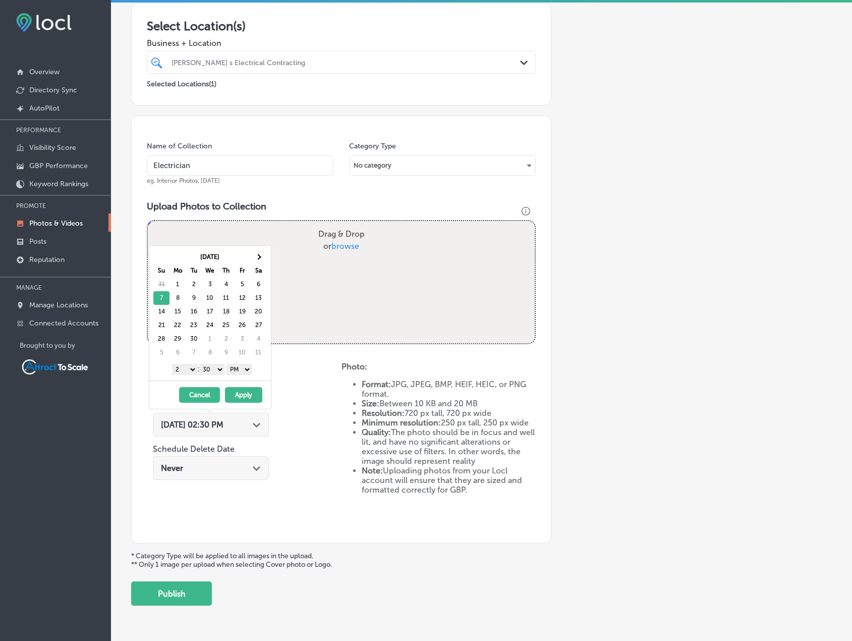
click at [234, 398] on button "Apply" at bounding box center [243, 395] width 37 height 16
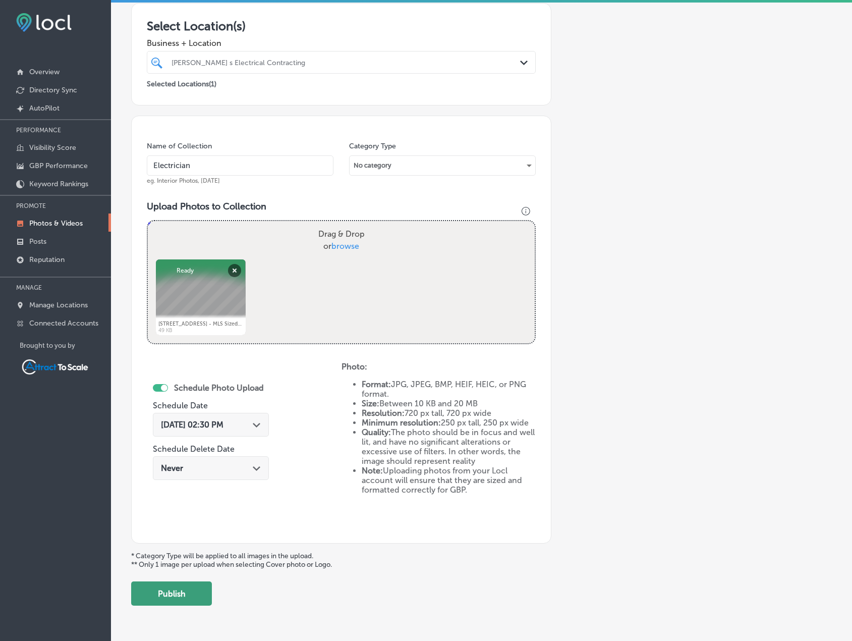
click at [198, 598] on button "Publish" at bounding box center [171, 593] width 81 height 24
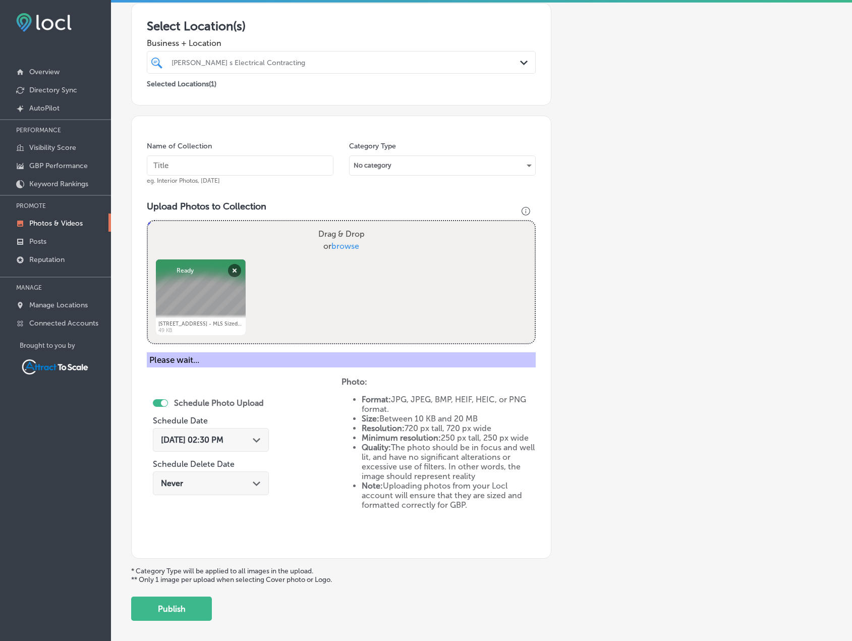
scroll to position [124, 0]
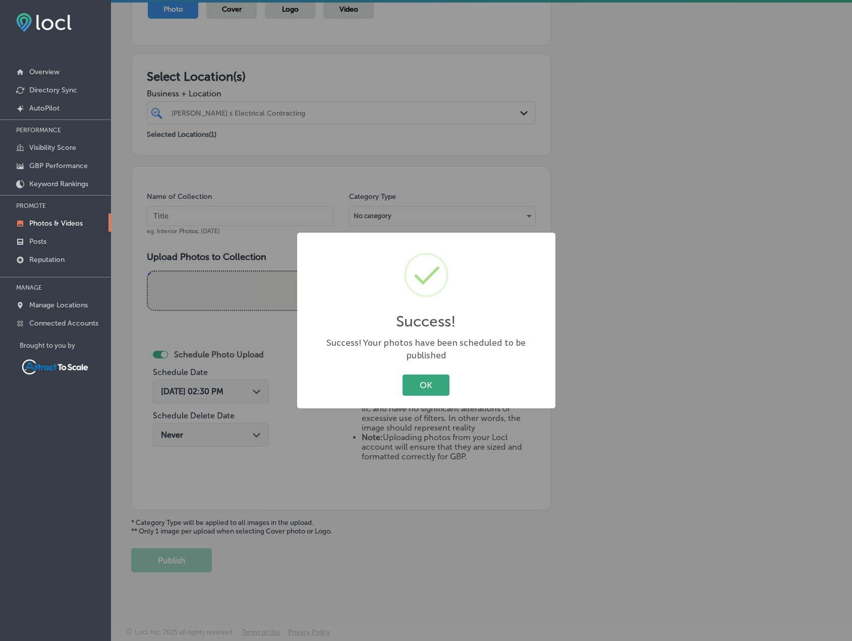
click at [431, 382] on button "OK" at bounding box center [425, 384] width 47 height 21
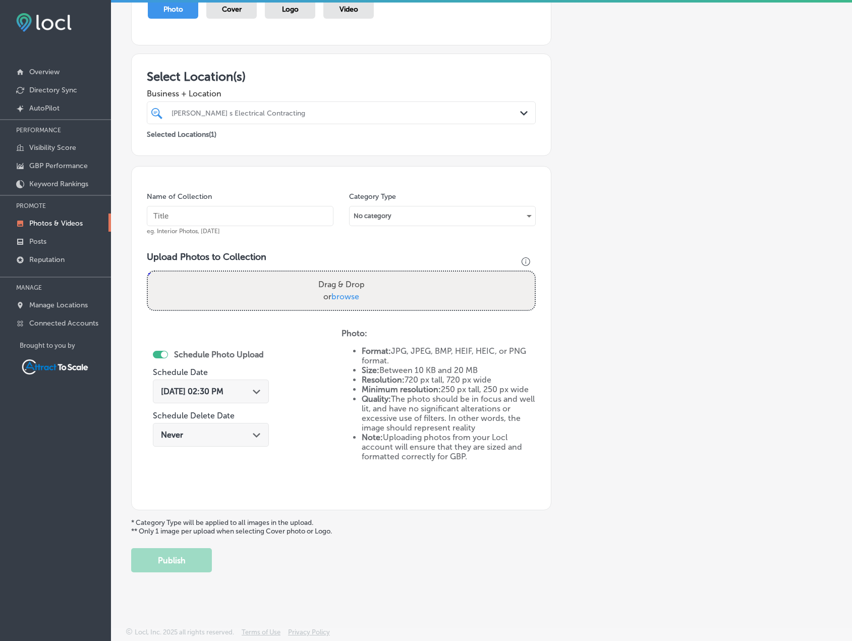
click at [253, 390] on icon "Path Created with Sketch." at bounding box center [257, 391] width 8 height 5
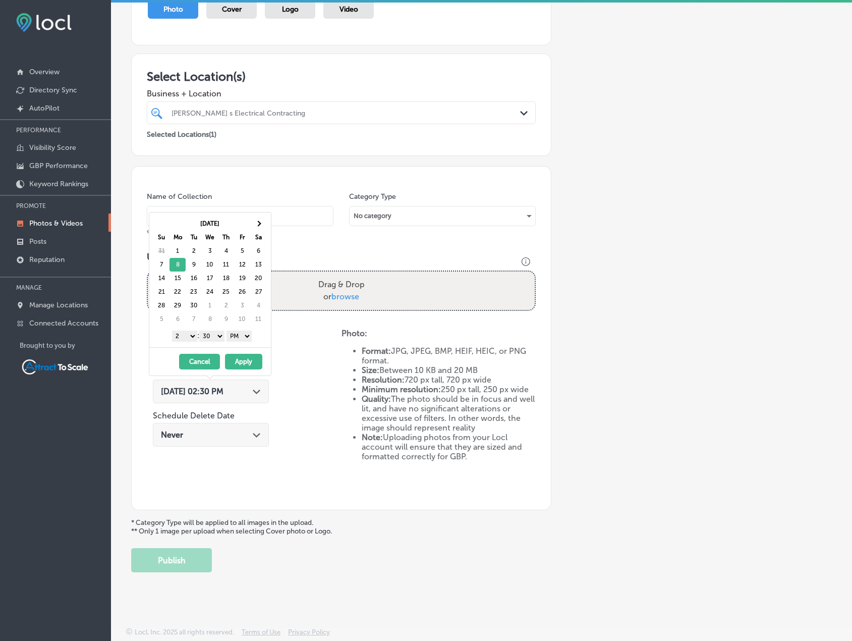
click at [235, 363] on button "Apply" at bounding box center [243, 362] width 37 height 16
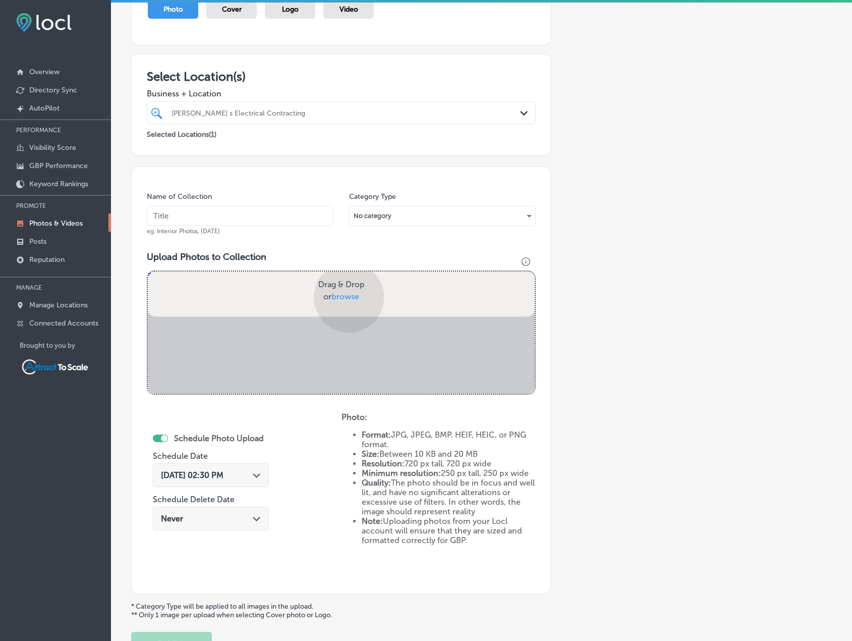
scroll to position [174, 0]
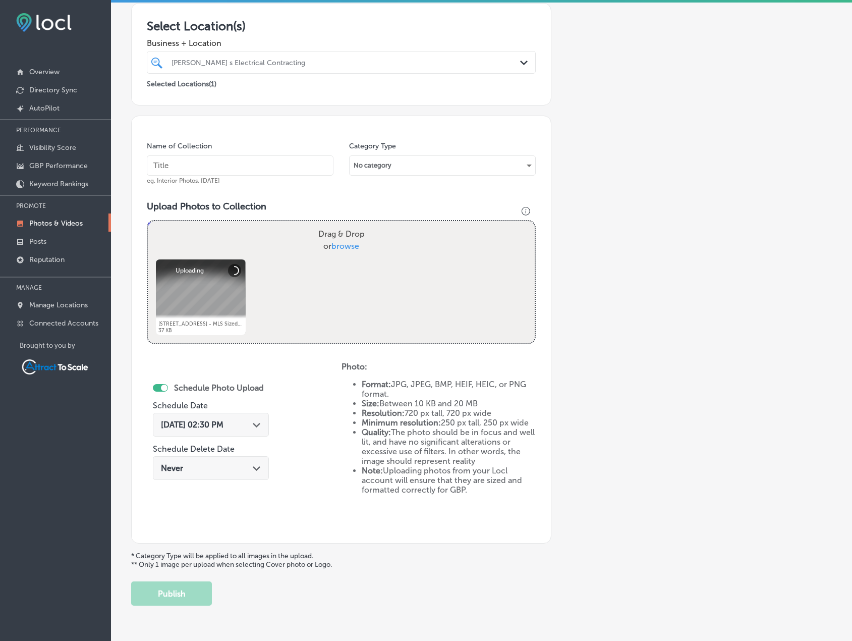
click at [263, 163] on input "text" at bounding box center [240, 165] width 187 height 20
type input "Electrician"
click at [171, 598] on button "Publish" at bounding box center [171, 593] width 81 height 24
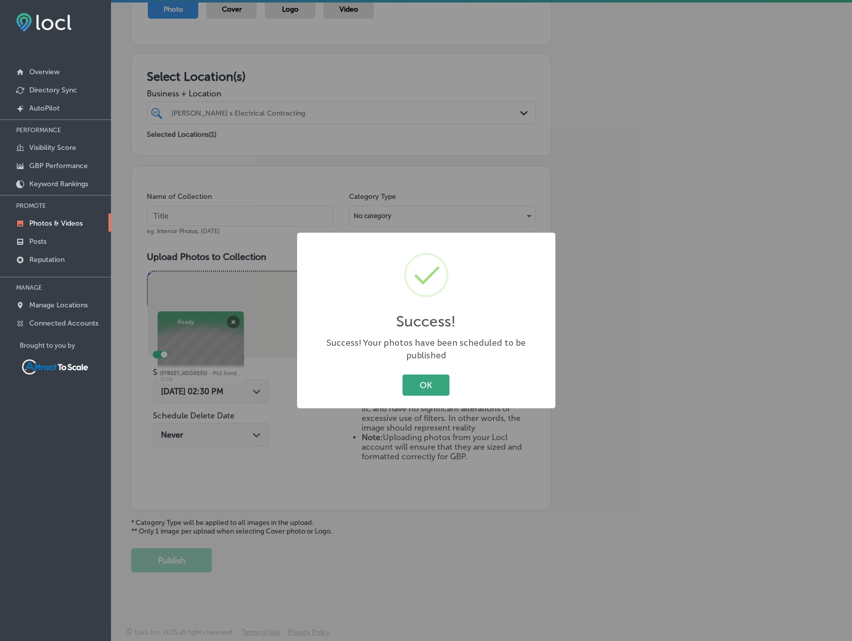
scroll to position [124, 0]
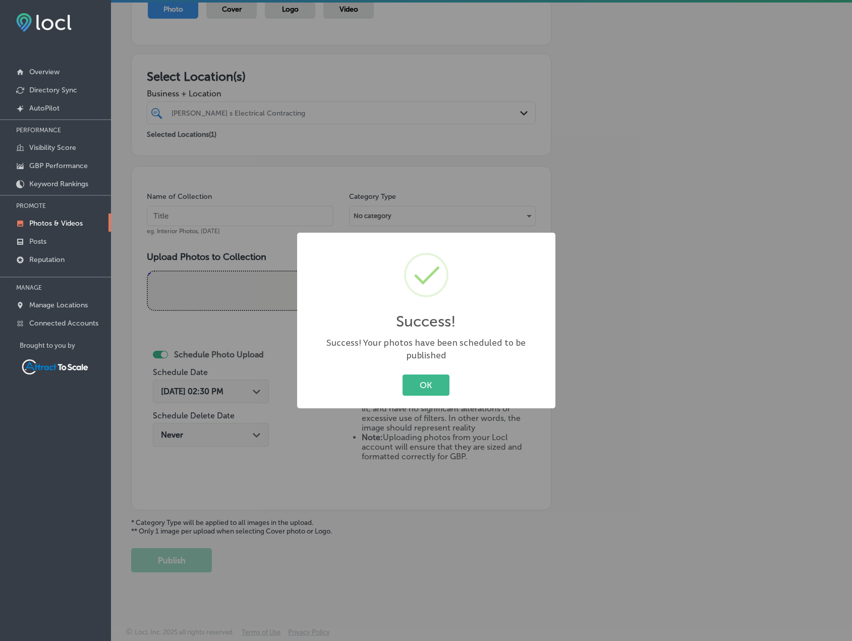
drag, startPoint x: 433, startPoint y: 377, endPoint x: 279, endPoint y: 376, distance: 153.8
click at [432, 376] on button "OK" at bounding box center [425, 384] width 47 height 21
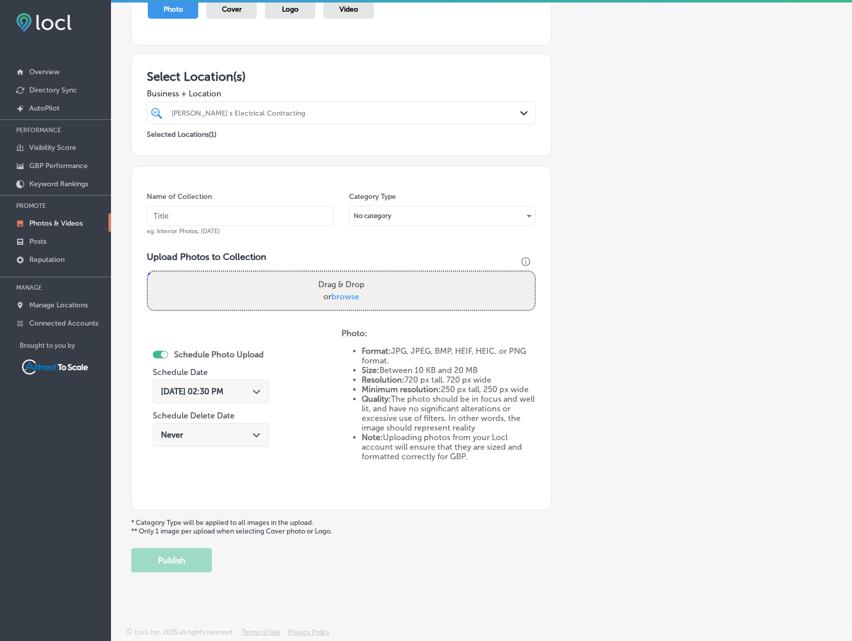
click at [237, 388] on div "Sep 1, 2025 02:30 PM Path Created with Sketch." at bounding box center [211, 391] width 116 height 24
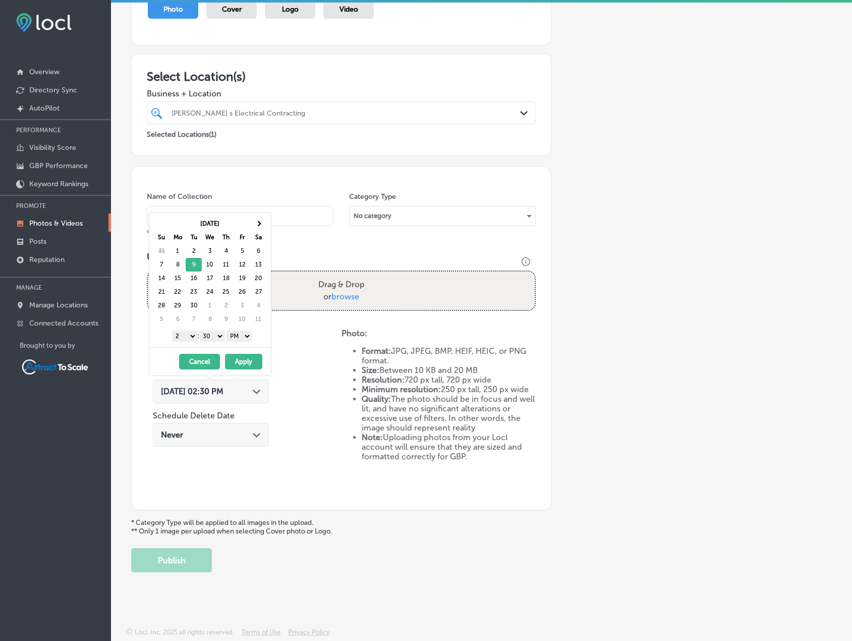
click at [248, 363] on button "Apply" at bounding box center [243, 362] width 37 height 16
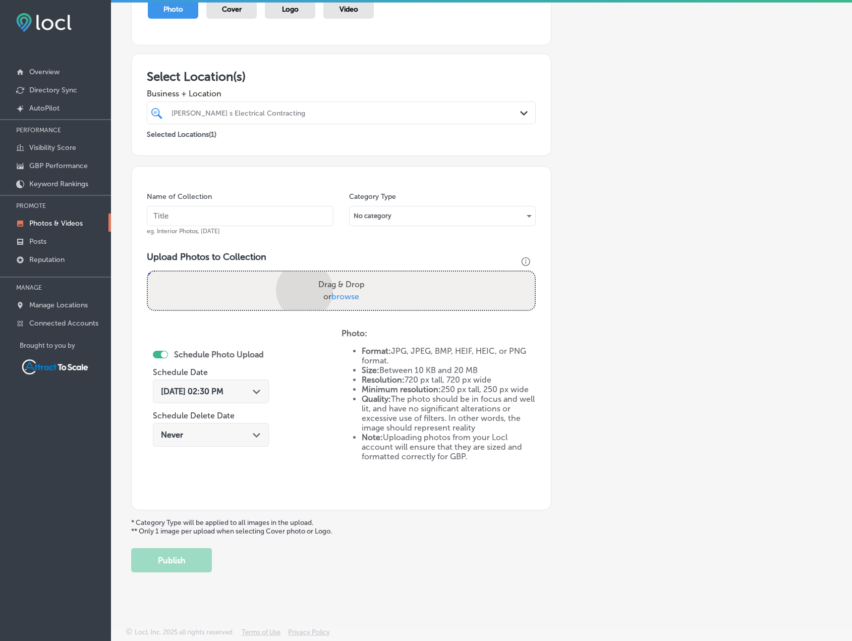
scroll to position [174, 0]
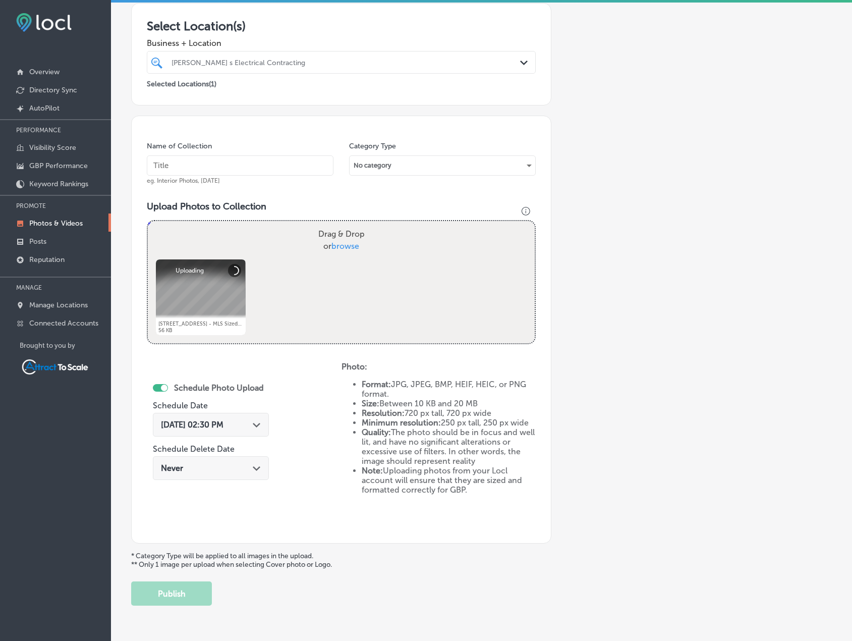
click at [247, 167] on input "text" at bounding box center [240, 165] width 187 height 20
type input "Electrician"
click at [196, 587] on button "Publish" at bounding box center [171, 593] width 81 height 24
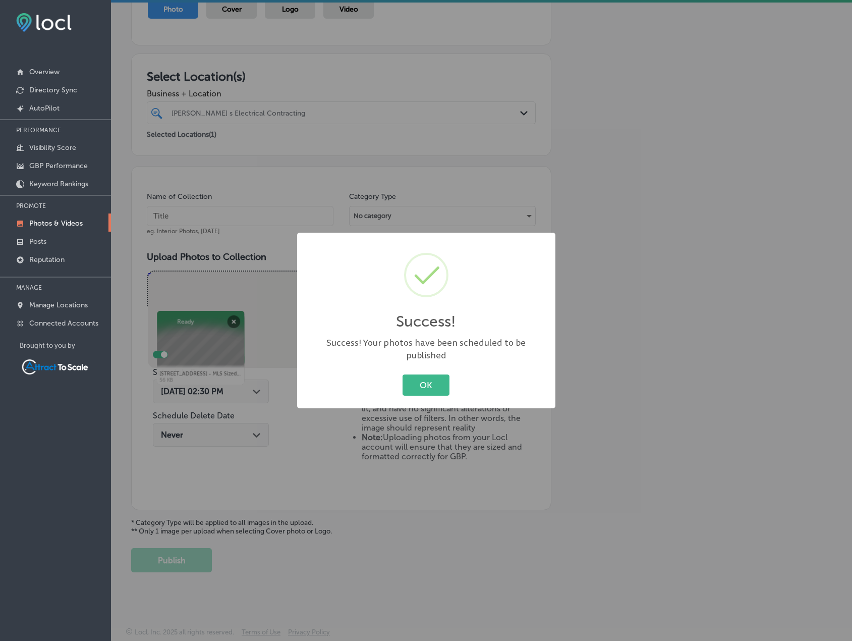
scroll to position [124, 0]
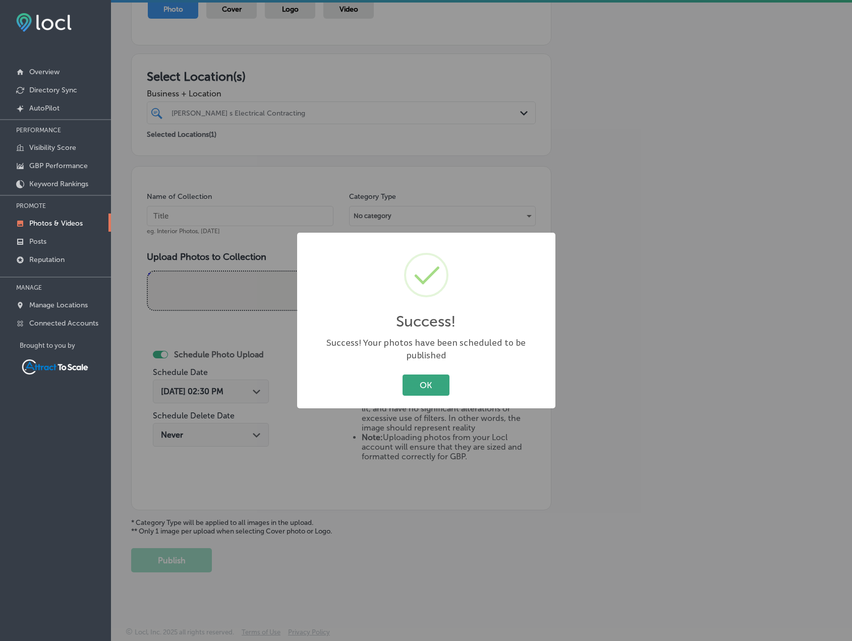
click at [429, 381] on button "OK" at bounding box center [425, 384] width 47 height 21
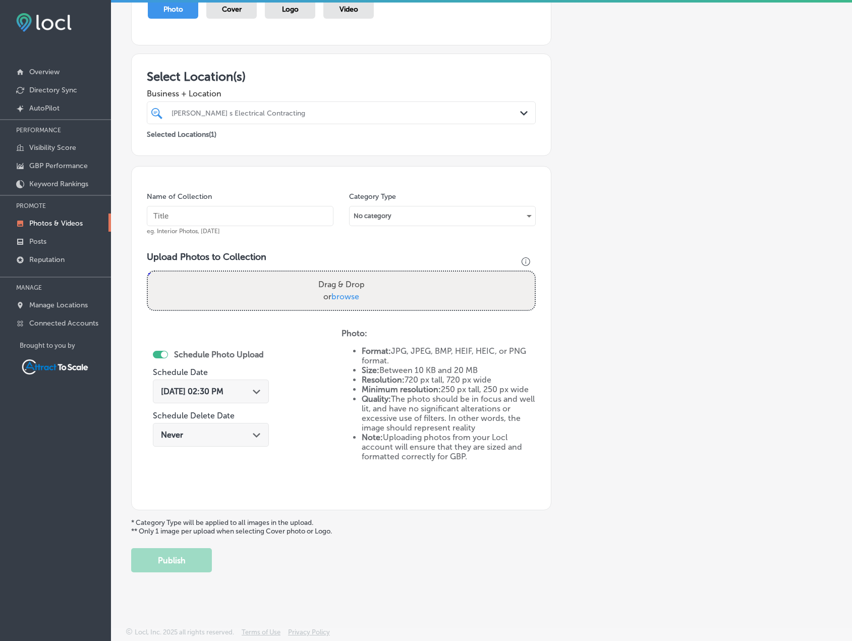
click at [223, 388] on span "Sep 1, 2025 02:30 PM" at bounding box center [192, 391] width 63 height 10
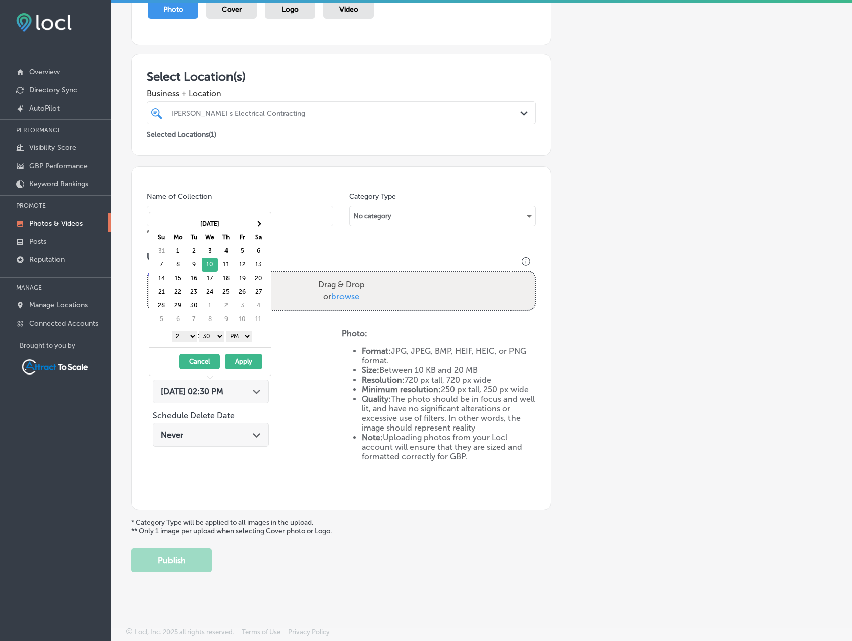
click at [245, 362] on button "Apply" at bounding box center [243, 362] width 37 height 16
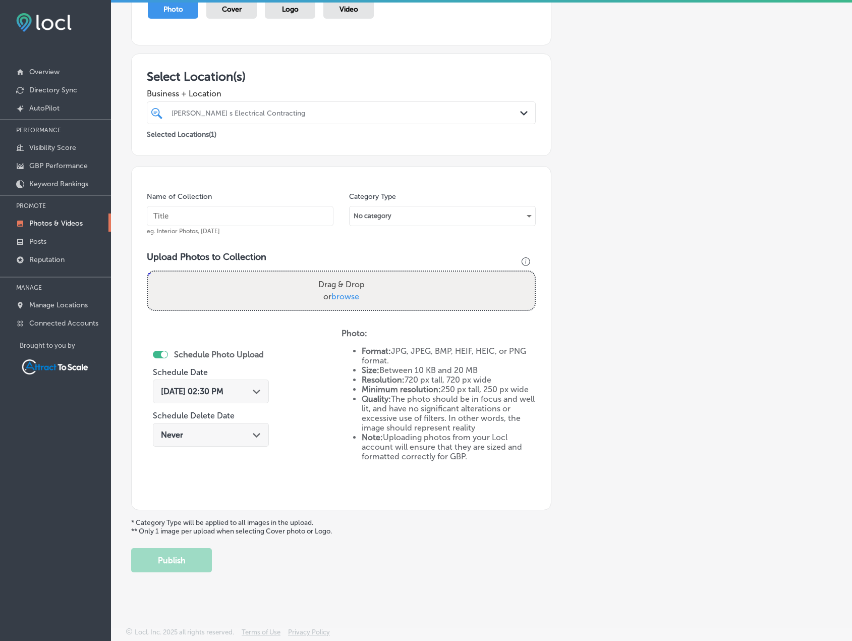
click at [251, 222] on input "text" at bounding box center [240, 216] width 187 height 20
type input "Electrician"
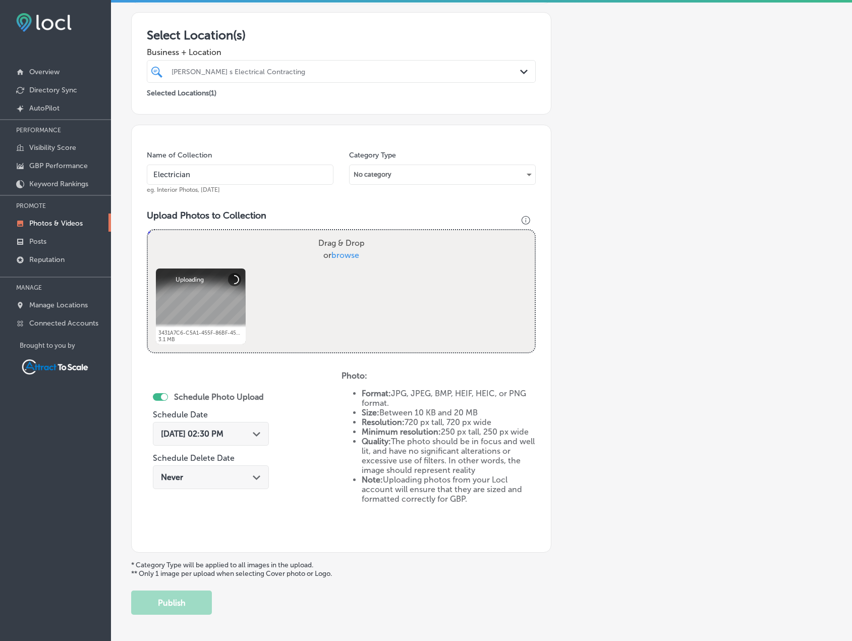
scroll to position [174, 0]
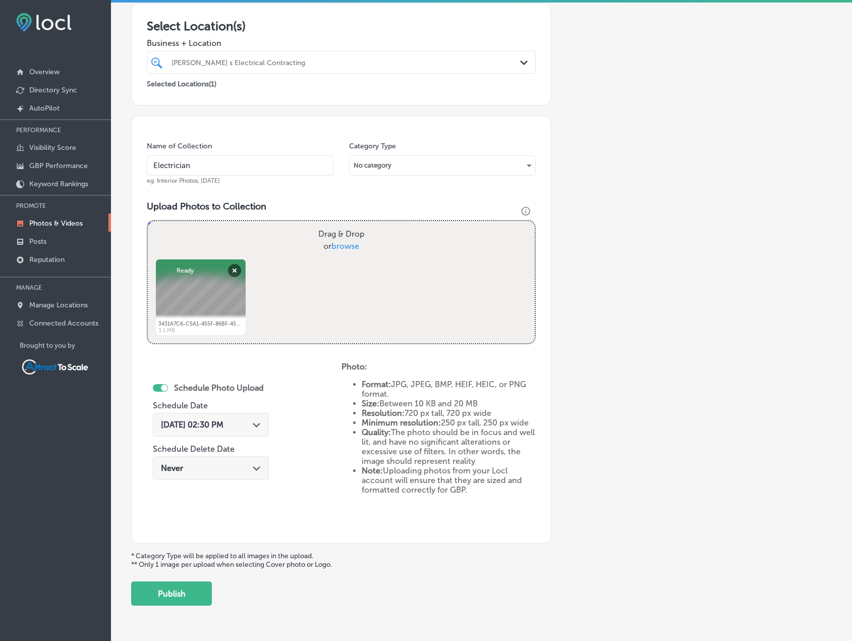
drag, startPoint x: 192, startPoint y: 584, endPoint x: 203, endPoint y: 573, distance: 15.4
click at [192, 583] on button "Publish" at bounding box center [171, 593] width 81 height 24
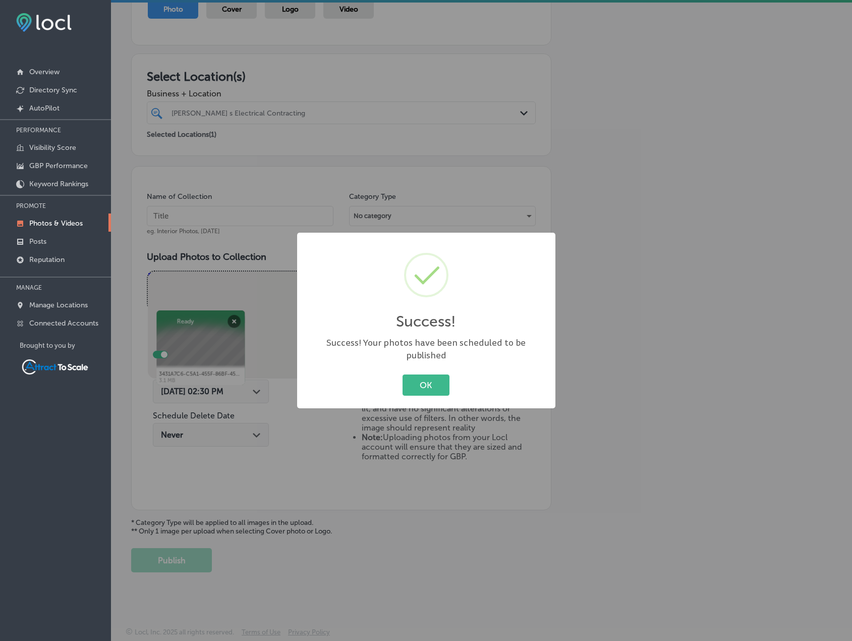
scroll to position [124, 0]
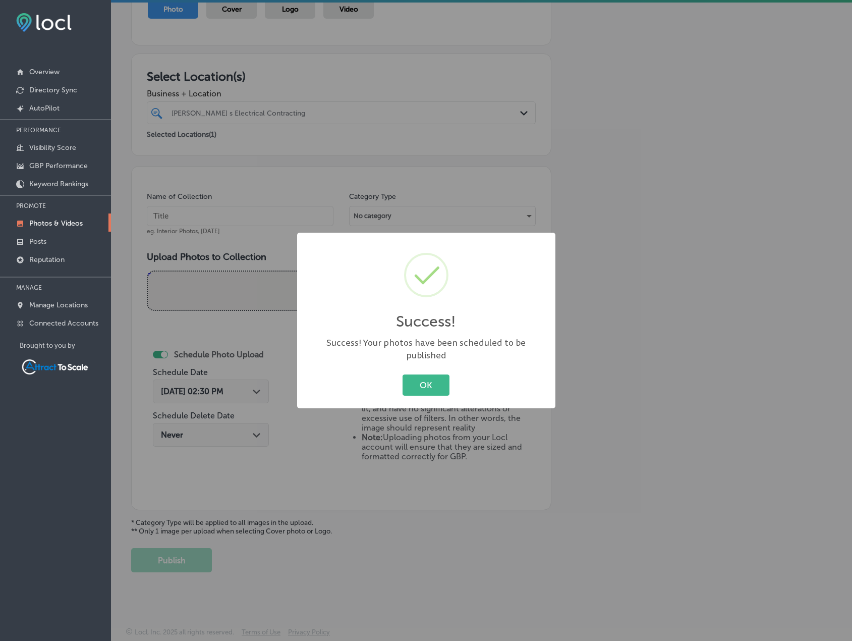
drag, startPoint x: 425, startPoint y: 384, endPoint x: 408, endPoint y: 378, distance: 18.2
click at [424, 384] on button "OK" at bounding box center [425, 384] width 47 height 21
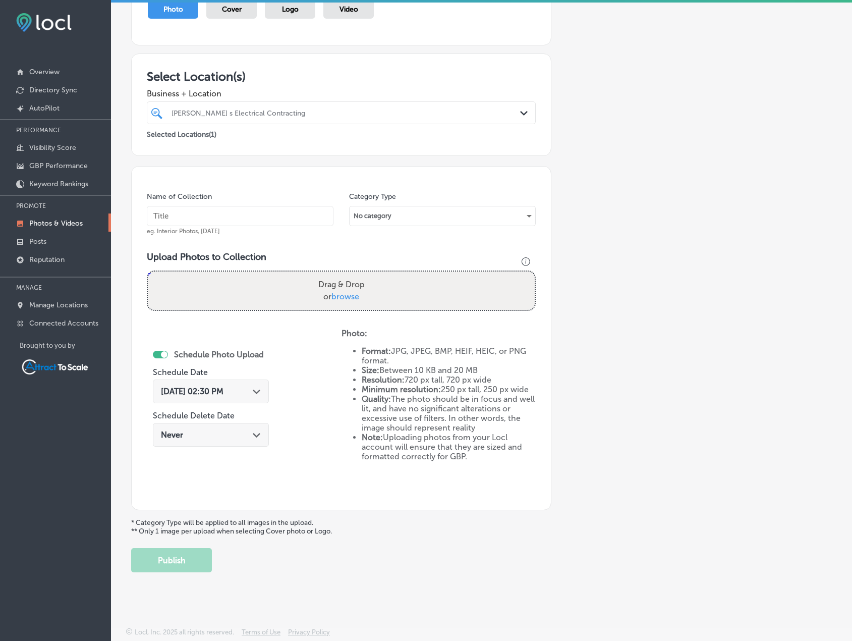
click at [223, 393] on span "Sep 1, 2025 02:30 PM" at bounding box center [192, 391] width 63 height 10
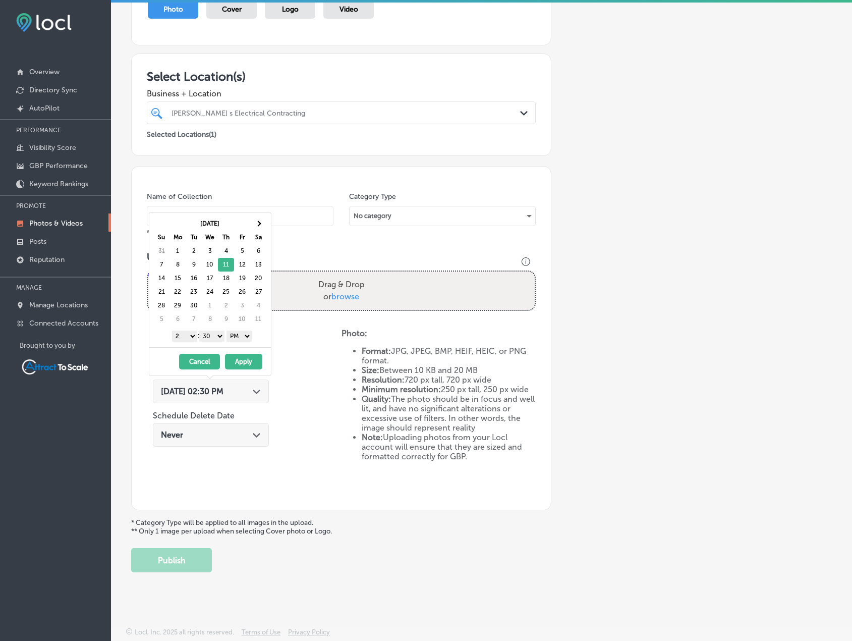
click at [237, 361] on button "Apply" at bounding box center [243, 362] width 37 height 16
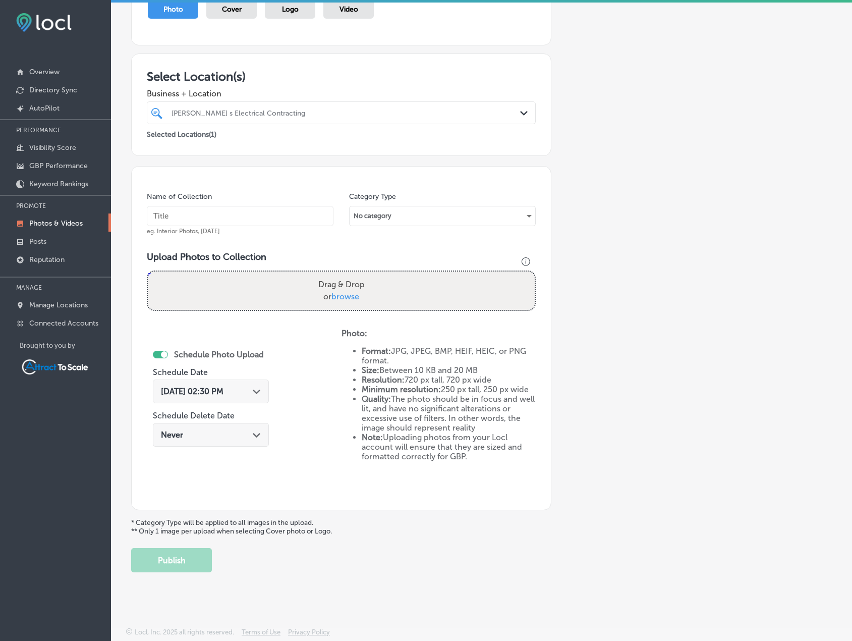
click at [205, 207] on input "text" at bounding box center [240, 216] width 187 height 20
type input "Electrician"
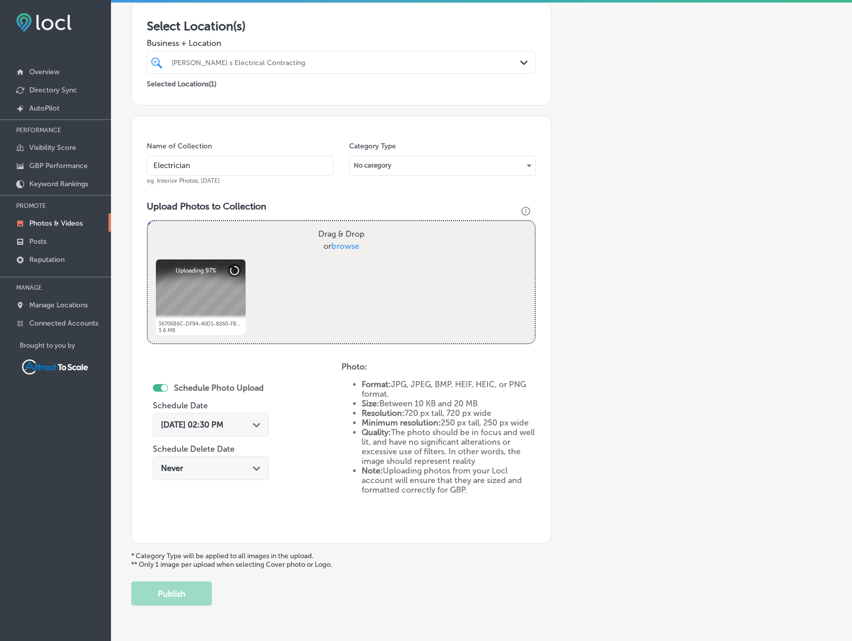
scroll to position [207, 0]
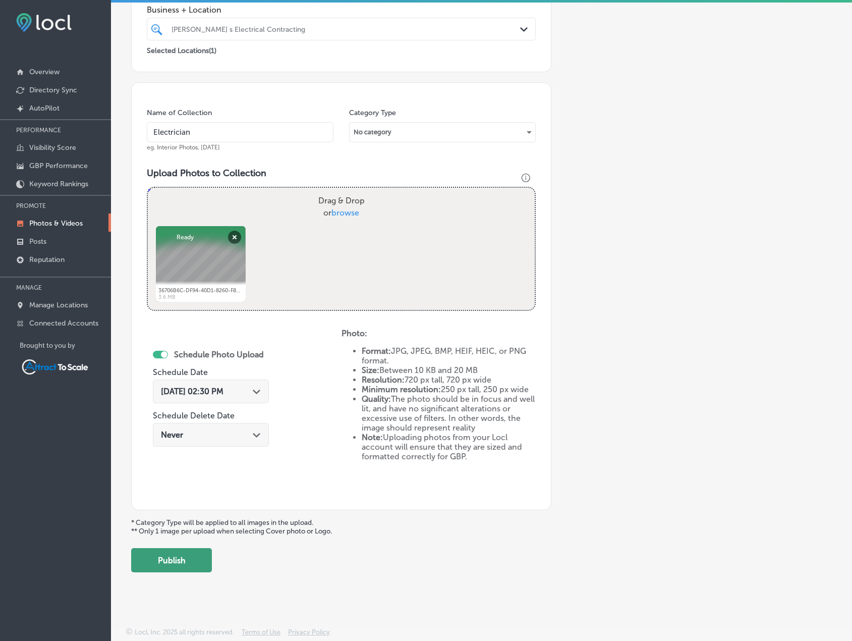
click at [204, 568] on button "Publish" at bounding box center [171, 560] width 81 height 24
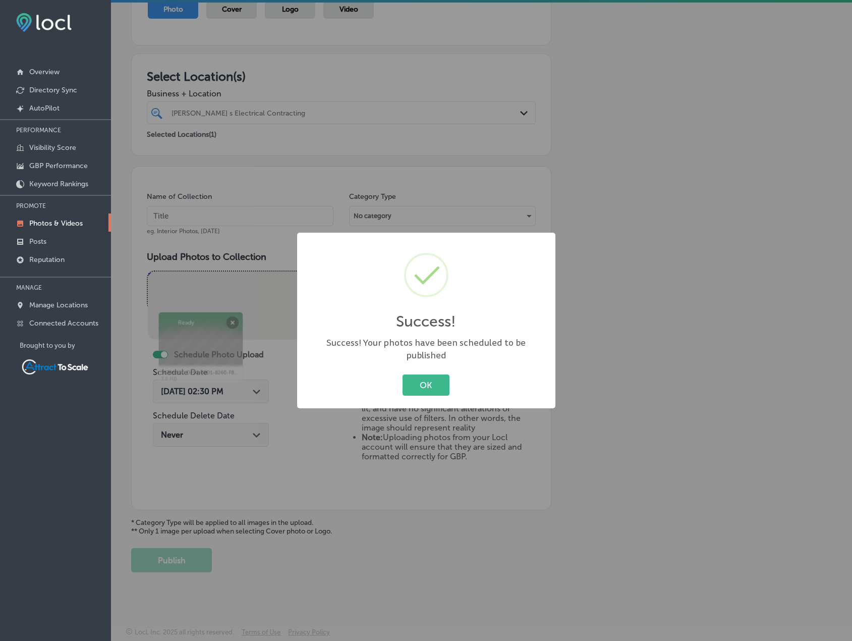
scroll to position [124, 0]
click at [418, 377] on button "OK" at bounding box center [425, 384] width 47 height 21
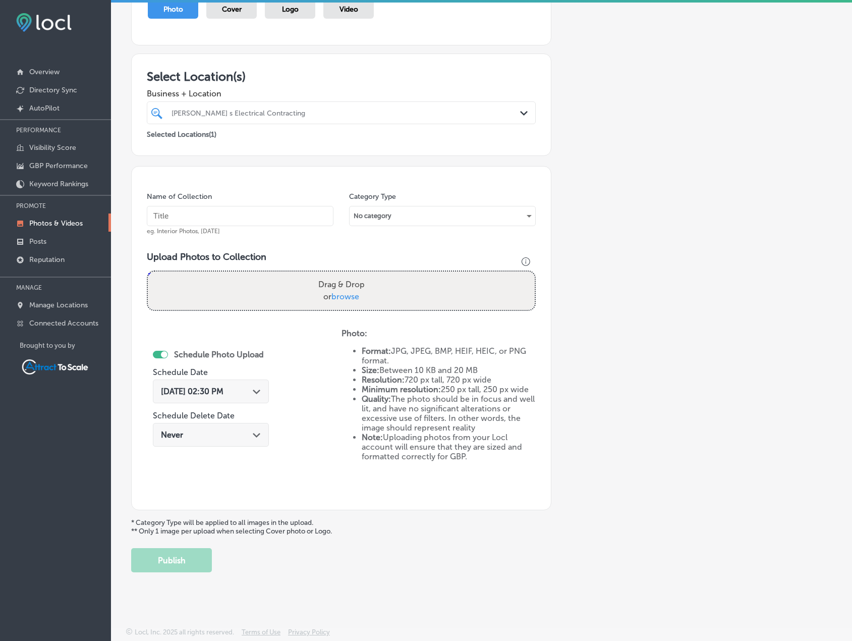
click at [259, 399] on div "Sep 1, 2025 02:30 PM Path Created with Sketch." at bounding box center [211, 391] width 116 height 24
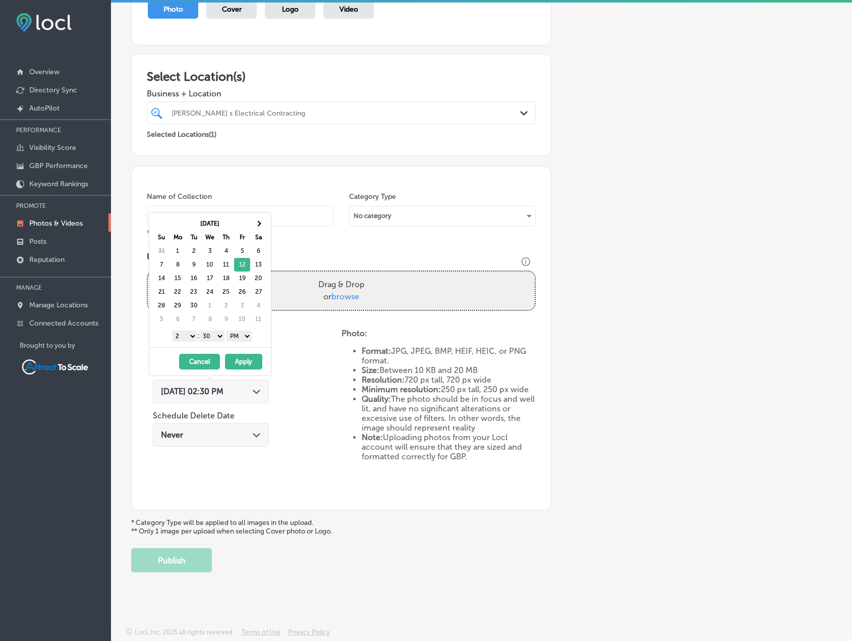
click at [246, 359] on button "Apply" at bounding box center [243, 362] width 37 height 16
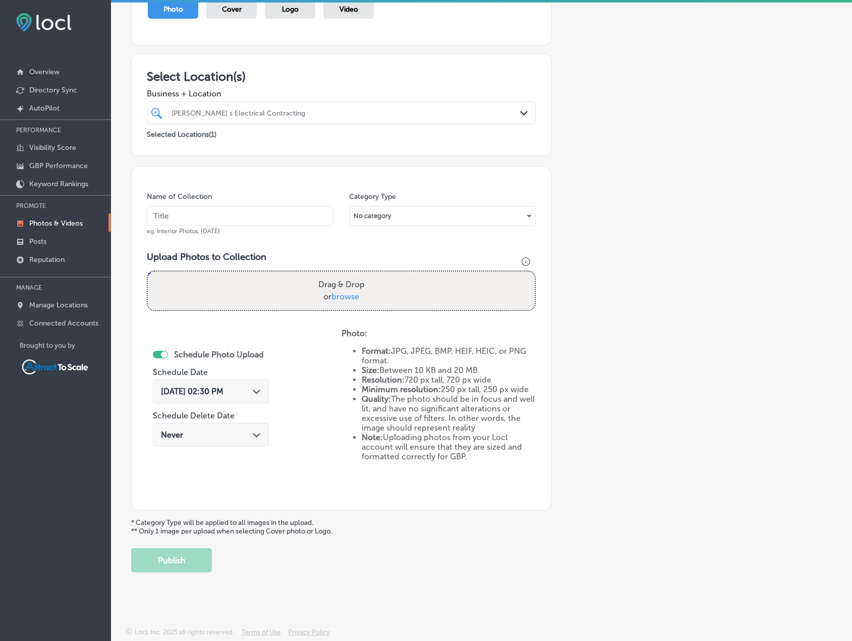
click at [222, 213] on input "text" at bounding box center [240, 216] width 187 height 20
type input "Electrician"
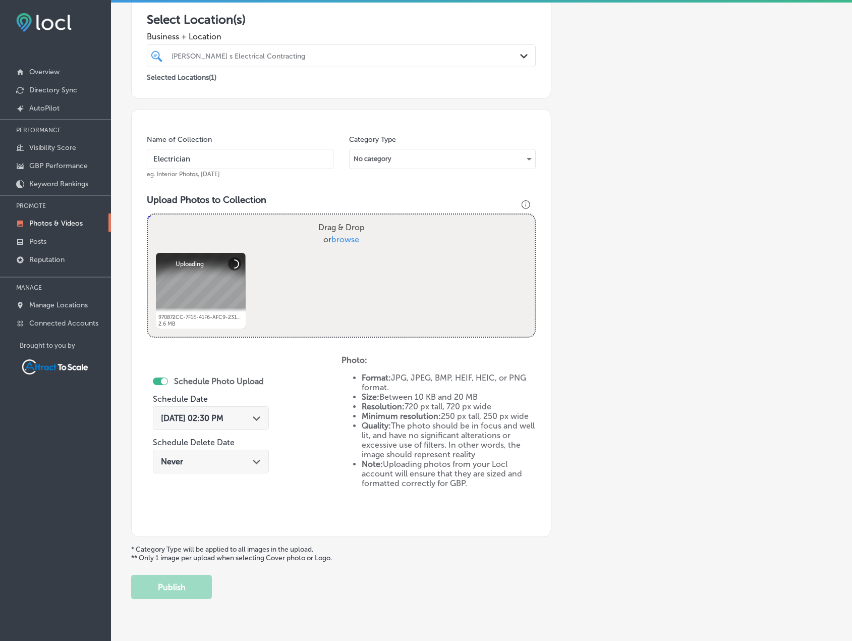
scroll to position [207, 0]
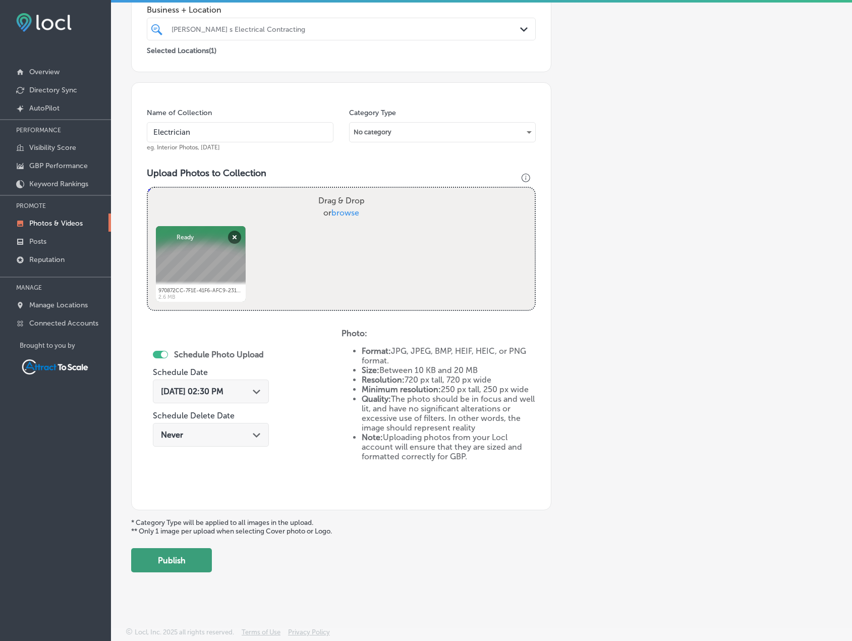
click at [199, 559] on button "Publish" at bounding box center [171, 560] width 81 height 24
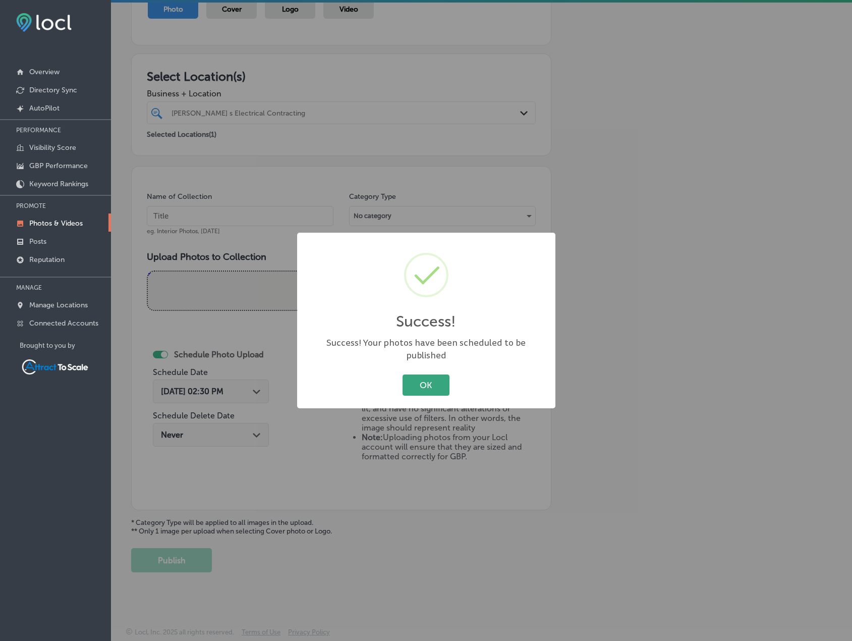
click at [423, 377] on button "OK" at bounding box center [425, 384] width 47 height 21
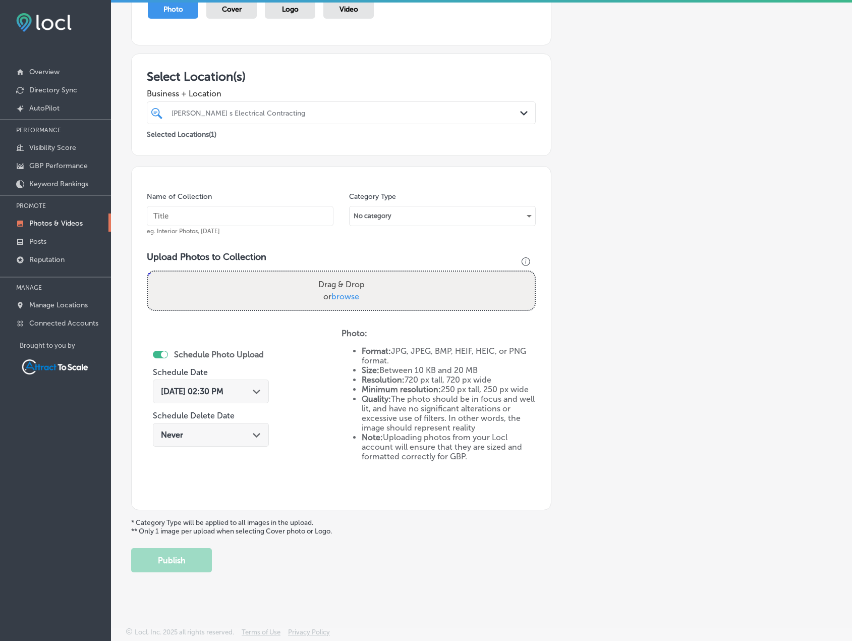
click at [223, 213] on input "text" at bounding box center [240, 216] width 187 height 20
type input "Electrician"
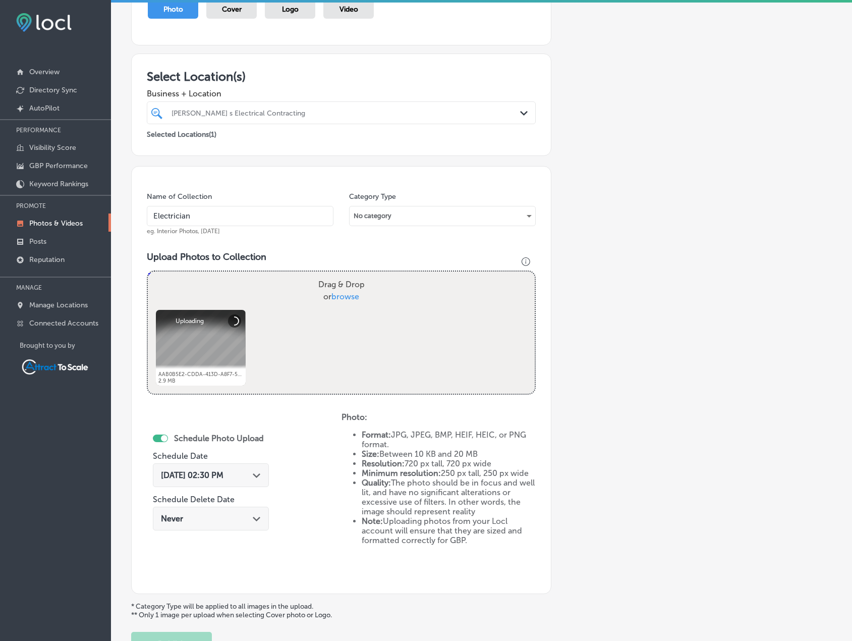
click at [260, 469] on div "Sep 1, 2025 02:30 PM Path Created with Sketch." at bounding box center [211, 475] width 116 height 24
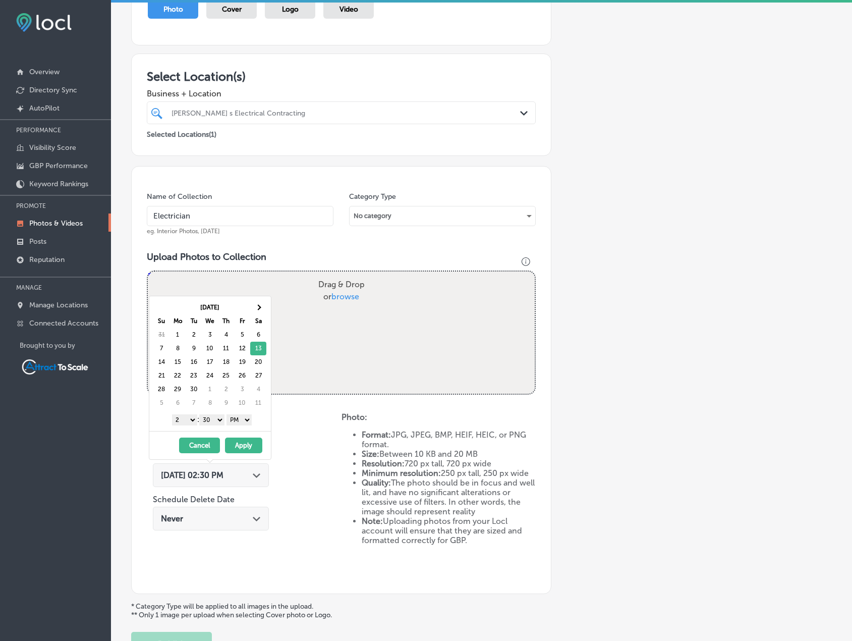
click at [252, 441] on button "Apply" at bounding box center [243, 445] width 37 height 16
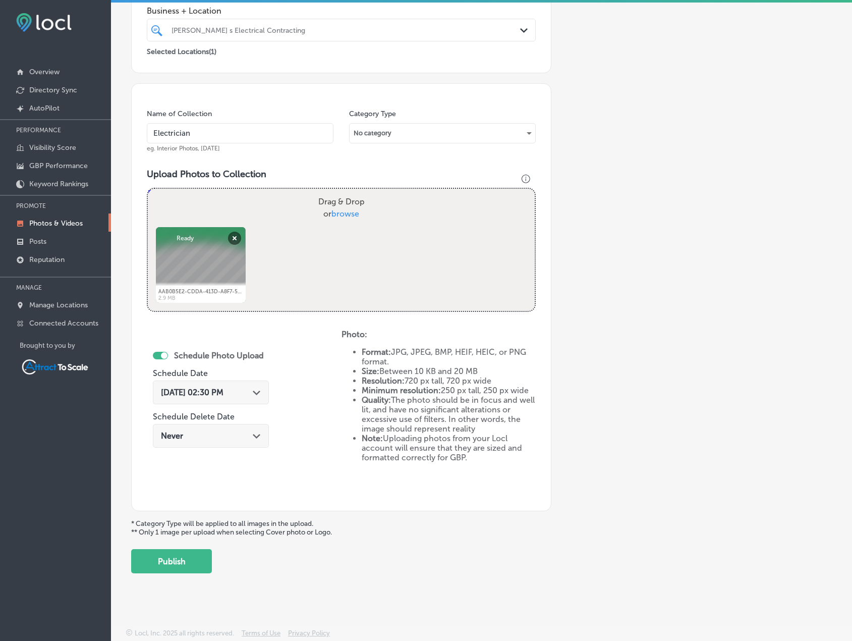
scroll to position [207, 0]
click at [197, 559] on button "Publish" at bounding box center [171, 560] width 81 height 24
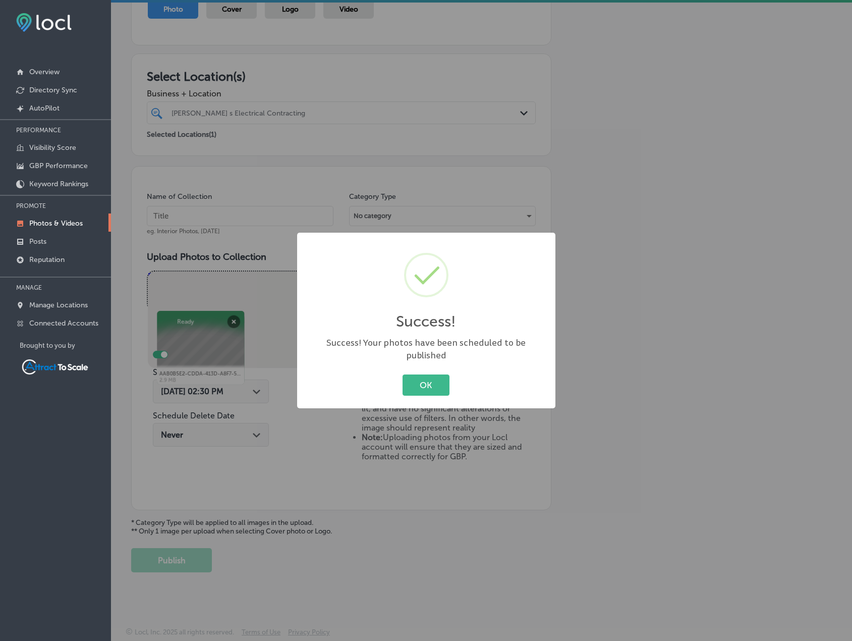
scroll to position [124, 0]
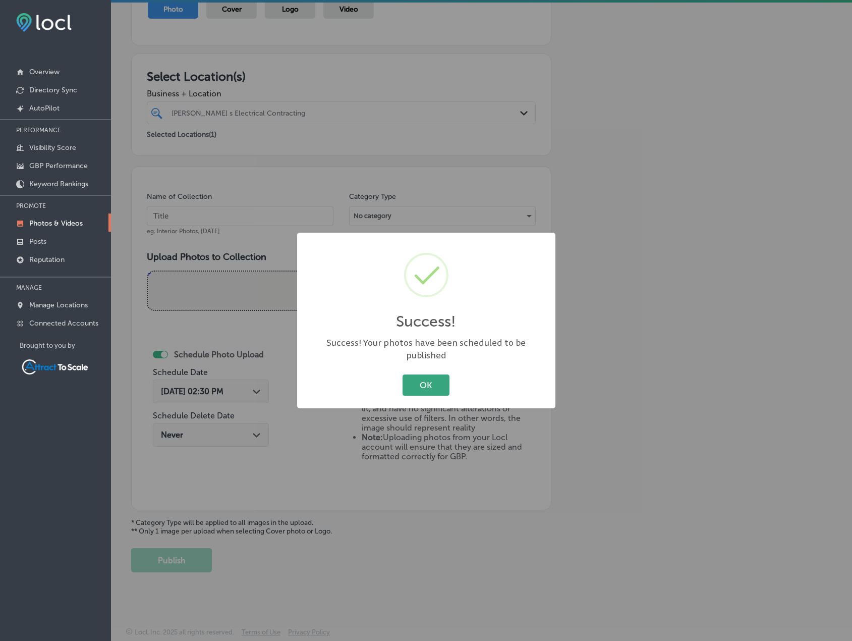
click at [416, 378] on button "OK" at bounding box center [425, 384] width 47 height 21
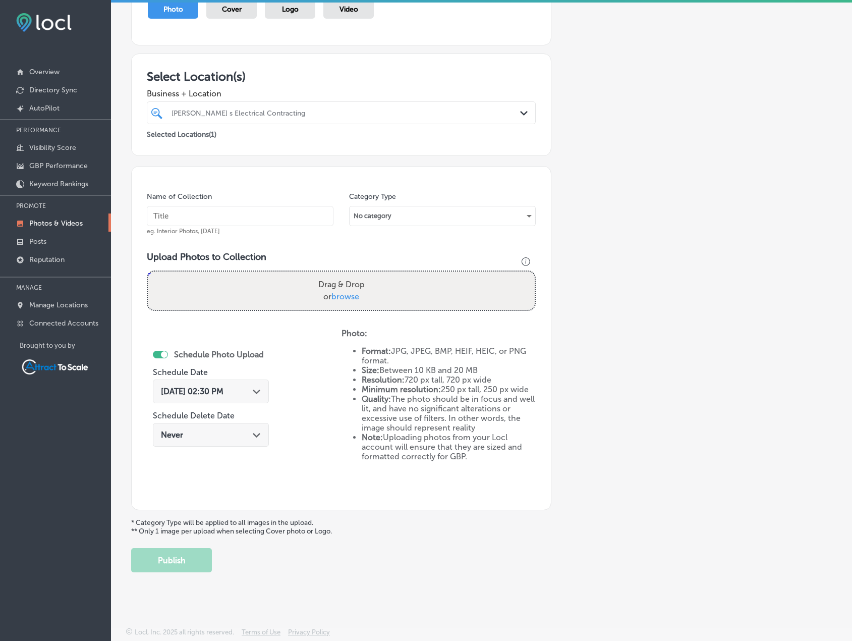
click at [224, 206] on input "text" at bounding box center [240, 216] width 187 height 20
type input "Electrician"
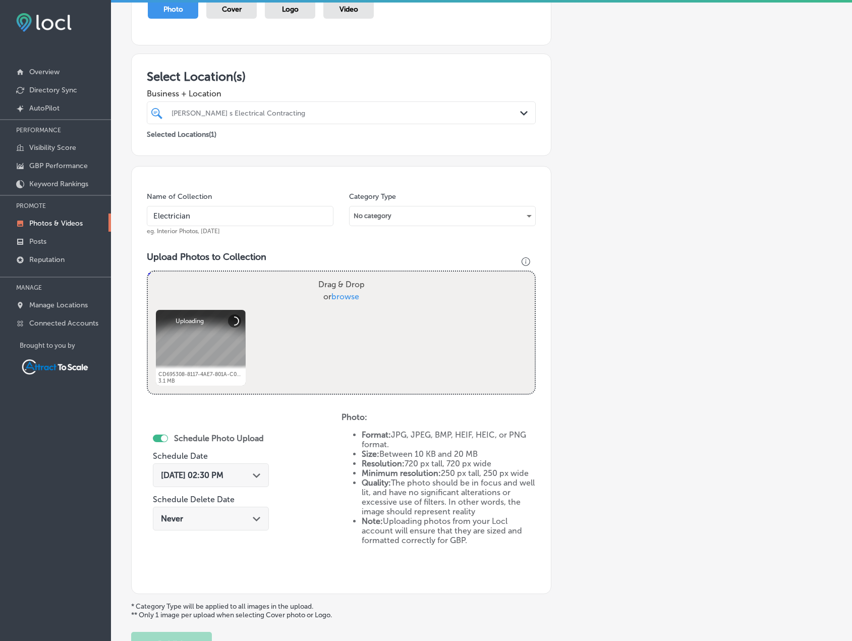
click at [247, 486] on div "Sep 1, 2025 02:30 PM Path Created with Sketch." at bounding box center [211, 475] width 116 height 24
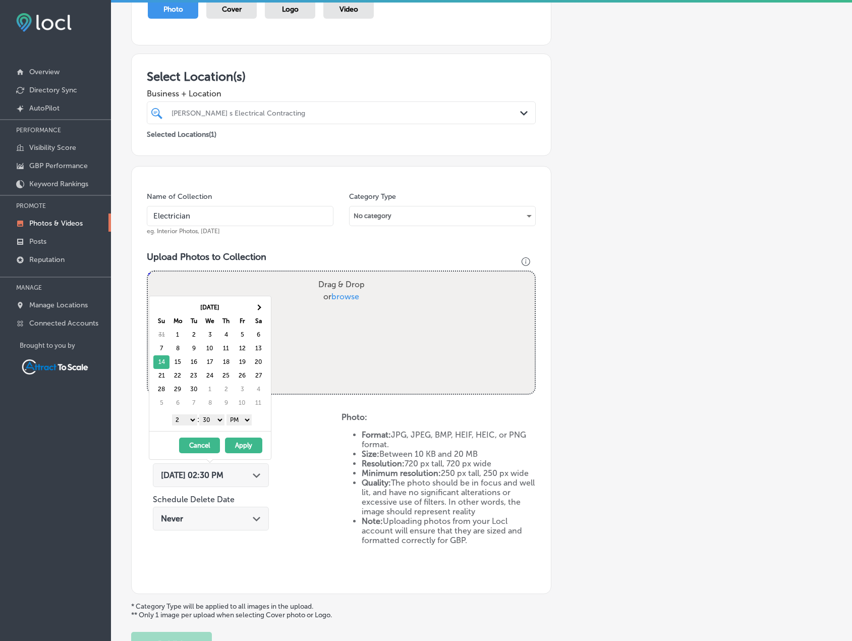
click at [254, 440] on button "Apply" at bounding box center [243, 445] width 37 height 16
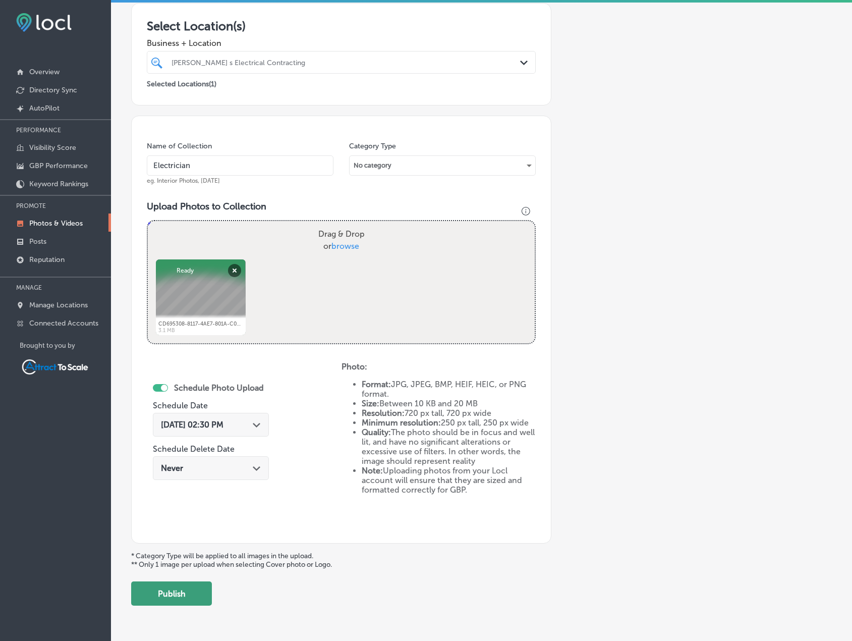
click at [199, 591] on button "Publish" at bounding box center [171, 593] width 81 height 24
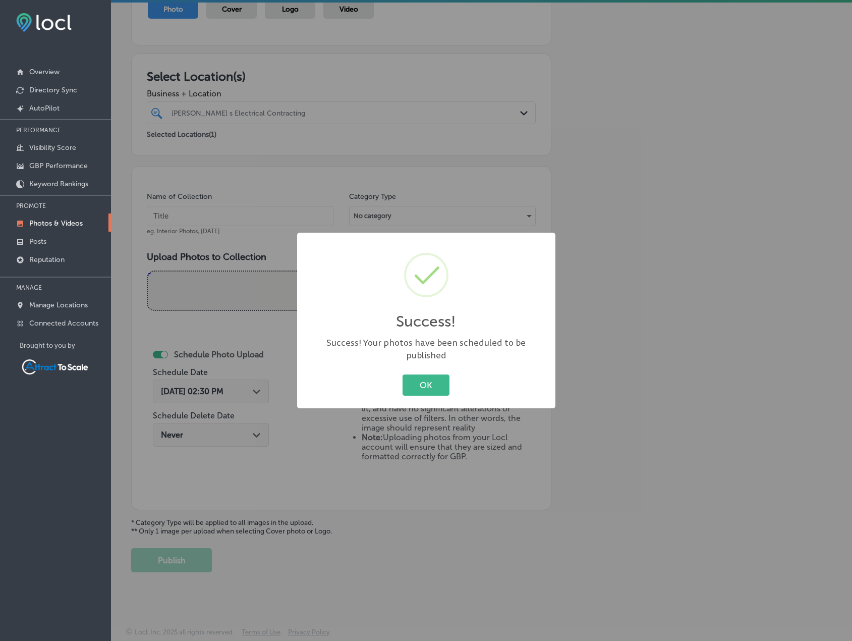
drag, startPoint x: 427, startPoint y: 375, endPoint x: 373, endPoint y: 384, distance: 54.3
click at [427, 374] on button "OK" at bounding box center [425, 384] width 47 height 21
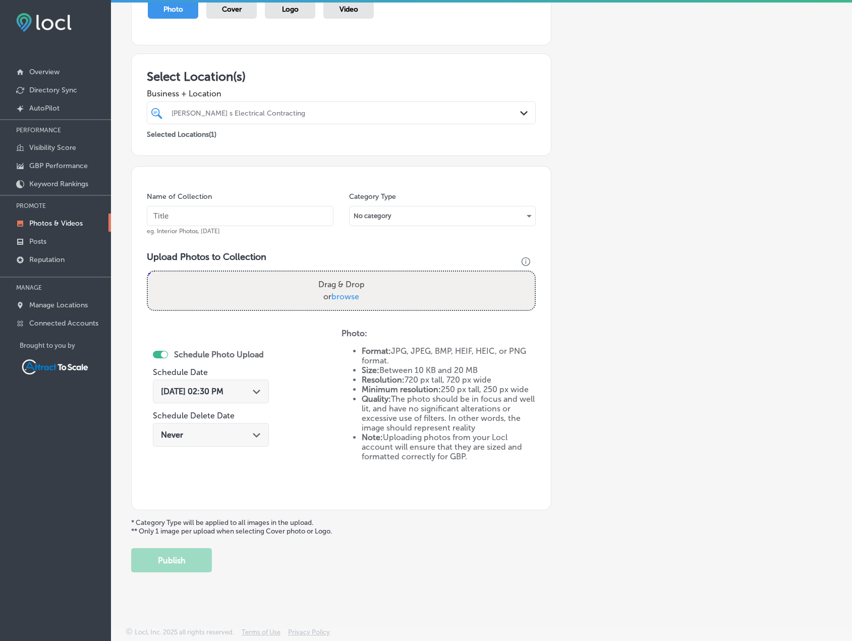
click at [253, 394] on div "Path Created with Sketch." at bounding box center [257, 390] width 8 height 8
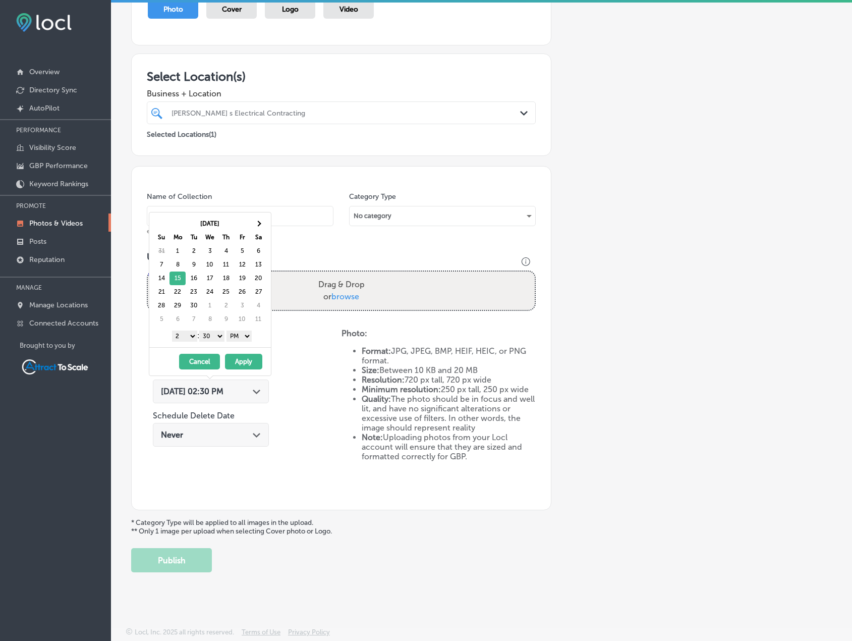
click at [236, 363] on button "Apply" at bounding box center [243, 362] width 37 height 16
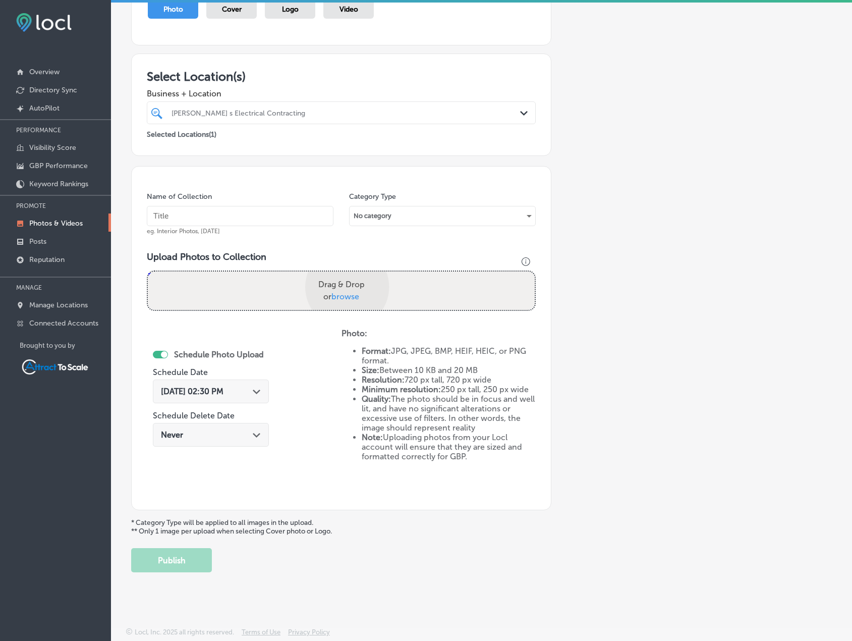
scroll to position [174, 0]
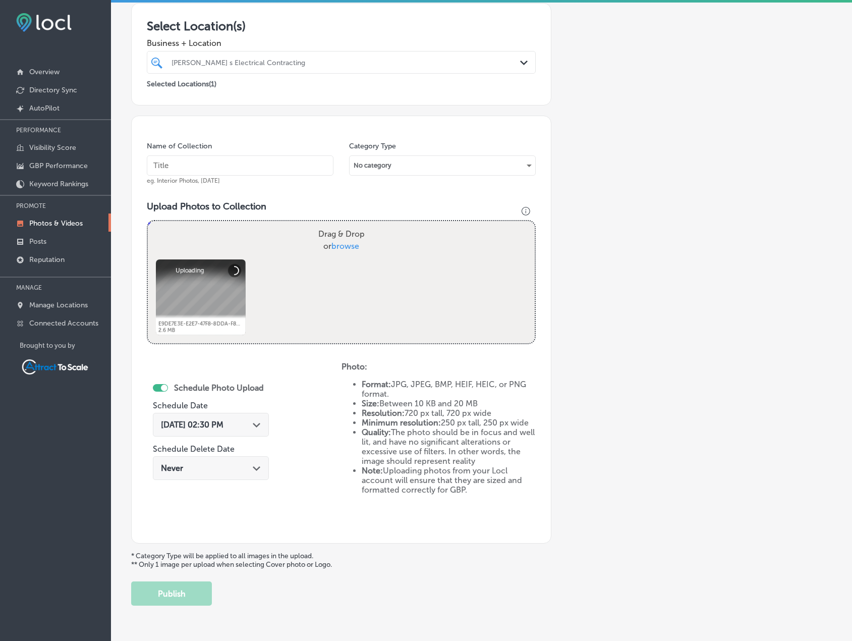
click at [219, 161] on input "text" at bounding box center [240, 165] width 187 height 20
type input "Electrician"
drag, startPoint x: 314, startPoint y: 393, endPoint x: 313, endPoint y: 402, distance: 9.1
click at [315, 393] on div "Schedule Photo Upload Schedule Date Sep 15, 2025 02:30 PM Path Created with Ske…" at bounding box center [244, 445] width 195 height 166
click at [190, 601] on button "Publish" at bounding box center [171, 593] width 81 height 24
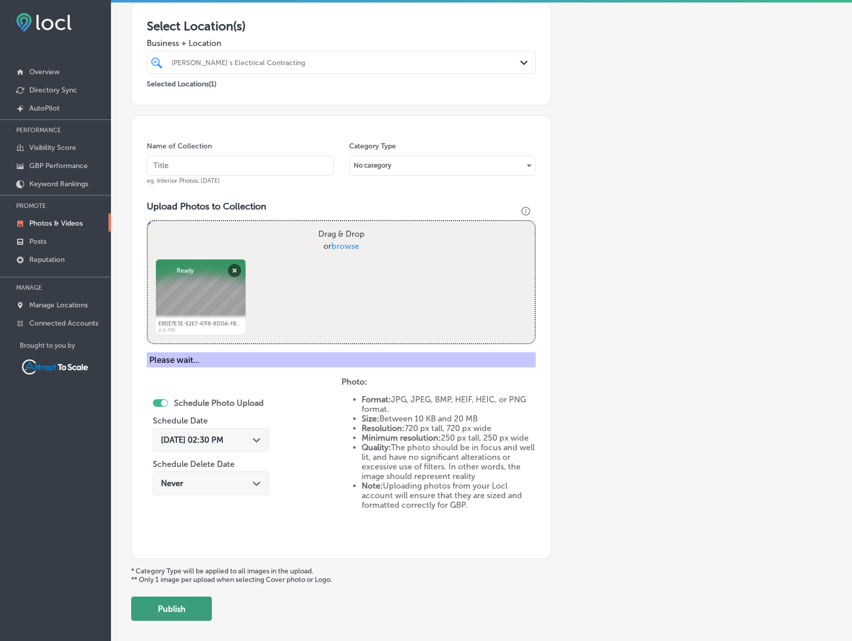
scroll to position [124, 0]
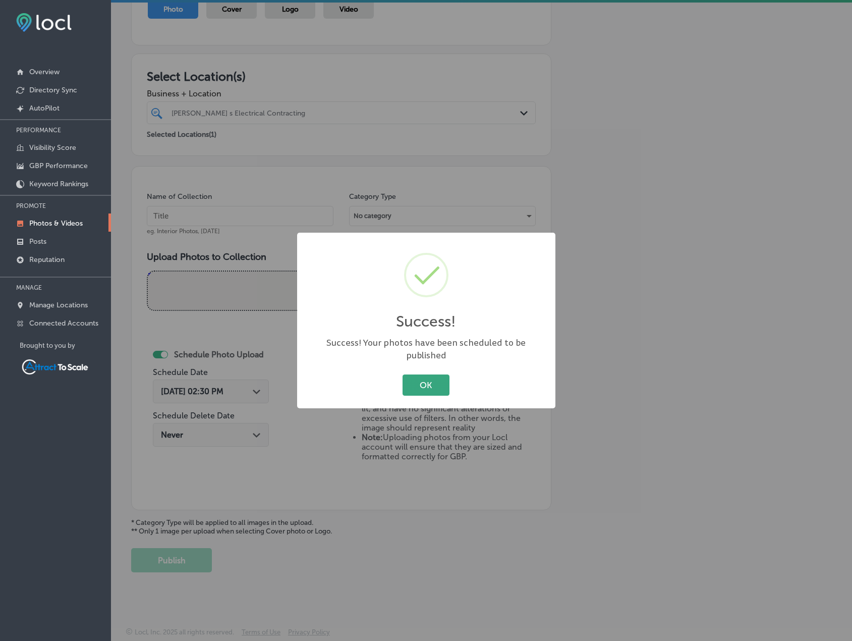
drag, startPoint x: 432, startPoint y: 373, endPoint x: 276, endPoint y: 399, distance: 157.5
click at [430, 374] on button "OK" at bounding box center [425, 384] width 47 height 21
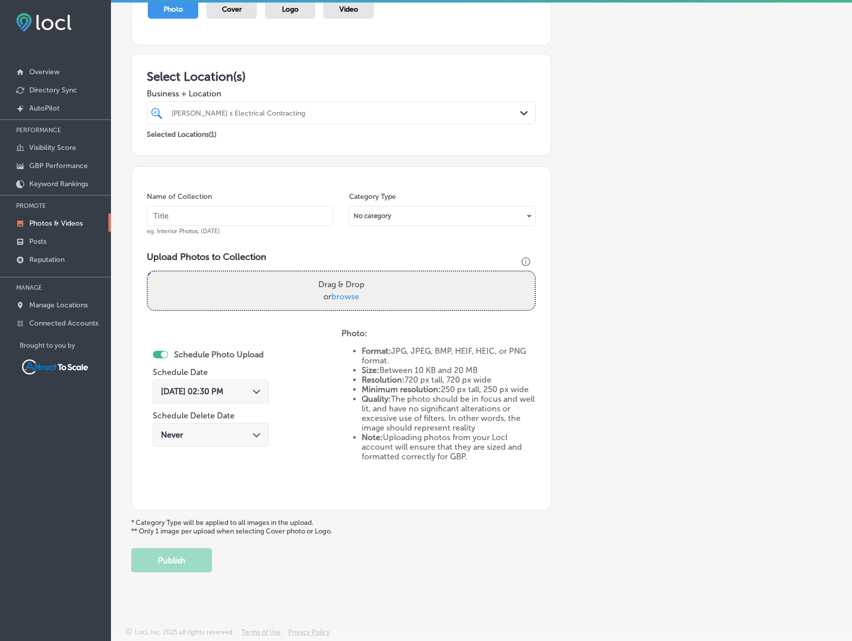
click at [252, 396] on div "Sep 1, 2025 02:30 PM Path Created with Sketch." at bounding box center [211, 391] width 116 height 24
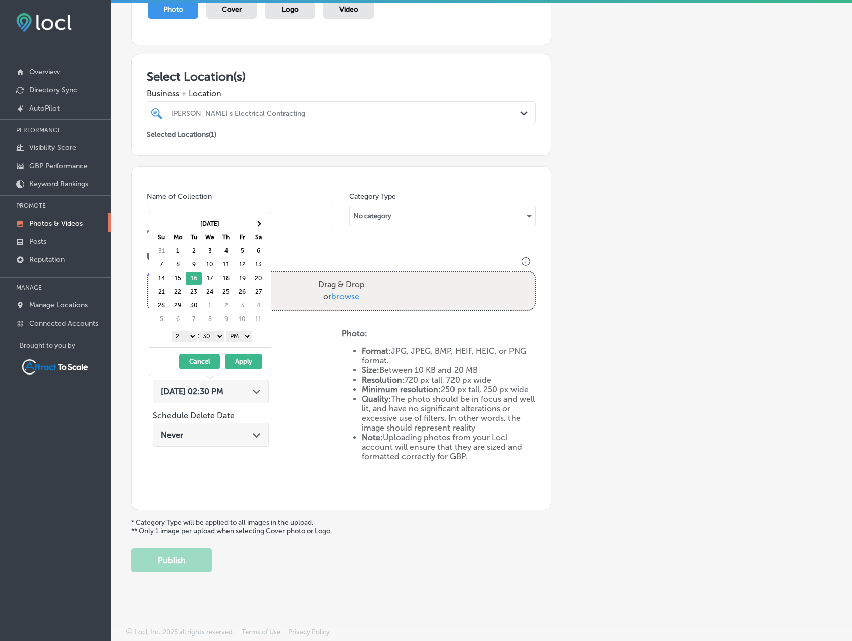
click at [239, 361] on button "Apply" at bounding box center [243, 362] width 37 height 16
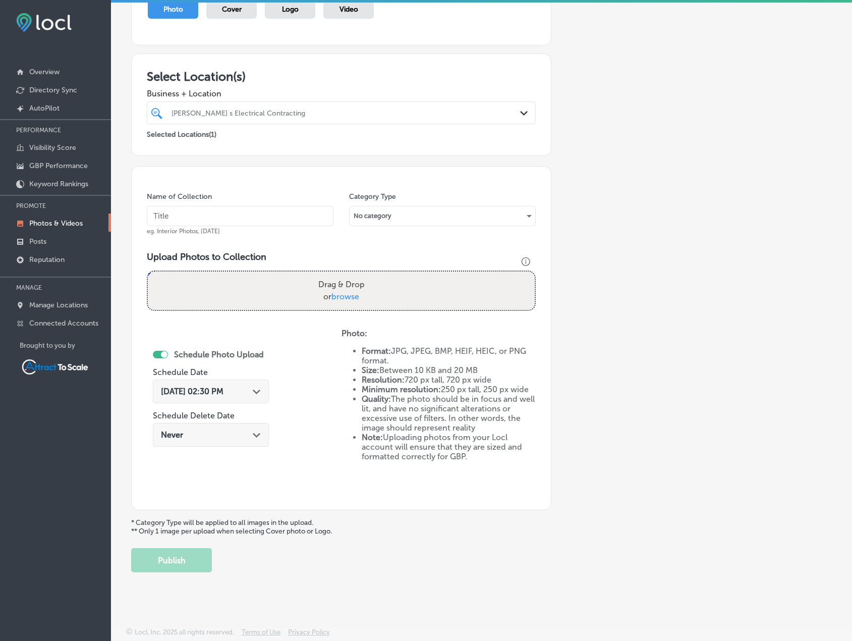
click at [211, 226] on div "Name of Collection eg. Interior Photos, [DATE]" at bounding box center [240, 213] width 187 height 43
click at [211, 220] on input "text" at bounding box center [240, 216] width 187 height 20
type input "Electrician"
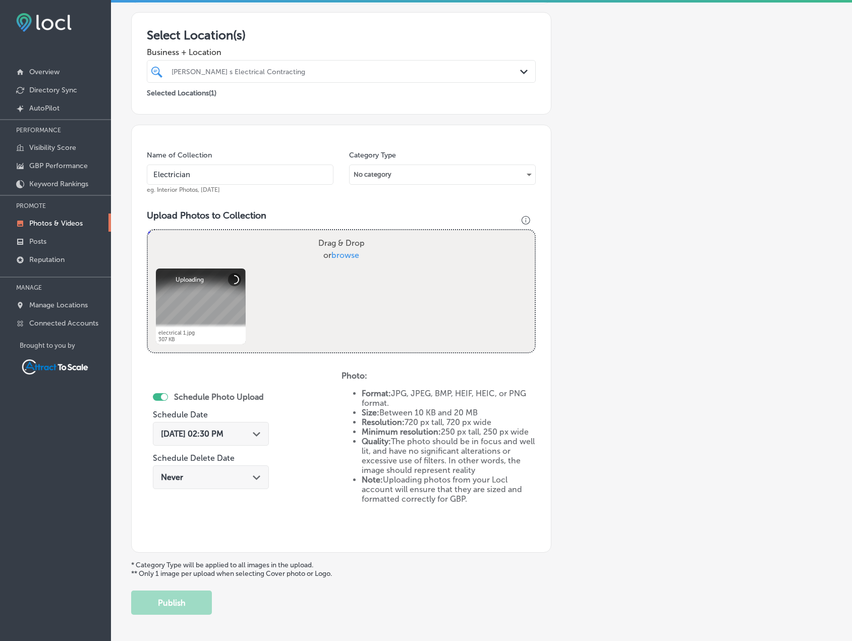
scroll to position [174, 0]
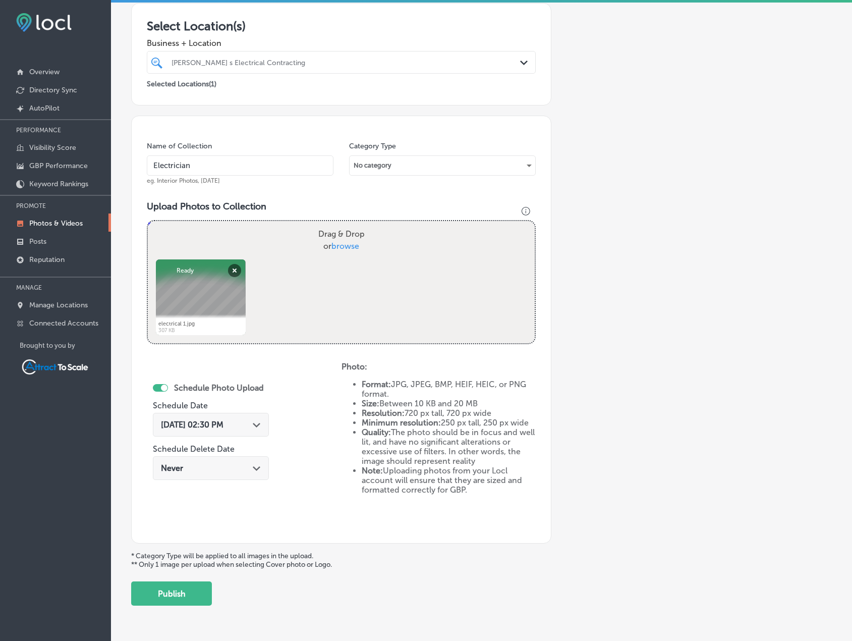
click at [172, 588] on button "Publish" at bounding box center [171, 593] width 81 height 24
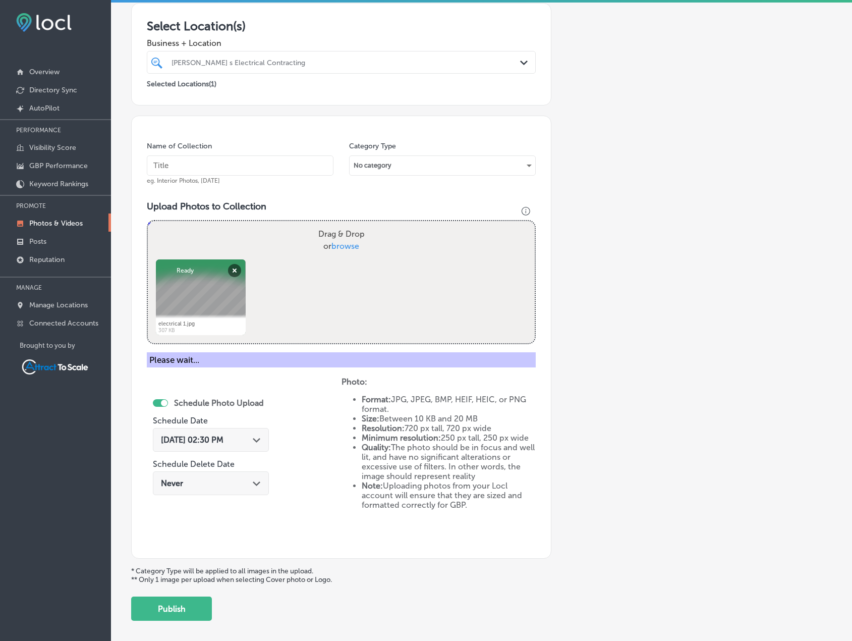
scroll to position [124, 0]
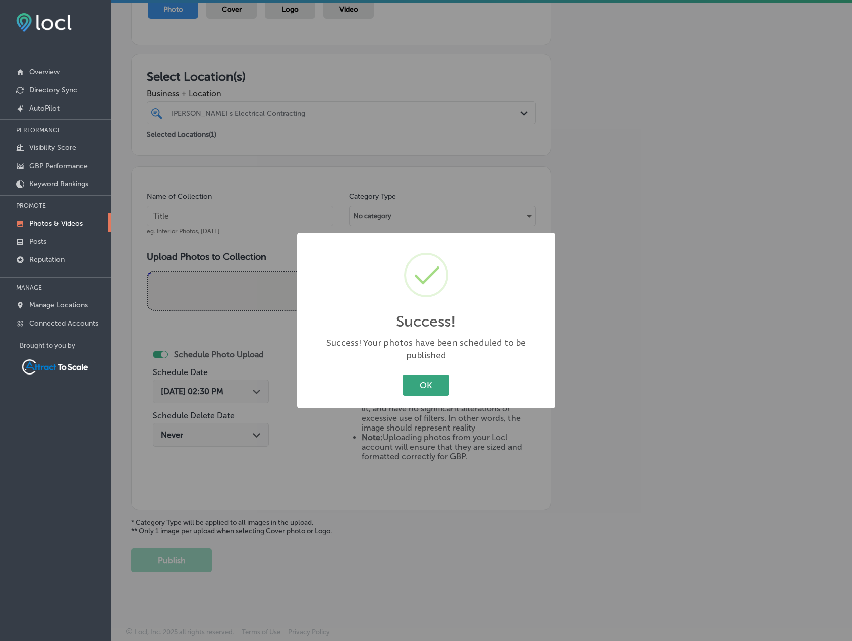
click at [425, 374] on button "OK" at bounding box center [425, 384] width 47 height 21
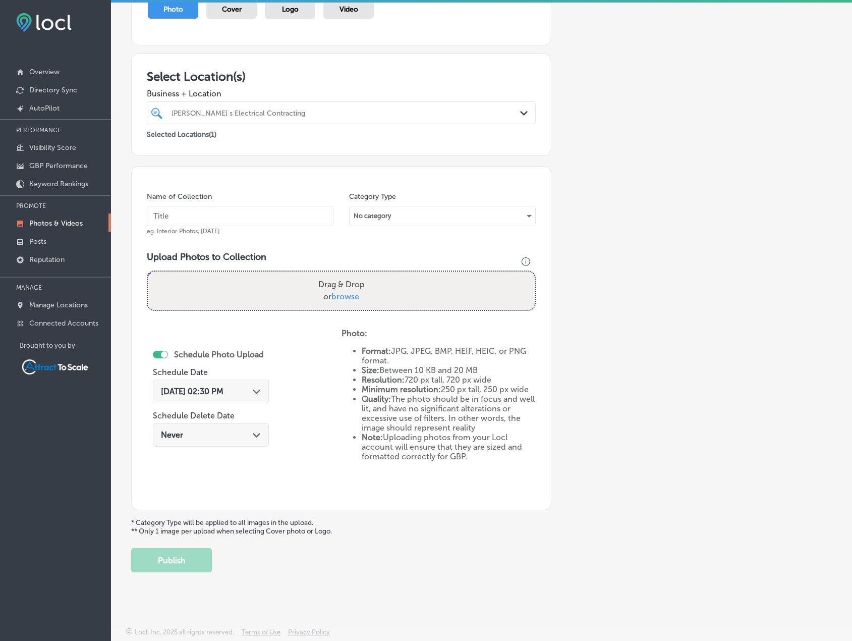
click at [213, 220] on input "text" at bounding box center [240, 216] width 187 height 20
type input "Electrician"
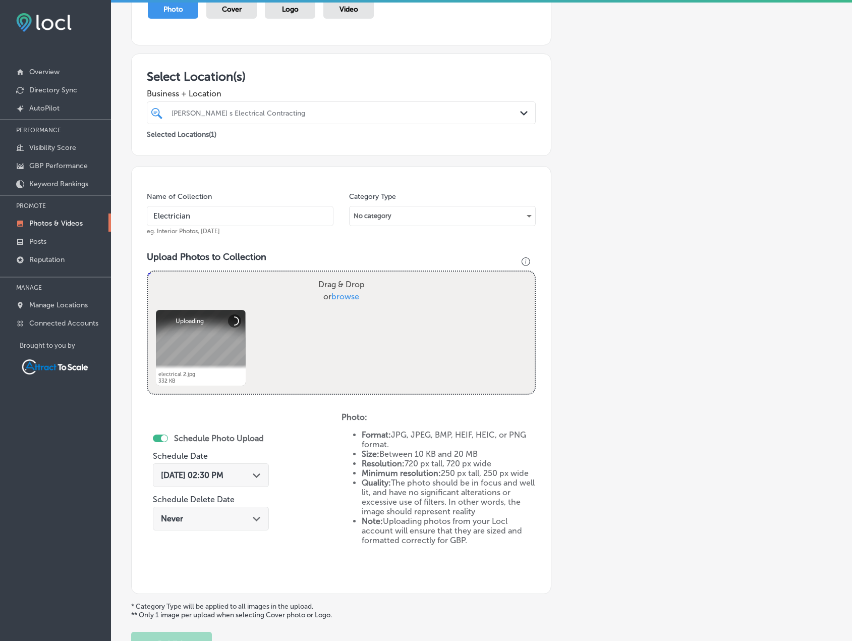
drag, startPoint x: 223, startPoint y: 479, endPoint x: 235, endPoint y: 443, distance: 37.0
click at [223, 478] on span "Sep 1, 2025 02:30 PM" at bounding box center [192, 475] width 63 height 10
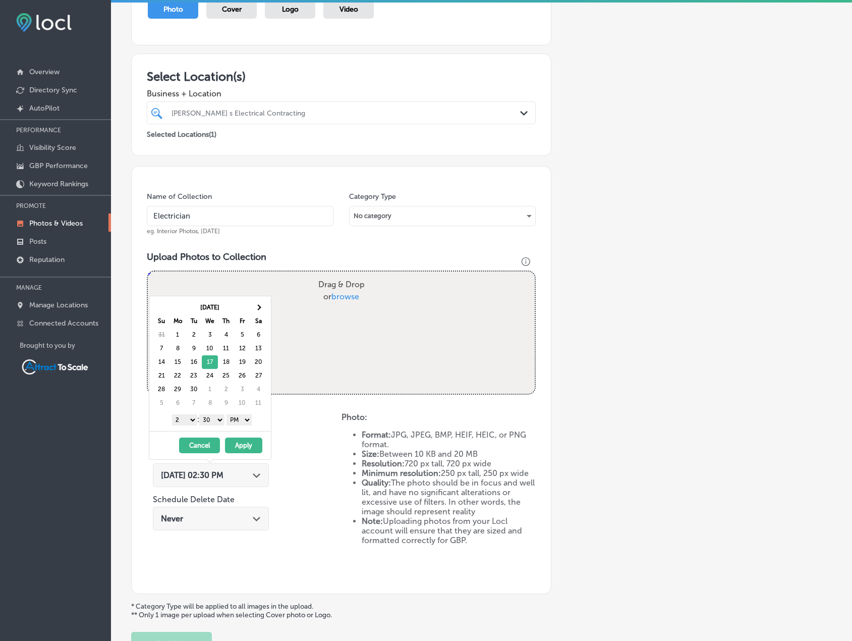
click at [238, 444] on button "Apply" at bounding box center [243, 445] width 37 height 16
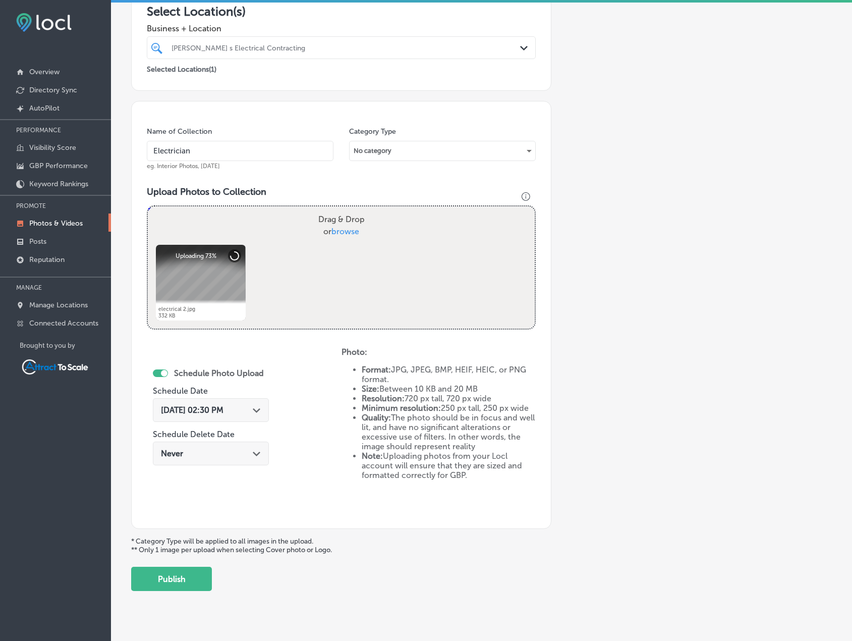
scroll to position [207, 0]
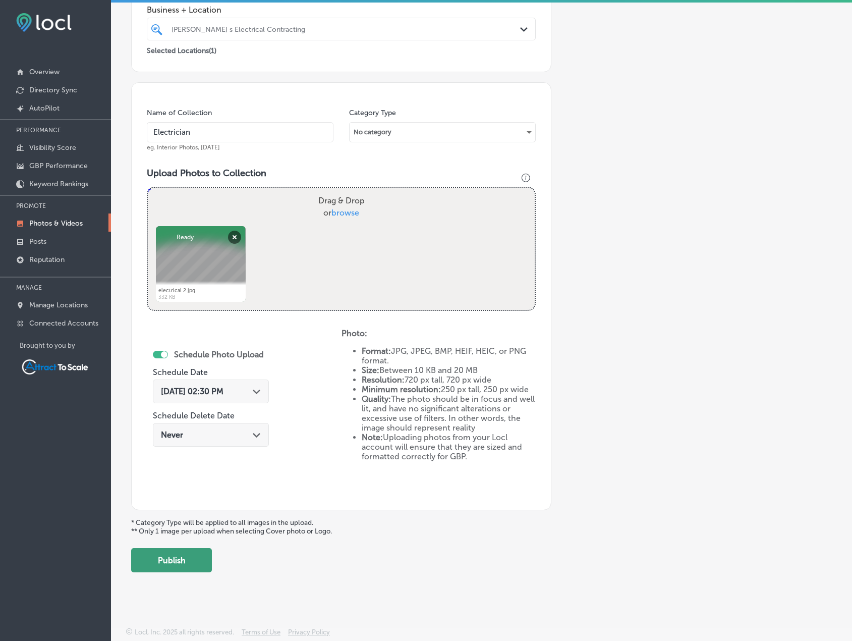
click at [195, 557] on button "Publish" at bounding box center [171, 560] width 81 height 24
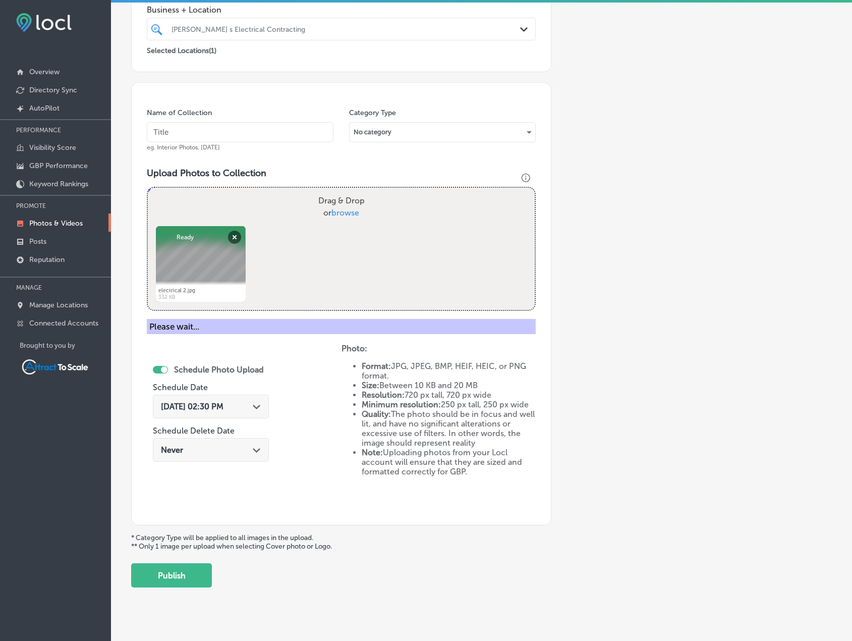
scroll to position [124, 0]
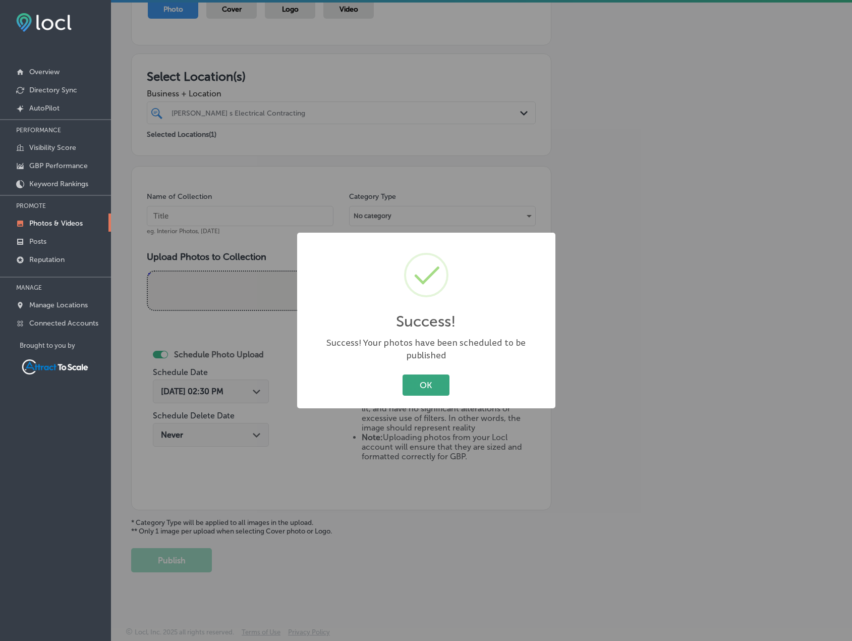
click at [422, 382] on button "OK" at bounding box center [425, 384] width 47 height 21
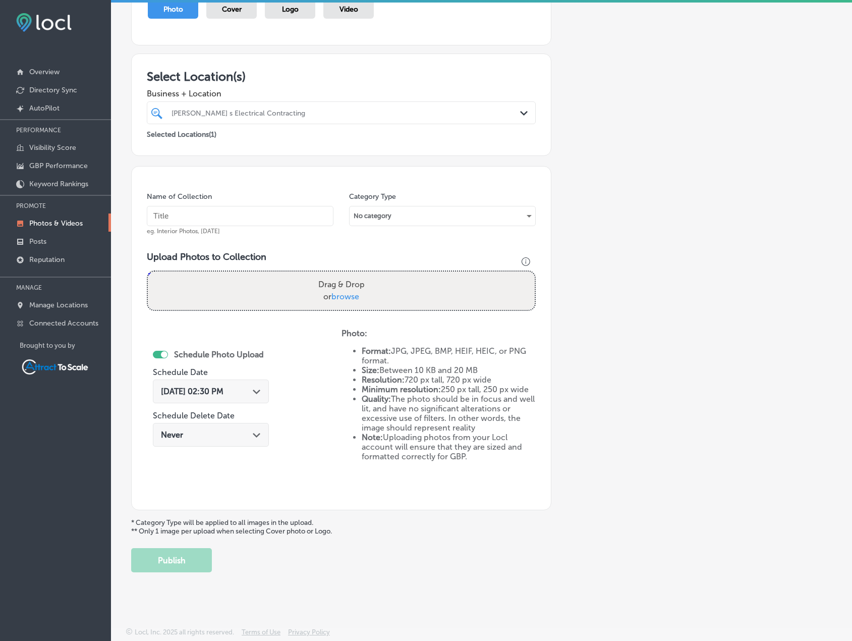
click at [230, 211] on input "text" at bounding box center [240, 216] width 187 height 20
type input "Electrician"
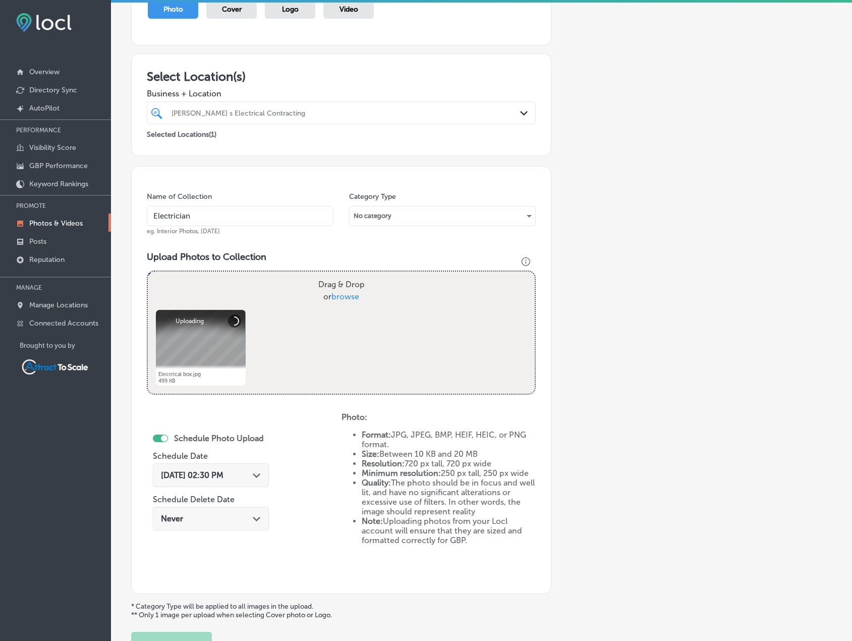
drag, startPoint x: 249, startPoint y: 456, endPoint x: 254, endPoint y: 464, distance: 9.1
click at [250, 458] on div "Schedule Photo Upload Schedule Date Sep 1, 2025 02:30 PM Path Created with Sket…" at bounding box center [211, 482] width 116 height 109
click at [256, 466] on div "Sep 1, 2025 02:30 PM Path Created with Sketch." at bounding box center [211, 475] width 116 height 24
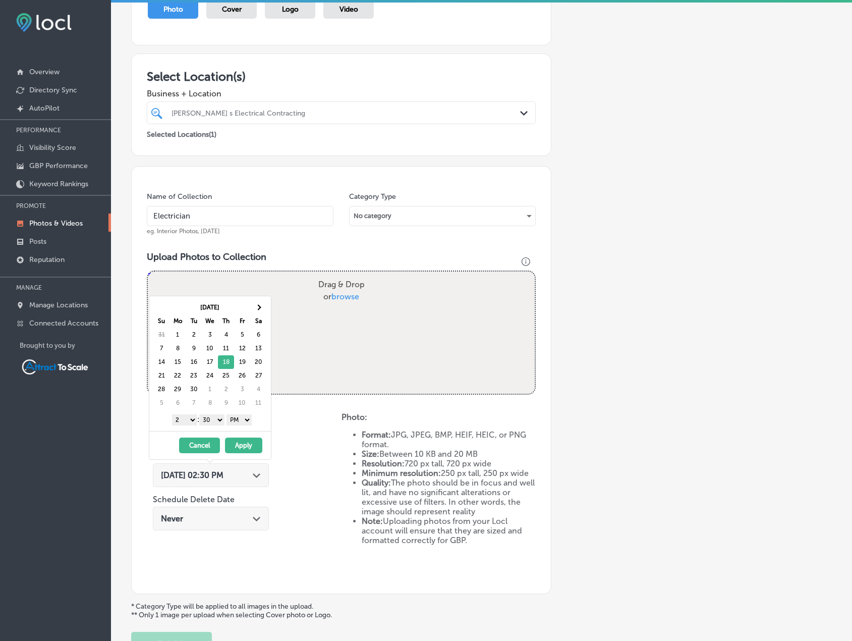
click at [236, 445] on button "Apply" at bounding box center [243, 445] width 37 height 16
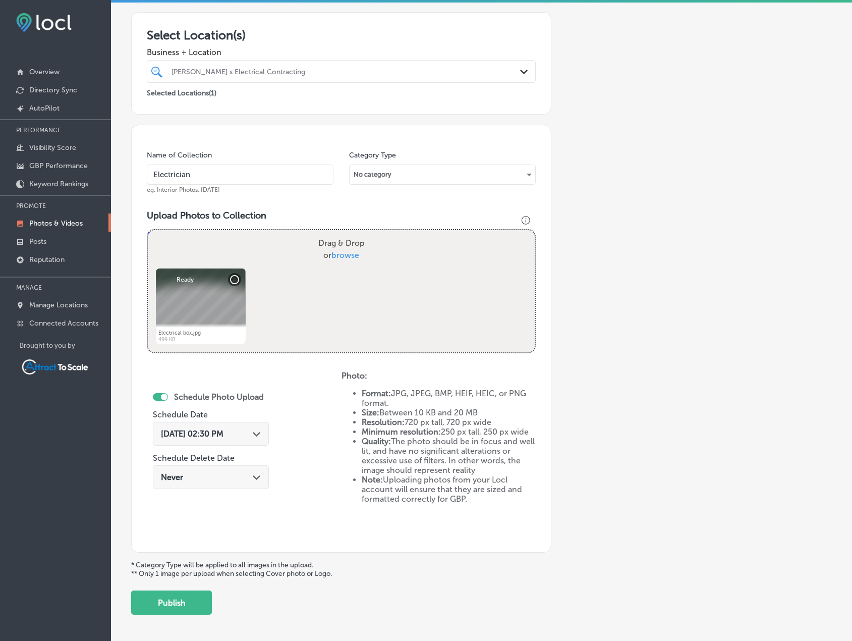
scroll to position [174, 0]
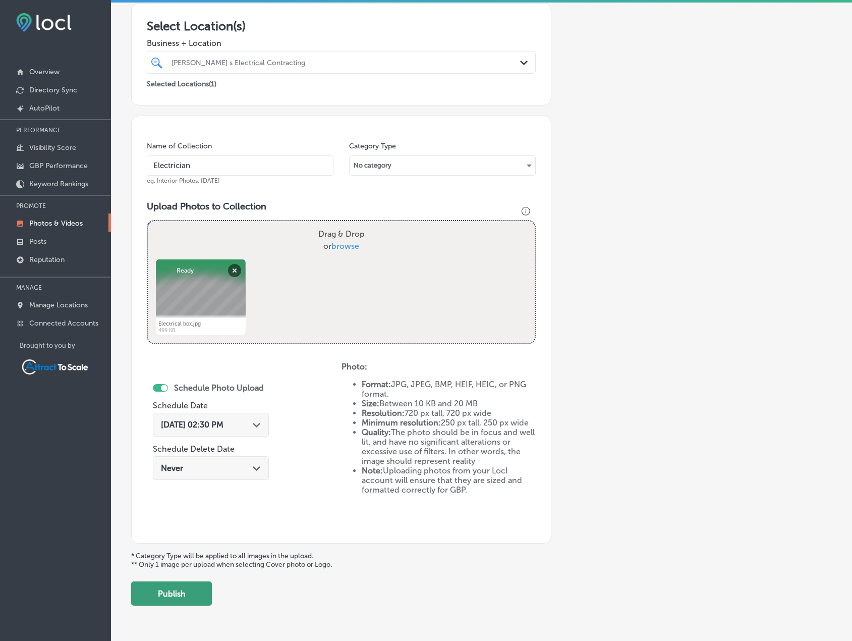
click at [191, 592] on button "Publish" at bounding box center [171, 593] width 81 height 24
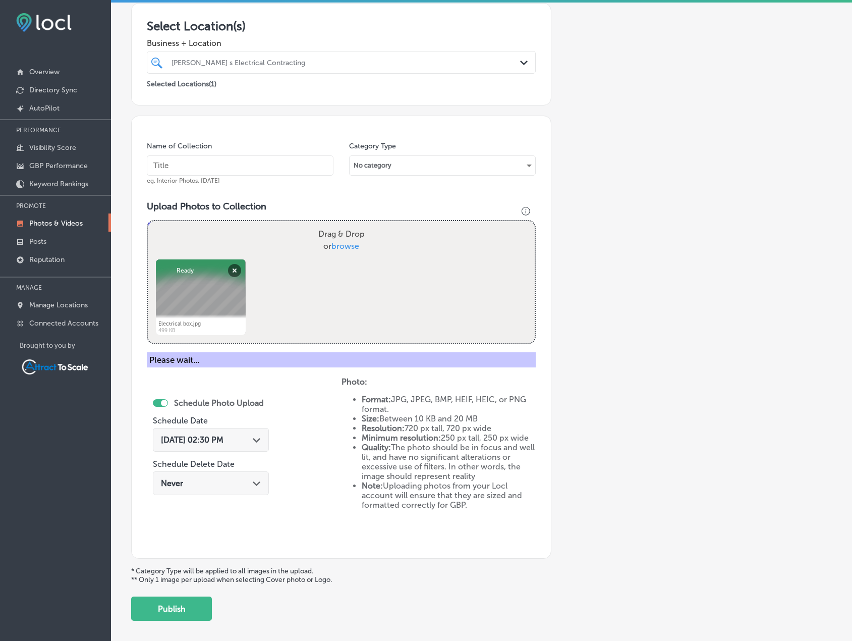
scroll to position [124, 0]
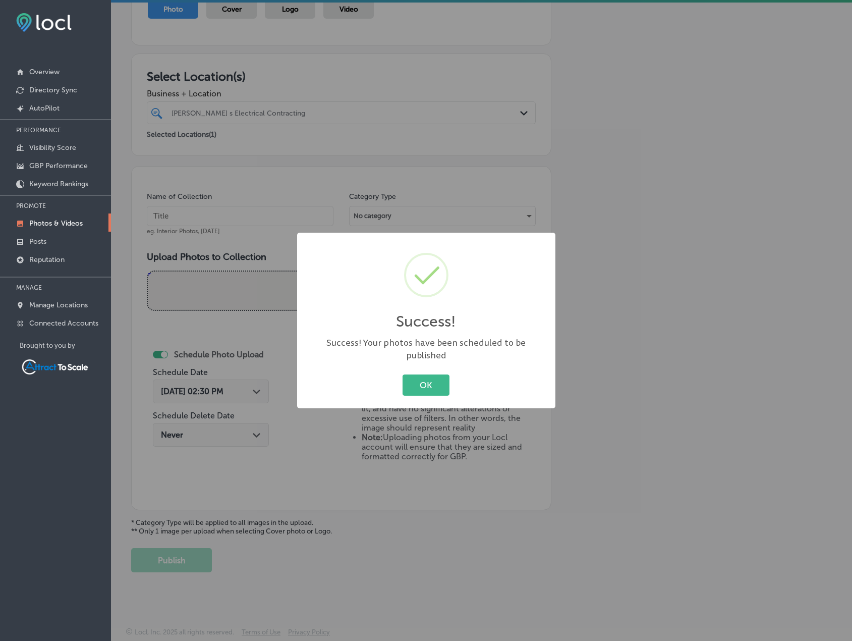
click at [444, 362] on div "Success! × Success! Your photos have been scheduled to be published OK Cancel" at bounding box center [426, 321] width 258 height 176
click at [434, 372] on div "OK Cancel" at bounding box center [426, 385] width 238 height 26
click at [430, 381] on button "OK" at bounding box center [425, 384] width 47 height 21
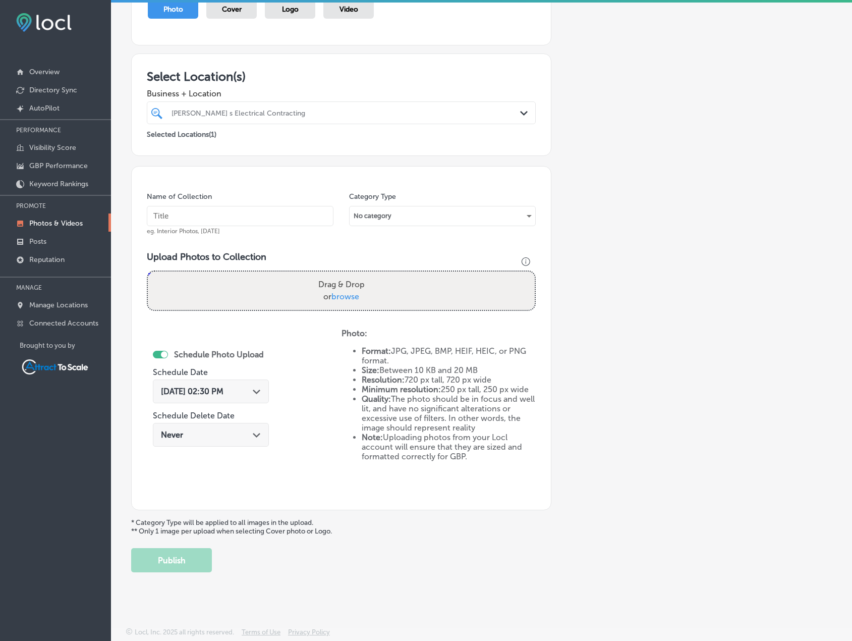
click at [228, 402] on div "Sep 1, 2025 02:30 PM Path Created with Sketch." at bounding box center [211, 391] width 116 height 24
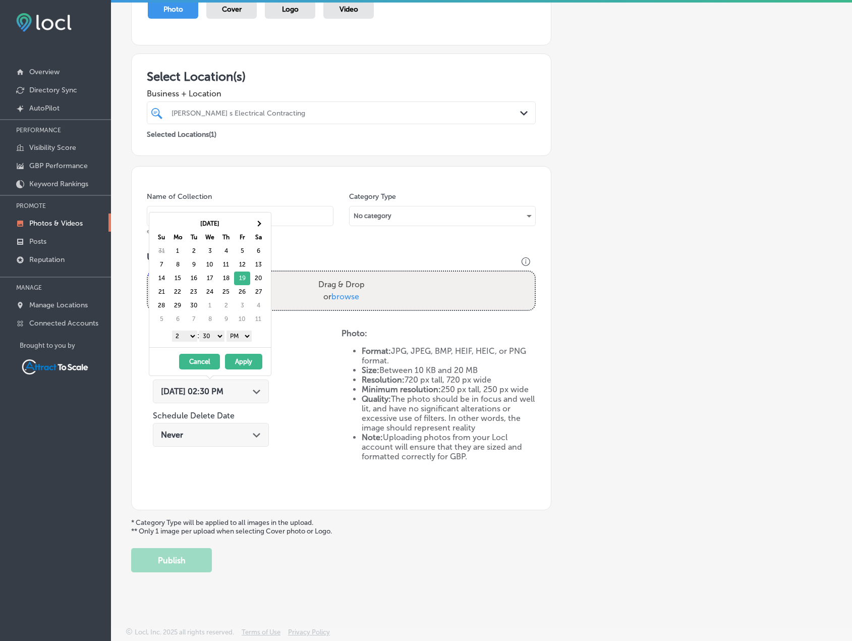
click at [240, 362] on button "Apply" at bounding box center [243, 362] width 37 height 16
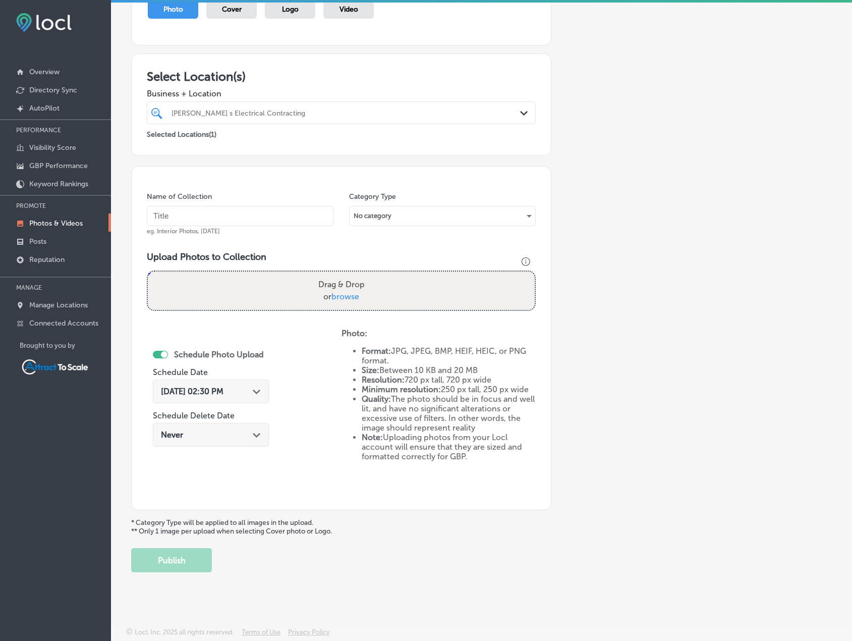
click at [229, 216] on input "text" at bounding box center [240, 216] width 187 height 20
type input "Electrician"
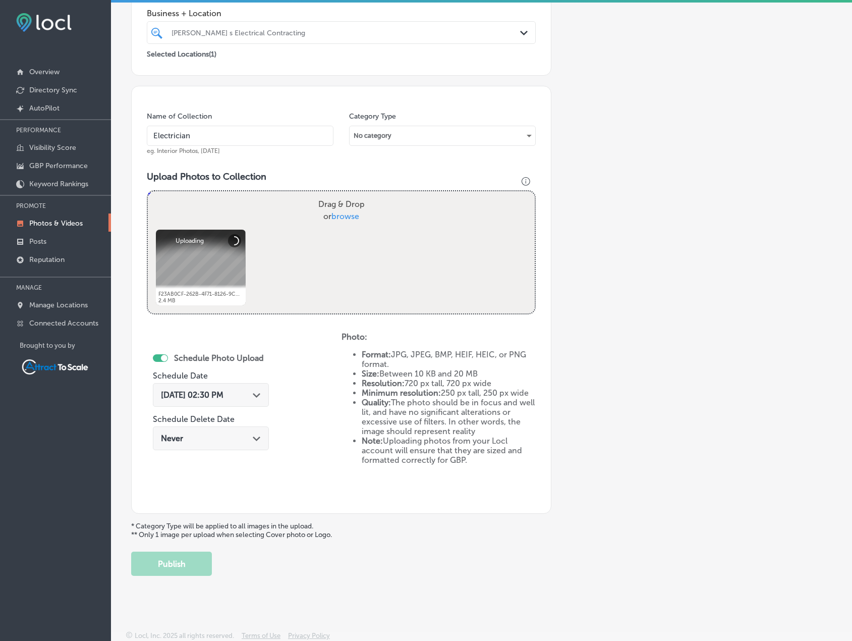
scroll to position [207, 0]
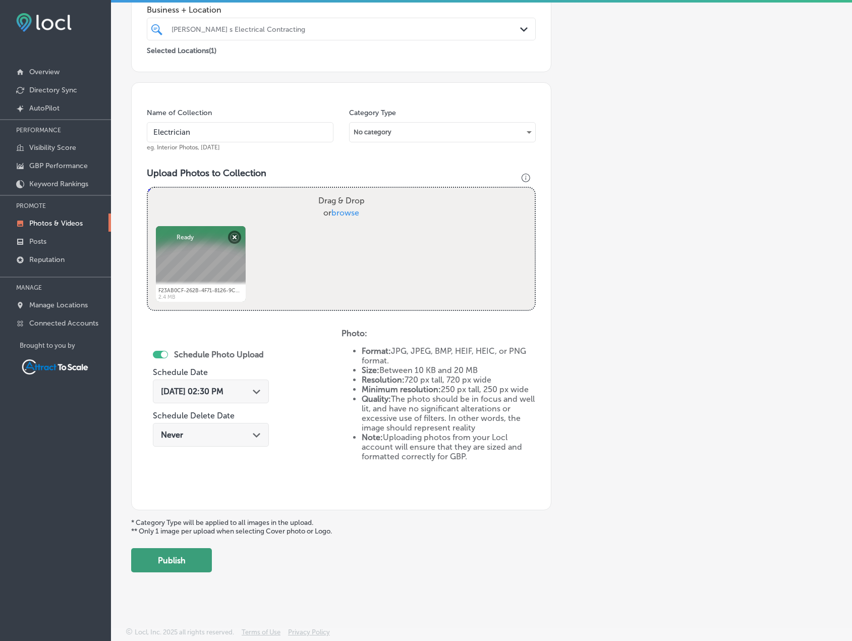
click at [189, 555] on button "Publish" at bounding box center [171, 560] width 81 height 24
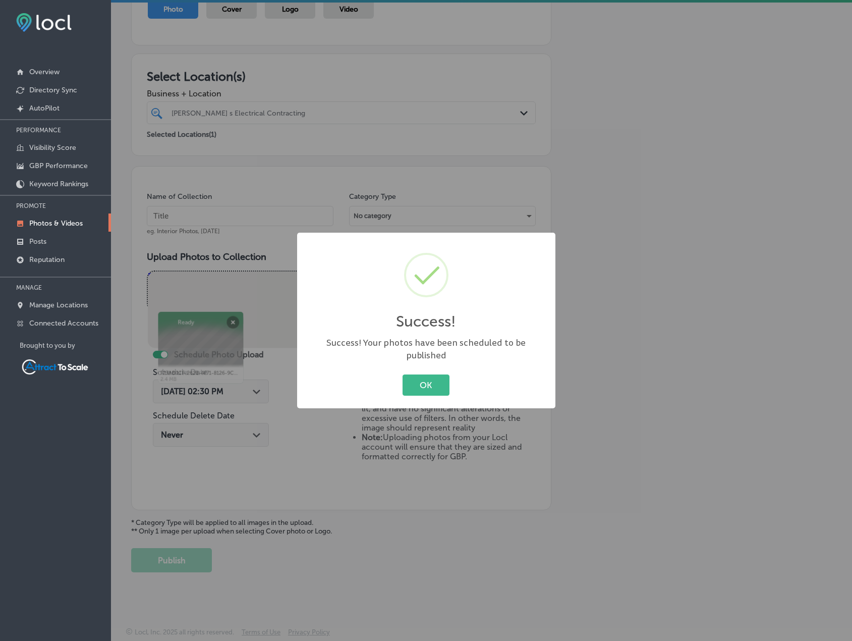
scroll to position [124, 0]
drag, startPoint x: 445, startPoint y: 377, endPoint x: 242, endPoint y: 387, distance: 203.5
click at [444, 377] on button "OK" at bounding box center [425, 384] width 47 height 21
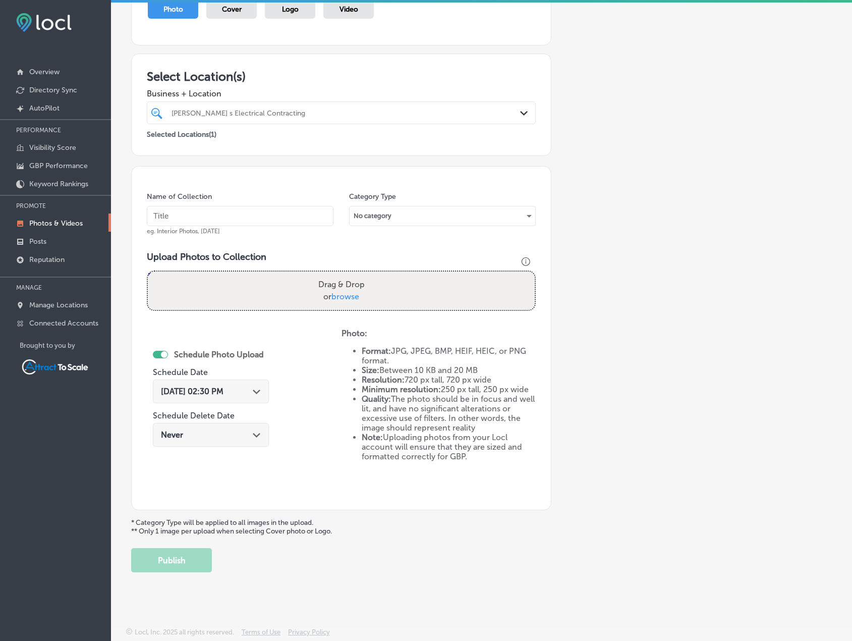
click at [242, 387] on div "Sep 1, 2025 02:30 PM Path Created with Sketch." at bounding box center [211, 391] width 100 height 10
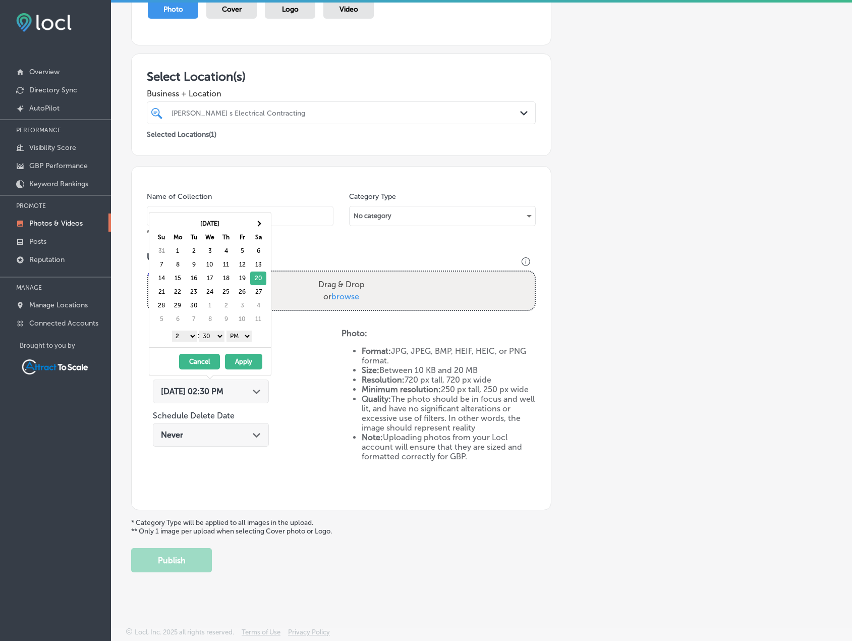
click at [239, 362] on button "Apply" at bounding box center [243, 362] width 37 height 16
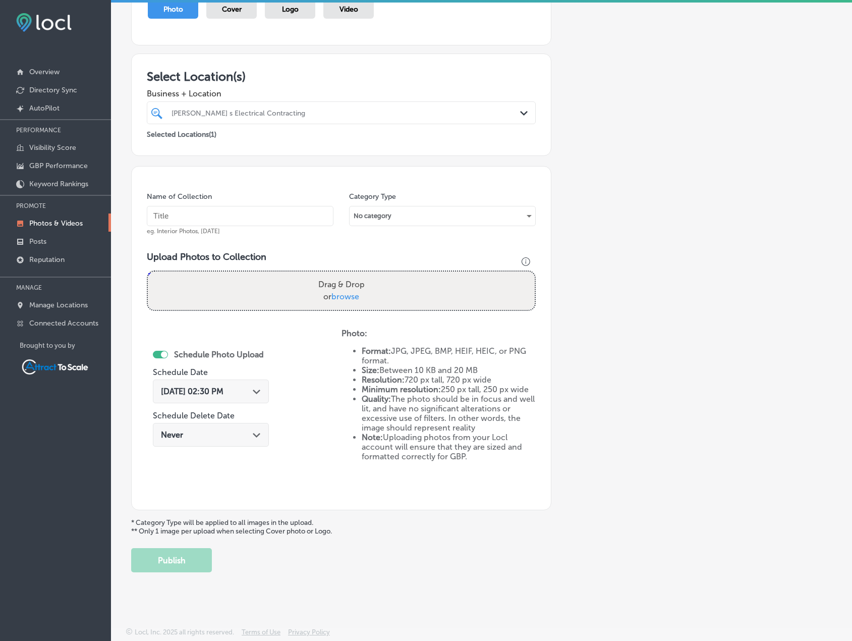
click at [240, 217] on input "text" at bounding box center [240, 216] width 187 height 20
type input "Electrician"
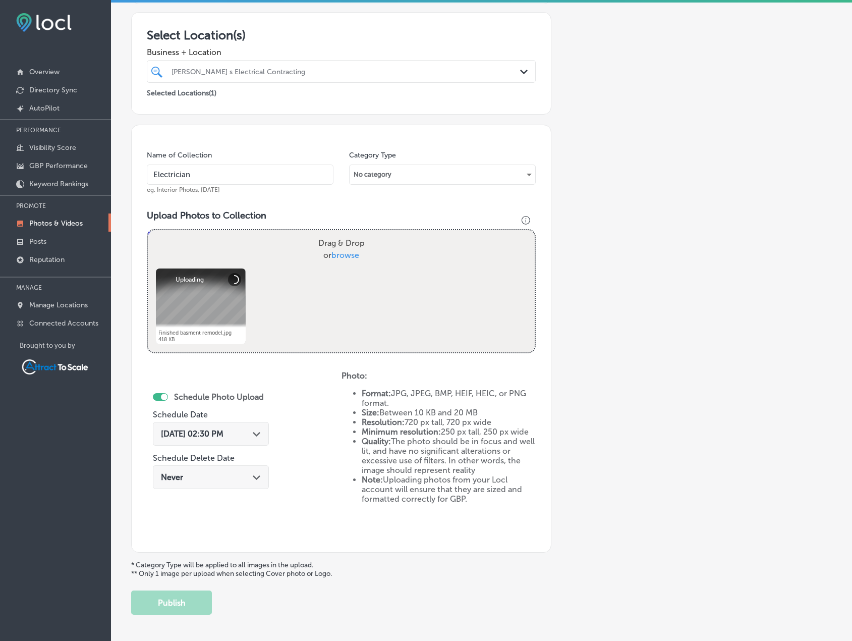
scroll to position [174, 0]
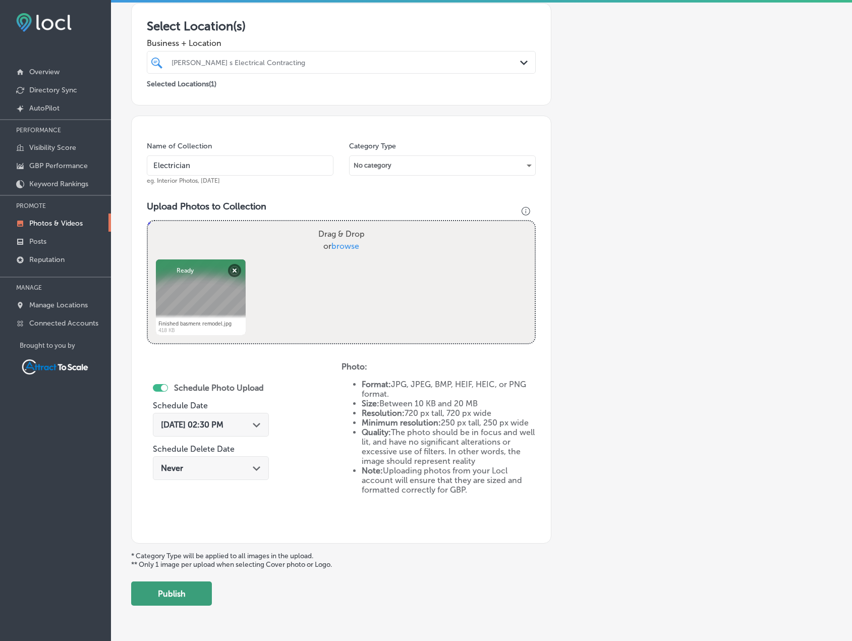
click at [195, 597] on button "Publish" at bounding box center [171, 593] width 81 height 24
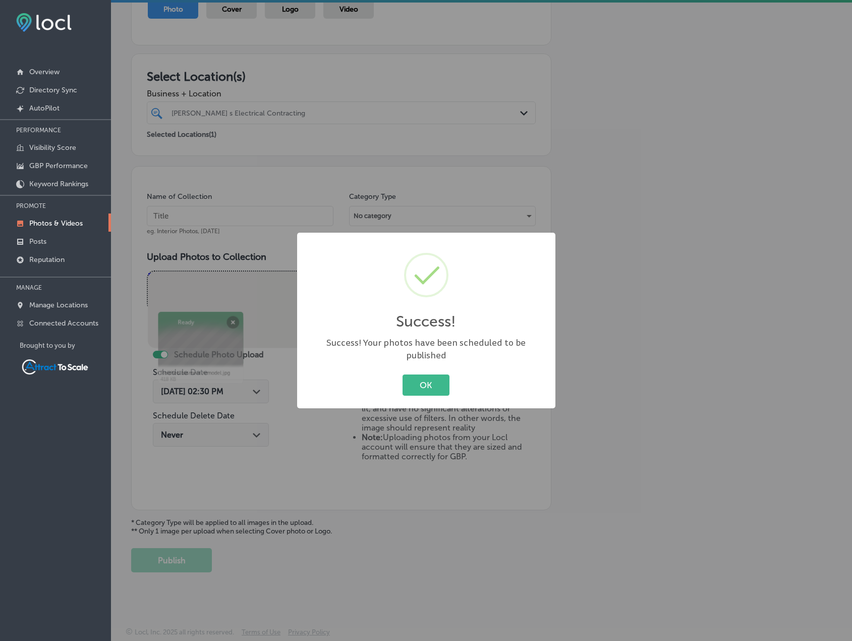
scroll to position [124, 0]
drag, startPoint x: 418, startPoint y: 376, endPoint x: 268, endPoint y: 296, distance: 170.1
click at [416, 374] on button "OK" at bounding box center [425, 384] width 47 height 21
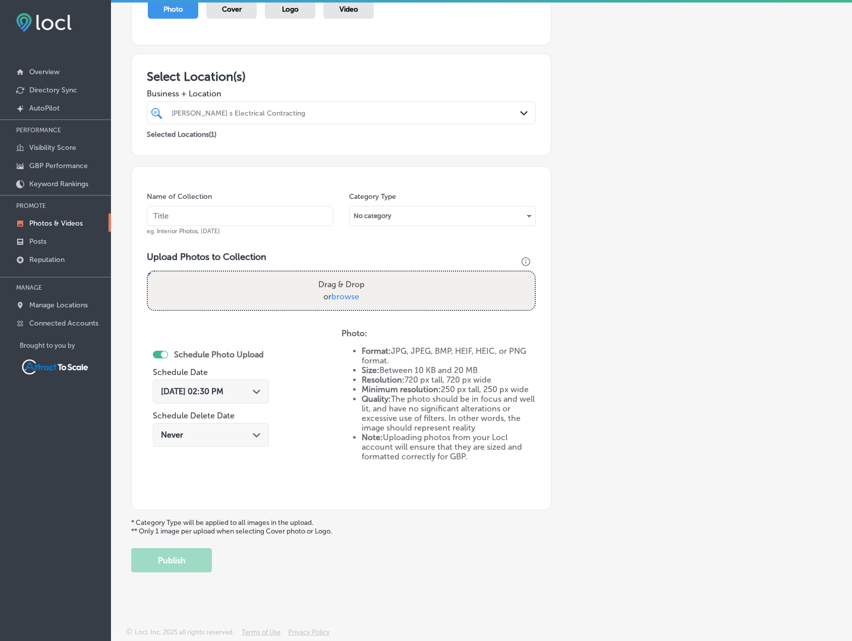
click at [211, 222] on input "text" at bounding box center [240, 216] width 187 height 20
type input "Electrician"
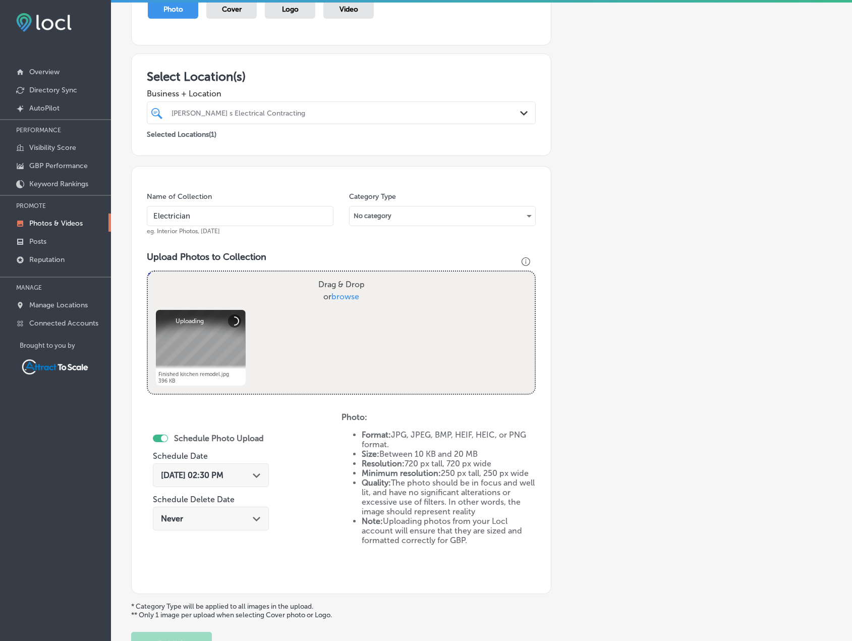
click at [247, 475] on div "Sep 1, 2025 02:30 PM Path Created with Sketch." at bounding box center [211, 475] width 100 height 10
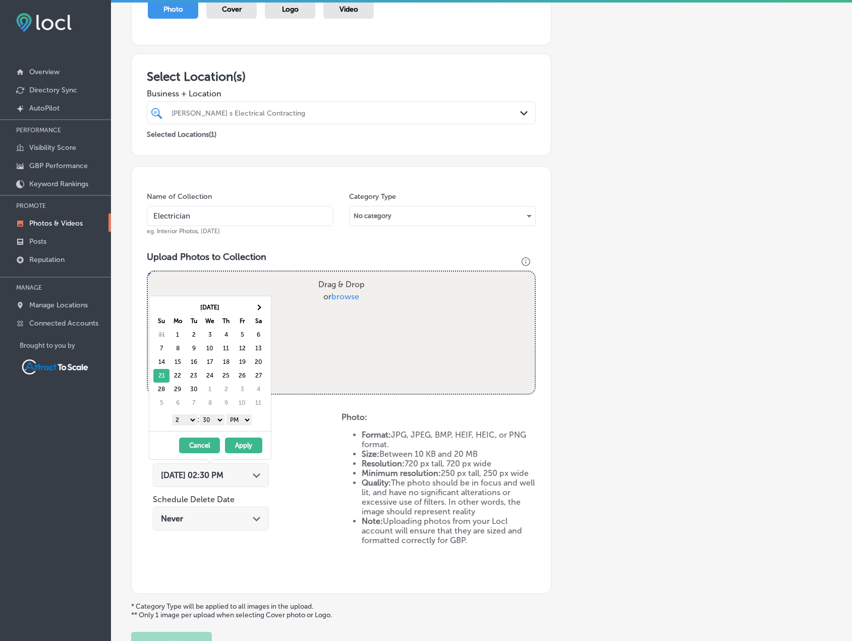
click at [235, 442] on button "Apply" at bounding box center [243, 445] width 37 height 16
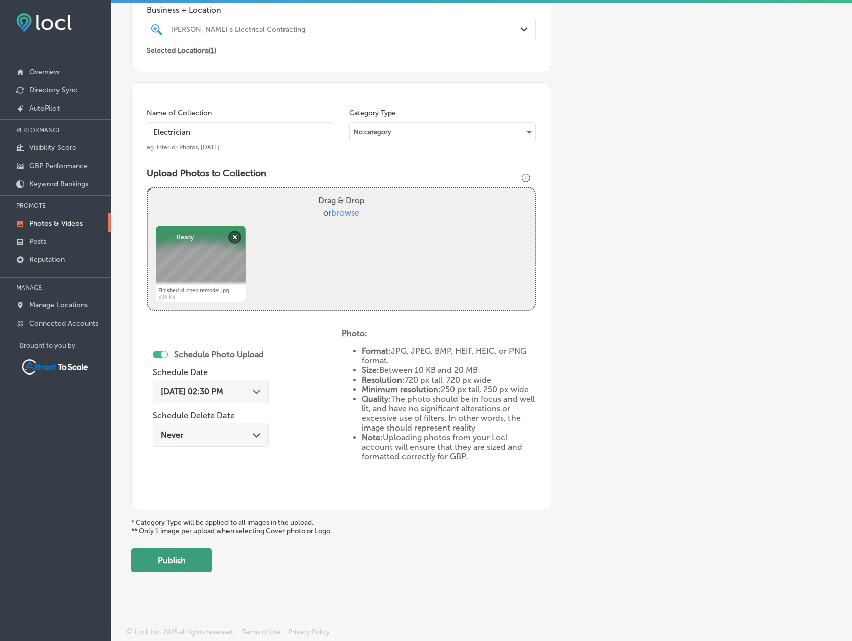
click at [197, 560] on button "Publish" at bounding box center [171, 560] width 81 height 24
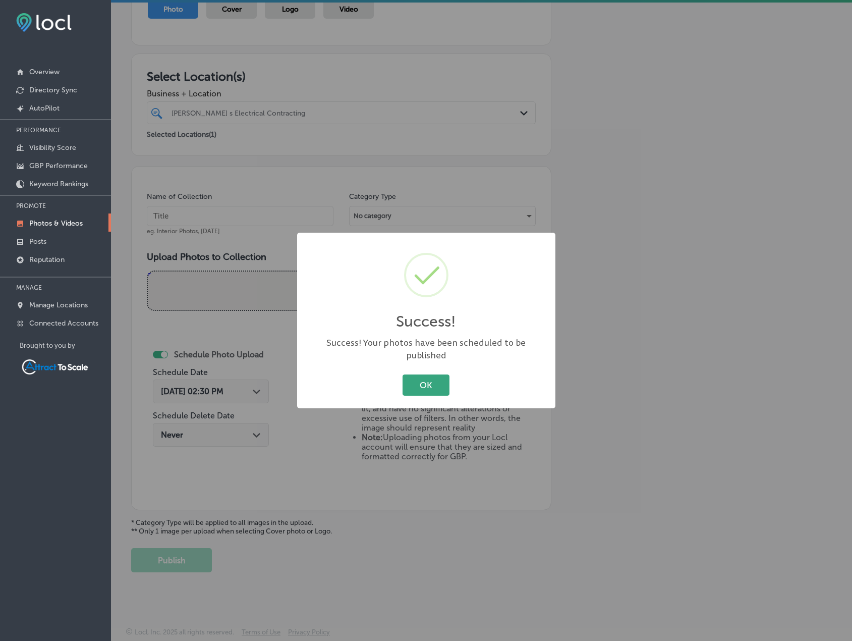
click at [415, 374] on button "OK" at bounding box center [425, 384] width 47 height 21
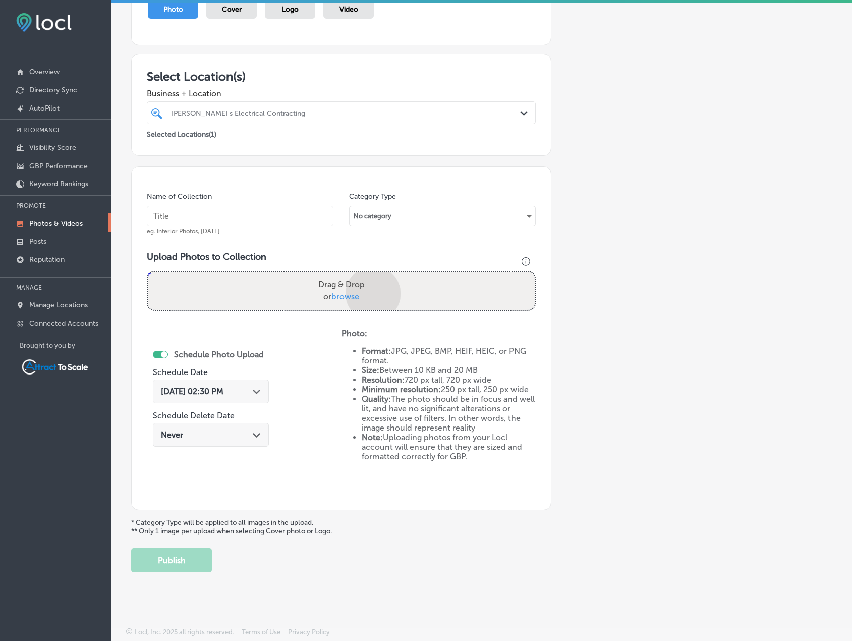
scroll to position [207, 0]
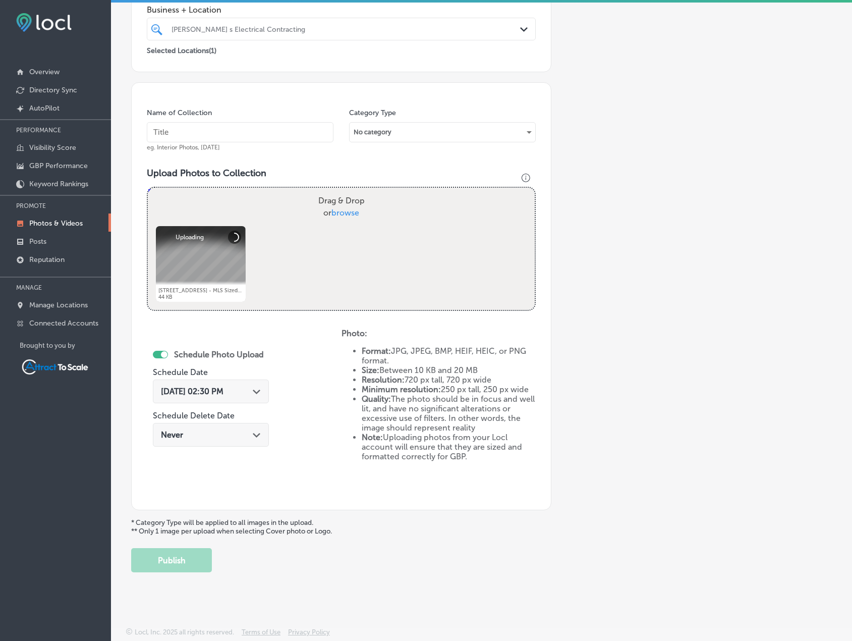
click at [238, 137] on input "text" at bounding box center [240, 132] width 187 height 20
type input "Electrician"
click at [239, 406] on div "Sep 1, 2025 02:30 PM Path Created with Sketch." at bounding box center [211, 394] width 116 height 34
click at [241, 393] on div "Sep 1, 2025 02:30 PM Path Created with Sketch." at bounding box center [211, 391] width 100 height 10
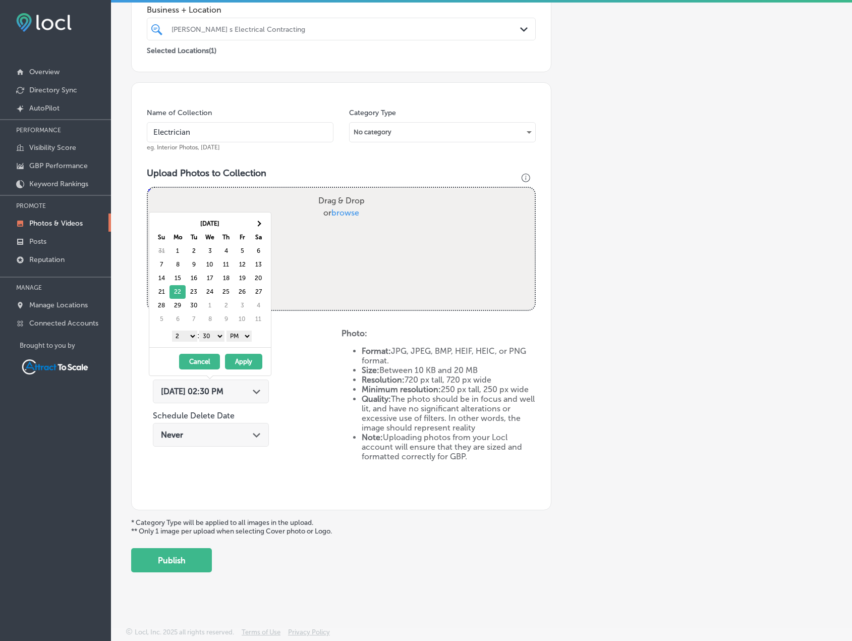
click at [246, 365] on button "Apply" at bounding box center [243, 362] width 37 height 16
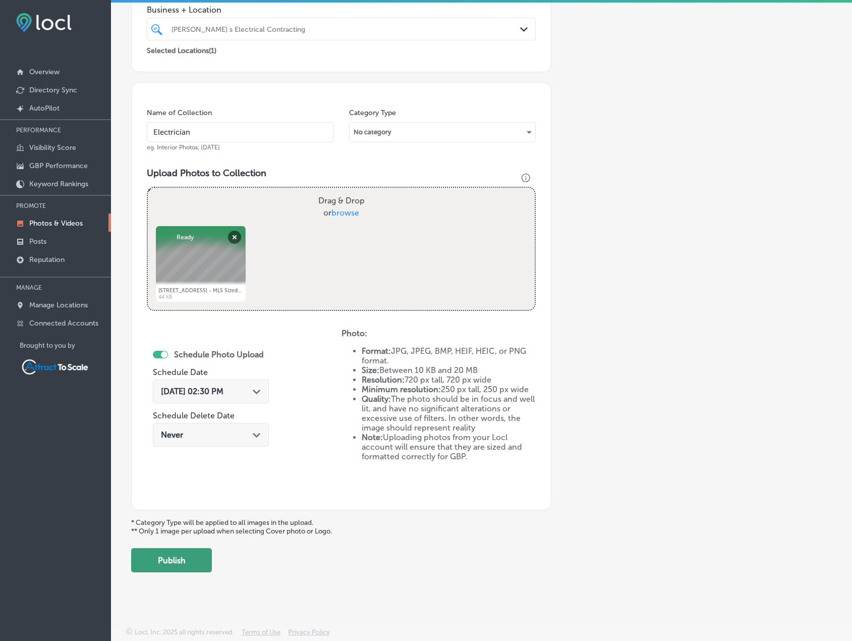
click at [189, 563] on button "Publish" at bounding box center [171, 560] width 81 height 24
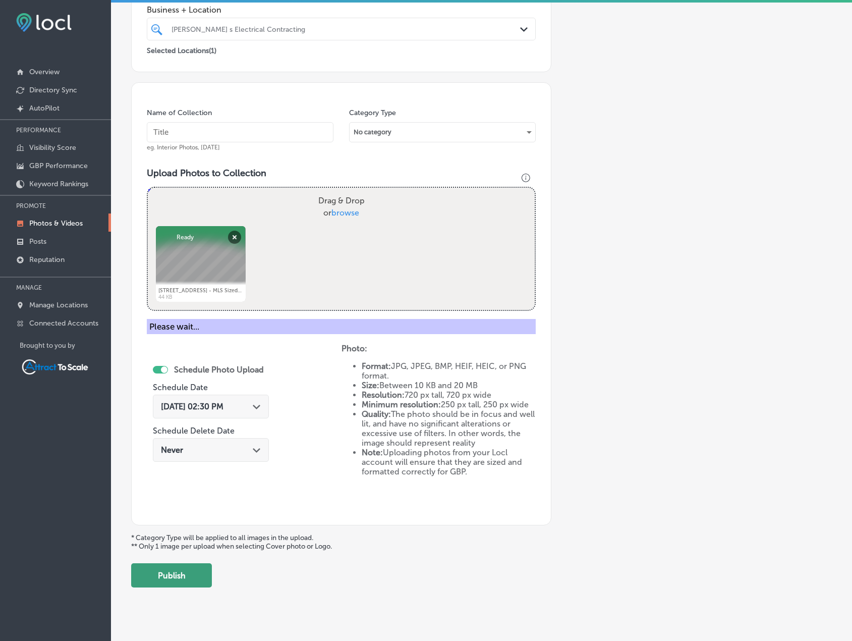
scroll to position [124, 0]
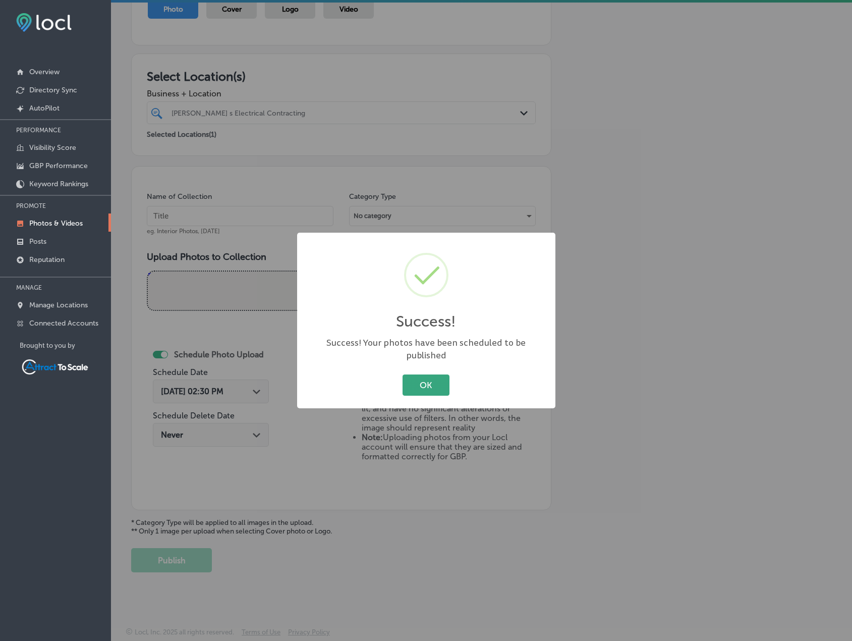
click at [429, 379] on button "OK" at bounding box center [425, 384] width 47 height 21
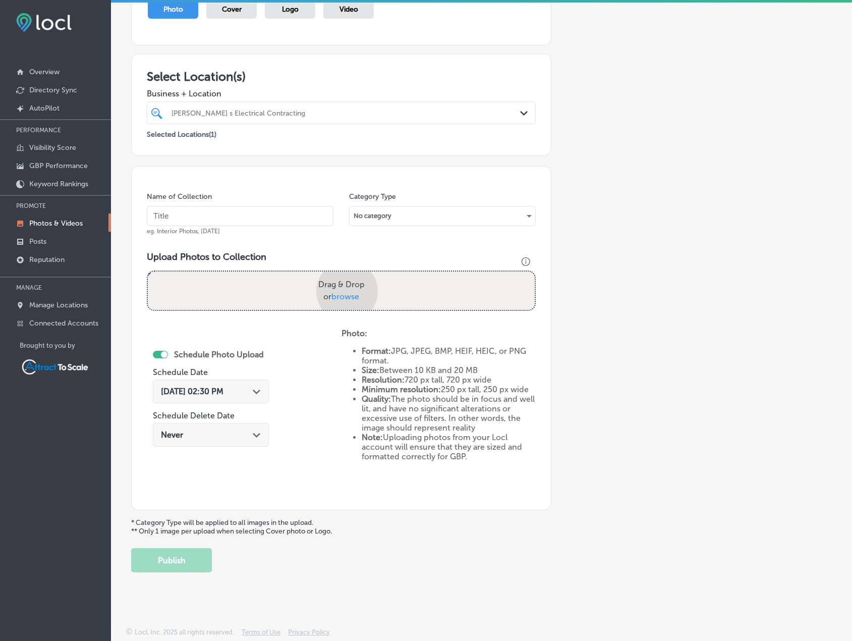
scroll to position [207, 0]
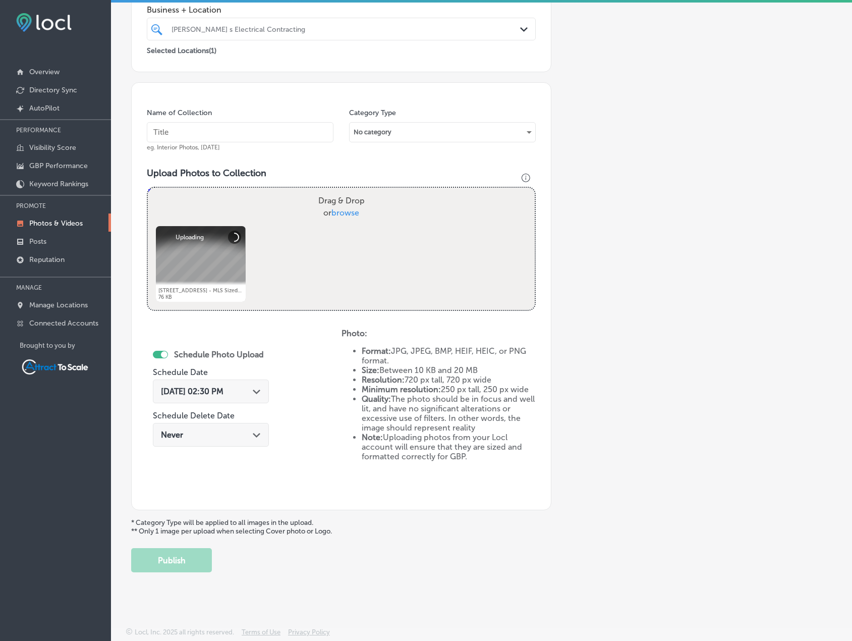
click at [254, 134] on input "text" at bounding box center [240, 132] width 187 height 20
type input "Electrician"
click at [253, 385] on div "Sep 1, 2025 02:30 PM Path Created with Sketch." at bounding box center [211, 391] width 116 height 24
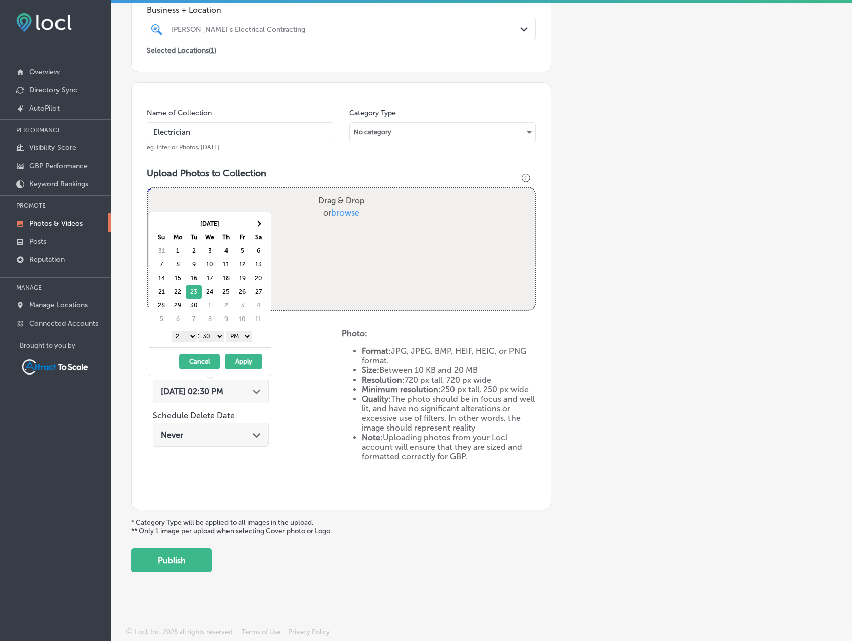
click at [249, 367] on button "Apply" at bounding box center [243, 362] width 37 height 16
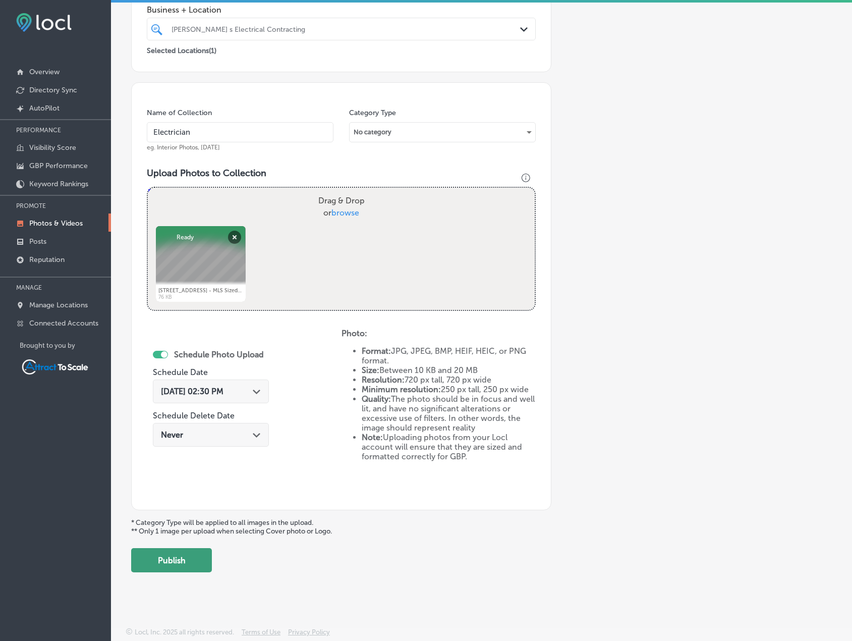
click at [176, 567] on button "Publish" at bounding box center [171, 560] width 81 height 24
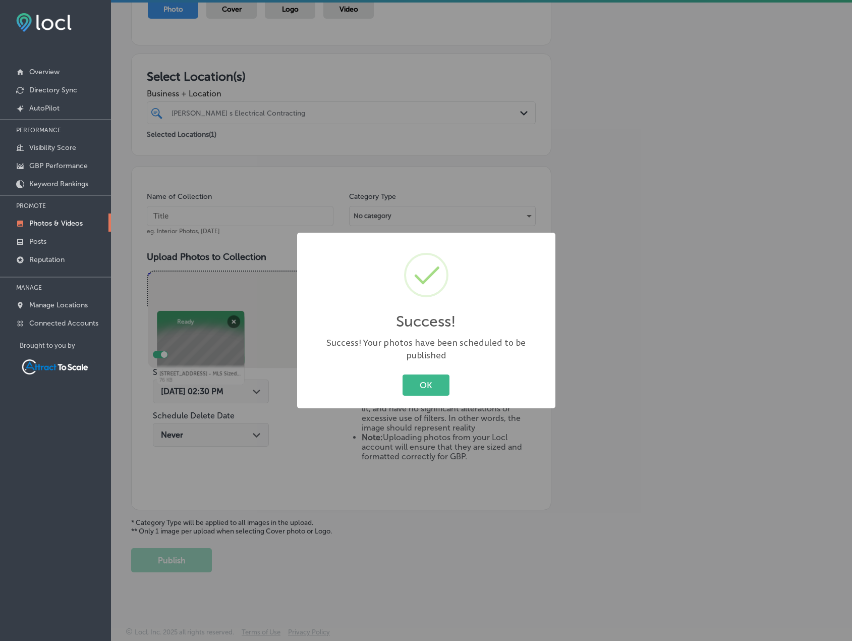
scroll to position [124, 0]
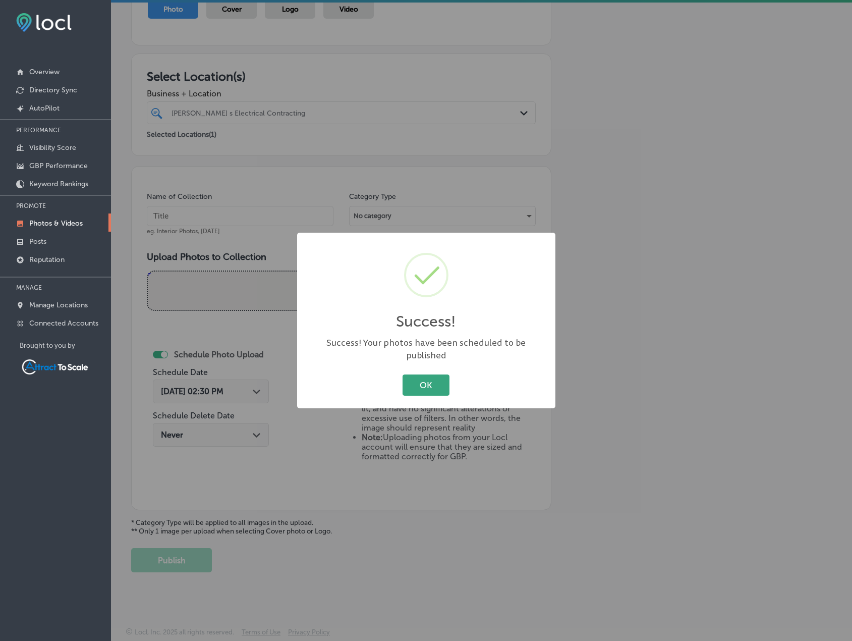
click at [430, 378] on button "OK" at bounding box center [425, 384] width 47 height 21
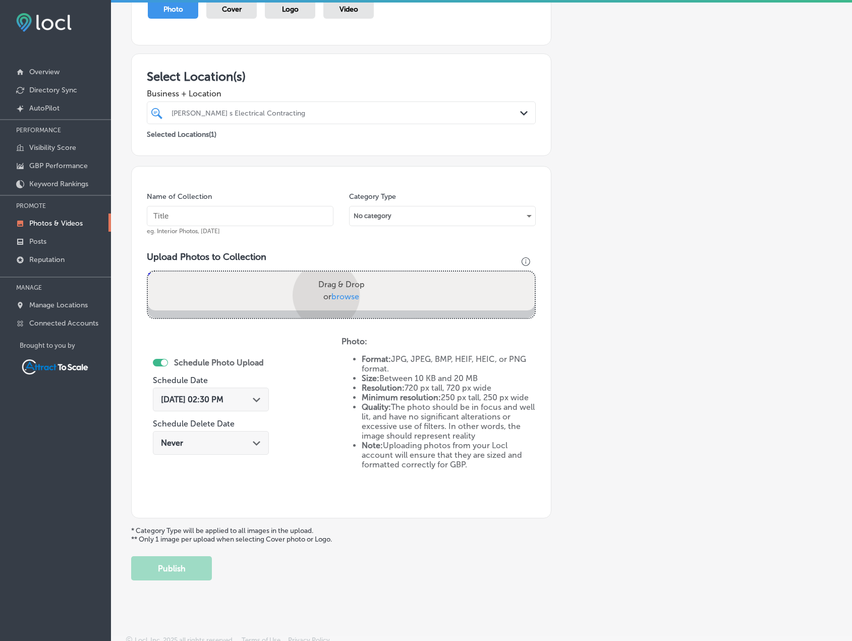
scroll to position [207, 0]
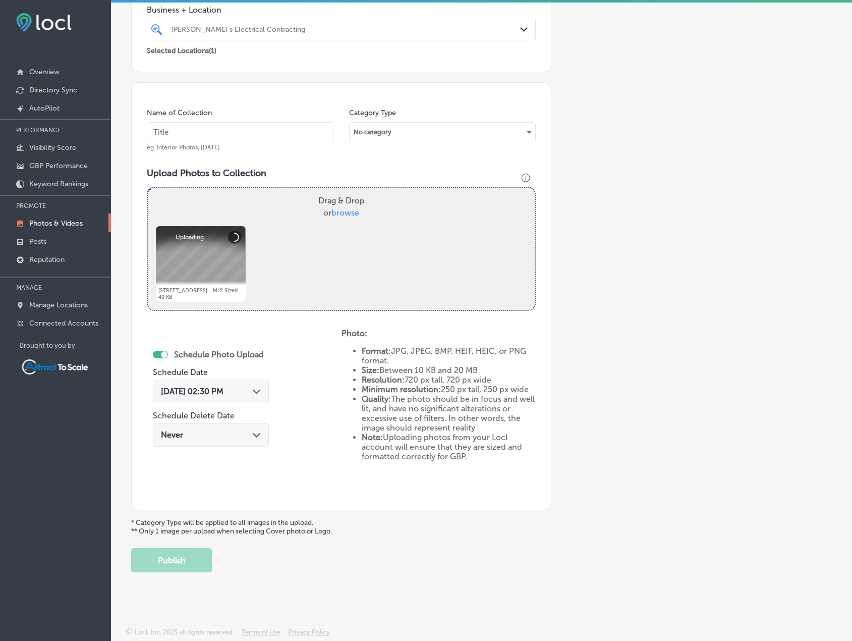
click at [239, 130] on input "text" at bounding box center [240, 132] width 187 height 20
type input "Dump Trailer"
click at [244, 380] on div "Sep 1, 2025 02:30 PM Path Created with Sketch." at bounding box center [211, 391] width 116 height 24
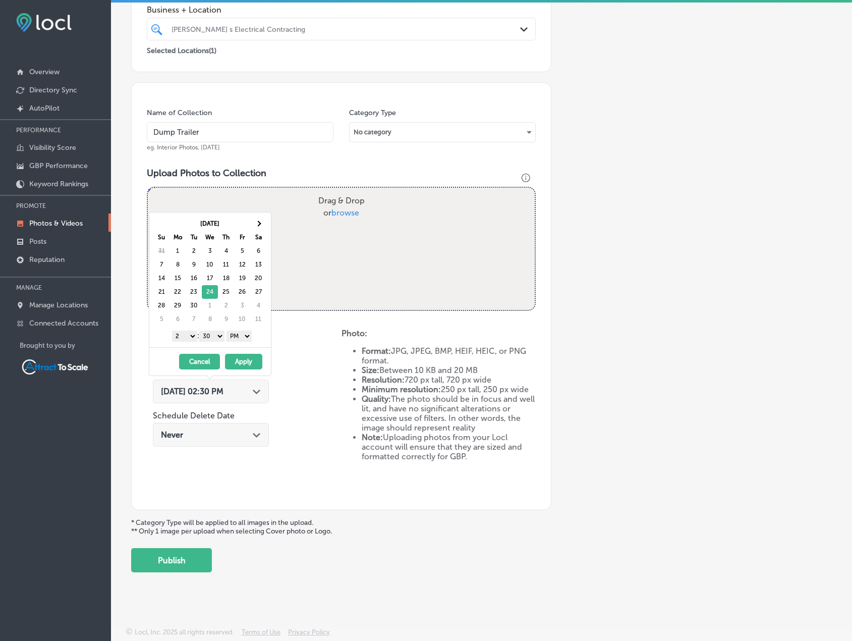
click at [239, 329] on div "1 2 3 4 5 6 7 8 9 10 11 12 : 00 10 20 30 40 50 AM PM" at bounding box center [212, 335] width 118 height 15
click at [243, 334] on select "AM PM" at bounding box center [238, 335] width 25 height 11
drag, startPoint x: 263, startPoint y: 333, endPoint x: 258, endPoint y: 345, distance: 13.4
click at [263, 333] on div "1 2 3 4 5 6 7 8 9 10 11 12 : 00 10 20 30 40 50 AM PM" at bounding box center [212, 335] width 118 height 15
click at [248, 363] on button "Apply" at bounding box center [243, 362] width 37 height 16
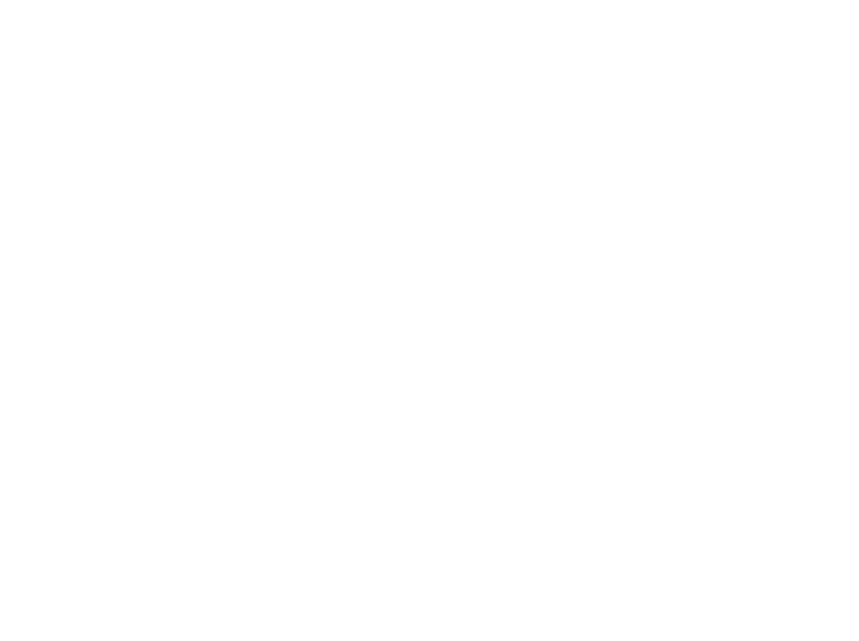
scroll to position [0, 0]
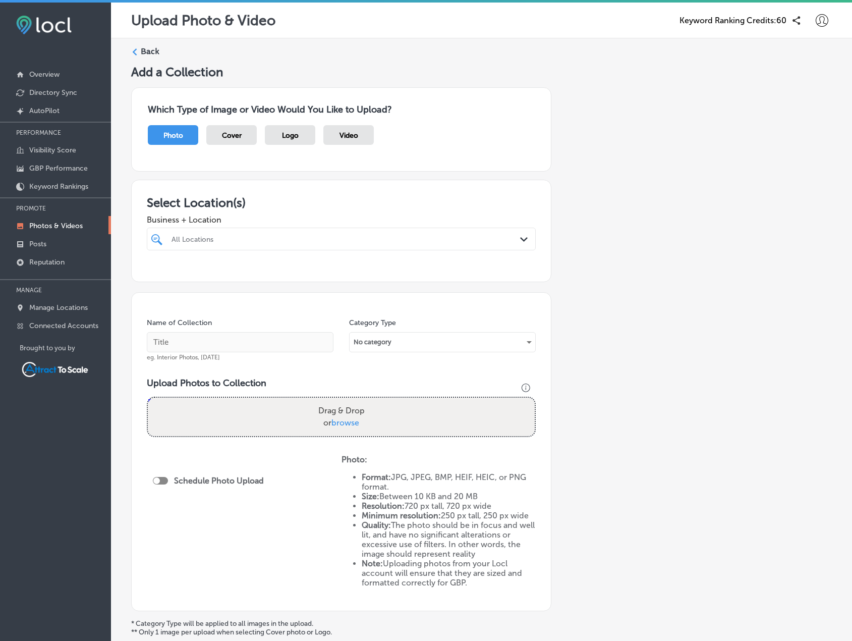
click at [282, 331] on div "Name of Collection eg. Interior Photos, [DATE]" at bounding box center [240, 339] width 187 height 43
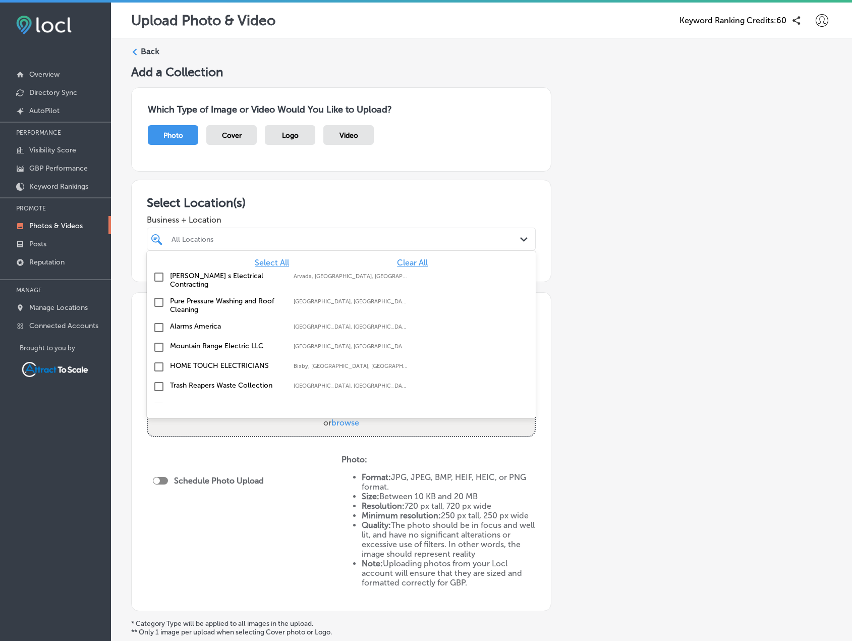
click at [216, 236] on div "All Locations" at bounding box center [346, 239] width 350 height 9
click at [185, 274] on label "[PERSON_NAME] s Electrical Contracting" at bounding box center [226, 279] width 113 height 17
click at [351, 208] on h3 "Select Location(s)" at bounding box center [341, 202] width 389 height 15
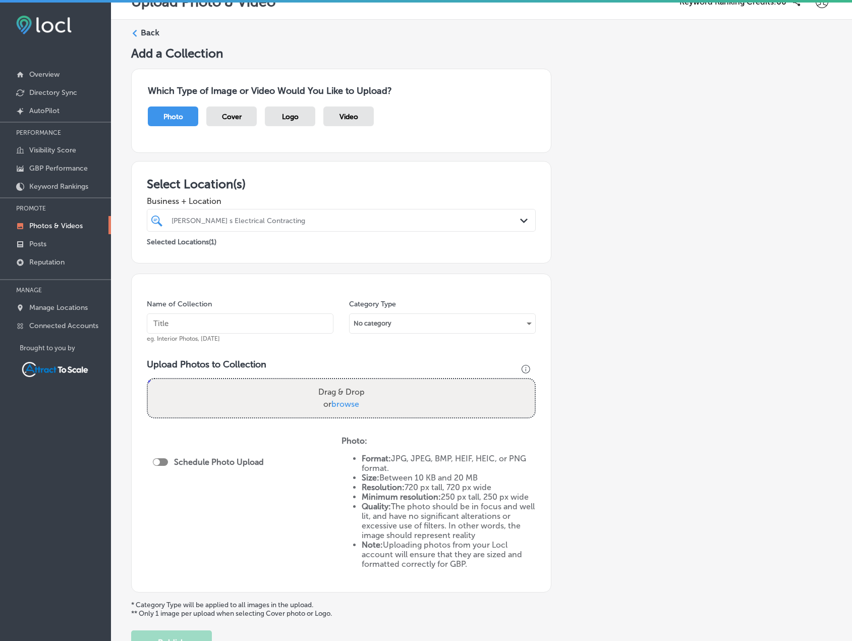
scroll to position [98, 0]
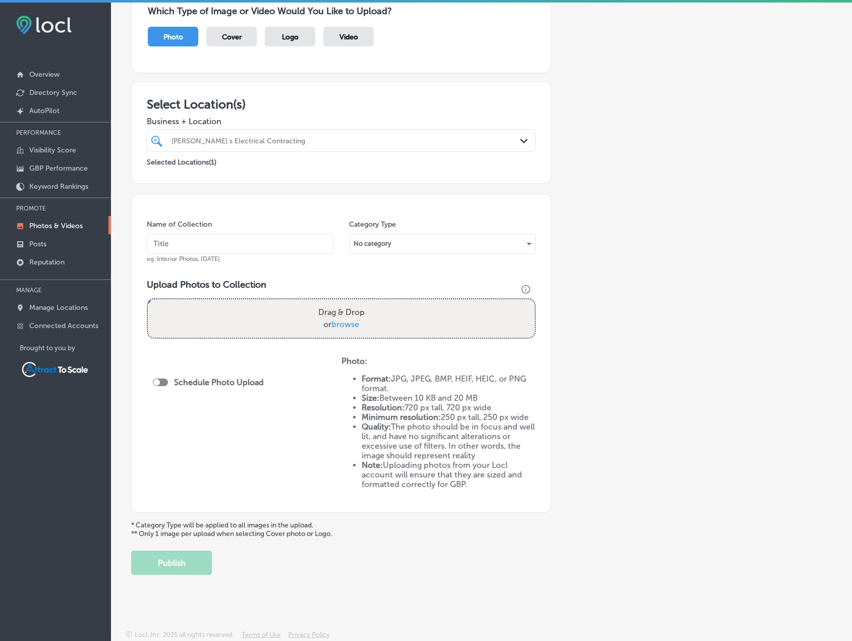
click at [235, 222] on div "Name of Collection eg. Interior Photos, [DATE]" at bounding box center [240, 240] width 187 height 43
click at [235, 240] on input "text" at bounding box center [240, 244] width 187 height 20
type input "Electrician"
click at [165, 384] on div at bounding box center [160, 382] width 15 height 8
checkbox input "true"
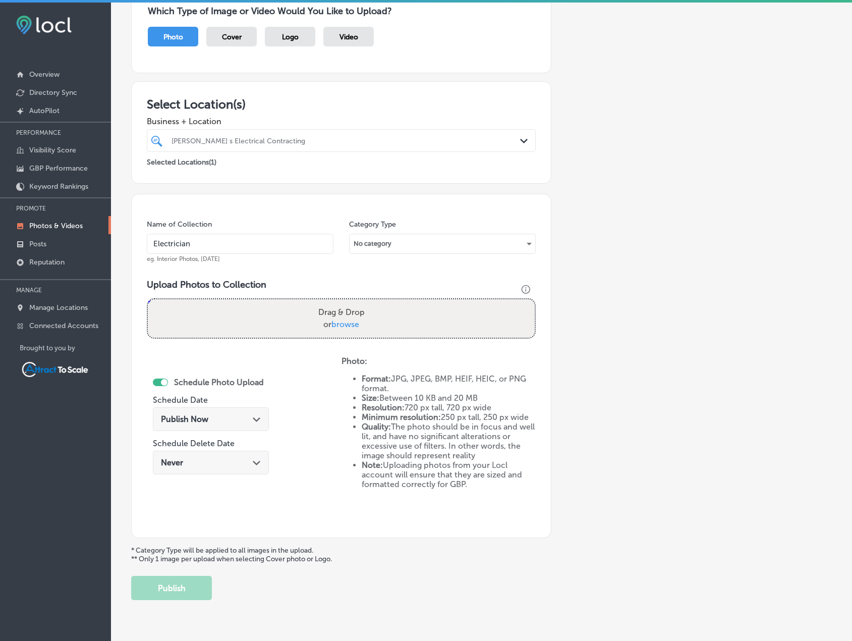
click at [195, 411] on div "Publish Now Path Created with Sketch." at bounding box center [211, 419] width 116 height 24
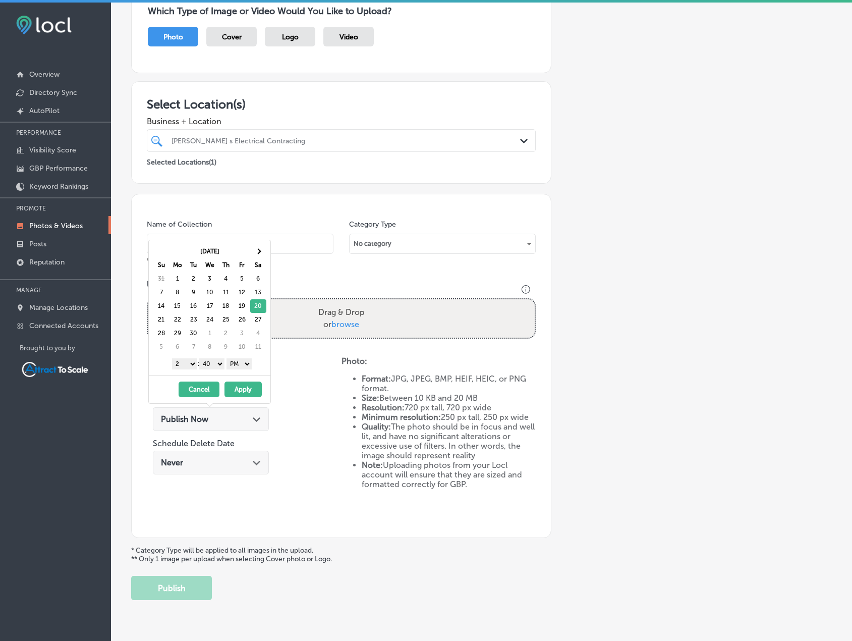
click at [244, 390] on button "Apply" at bounding box center [242, 389] width 37 height 16
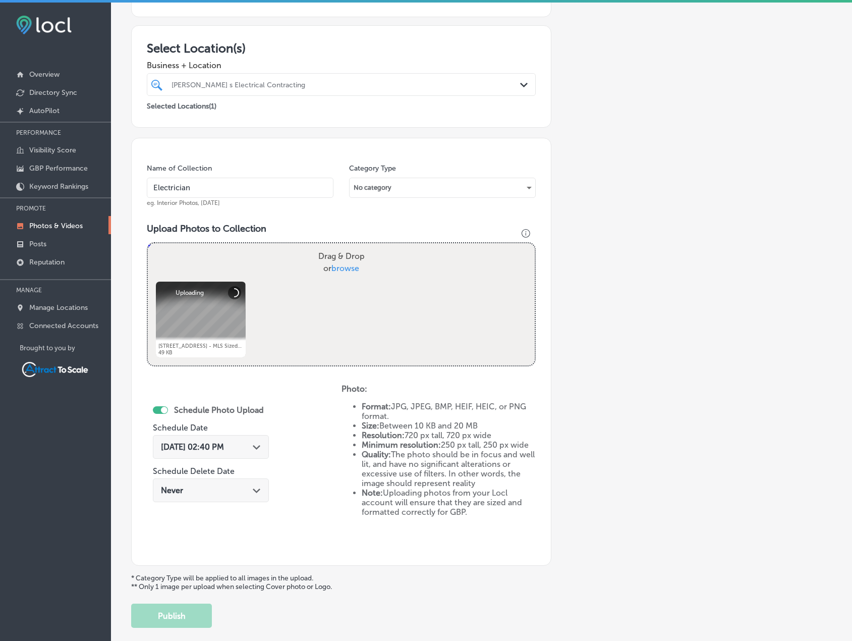
scroll to position [207, 0]
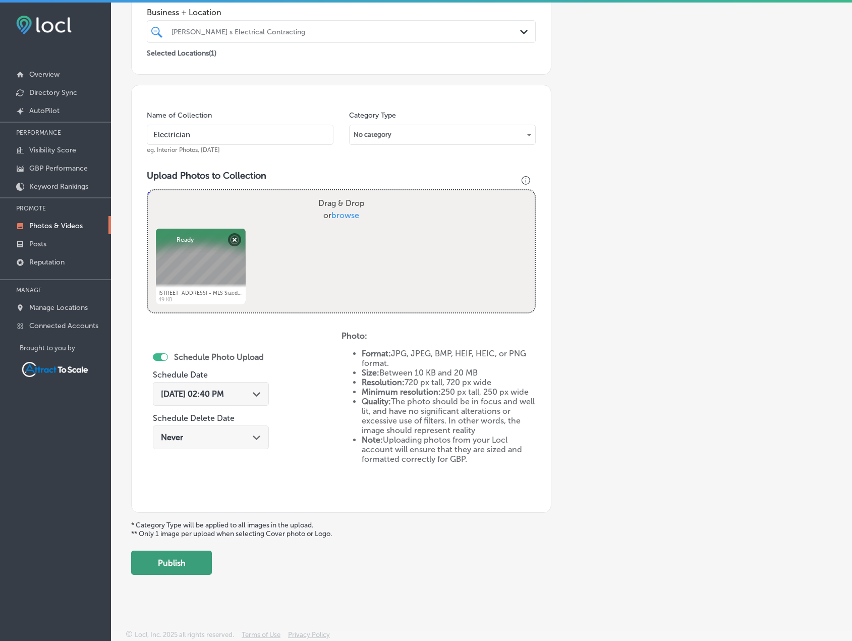
click at [190, 561] on button "Publish" at bounding box center [171, 562] width 81 height 24
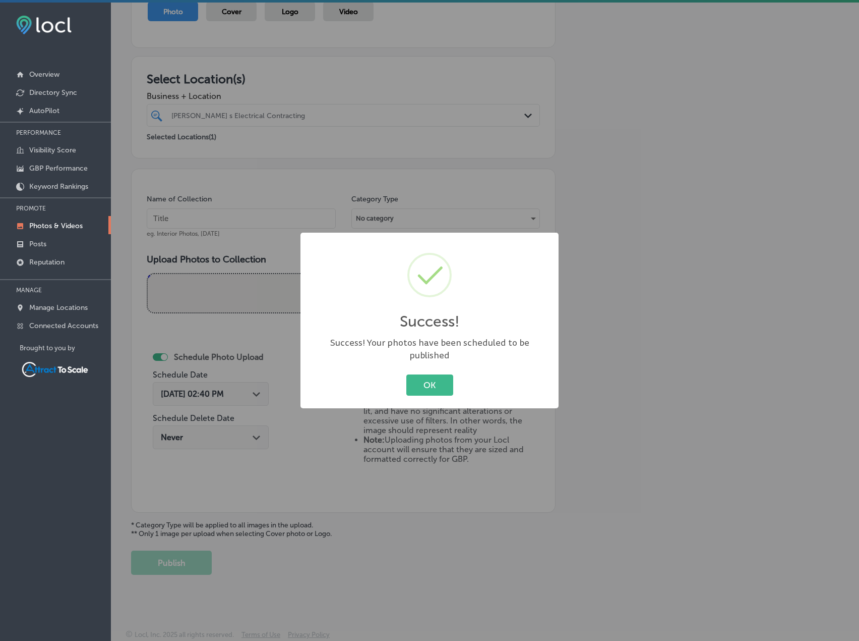
click at [444, 374] on button "OK" at bounding box center [430, 384] width 47 height 21
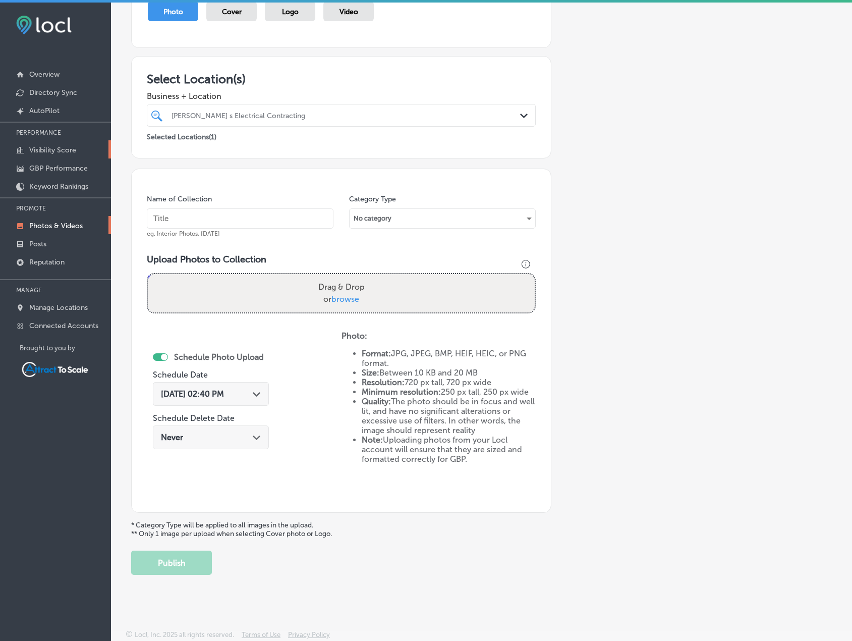
click at [68, 152] on p "Visibility Score" at bounding box center [52, 150] width 47 height 9
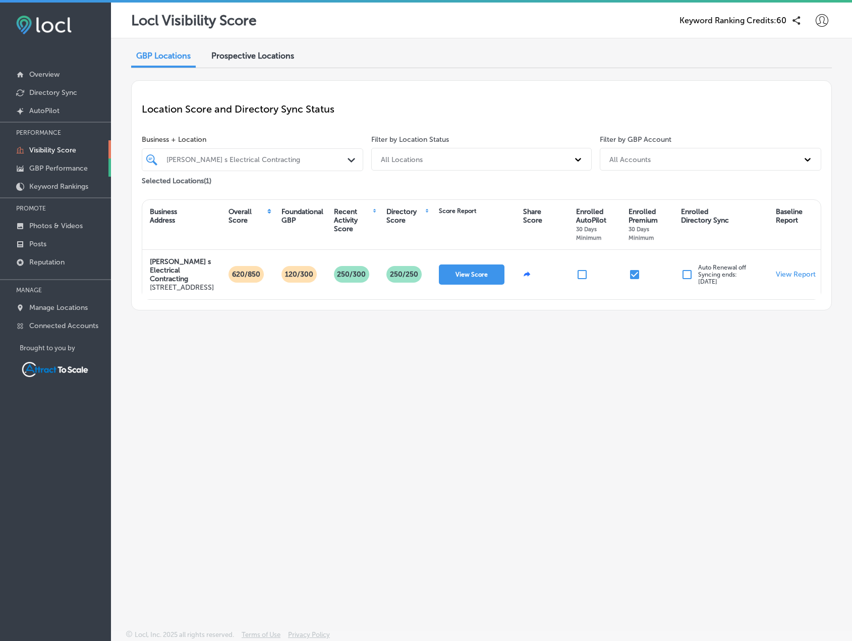
click at [45, 171] on p "GBP Performance" at bounding box center [58, 168] width 59 height 9
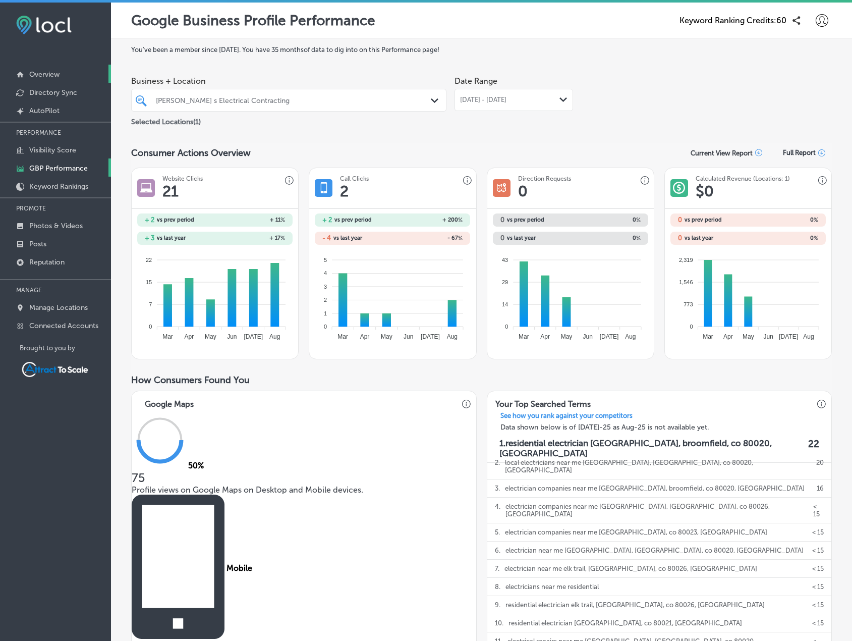
click at [54, 74] on p "Overview" at bounding box center [44, 74] width 30 height 9
